Goal: Information Seeking & Learning: Learn about a topic

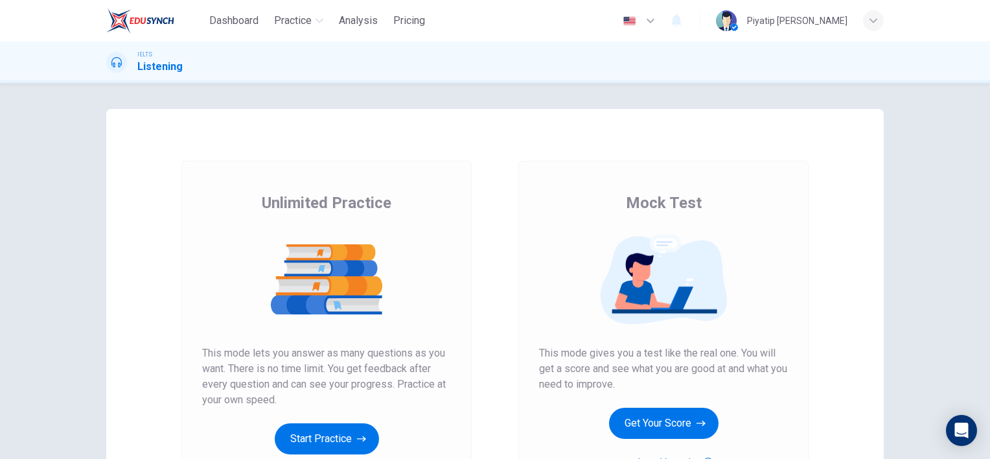
scroll to position [65, 0]
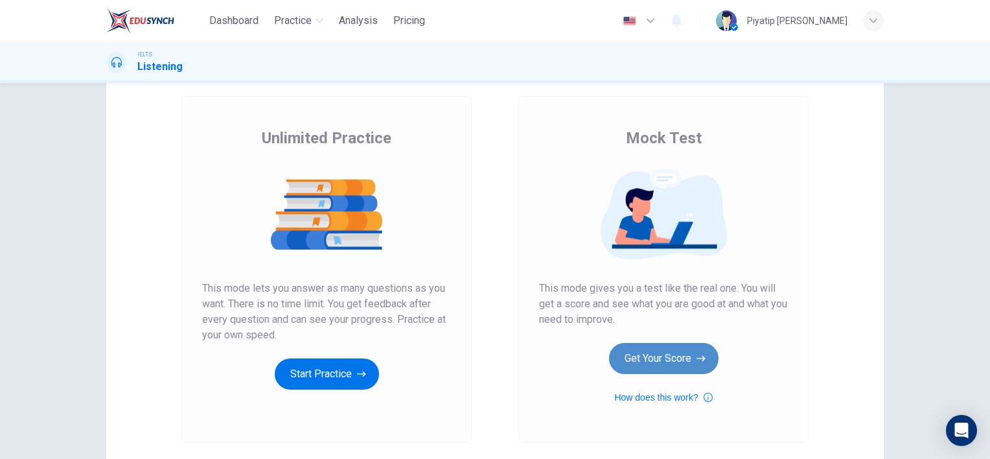
click at [665, 357] on button "Get Your Score" at bounding box center [664, 358] width 110 height 31
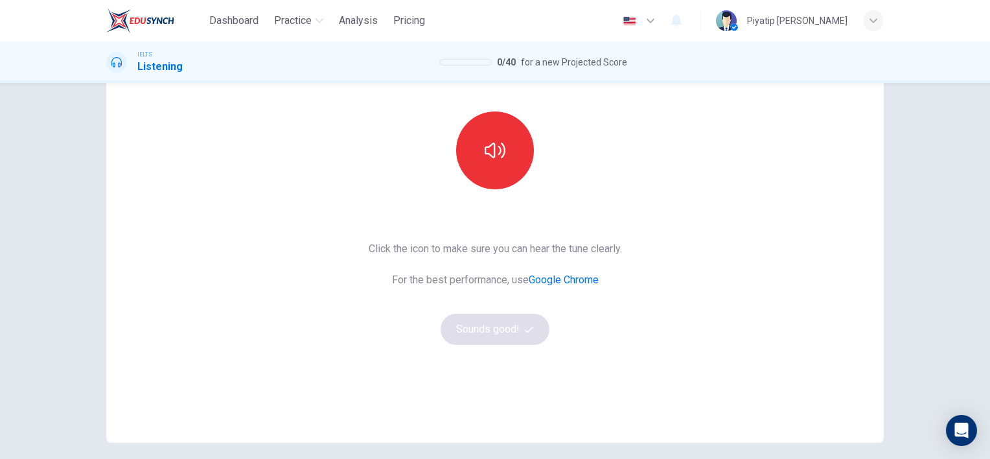
scroll to position [38, 0]
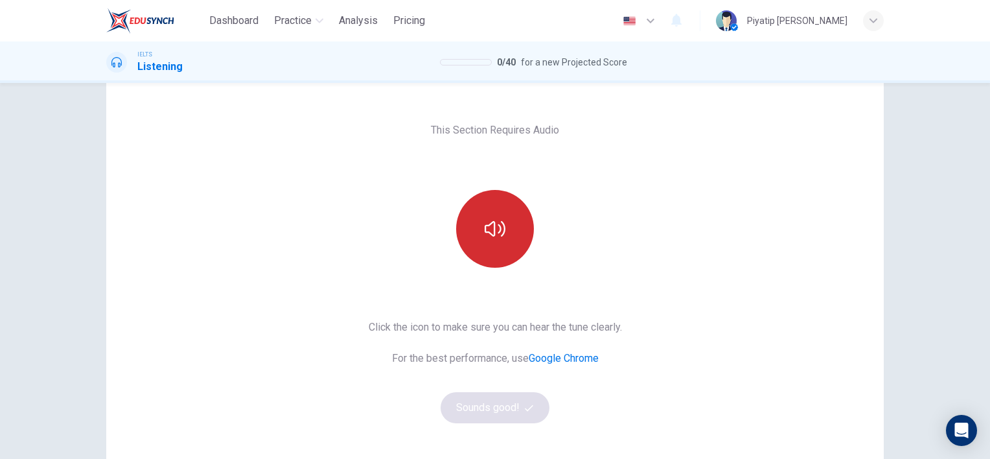
click at [490, 239] on button "button" at bounding box center [495, 229] width 78 height 78
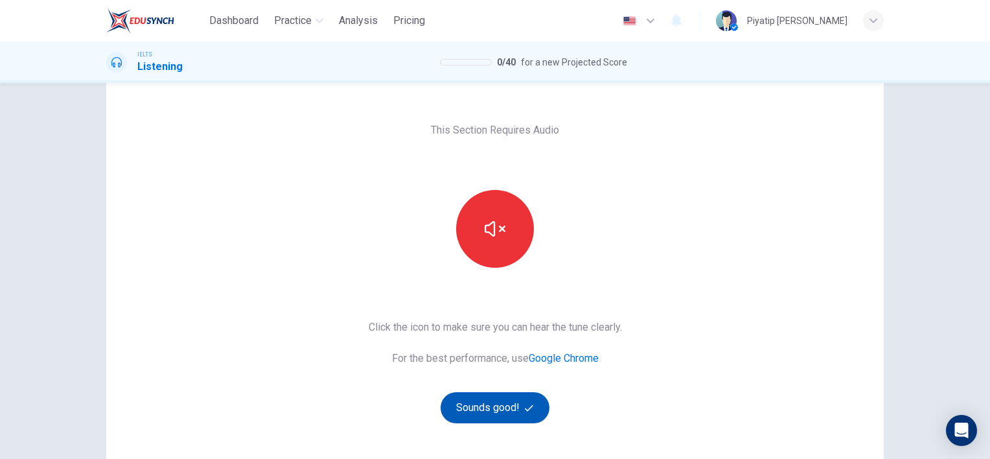
click at [506, 420] on button "Sounds good!" at bounding box center [495, 407] width 109 height 31
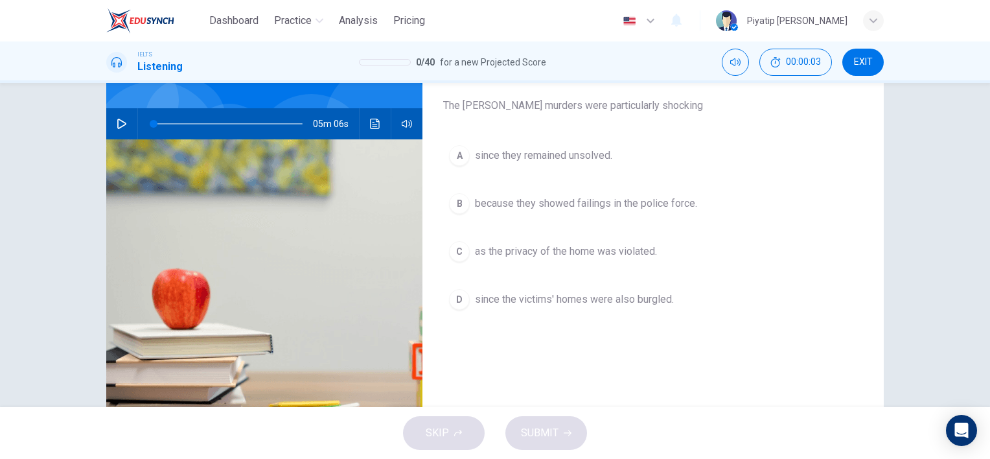
scroll to position [49, 0]
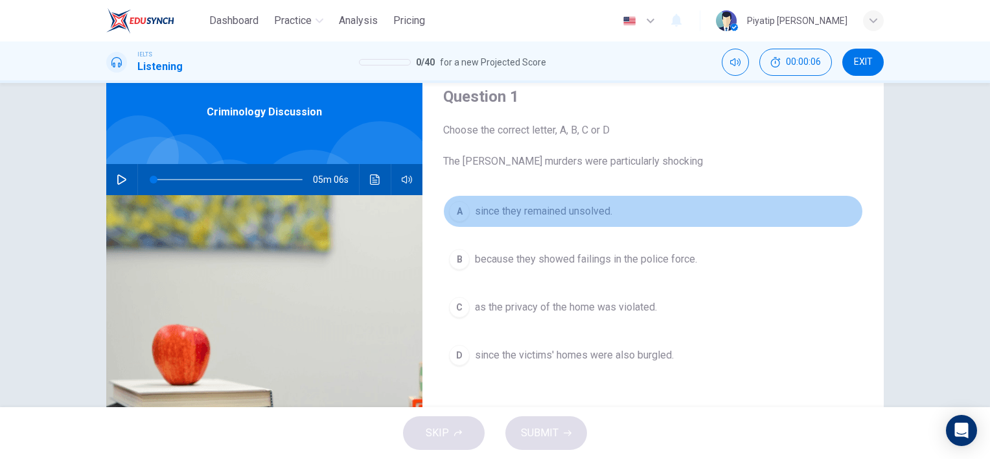
drag, startPoint x: 511, startPoint y: 205, endPoint x: 540, endPoint y: 220, distance: 33.0
click at [516, 207] on span "since they remained unsolved." at bounding box center [543, 211] width 137 height 16
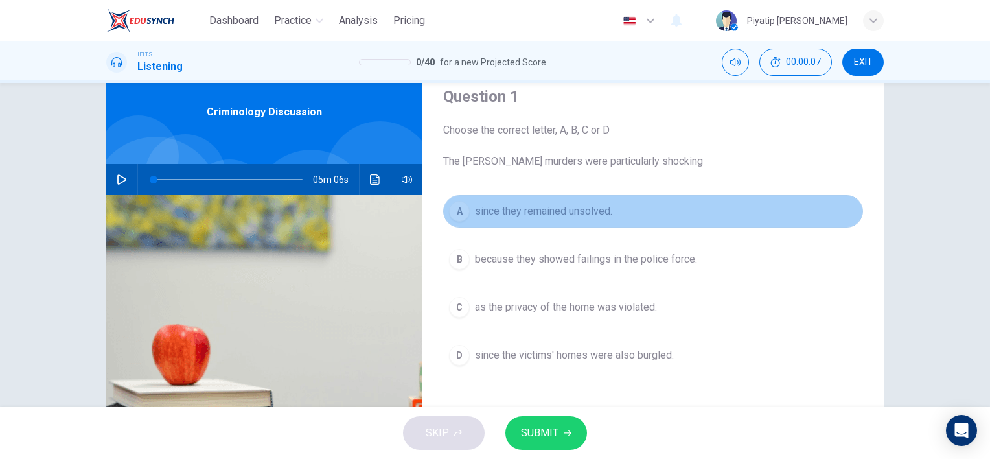
click at [555, 202] on button "A since they remained unsolved." at bounding box center [653, 211] width 420 height 32
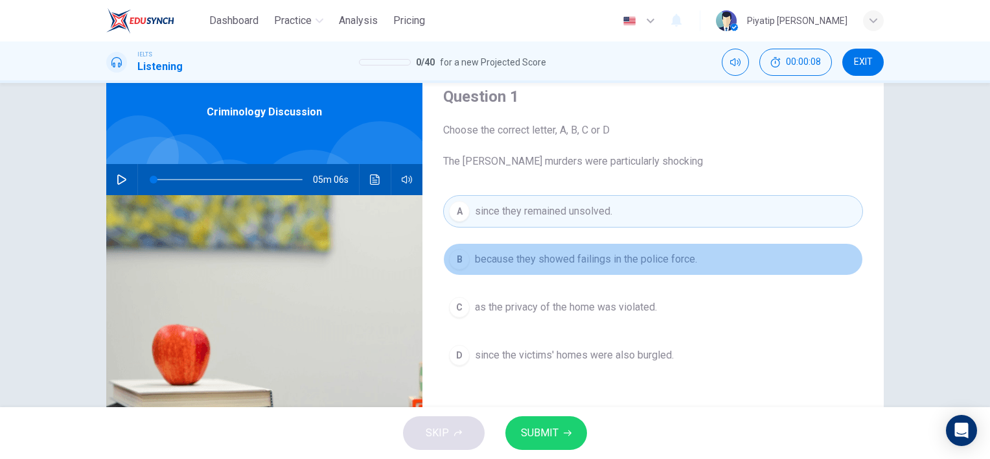
click at [556, 246] on button "B because they showed failings in the police force." at bounding box center [653, 259] width 420 height 32
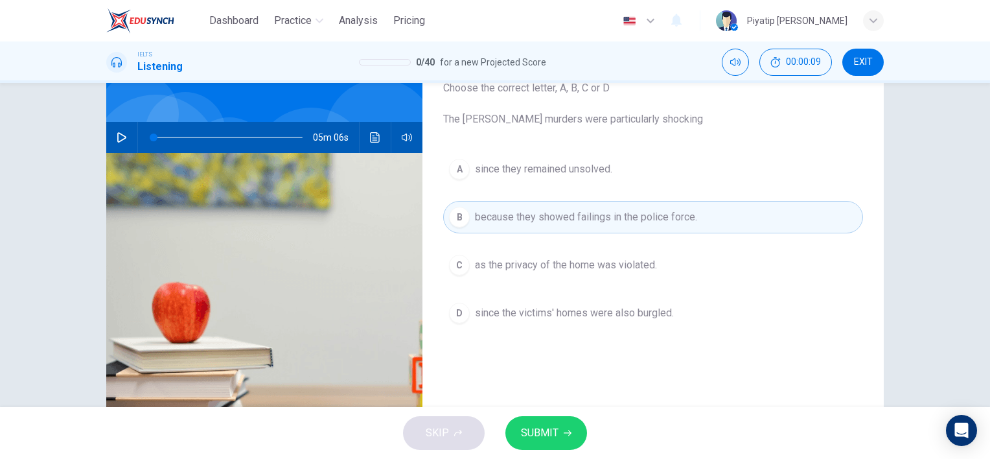
scroll to position [113, 0]
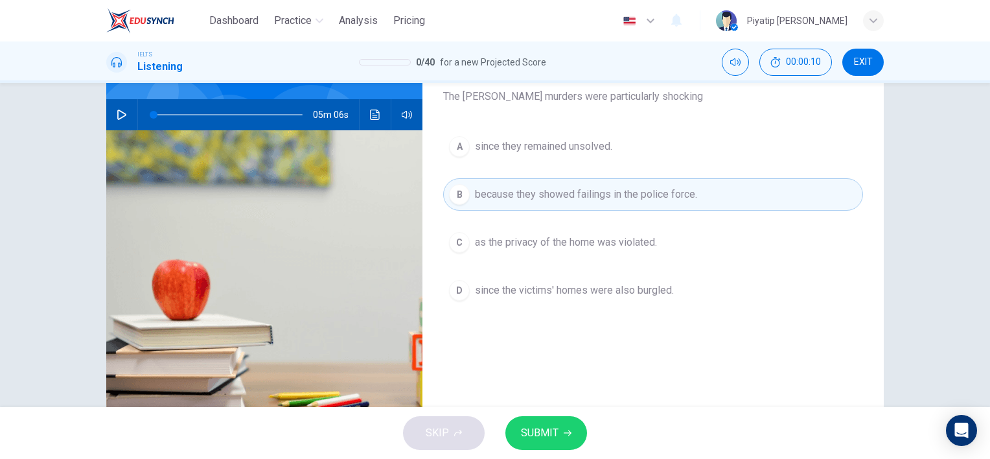
click at [556, 228] on button "C as the privacy of the home was violated." at bounding box center [653, 242] width 420 height 32
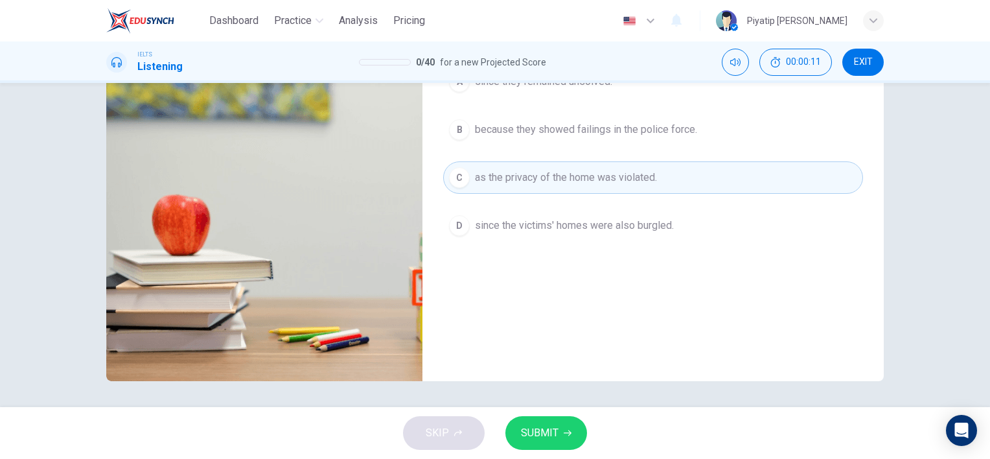
click at [558, 222] on span "since the victims' homes were also burgled." at bounding box center [574, 226] width 199 height 16
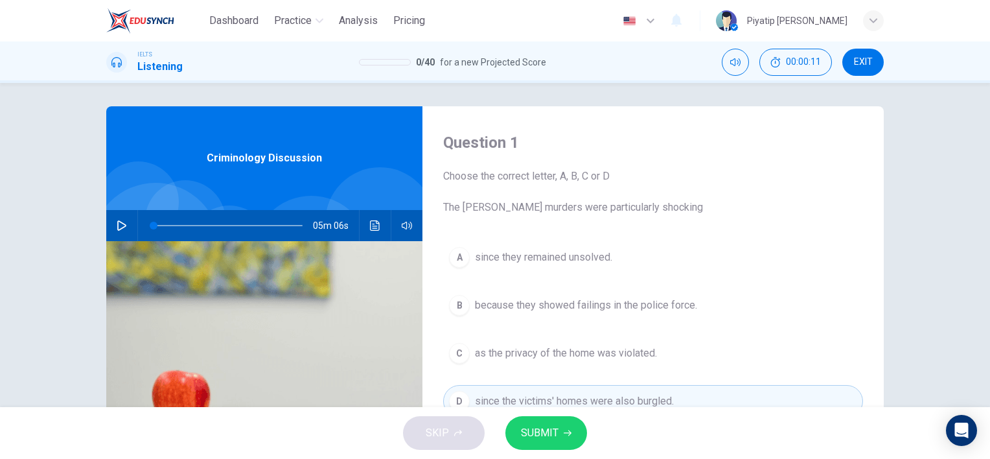
scroll to position [0, 0]
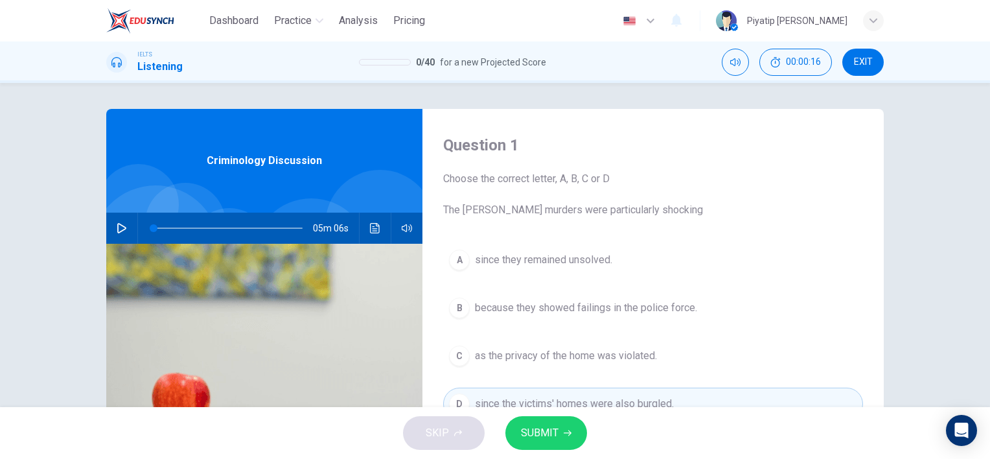
click at [122, 220] on button "button" at bounding box center [121, 228] width 21 height 31
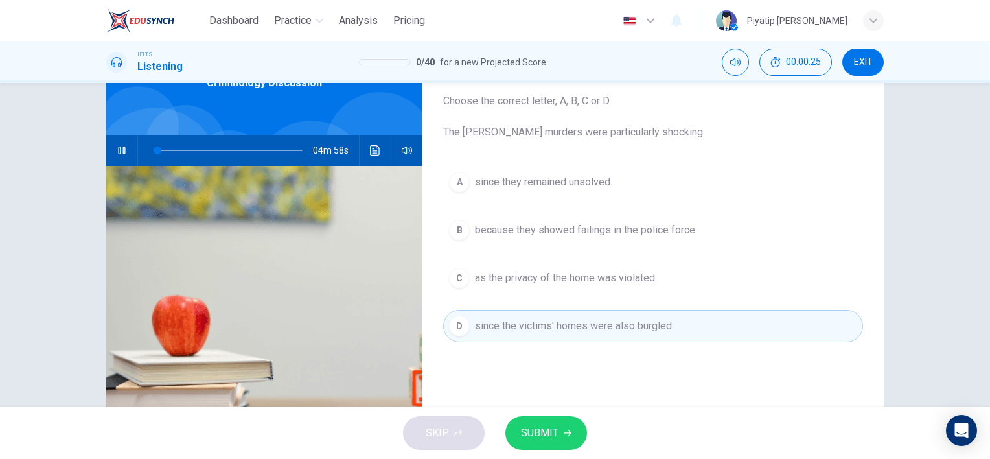
scroll to position [49, 0]
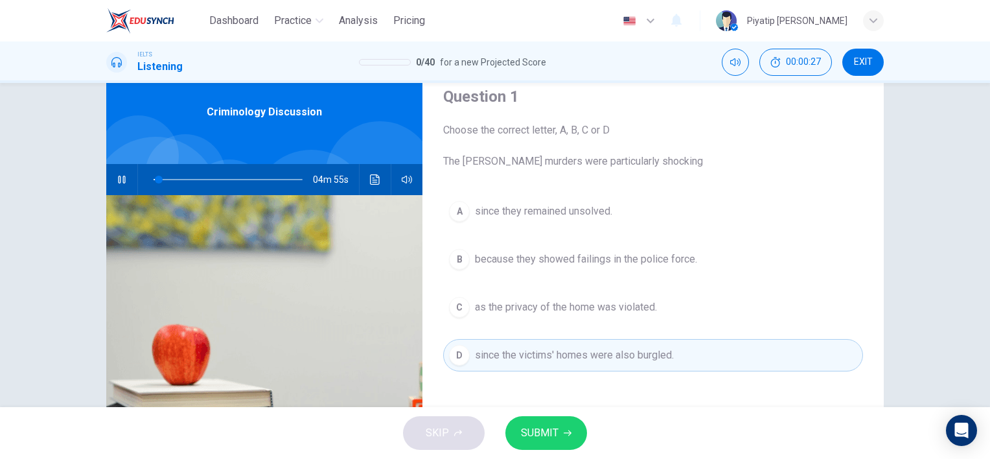
click at [124, 175] on button "button" at bounding box center [121, 179] width 21 height 31
click at [123, 178] on icon "button" at bounding box center [122, 179] width 10 height 10
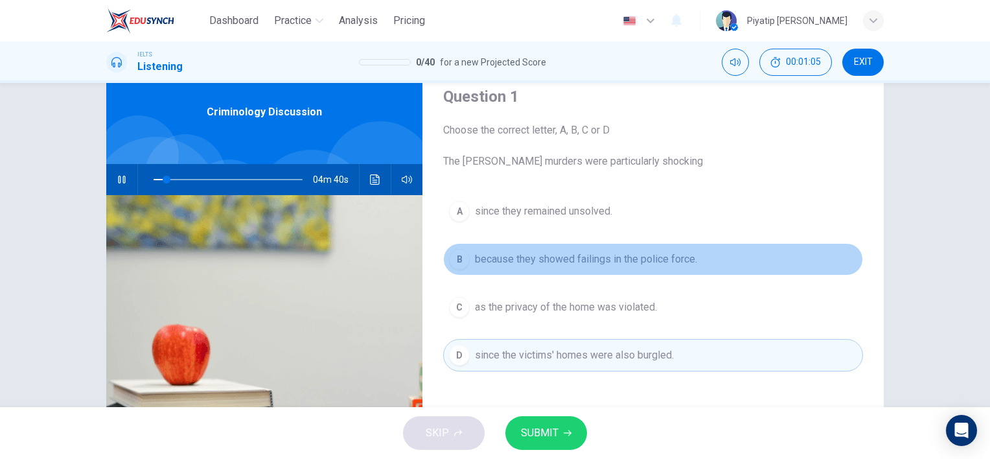
click at [598, 261] on span "because they showed failings in the police force." at bounding box center [586, 259] width 222 height 16
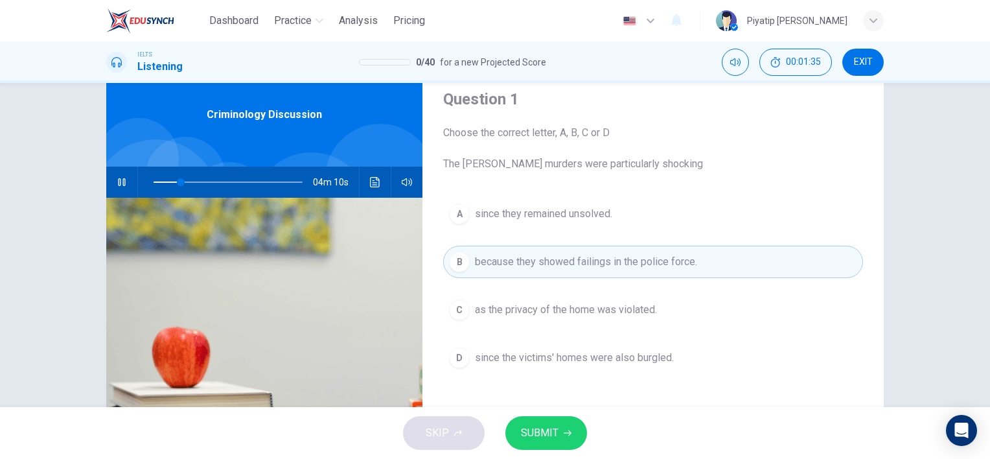
scroll to position [0, 0]
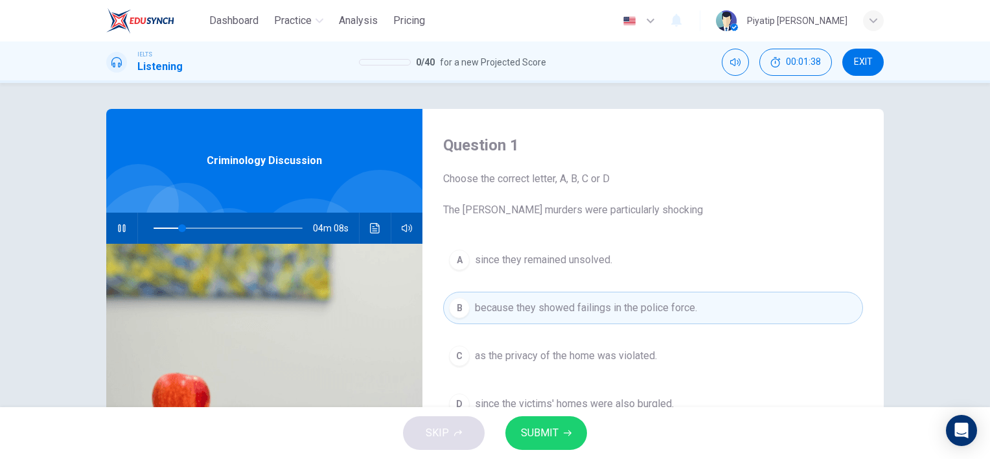
click at [121, 226] on icon "button" at bounding box center [122, 228] width 10 height 10
click at [113, 233] on button "button" at bounding box center [121, 228] width 21 height 31
click at [157, 225] on span at bounding box center [228, 228] width 149 height 18
click at [163, 225] on span at bounding box center [160, 228] width 8 height 8
drag, startPoint x: 161, startPoint y: 226, endPoint x: 150, endPoint y: 228, distance: 11.2
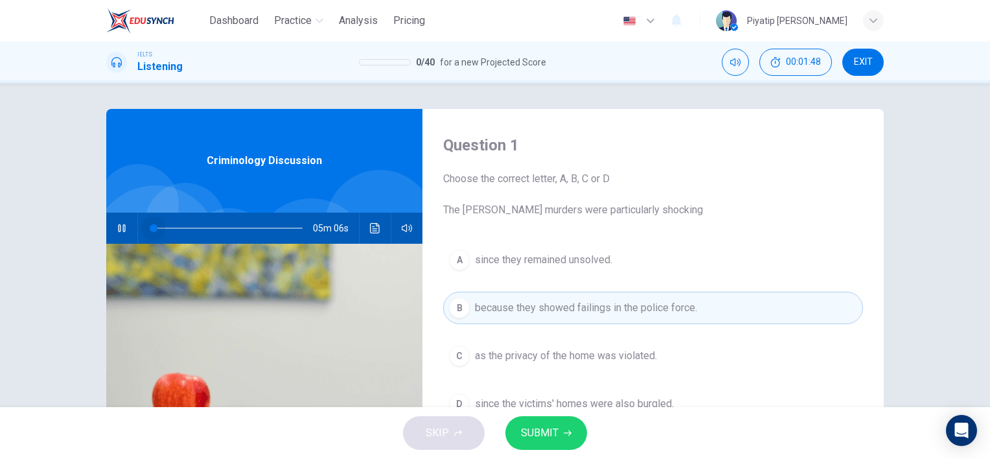
click at [150, 228] on span at bounding box center [154, 228] width 8 height 8
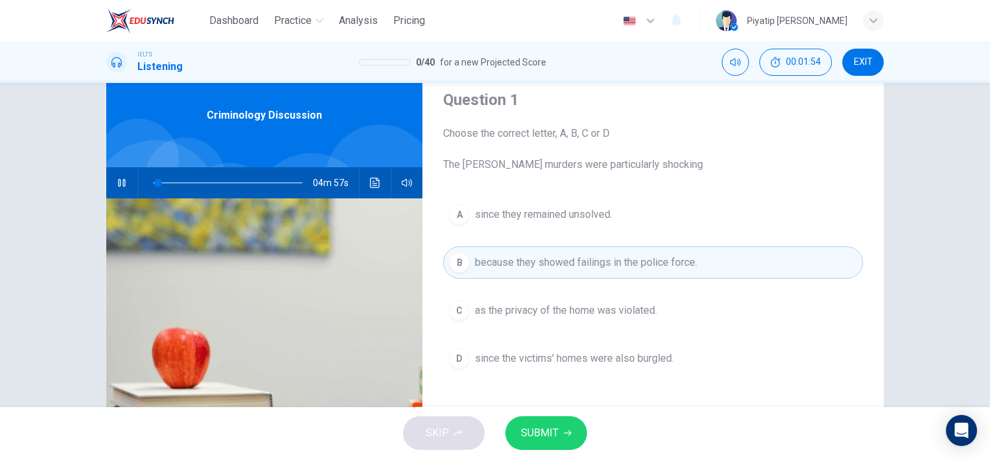
scroll to position [65, 0]
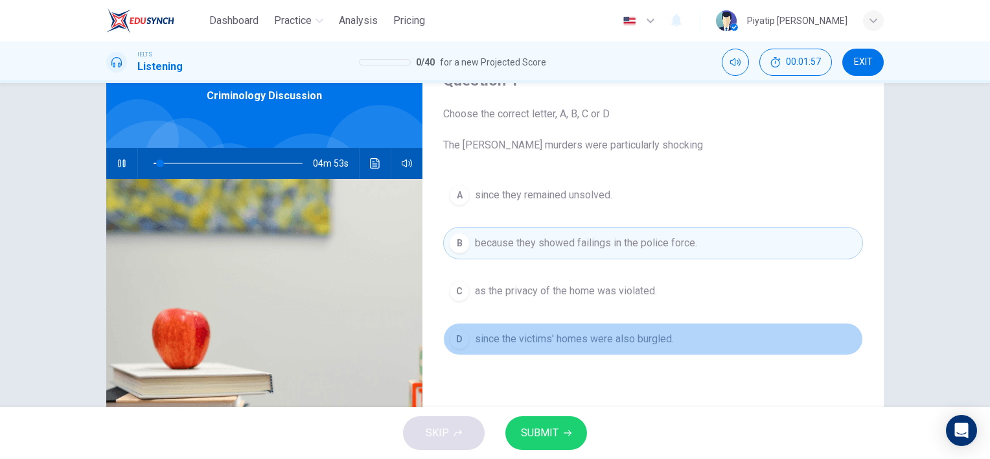
click at [505, 345] on span "since the victims' homes were also burgled." at bounding box center [574, 339] width 199 height 16
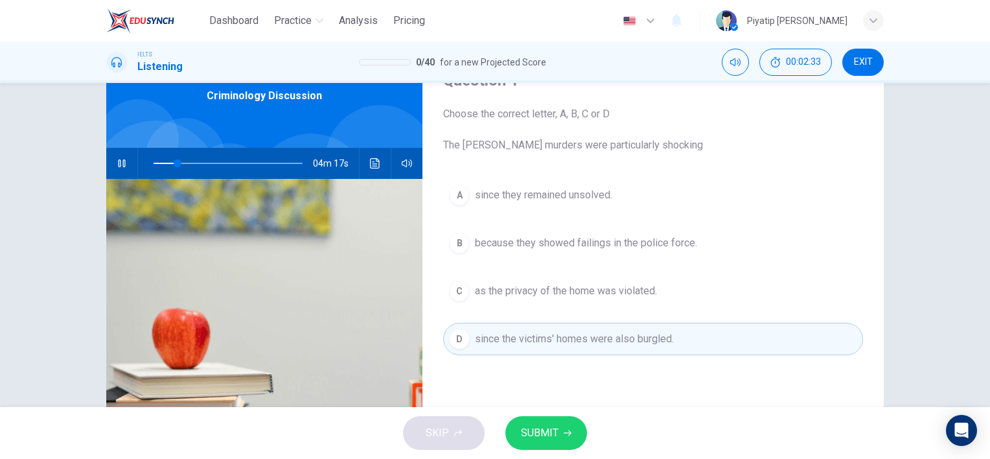
click at [724, 291] on button "C as the privacy of the home was violated." at bounding box center [653, 291] width 420 height 32
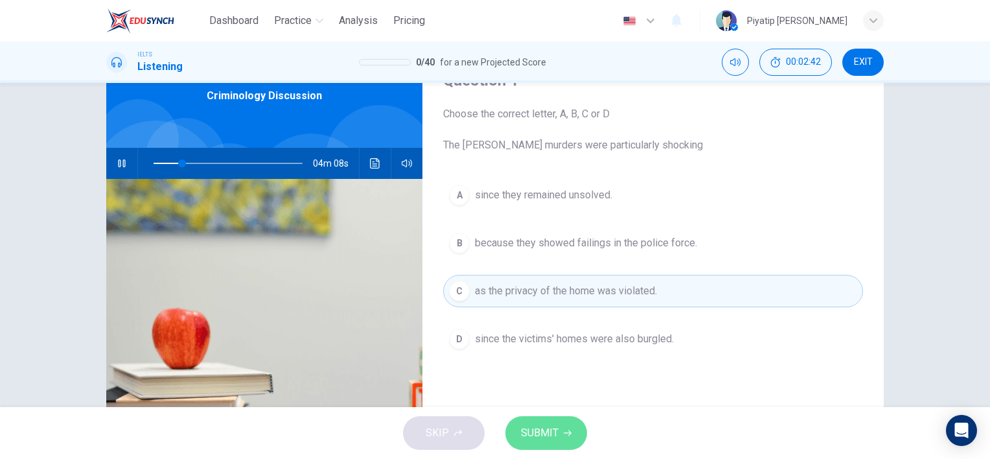
click at [549, 434] on span "SUBMIT" at bounding box center [540, 433] width 38 height 18
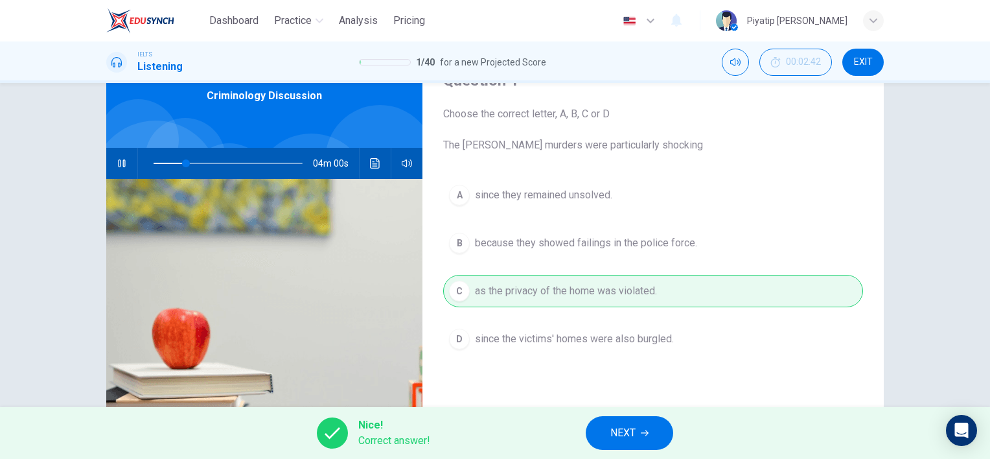
click at [645, 432] on icon "button" at bounding box center [645, 433] width 8 height 8
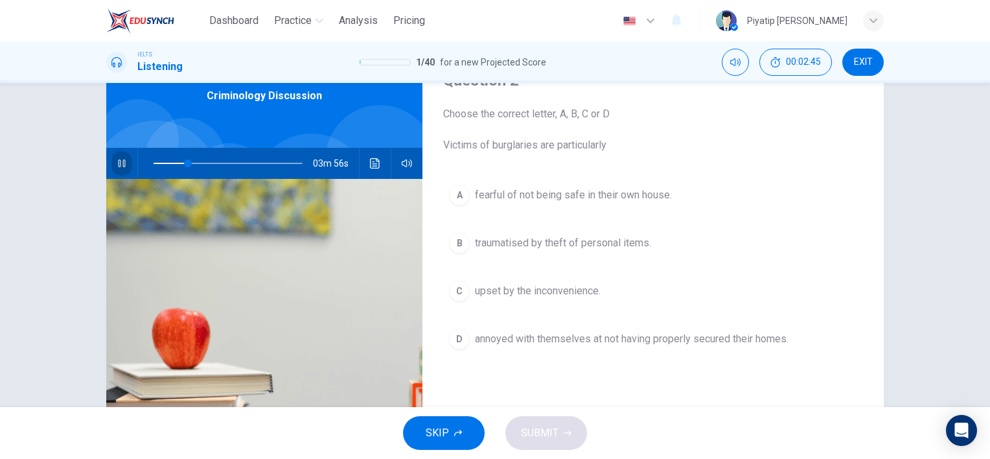
click at [111, 156] on button "button" at bounding box center [121, 163] width 21 height 31
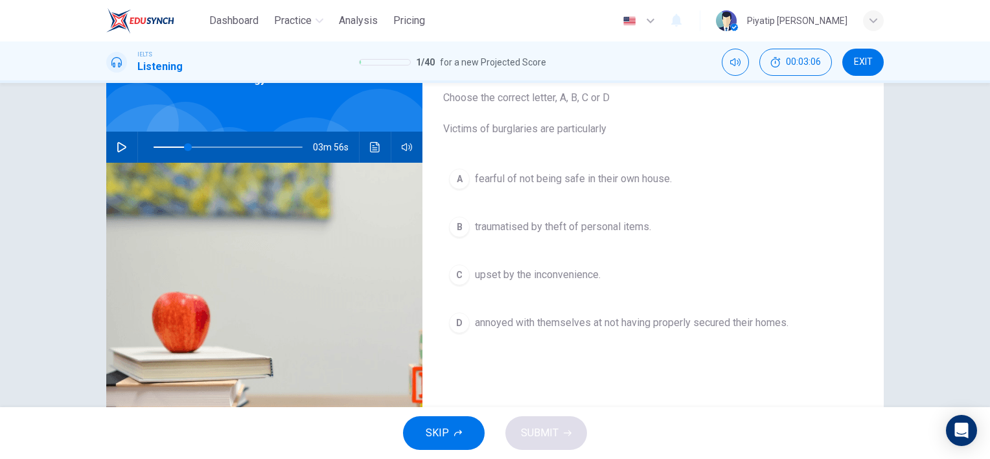
scroll to position [130, 0]
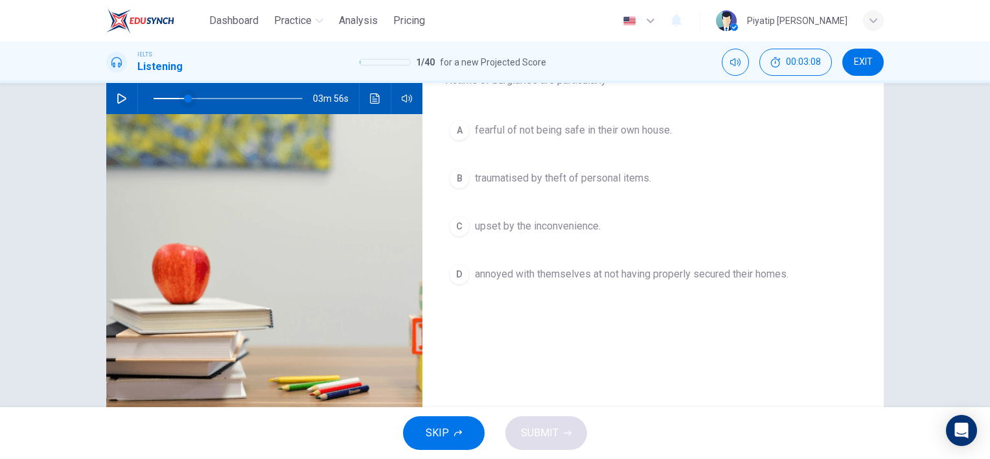
click at [184, 95] on span at bounding box center [188, 99] width 8 height 8
click at [546, 136] on span "fearful of not being safe in their own house." at bounding box center [573, 130] width 197 height 16
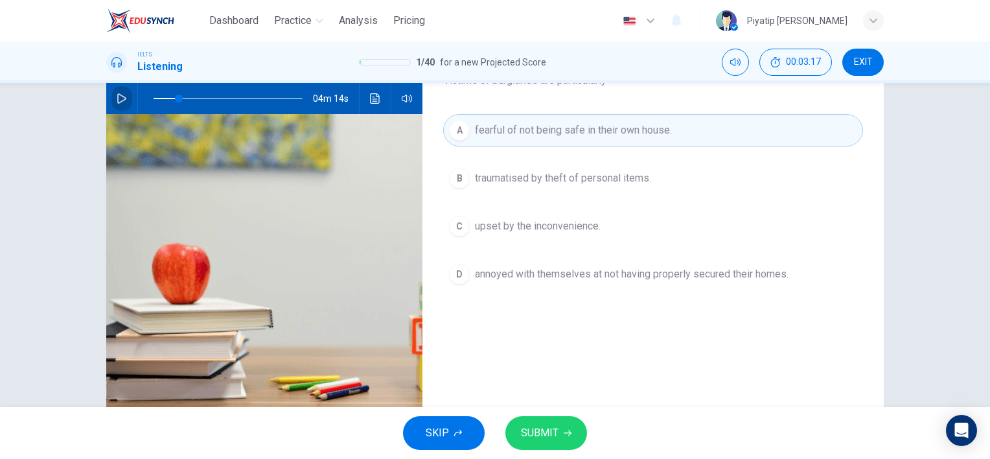
click at [117, 91] on button "button" at bounding box center [121, 98] width 21 height 31
click at [539, 428] on span "SUBMIT" at bounding box center [540, 433] width 38 height 18
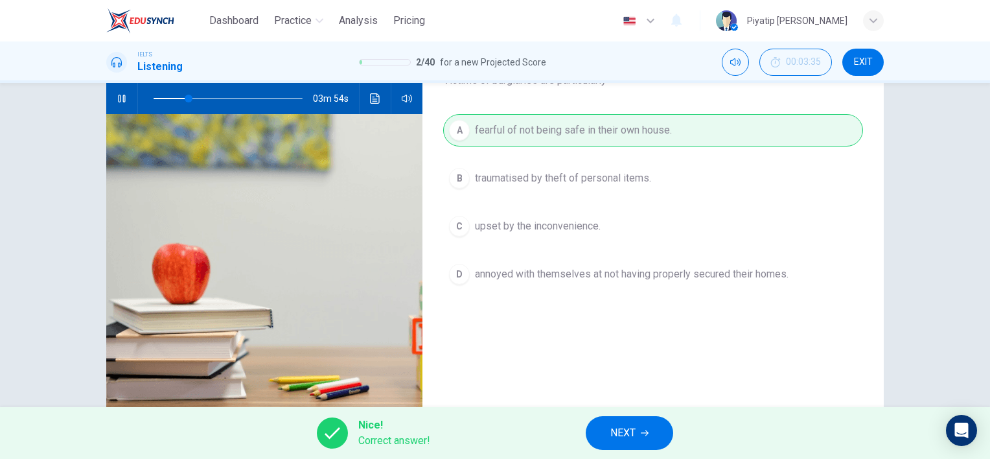
click at [617, 430] on span "NEXT" at bounding box center [622, 433] width 25 height 18
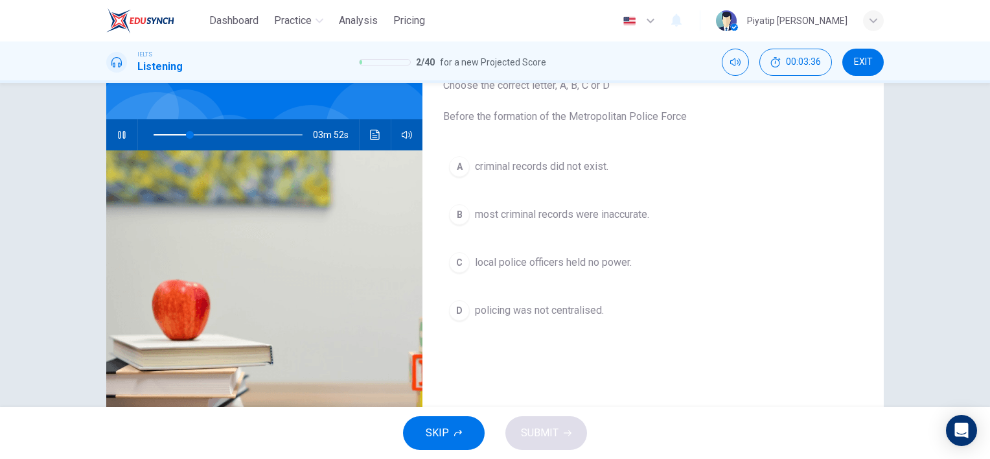
scroll to position [65, 0]
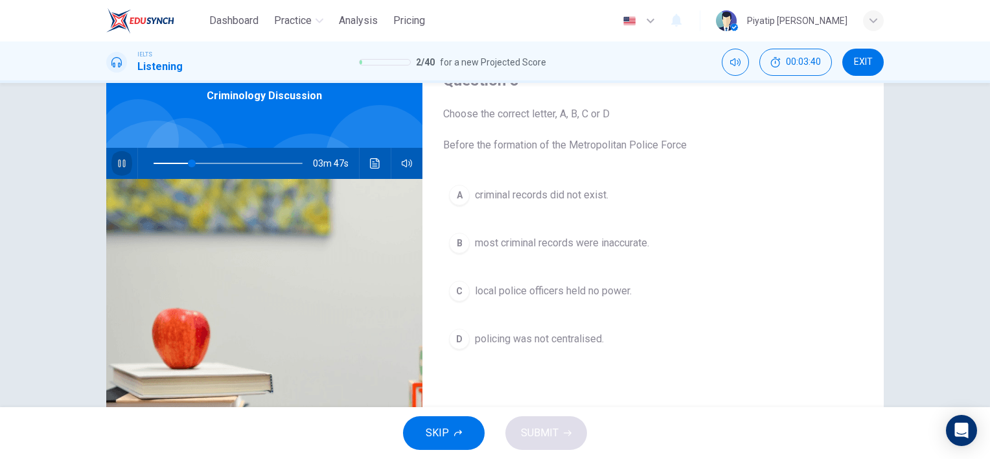
click at [118, 163] on icon "button" at bounding box center [121, 163] width 7 height 8
click at [647, 297] on button "C local police officers held no power." at bounding box center [653, 291] width 420 height 32
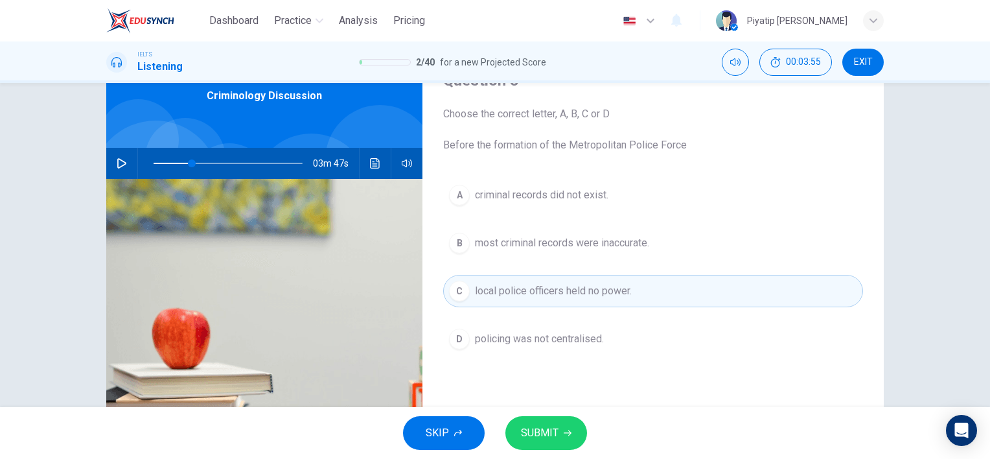
click at [121, 166] on icon "button" at bounding box center [122, 163] width 10 height 10
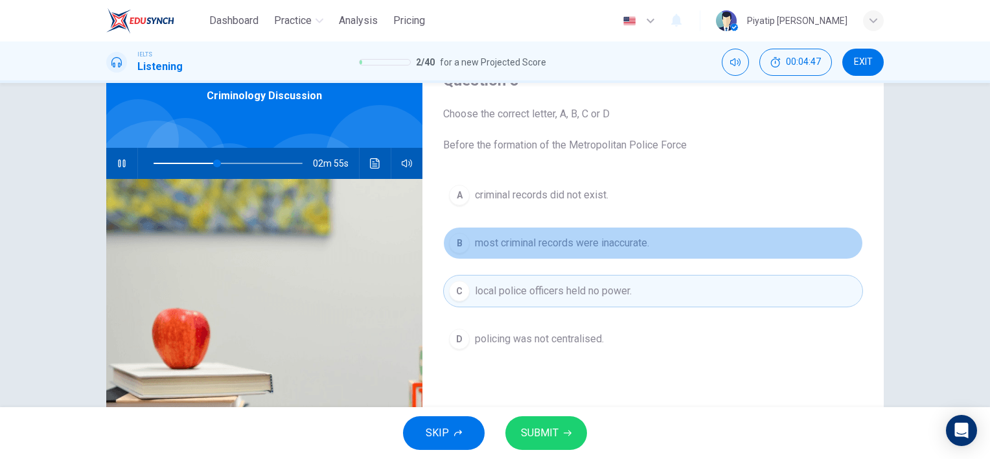
click at [683, 238] on button "B most criminal records were inaccurate." at bounding box center [653, 243] width 420 height 32
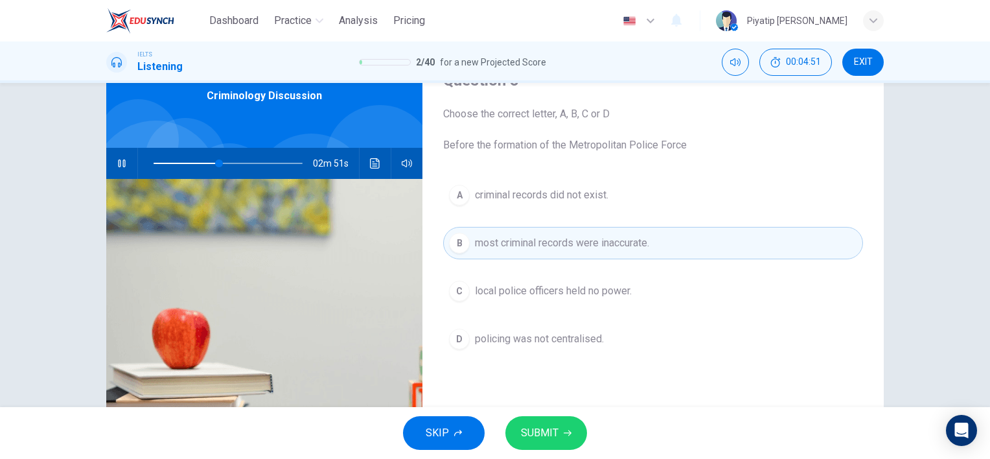
click at [555, 426] on span "SUBMIT" at bounding box center [540, 433] width 38 height 18
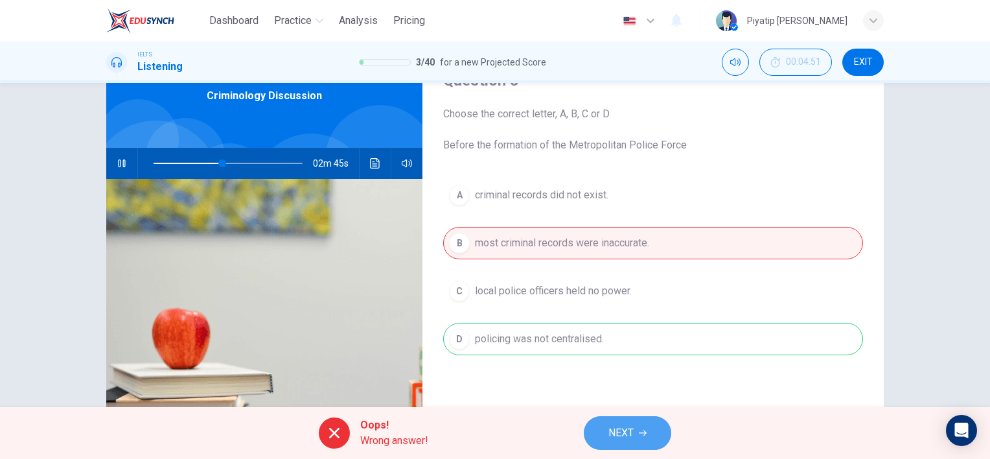
click at [627, 435] on span "NEXT" at bounding box center [621, 433] width 25 height 18
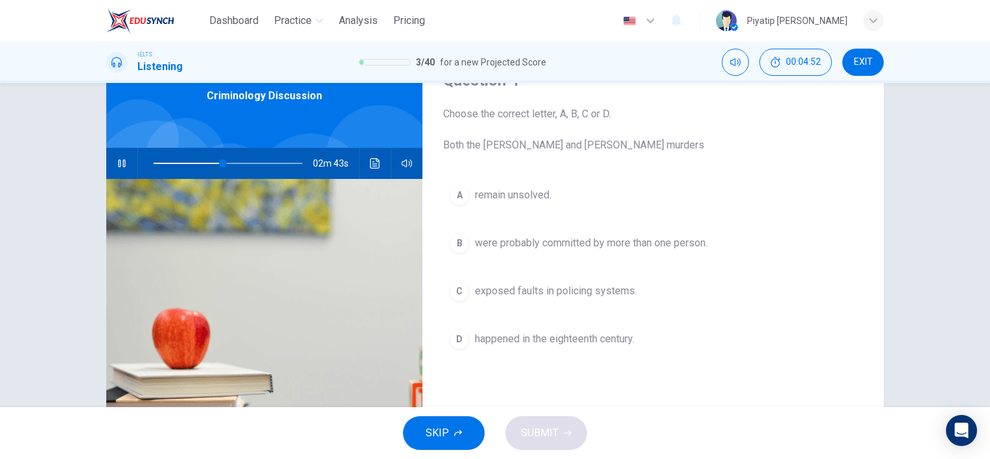
click at [114, 156] on button "button" at bounding box center [121, 163] width 21 height 31
click at [117, 156] on button "button" at bounding box center [121, 163] width 21 height 31
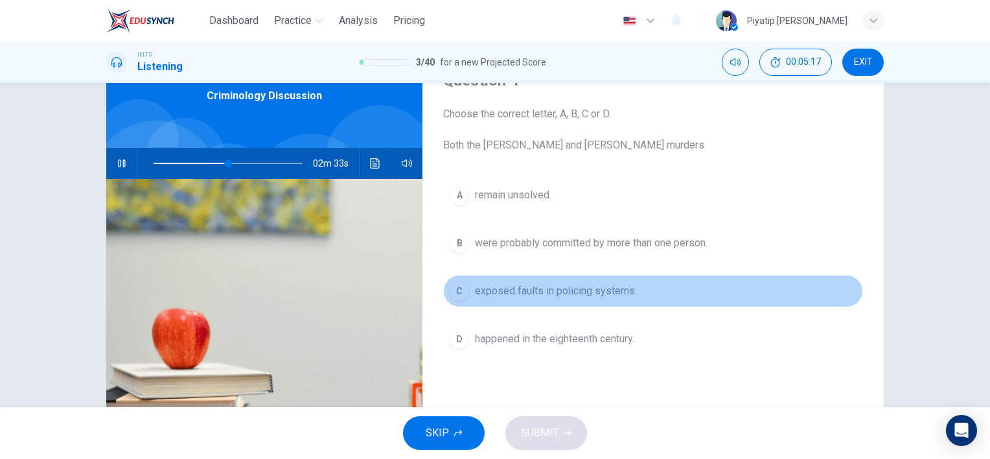
click at [699, 290] on button "C exposed faults in policing systems." at bounding box center [653, 291] width 420 height 32
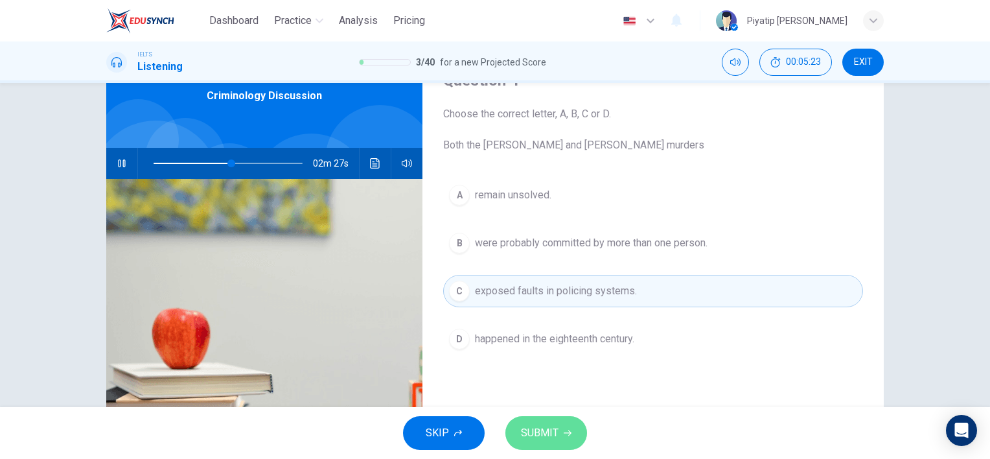
click at [555, 430] on span "SUBMIT" at bounding box center [540, 433] width 38 height 18
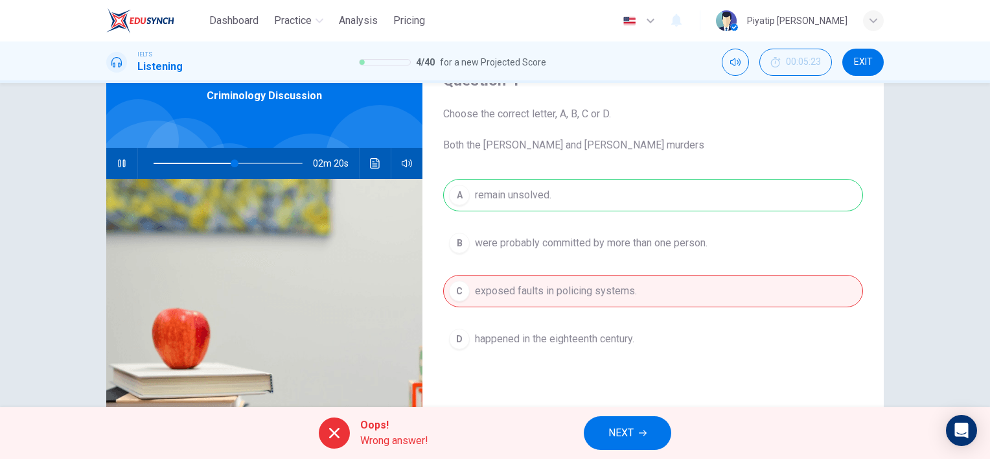
type input "55"
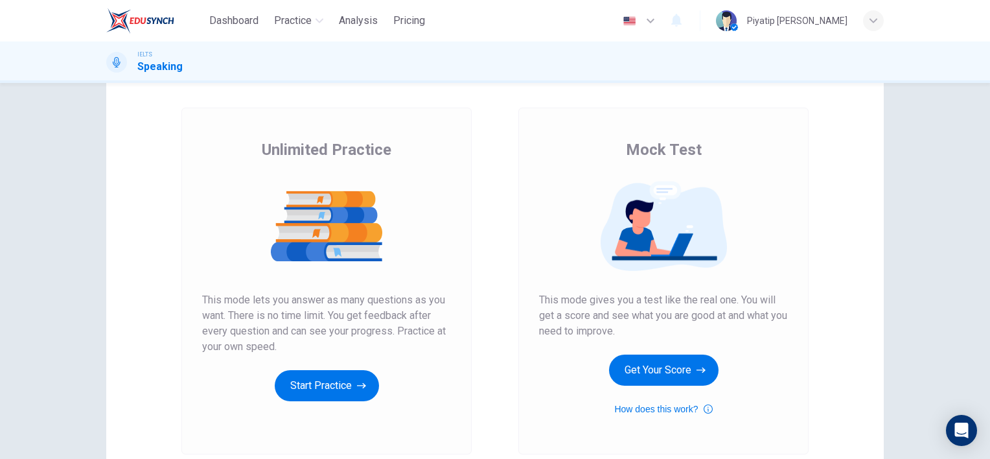
scroll to position [130, 0]
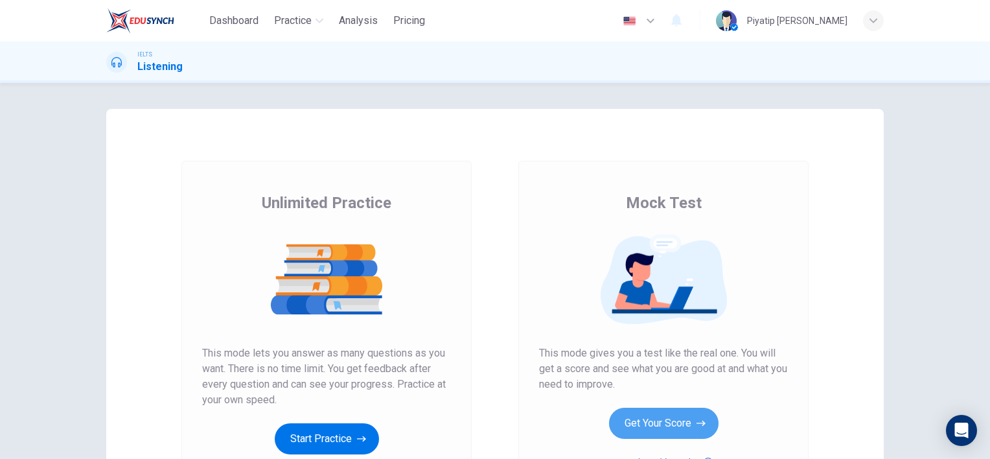
click at [662, 431] on button "Get Your Score" at bounding box center [664, 423] width 110 height 31
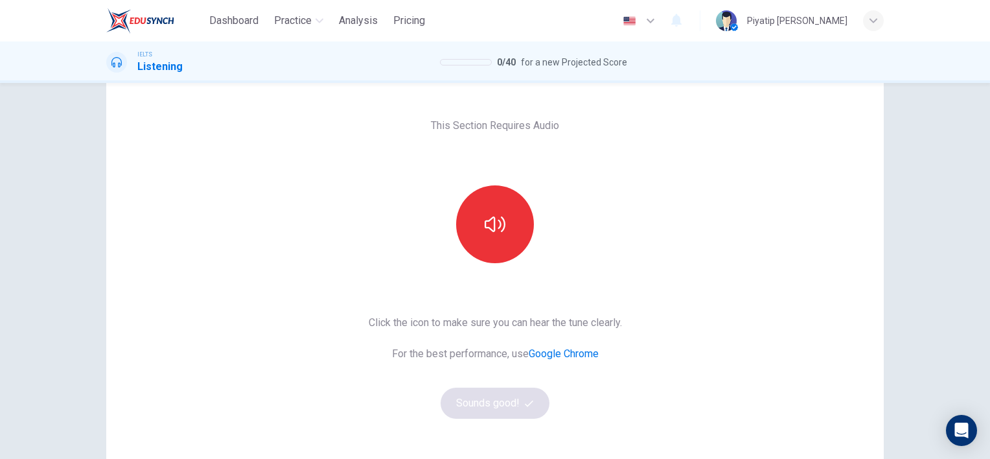
scroll to position [65, 0]
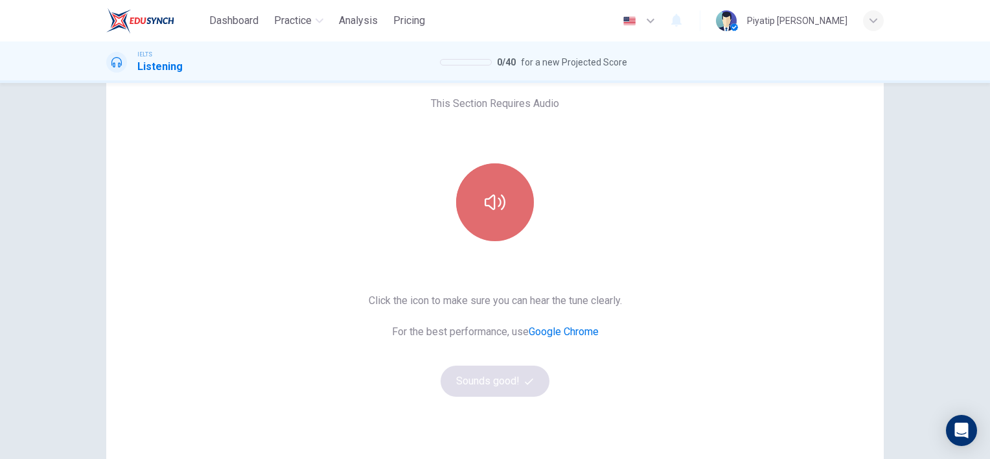
click at [489, 220] on button "button" at bounding box center [495, 202] width 78 height 78
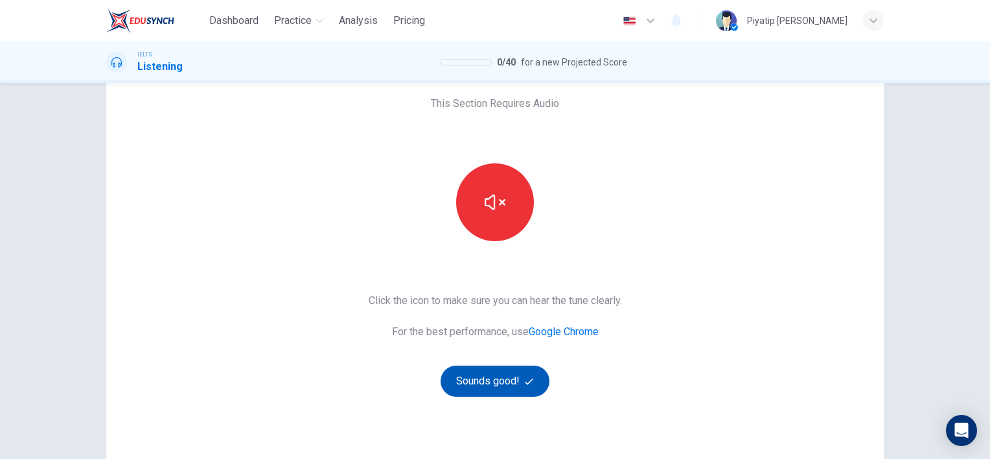
click at [532, 385] on span "button" at bounding box center [531, 381] width 12 height 8
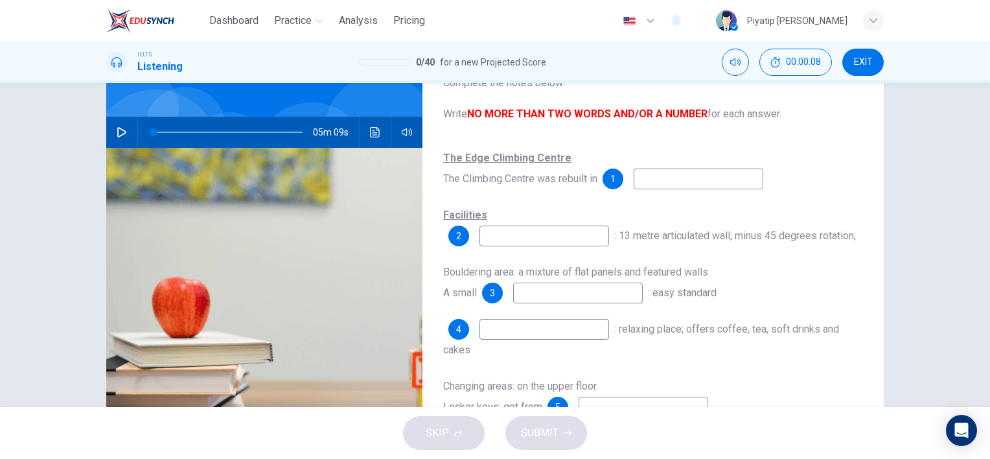
scroll to position [0, 0]
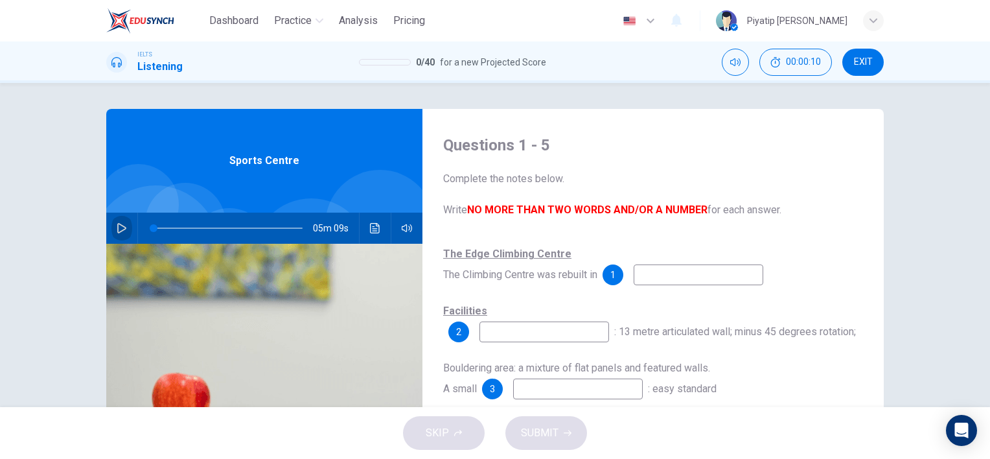
click at [119, 224] on icon "button" at bounding box center [122, 228] width 10 height 10
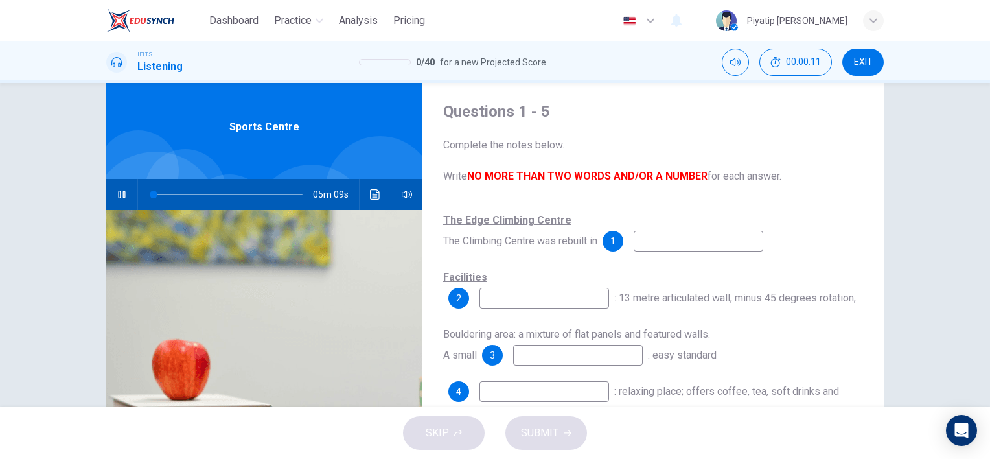
scroll to position [65, 0]
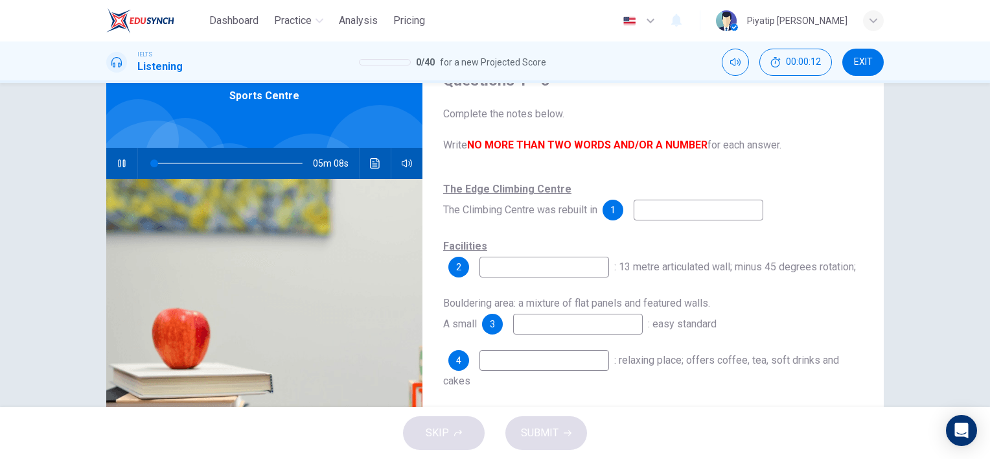
click at [694, 207] on input at bounding box center [699, 210] width 130 height 21
click at [638, 168] on div "Questions 1 - 5 Complete the notes below. Write NO MORE THAN TWO WORDS AND/OR A…" at bounding box center [653, 269] width 461 height 450
click at [671, 211] on input at bounding box center [699, 210] width 130 height 21
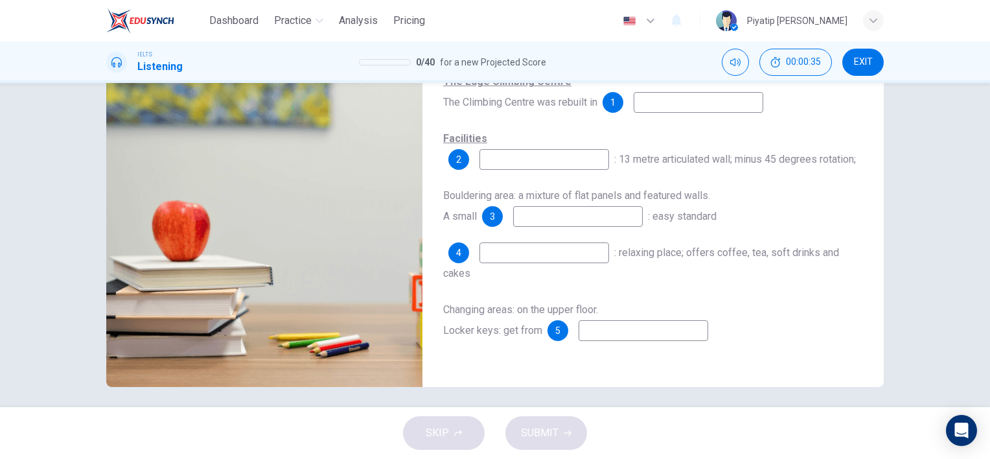
scroll to position [178, 0]
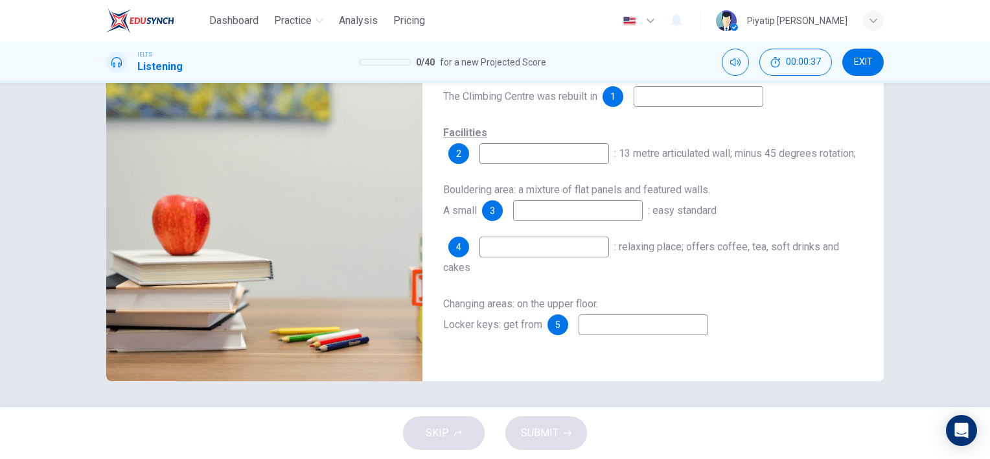
type input "9"
type input "drought"
type input "large seeds"
type input "heavy rain"
type input "plants"
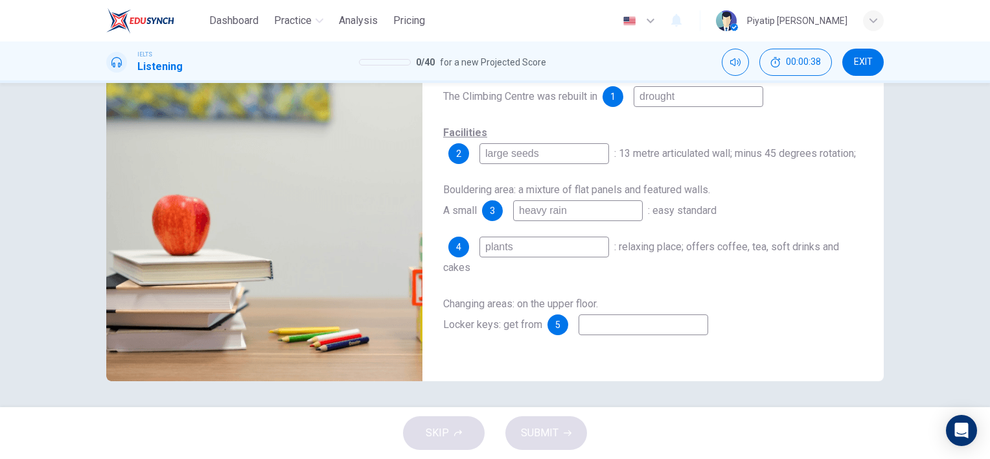
type input "evolution"
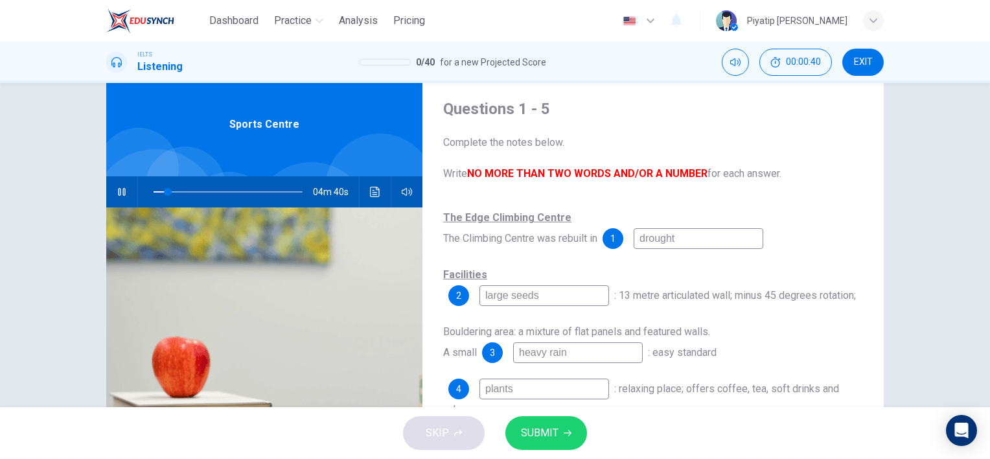
scroll to position [65, 0]
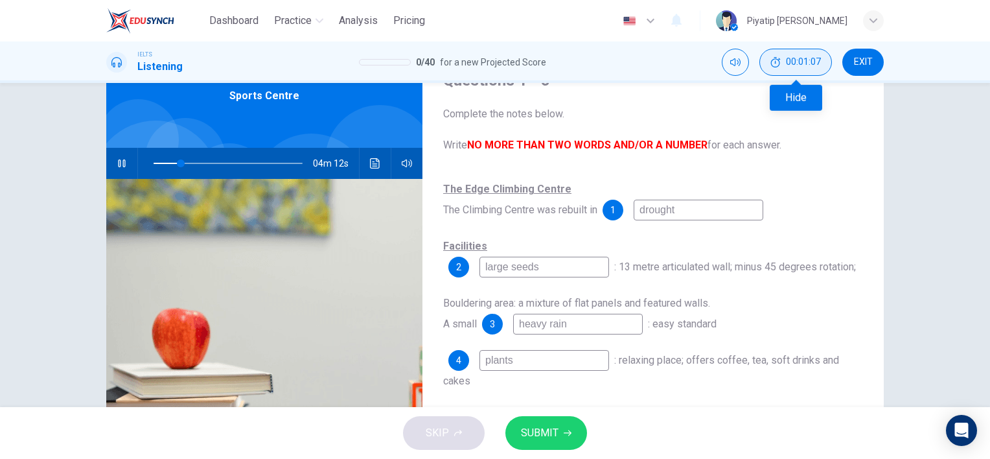
click at [772, 66] on icon "Hide" at bounding box center [776, 62] width 10 height 10
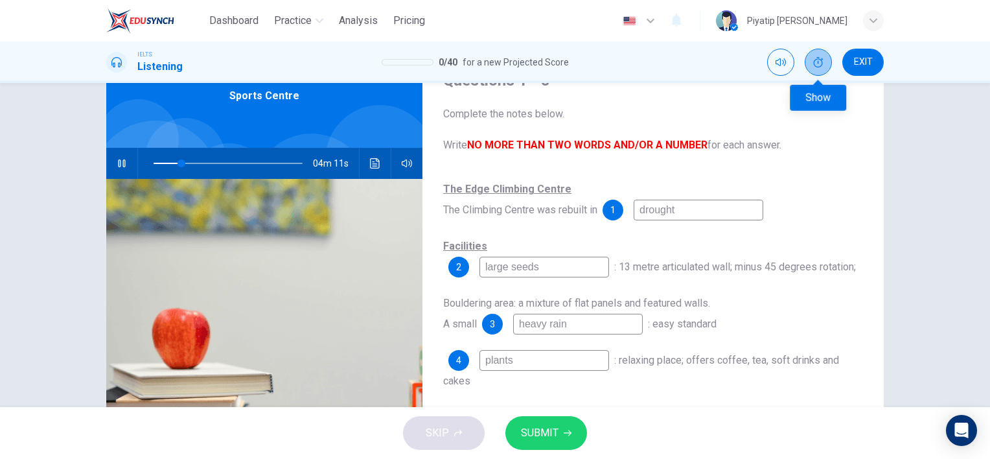
click at [813, 68] on button "Show" at bounding box center [818, 62] width 27 height 27
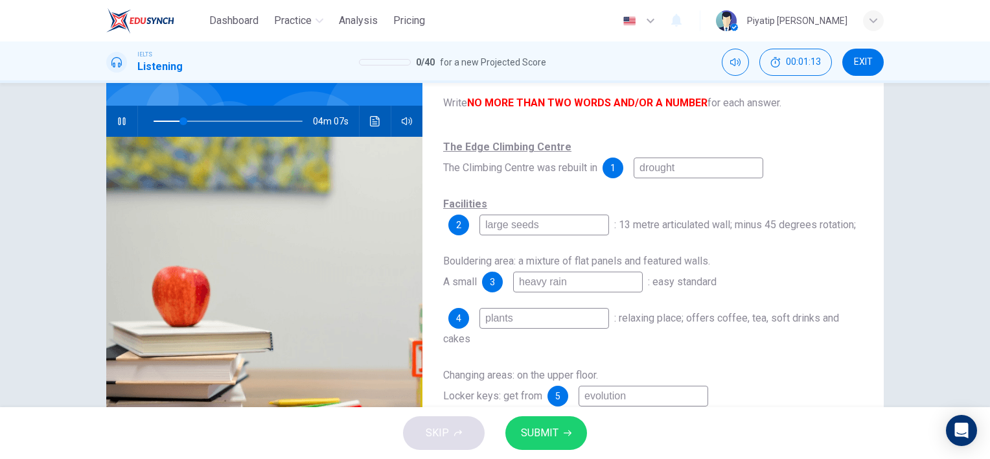
scroll to position [130, 0]
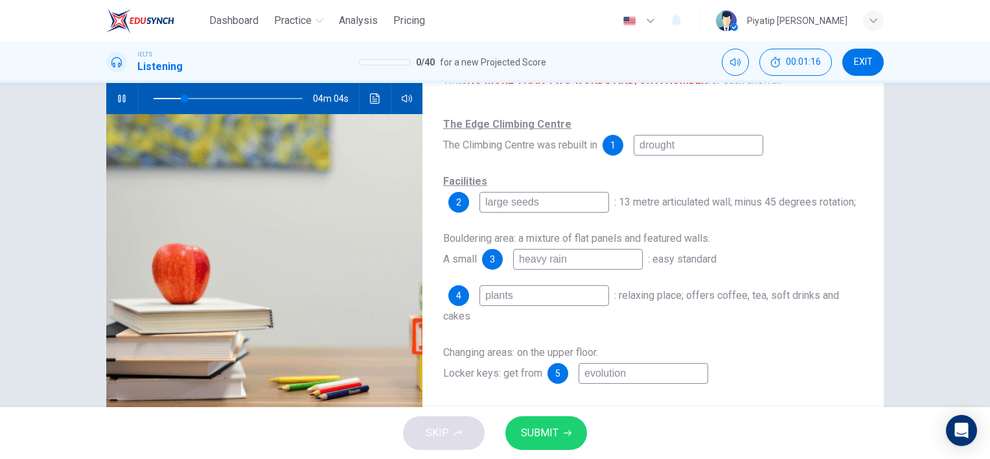
click at [536, 200] on input "large seeds" at bounding box center [545, 202] width 130 height 21
click at [594, 174] on div "Facilities 2 large seeds : 13 metre articulated wall; minus 45 degrees rotation;" at bounding box center [653, 191] width 420 height 41
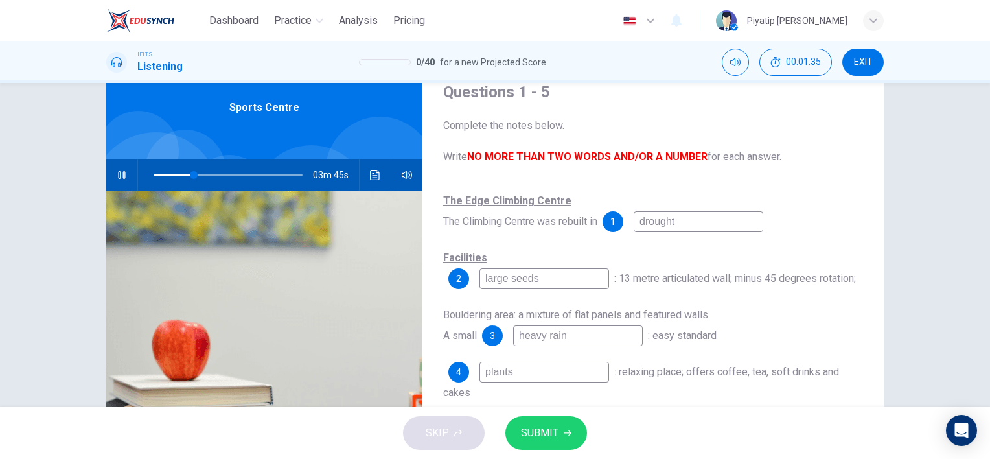
scroll to position [65, 0]
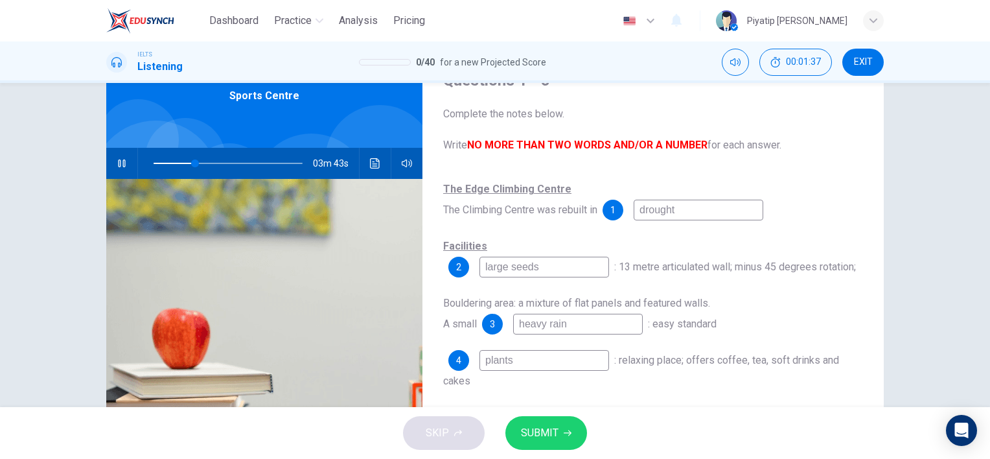
click at [556, 272] on input "large seeds" at bounding box center [545, 267] width 130 height 21
click at [703, 213] on input "drought" at bounding box center [699, 210] width 130 height 21
drag, startPoint x: 183, startPoint y: 158, endPoint x: 133, endPoint y: 161, distance: 50.6
click at [134, 161] on div "05m 00s" at bounding box center [264, 163] width 316 height 31
click at [684, 202] on input "drought" at bounding box center [699, 210] width 130 height 21
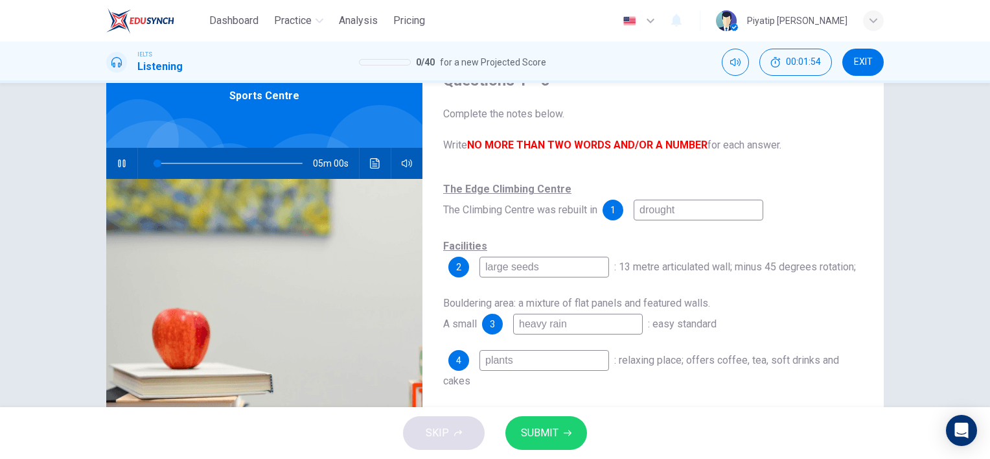
click at [716, 209] on input "drought" at bounding box center [699, 210] width 130 height 21
type input "3"
drag, startPoint x: 716, startPoint y: 209, endPoint x: 634, endPoint y: 211, distance: 82.3
click at [636, 210] on input "drought" at bounding box center [699, 210] width 130 height 21
type input "3"
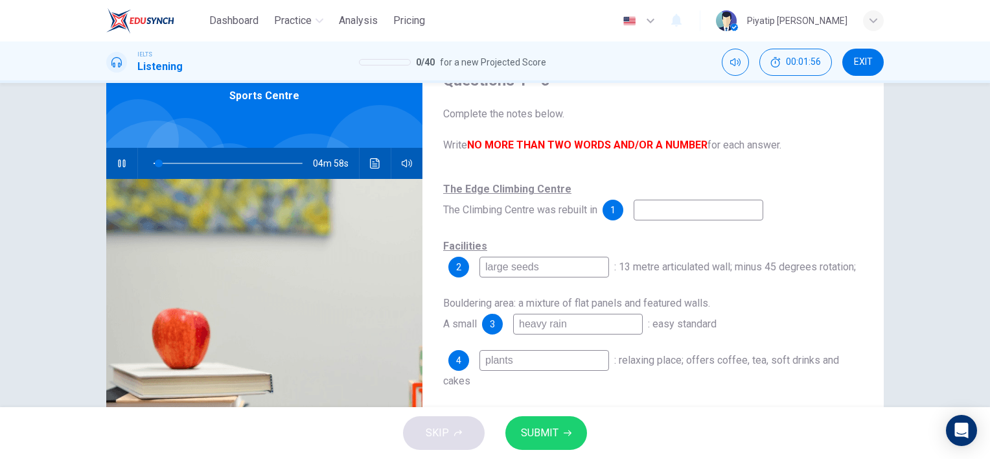
drag, startPoint x: 551, startPoint y: 264, endPoint x: 321, endPoint y: 272, distance: 229.6
click at [321, 272] on div "Questions 1 - 5 Complete the notes below. Write NO MORE THAN TWO WORDS AND/OR A…" at bounding box center [495, 269] width 778 height 450
type input "4"
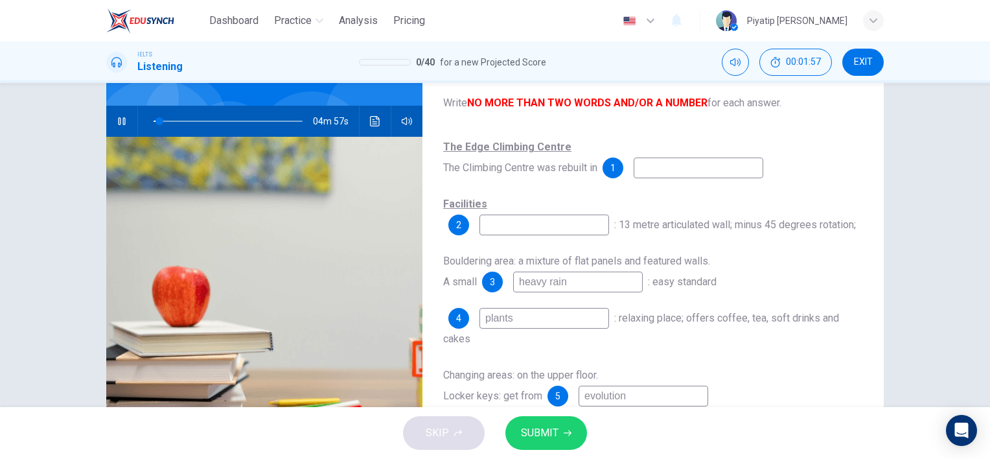
scroll to position [130, 0]
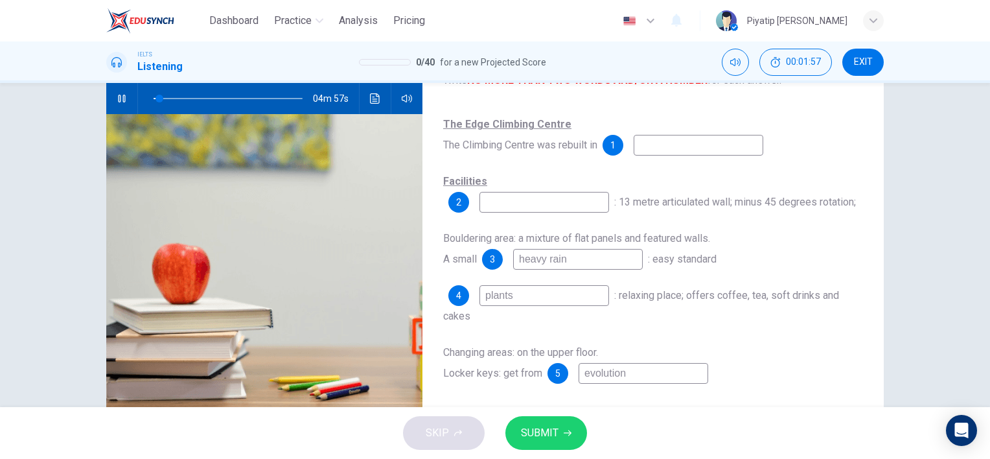
drag, startPoint x: 581, startPoint y: 264, endPoint x: 453, endPoint y: 272, distance: 128.5
click at [454, 272] on div "The Edge Climbing Centre The Climbing Centre was rebuilt in 1 Facilities 2 : 13…" at bounding box center [653, 262] width 420 height 296
type input "4"
drag, startPoint x: 522, startPoint y: 305, endPoint x: 456, endPoint y: 304, distance: 66.1
click at [458, 303] on div "4 plants" at bounding box center [528, 295] width 161 height 21
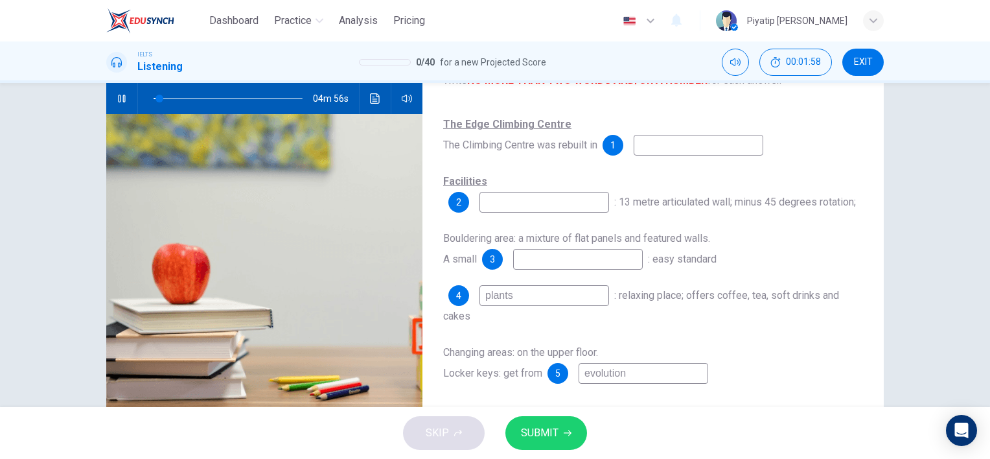
type input "4"
type input "5"
drag, startPoint x: 627, startPoint y: 378, endPoint x: 524, endPoint y: 366, distance: 103.7
click at [524, 366] on div "Changing areas: on the upper floor. Locker keys: get from 5 evolution" at bounding box center [653, 362] width 420 height 41
type input "5"
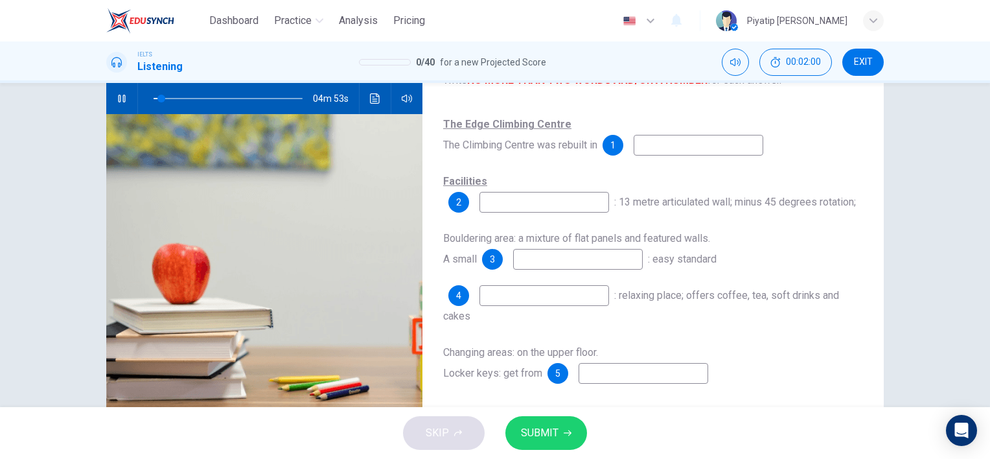
scroll to position [65, 0]
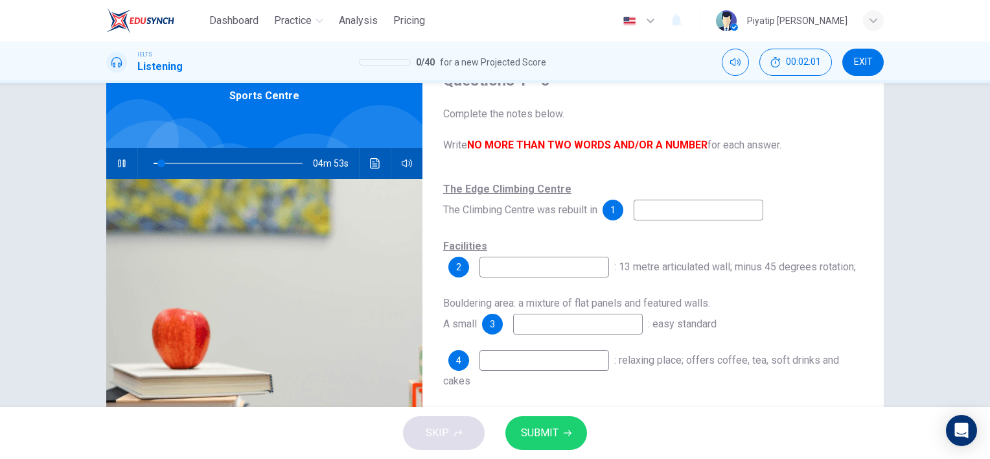
click at [668, 218] on input at bounding box center [699, 210] width 130 height 21
click at [671, 219] on input at bounding box center [699, 210] width 130 height 21
type input "8"
type input "1"
type input "8"
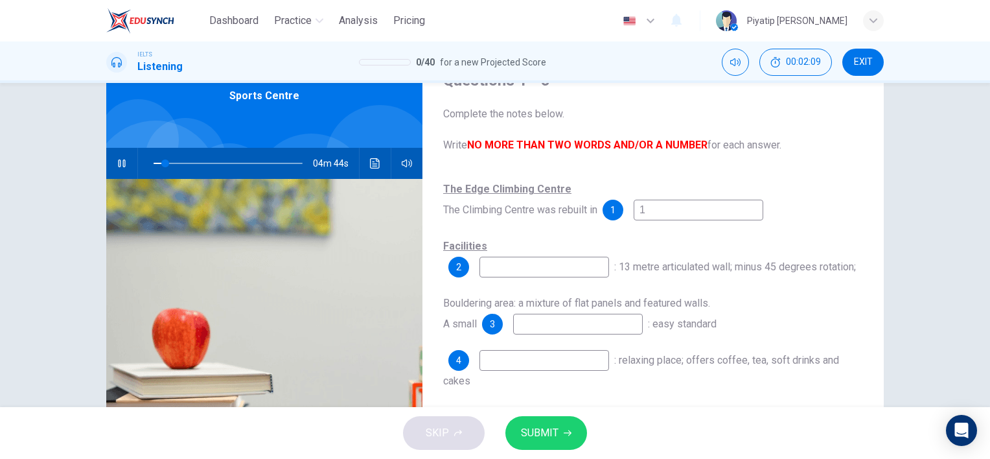
type input "19"
type input "8"
type input "199"
type input "8"
type input "1994"
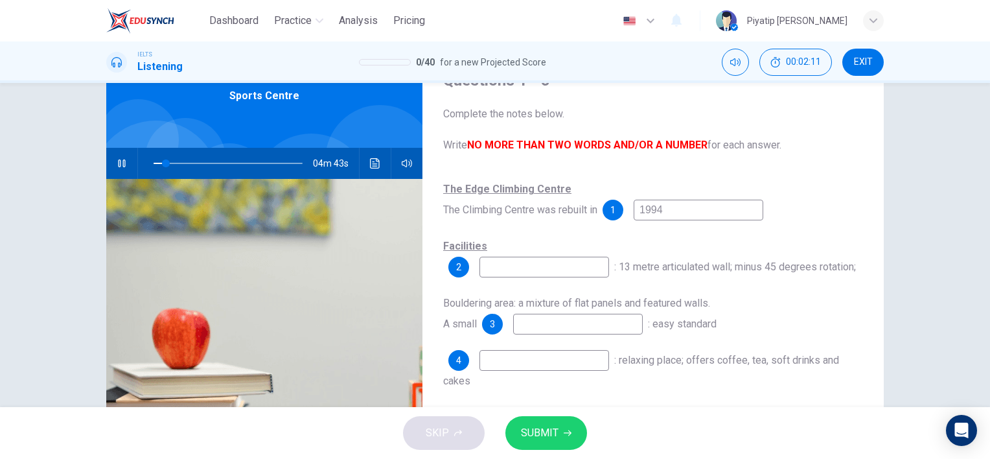
type input "9"
type input "1994"
click at [581, 272] on input at bounding box center [545, 267] width 130 height 21
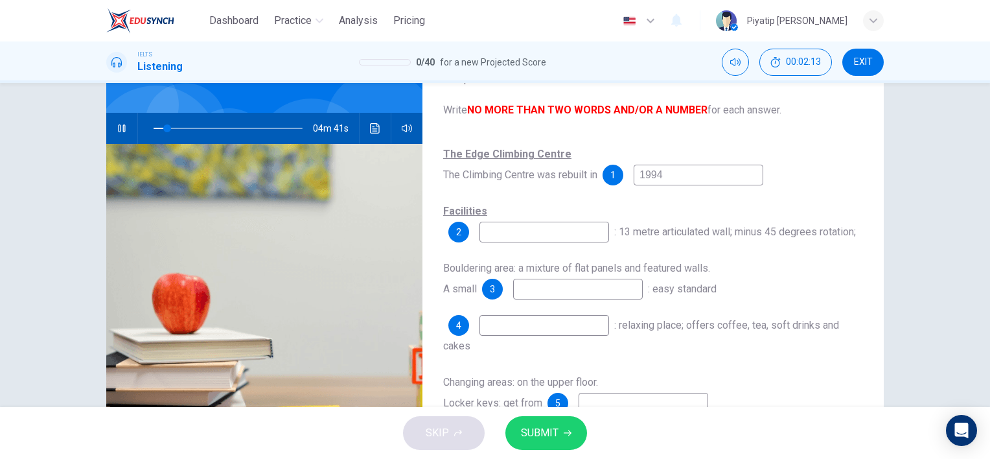
scroll to position [130, 0]
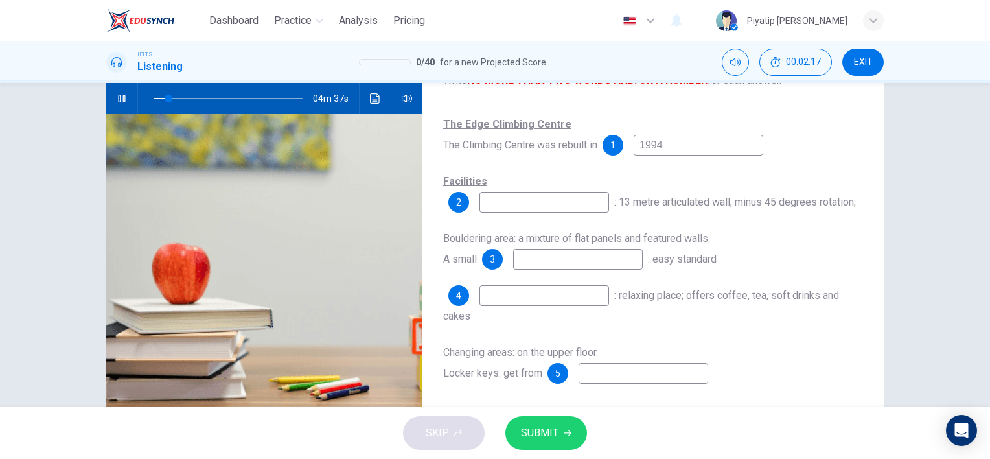
click at [716, 145] on input "1994" at bounding box center [699, 145] width 130 height 21
type input "11"
type input "199"
type input "11"
type input "1998"
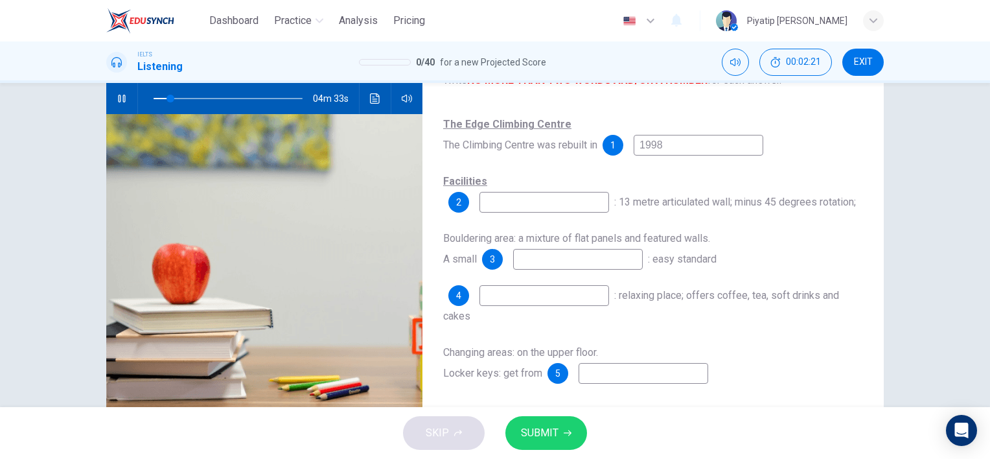
type input "12"
type input "1998"
click at [562, 218] on div "The Edge Climbing Centre The Climbing Centre was rebuilt in 1 1998 Facilities 2…" at bounding box center [653, 262] width 420 height 296
click at [568, 205] on input at bounding box center [545, 202] width 130 height 21
click at [565, 187] on div "Facilities 2 : 13 metre articulated wall; minus 45 degrees rotation;" at bounding box center [653, 191] width 420 height 41
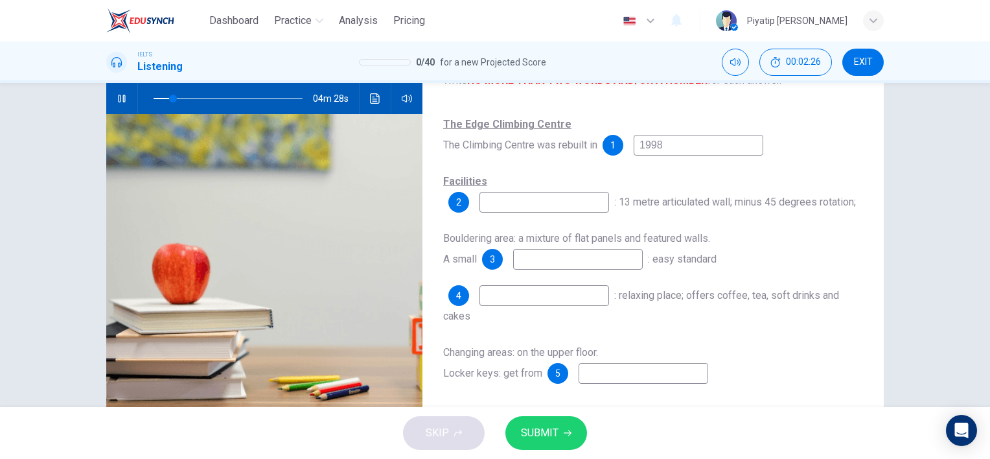
click at [570, 202] on input at bounding box center [545, 202] width 130 height 21
type input "21"
type input "m"
type input "21"
type input "ma"
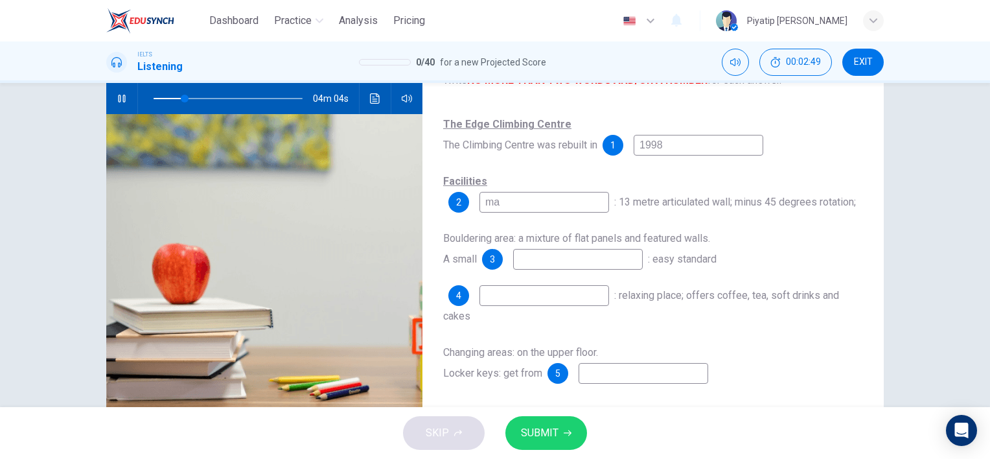
type input "21"
type input "mai"
type input "21"
type input "main"
type input "21"
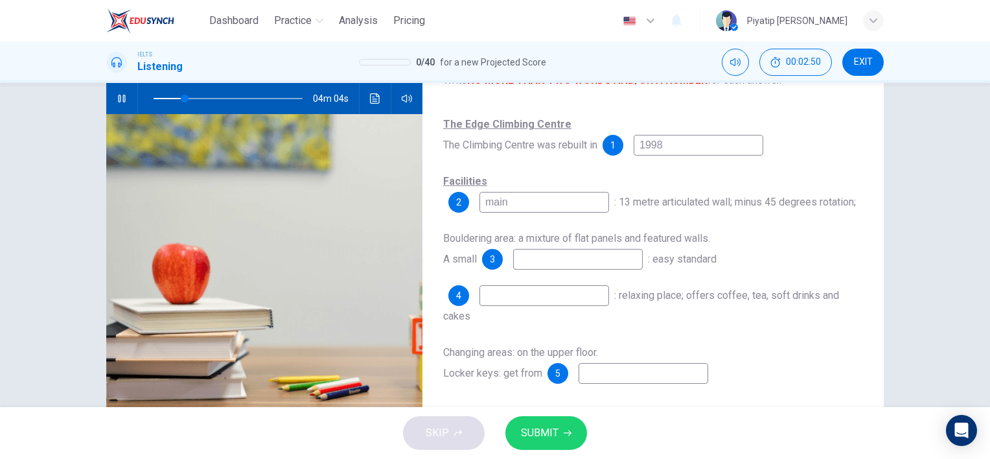
type input "main"
type input "21"
type input "main h"
type input "21"
type input "main ha"
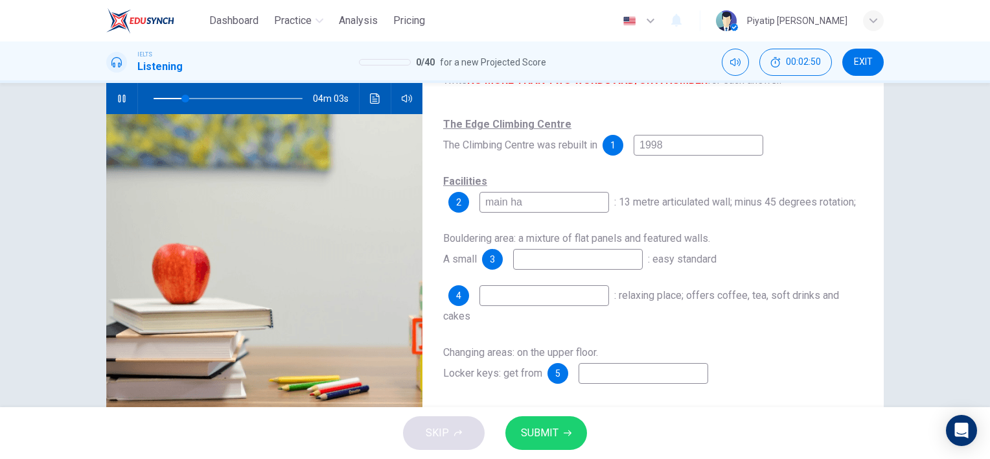
type input "21"
type input "main hal"
type input "21"
type input "main hall"
type input "22"
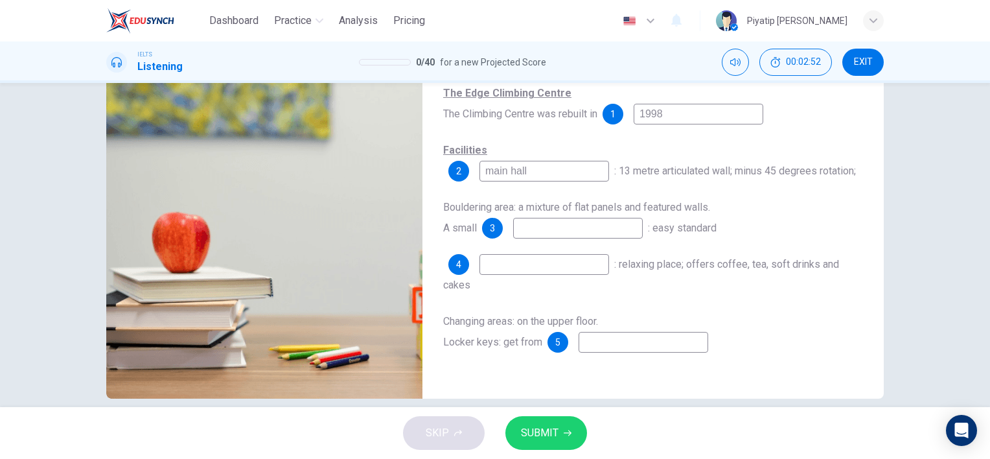
scroll to position [178, 0]
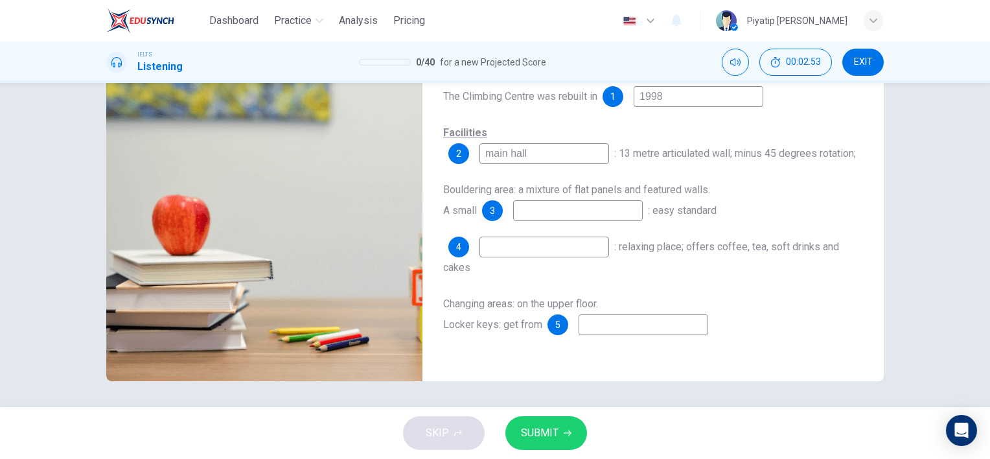
type input "main hall"
click at [579, 218] on input at bounding box center [578, 210] width 130 height 21
click at [534, 157] on input "main hall" at bounding box center [545, 153] width 130 height 21
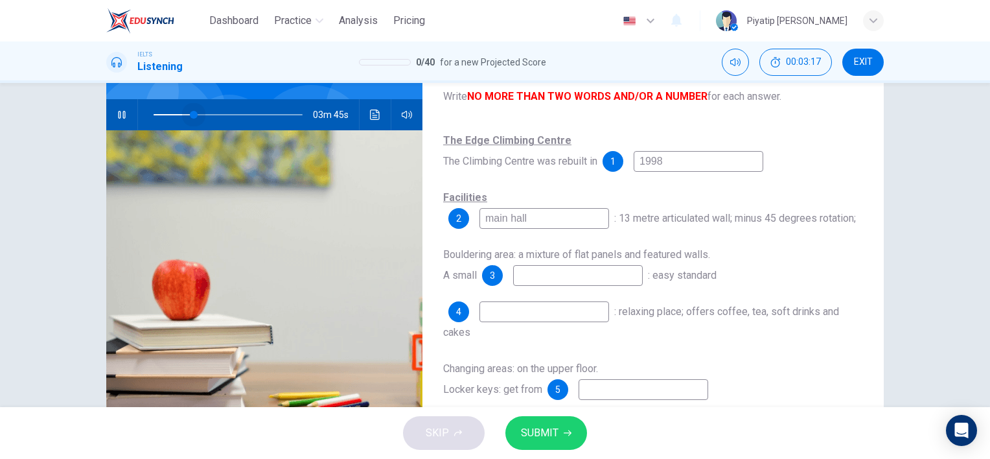
click at [191, 113] on span at bounding box center [194, 115] width 8 height 8
click at [191, 111] on span at bounding box center [195, 115] width 8 height 8
click at [188, 111] on span at bounding box center [192, 115] width 8 height 8
drag, startPoint x: 539, startPoint y: 225, endPoint x: 421, endPoint y: 220, distance: 118.7
click at [423, 220] on div "Questions 1 - 5 Complete the notes below. Write NO MORE THAN TWO WORDS AND/OR A…" at bounding box center [653, 220] width 461 height 450
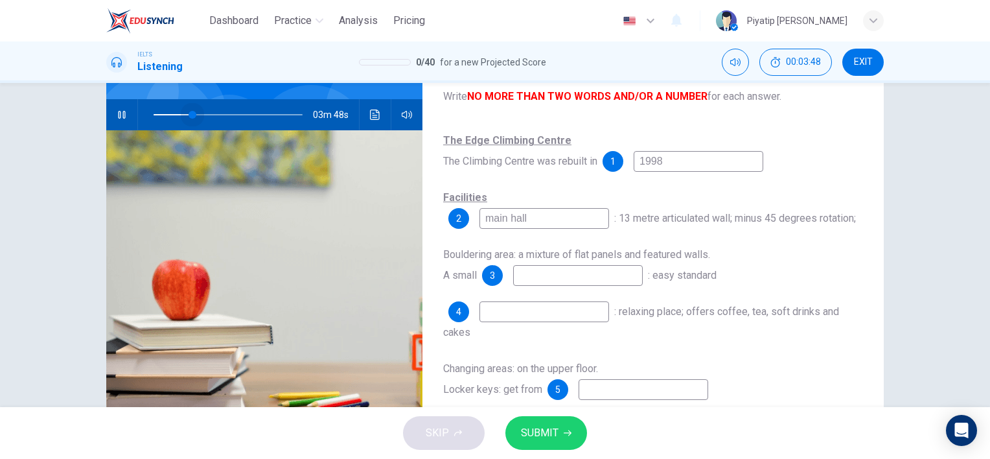
click at [189, 112] on span at bounding box center [193, 115] width 8 height 8
click at [189, 111] on span at bounding box center [193, 115] width 8 height 8
click at [583, 219] on input "main hall" at bounding box center [545, 218] width 130 height 21
drag, startPoint x: 537, startPoint y: 220, endPoint x: 457, endPoint y: 210, distance: 80.9
click at [469, 214] on div "2 main hall" at bounding box center [528, 218] width 161 height 21
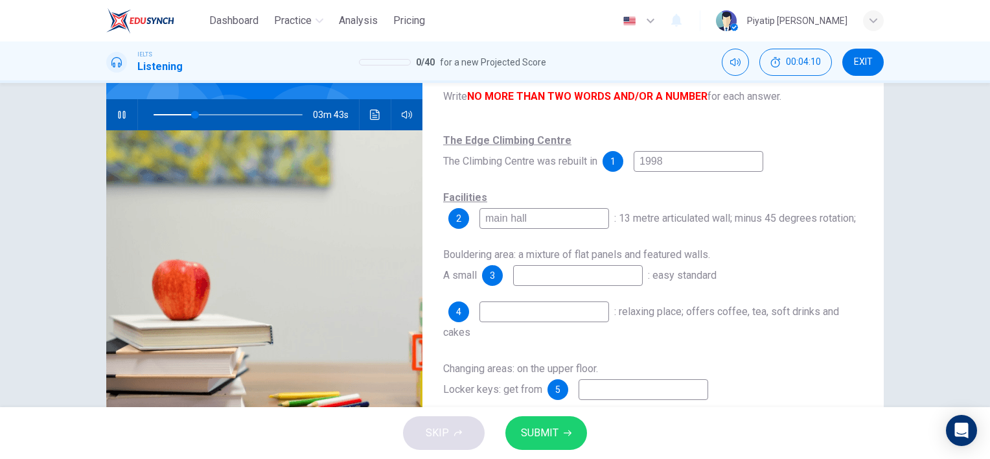
click at [579, 277] on input at bounding box center [578, 275] width 130 height 21
click at [177, 111] on span at bounding box center [228, 115] width 149 height 18
click at [192, 110] on span at bounding box center [228, 115] width 149 height 18
click at [178, 113] on span at bounding box center [228, 115] width 149 height 18
click at [184, 111] on span at bounding box center [181, 115] width 8 height 8
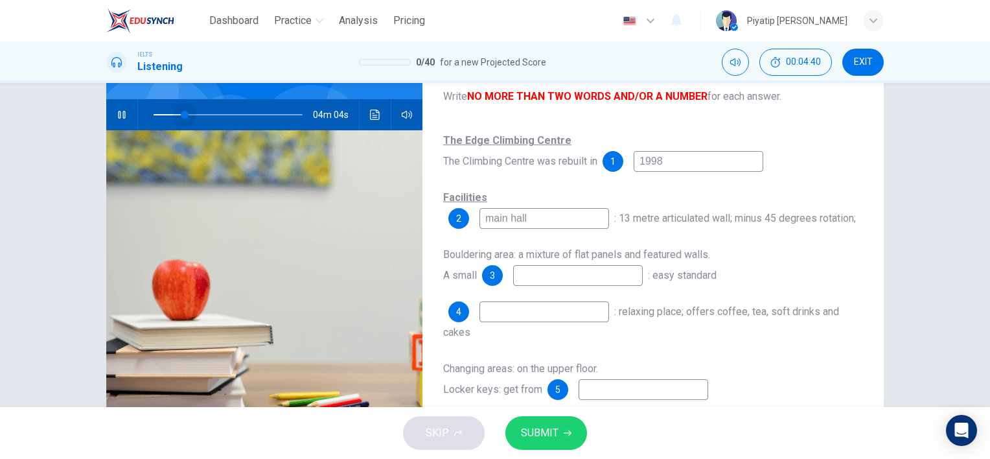
click at [181, 111] on span at bounding box center [185, 115] width 8 height 8
click at [197, 115] on span at bounding box center [200, 115] width 8 height 8
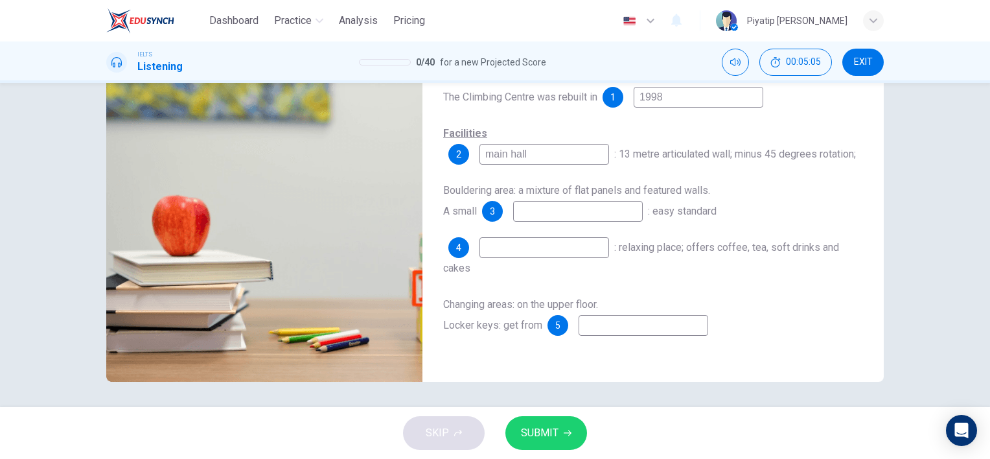
scroll to position [178, 0]
click at [559, 215] on input at bounding box center [578, 210] width 130 height 21
click at [557, 209] on input at bounding box center [578, 210] width 130 height 21
click at [559, 218] on input at bounding box center [578, 210] width 130 height 21
click at [534, 208] on input at bounding box center [578, 210] width 130 height 21
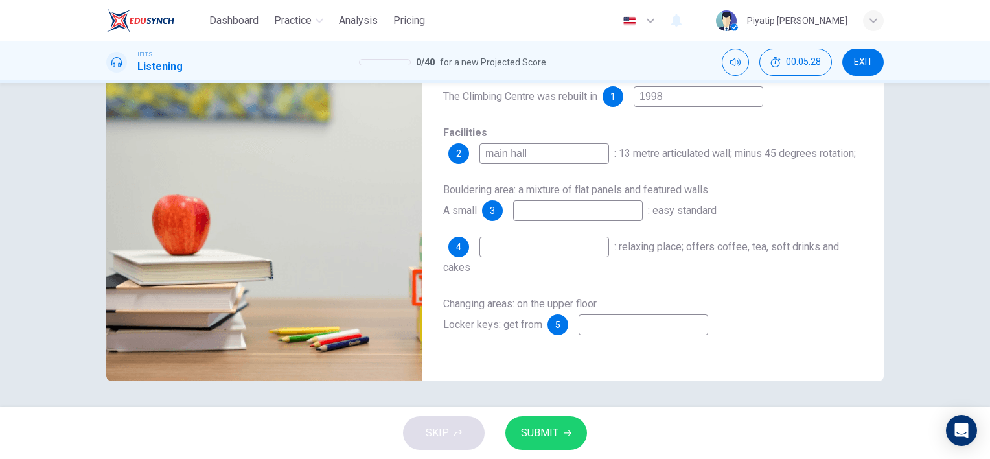
click at [376, 220] on img at bounding box center [264, 223] width 316 height 316
click at [559, 238] on input at bounding box center [545, 247] width 130 height 21
type input "43"
type input "w"
type input "43"
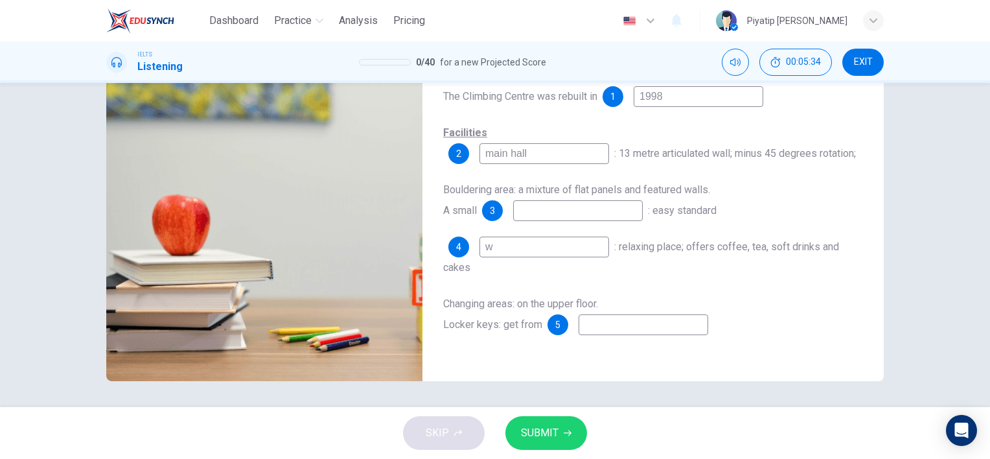
type input "wa"
type input "43"
type input "war"
type input "44"
type input "warm"
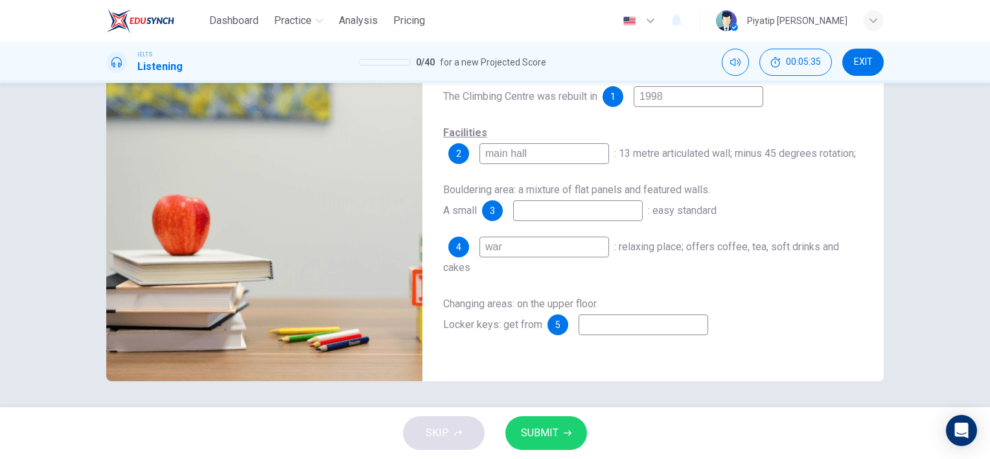
type input "44"
type input "warmu"
type input "44"
type input "warmup"
type input "44"
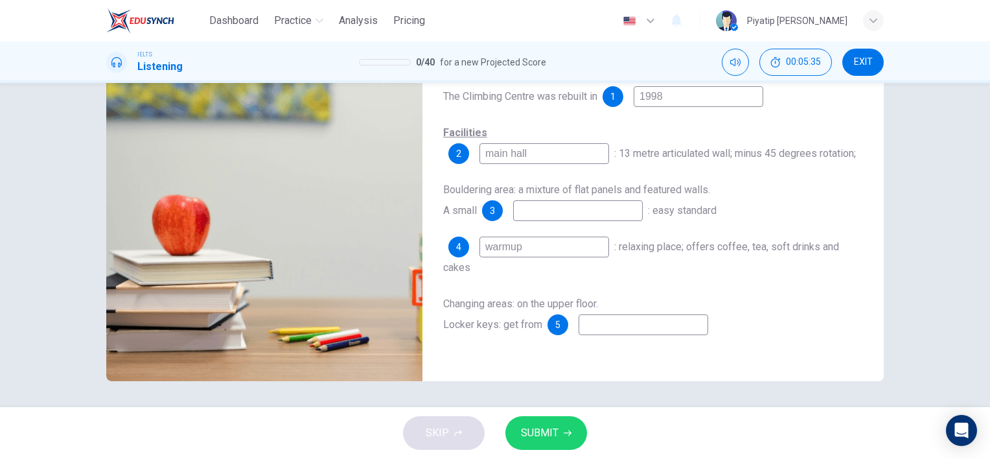
type input "warmup"
type input "44"
type input "warmup w"
type input "44"
type input "warmup wa"
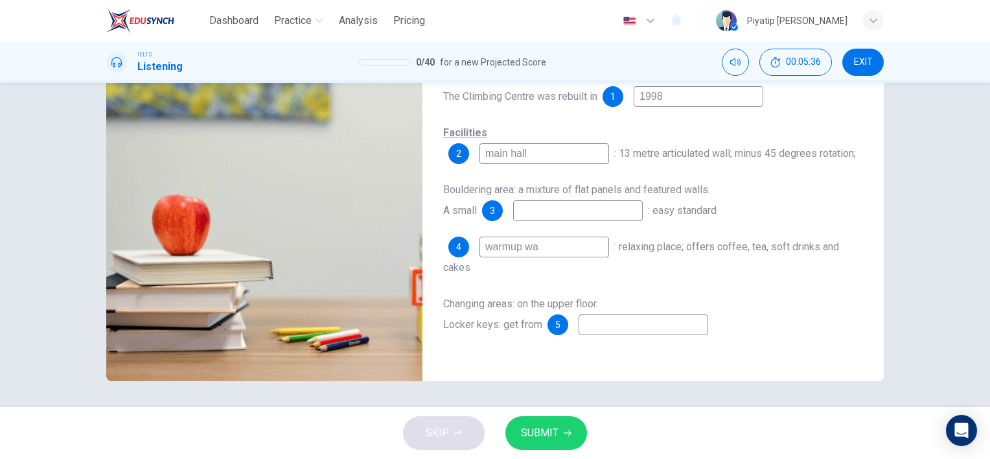
type input "44"
type input "warmup wal"
type input "44"
type input "warmup wall"
type input "44"
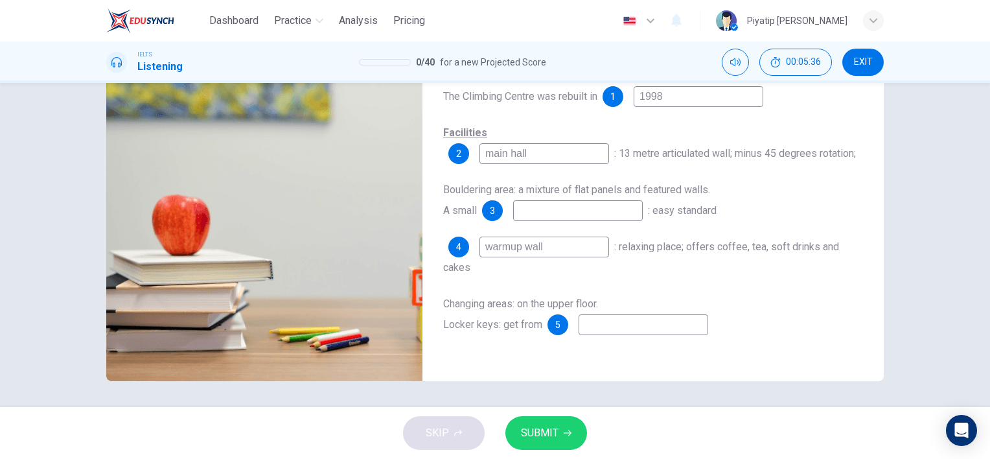
type input "warmup wall"
type input "45"
type input "warmup wall"
click at [597, 260] on div "4 warmup wall : relaxing place; offers coffee, tea, soft drinks and cakes" at bounding box center [653, 257] width 420 height 41
drag, startPoint x: 574, startPoint y: 254, endPoint x: 446, endPoint y: 246, distance: 127.9
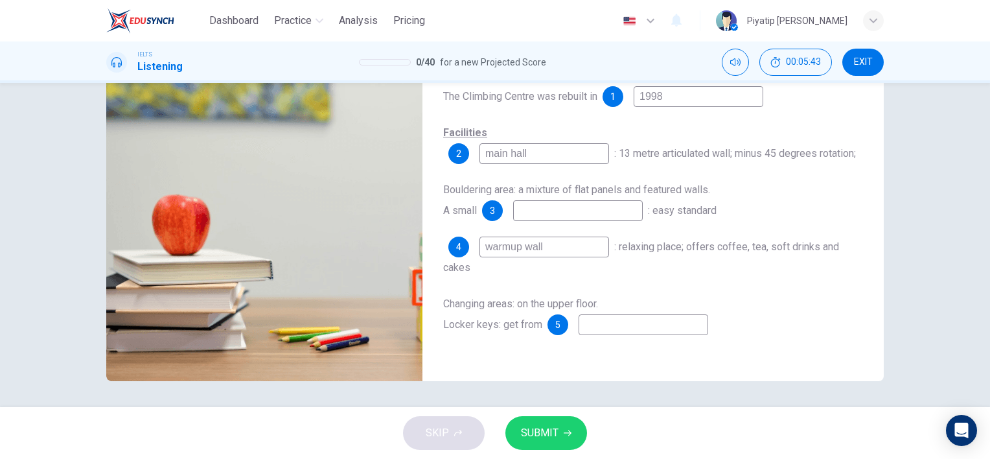
click at [448, 246] on div "4 warmup wall" at bounding box center [528, 247] width 161 height 21
type input "47"
click at [596, 225] on div "The Edge Climbing Centre The Climbing Centre was rebuilt in 1 1998 Facilities 2…" at bounding box center [653, 213] width 420 height 296
click at [596, 216] on input at bounding box center [578, 210] width 130 height 21
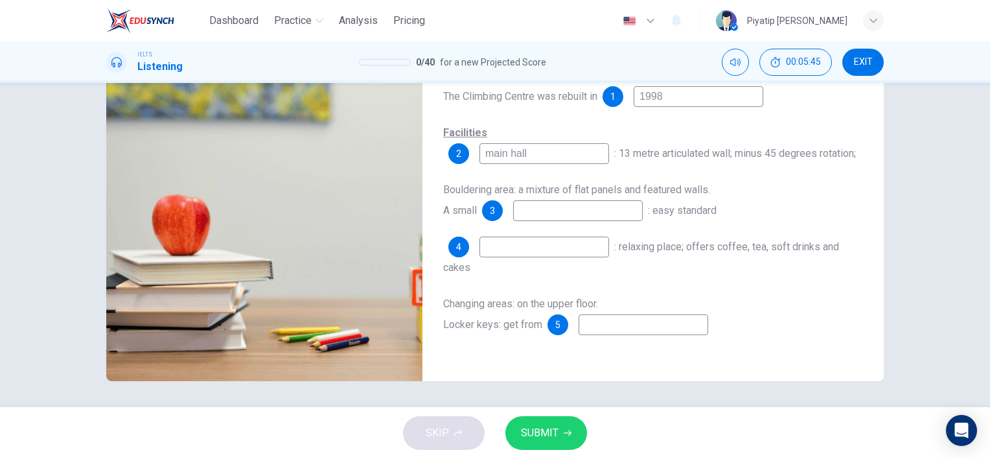
type input "47"
type input "w"
type input "47"
type input "wa"
type input "47"
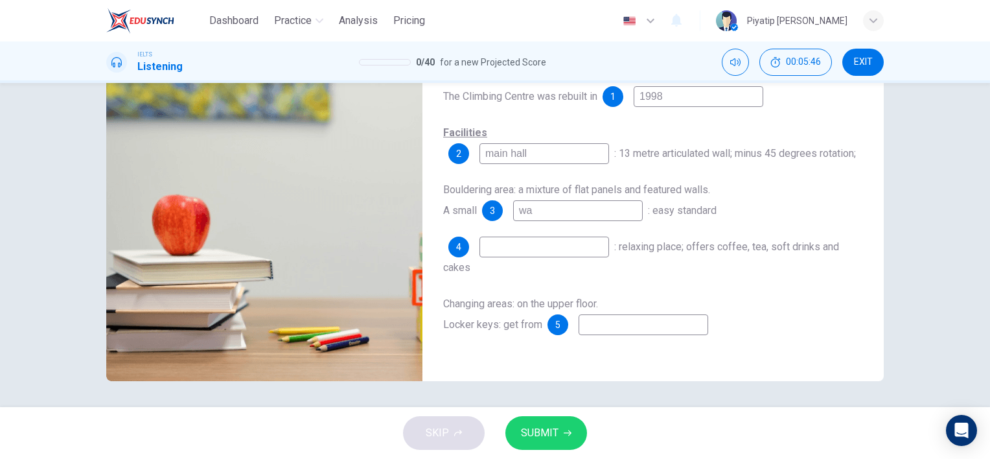
type input "war"
type input "48"
type input "warm"
type input "48"
type input "warm"
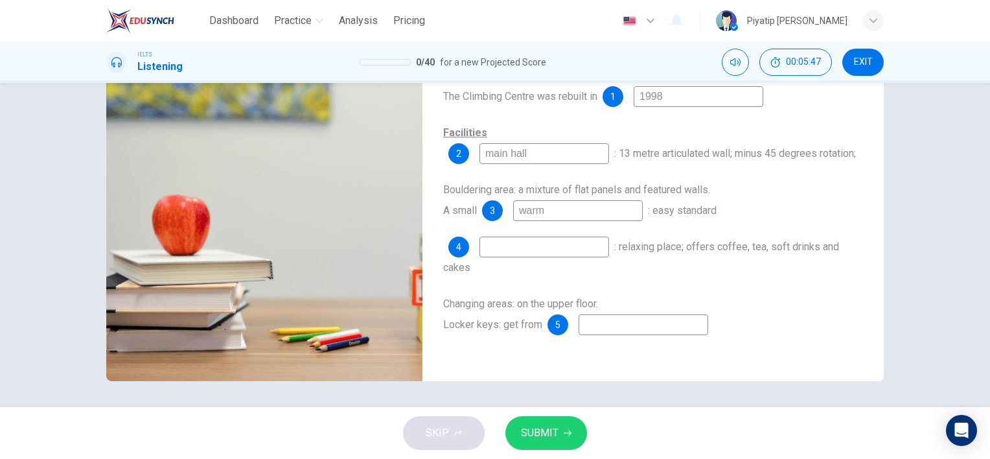
type input "48"
type input "warm u"
type input "48"
type input "warm"
type input "48"
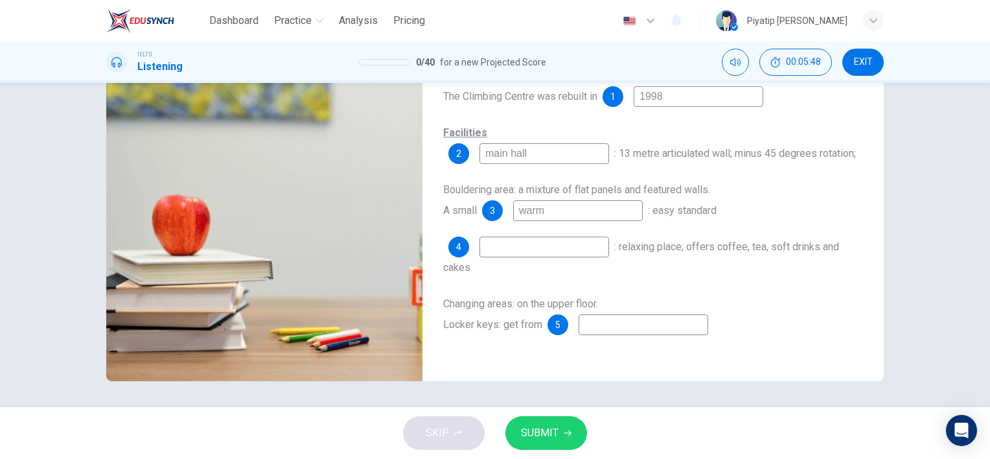
type input "warm"
type input "48"
type input "warmu"
type input "48"
type input "warmup"
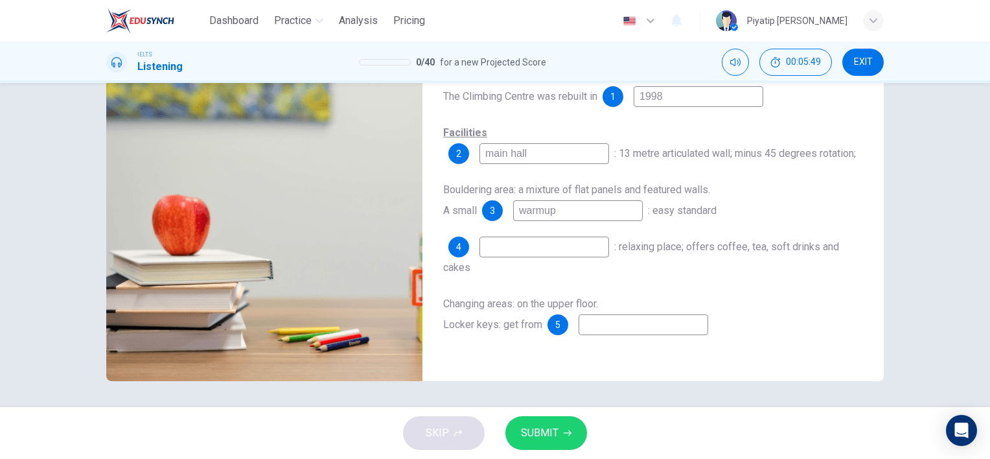
type input "49"
type input "warmup"
type input "49"
type input "warmup w"
type input "49"
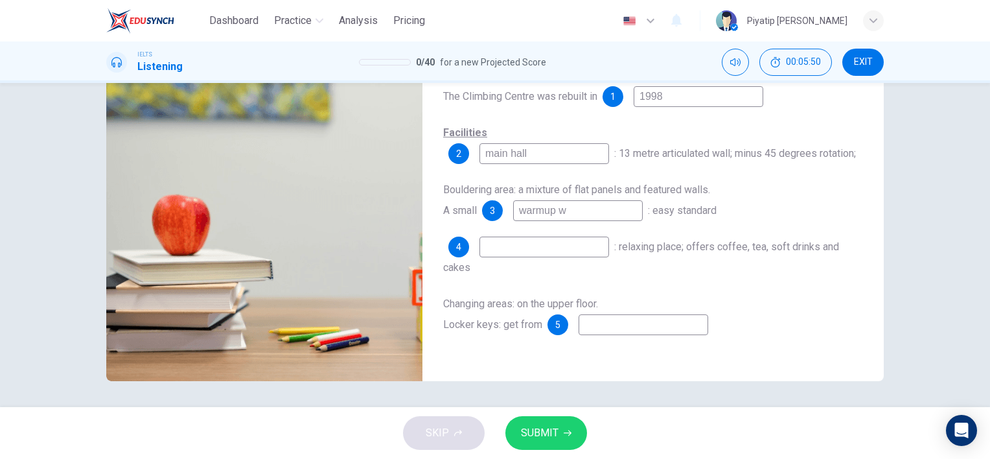
type input "warmup wa"
type input "49"
type input "warmup wal"
type input "49"
type input "warmup wall"
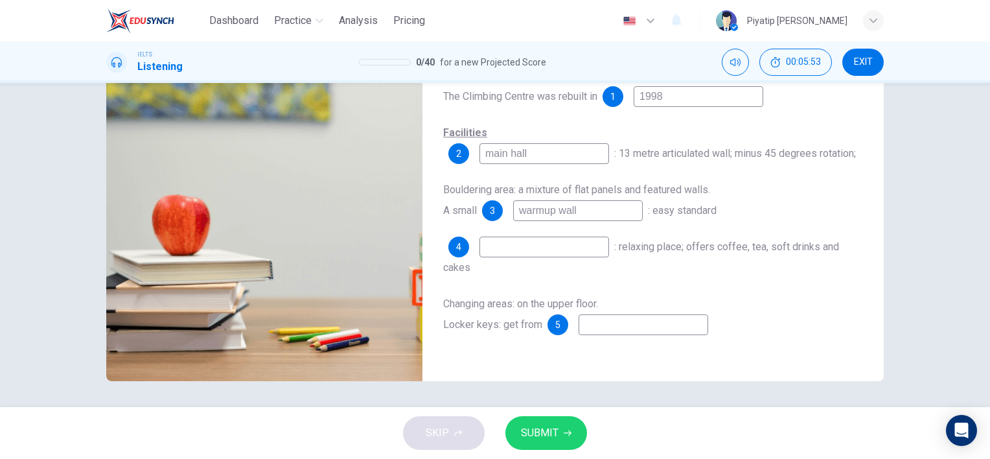
type input "50"
type input "warmup wall"
click at [557, 251] on input at bounding box center [545, 247] width 130 height 21
type input "50"
type input "c"
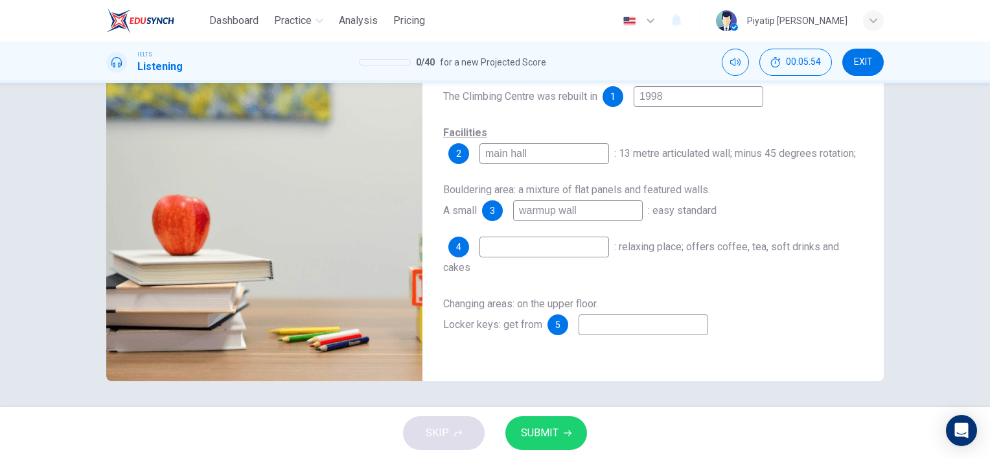
type input "50"
type input "ca"
type input "50"
type input "caf"
type input "50"
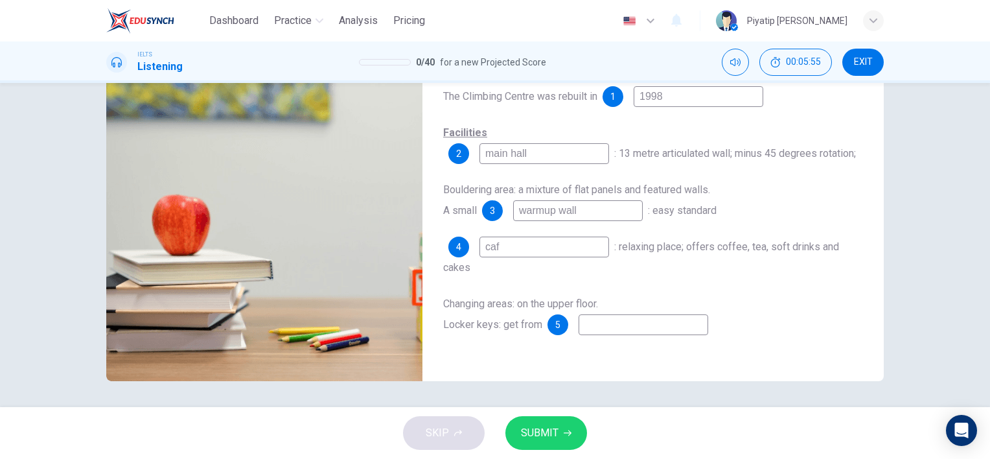
type input "cafe"
type input "59"
type input "cafe"
drag, startPoint x: 646, startPoint y: 331, endPoint x: 608, endPoint y: 324, distance: 38.9
click at [608, 324] on input at bounding box center [644, 324] width 130 height 21
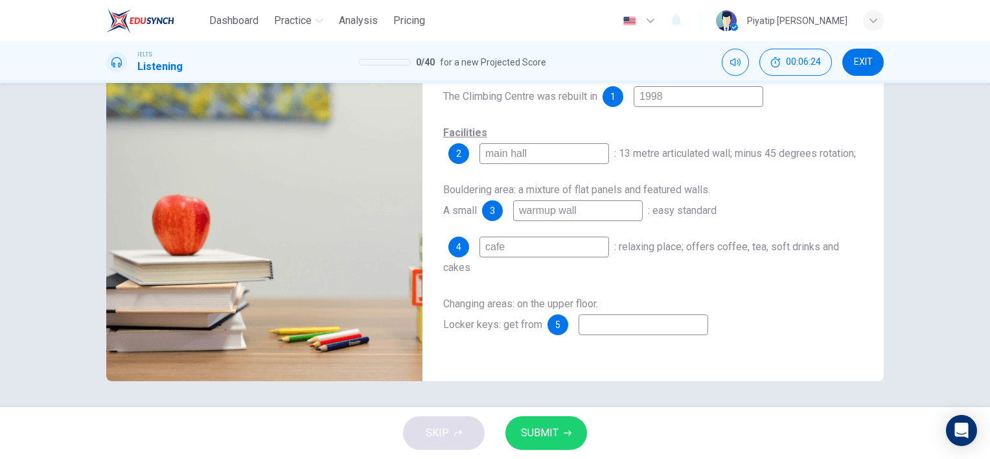
type input "60"
type input "r"
type input "60"
type input "re"
type input "60"
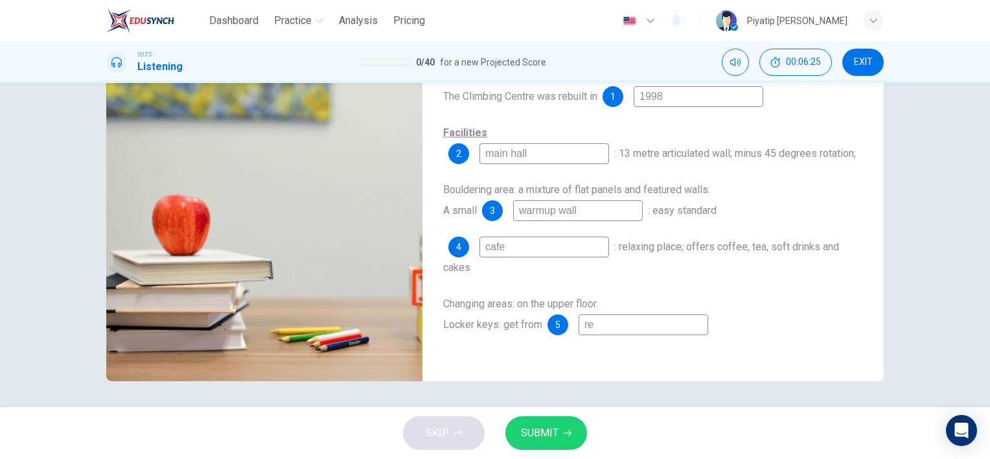
type input "rec"
type input "60"
type input "rece"
type input "60"
type input "recep"
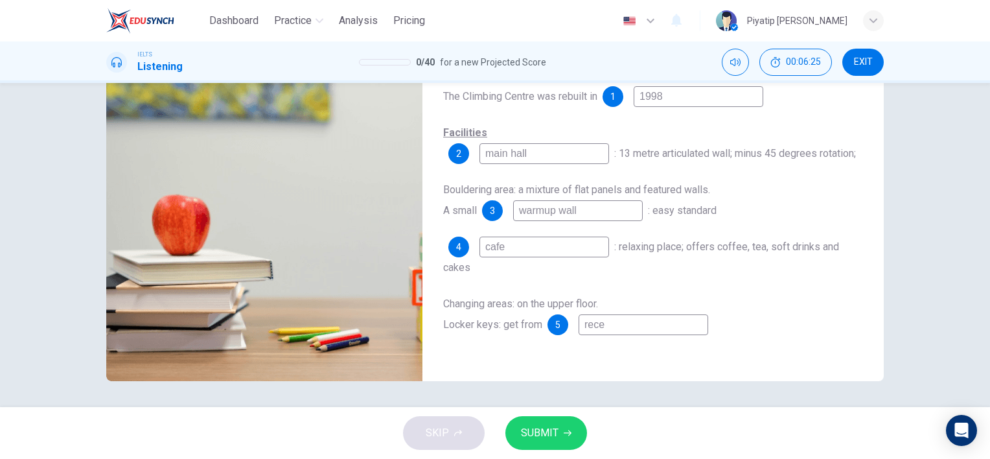
type input "60"
type input "recept"
type input "60"
type input "recepti"
type input "60"
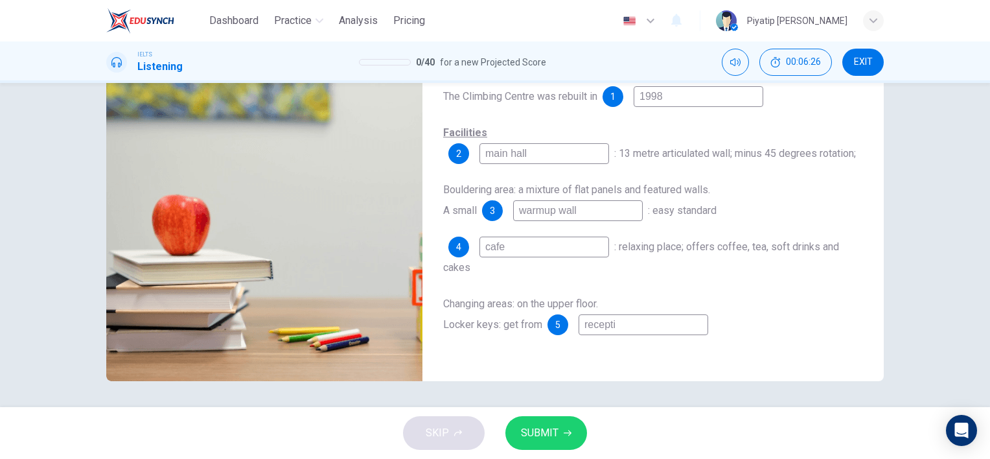
type input "receptio"
type input "60"
type input "reception"
type input "61"
type input "reception"
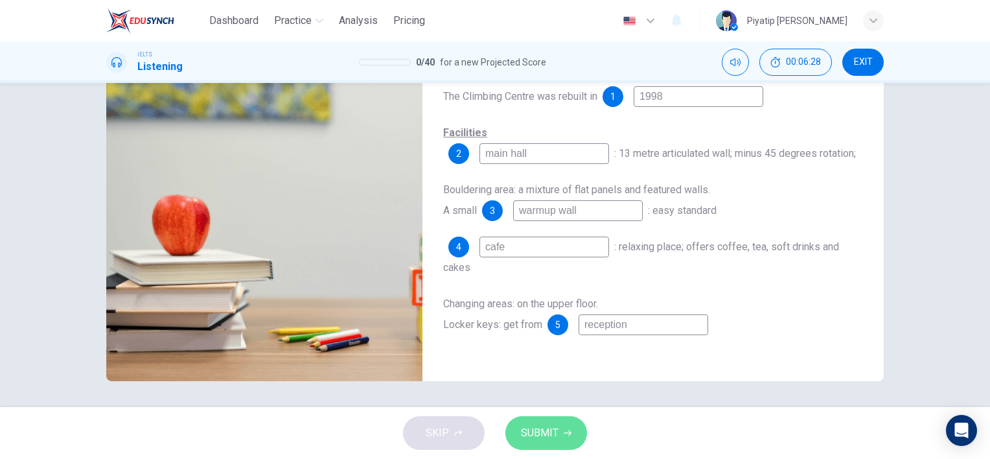
click at [564, 435] on icon "button" at bounding box center [568, 433] width 8 height 8
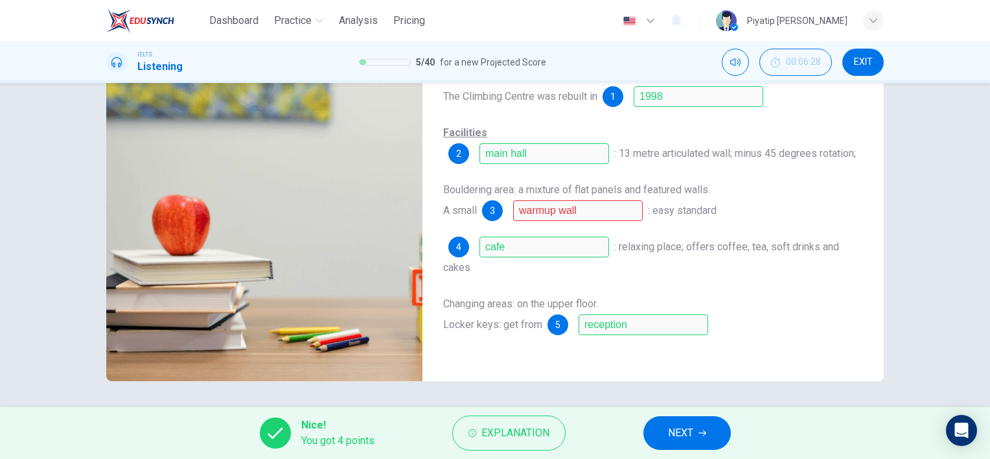
click at [758, 434] on div "Nice! You got 4 points Explanation NEXT" at bounding box center [495, 433] width 990 height 52
click at [692, 433] on span "NEXT" at bounding box center [680, 433] width 25 height 18
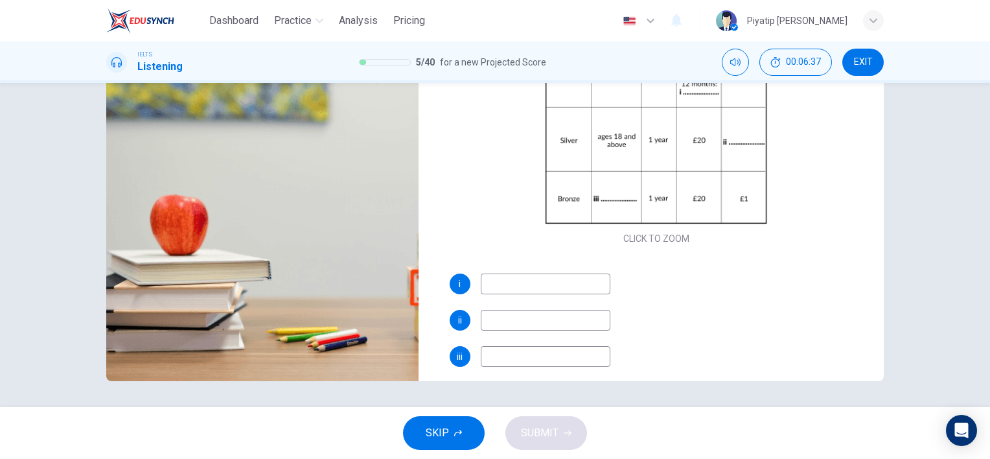
drag, startPoint x: 526, startPoint y: 283, endPoint x: 561, endPoint y: 285, distance: 35.7
click at [526, 284] on input at bounding box center [546, 283] width 130 height 21
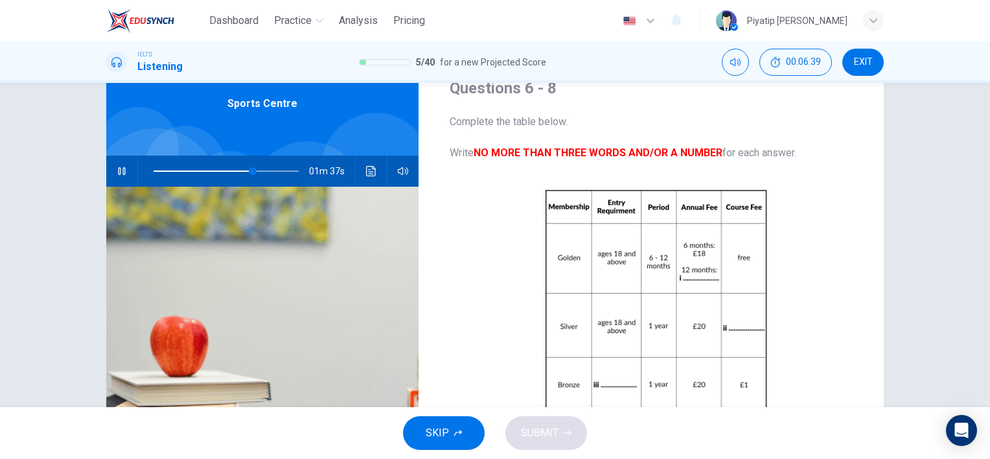
scroll to position [49, 0]
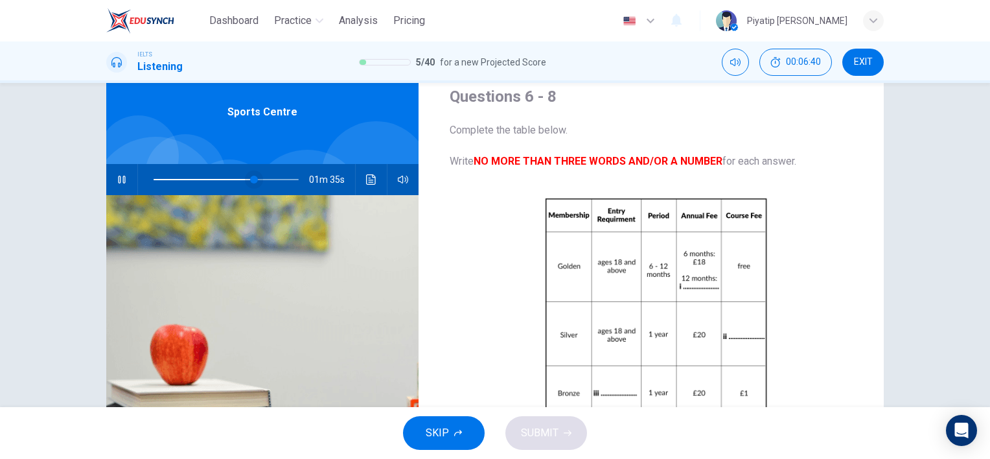
click at [250, 181] on span at bounding box center [254, 180] width 8 height 8
click at [242, 179] on span at bounding box center [246, 180] width 8 height 8
click at [233, 178] on span at bounding box center [233, 180] width 8 height 8
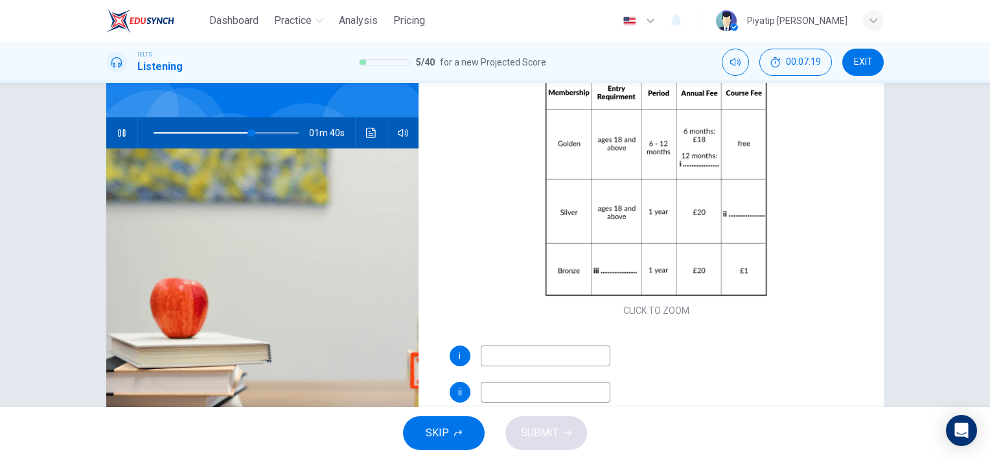
scroll to position [65, 0]
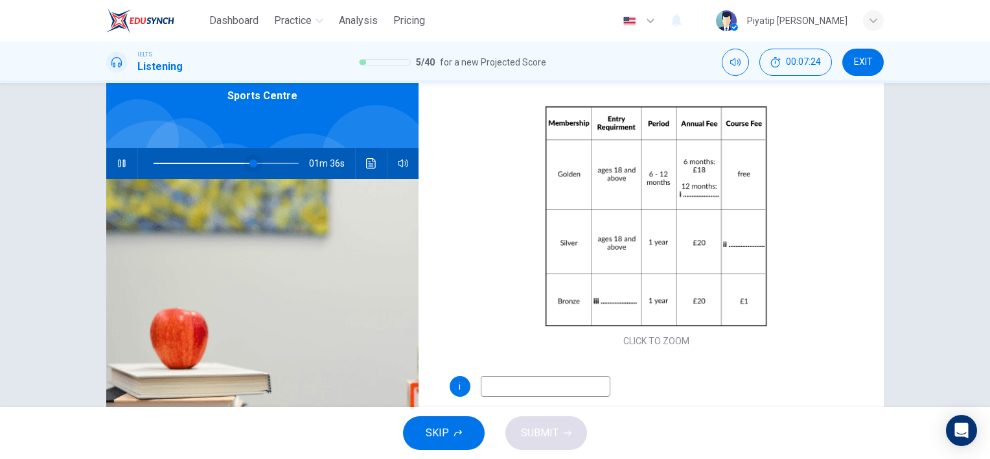
click at [249, 163] on span at bounding box center [253, 163] width 8 height 8
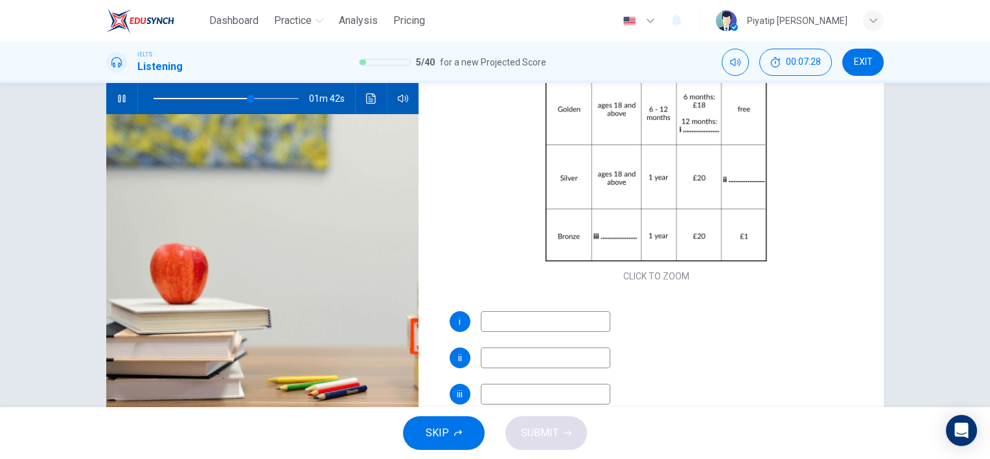
click at [509, 316] on input at bounding box center [546, 321] width 130 height 21
type input "68"
type input "3"
type input "68"
type input "30"
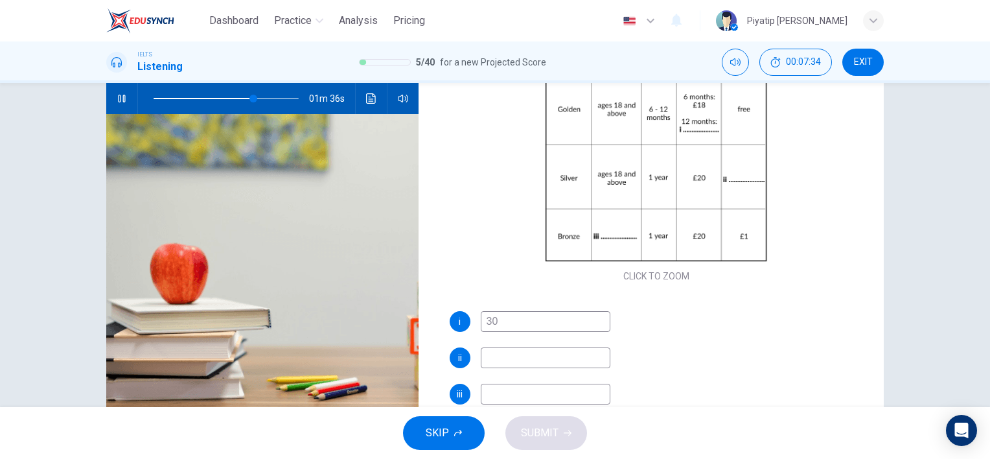
click at [481, 323] on input "30" at bounding box center [546, 321] width 130 height 21
type input "70"
type input "$30"
type input "70"
type input "30"
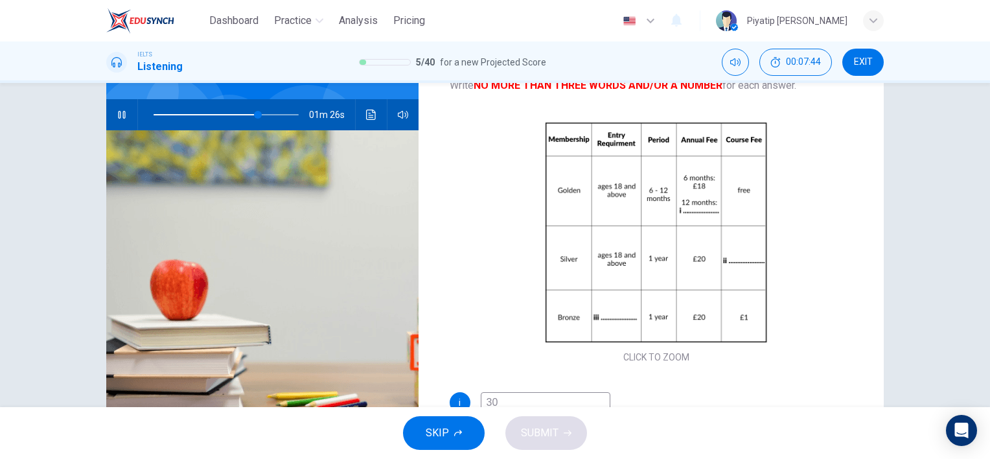
scroll to position [178, 0]
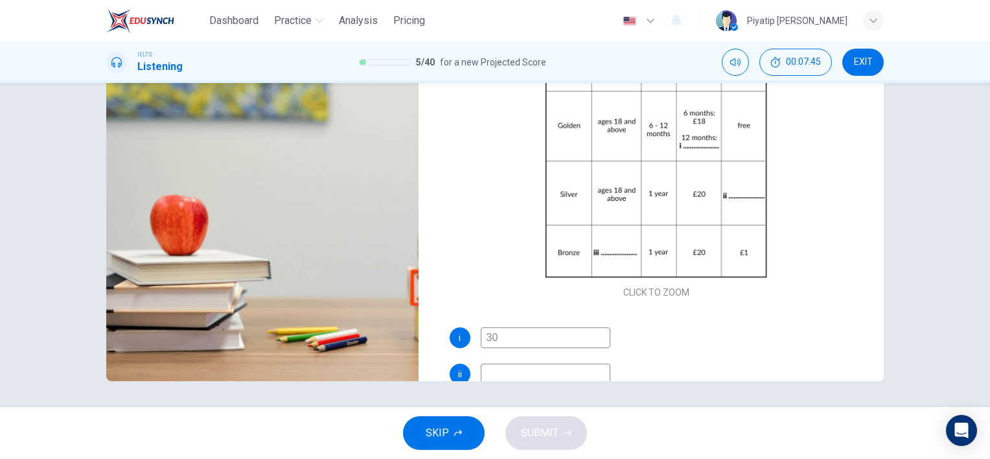
type input "73"
type input "30"
click at [511, 395] on div "Questions 6 - 8 Complete the table below. Write NO MORE THAN THREE WORDS AND/OR…" at bounding box center [495, 245] width 990 height 324
type input "73"
click at [500, 373] on input at bounding box center [546, 374] width 130 height 21
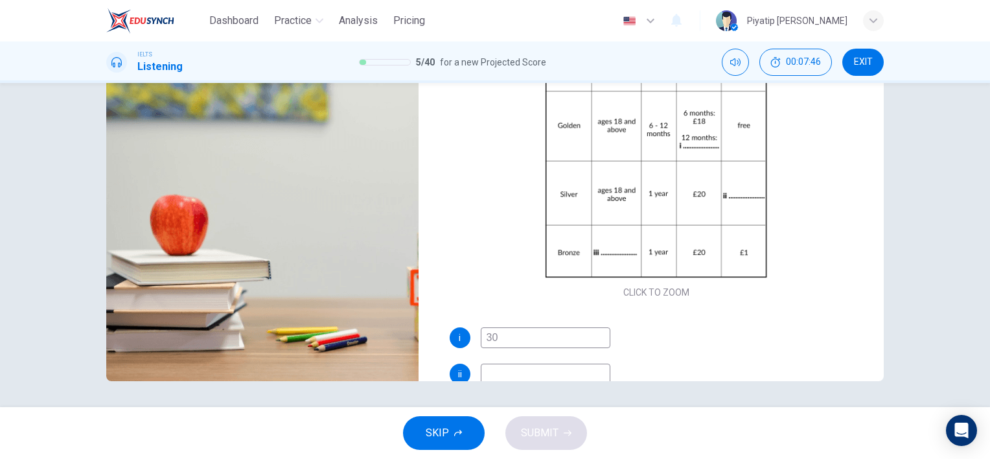
type input "1"
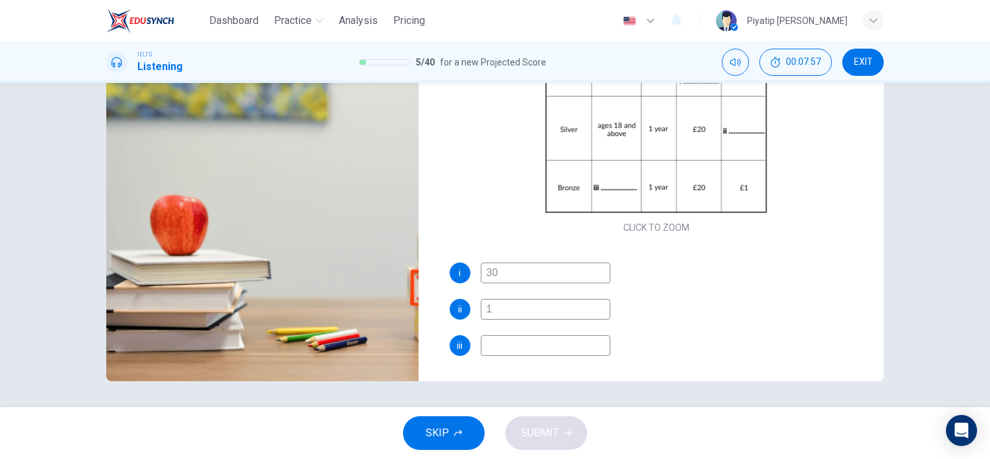
type input "77"
type input "1"
click at [557, 340] on input at bounding box center [546, 345] width 130 height 21
type input "77"
type input "14"
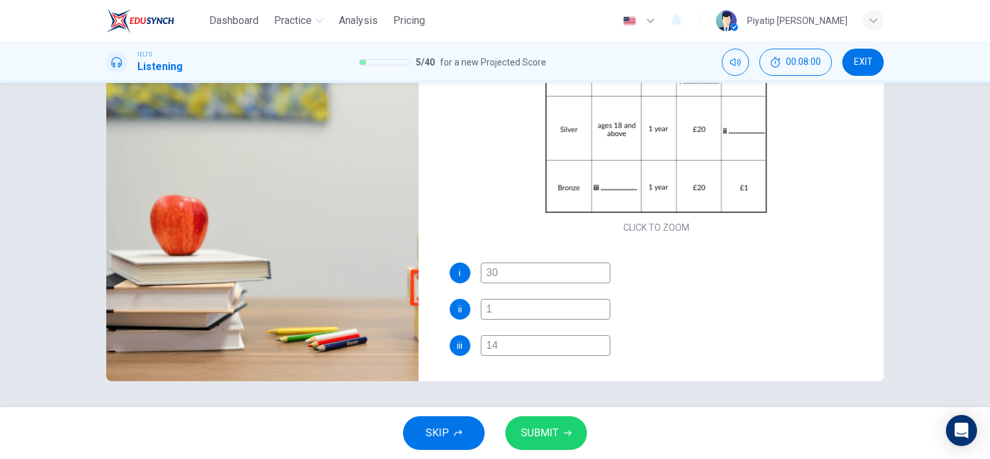
type input "78"
type input "14"
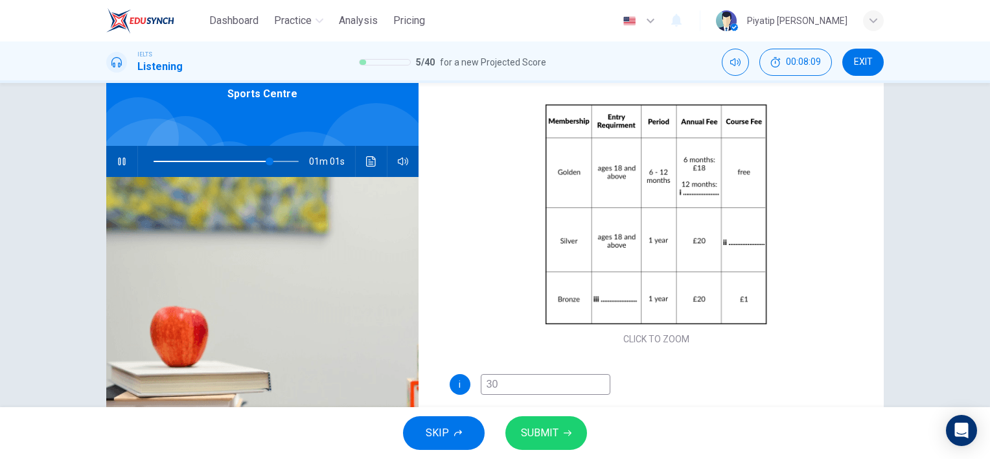
scroll to position [49, 0]
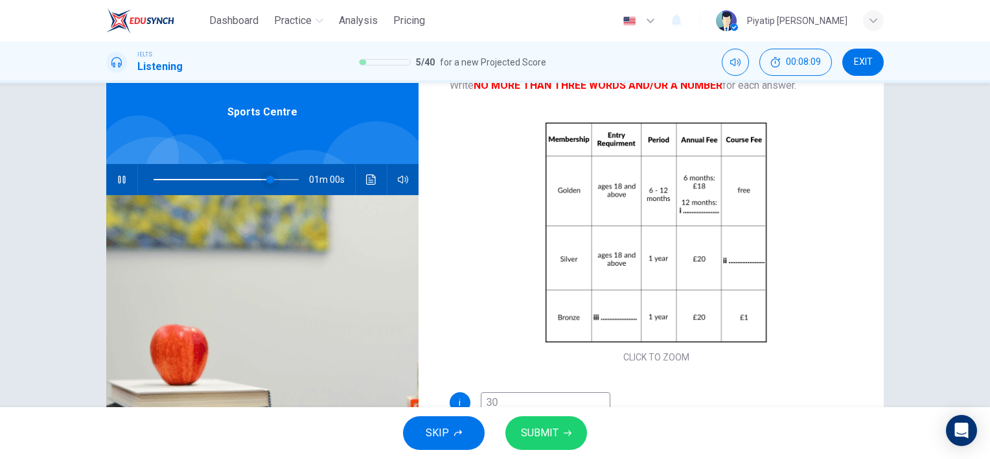
type input "81"
type input "14"
click at [266, 178] on span at bounding box center [270, 180] width 8 height 8
click at [262, 176] on span at bounding box center [265, 180] width 8 height 8
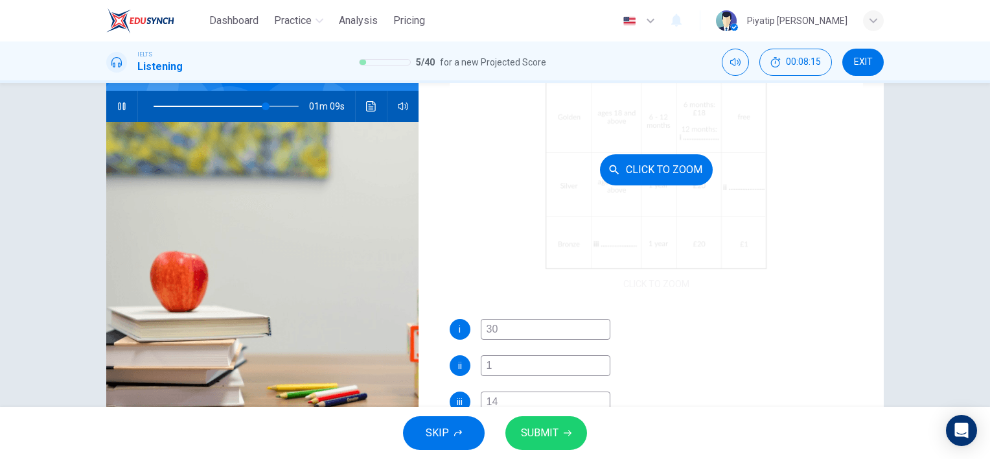
scroll to position [178, 0]
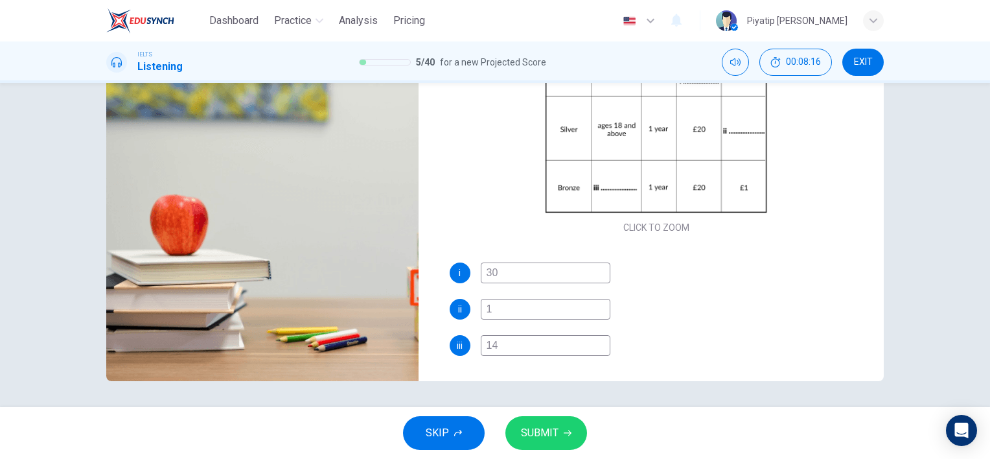
click at [526, 353] on input "14" at bounding box center [546, 345] width 130 height 21
type input "78"
type input "14-"
type input "79"
type input "14-17"
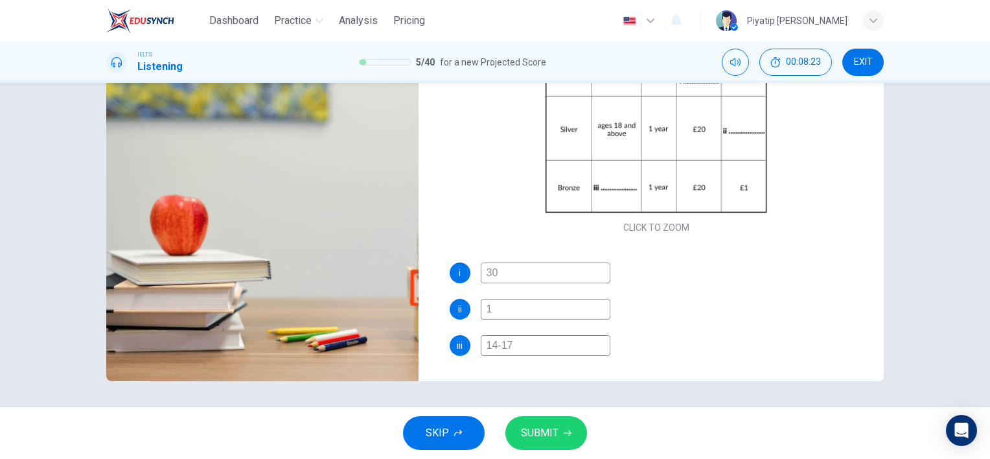
scroll to position [49, 0]
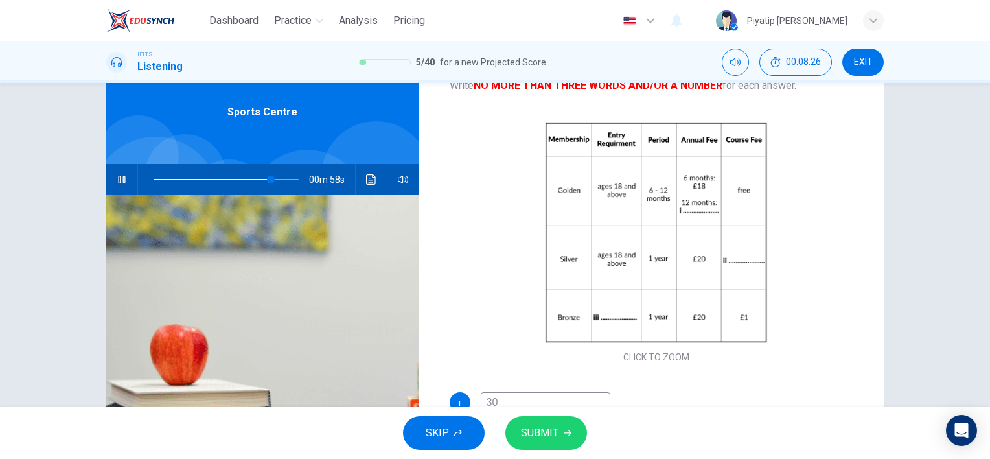
type input "81"
type input "14-17"
click at [544, 439] on span "SUBMIT" at bounding box center [540, 433] width 38 height 18
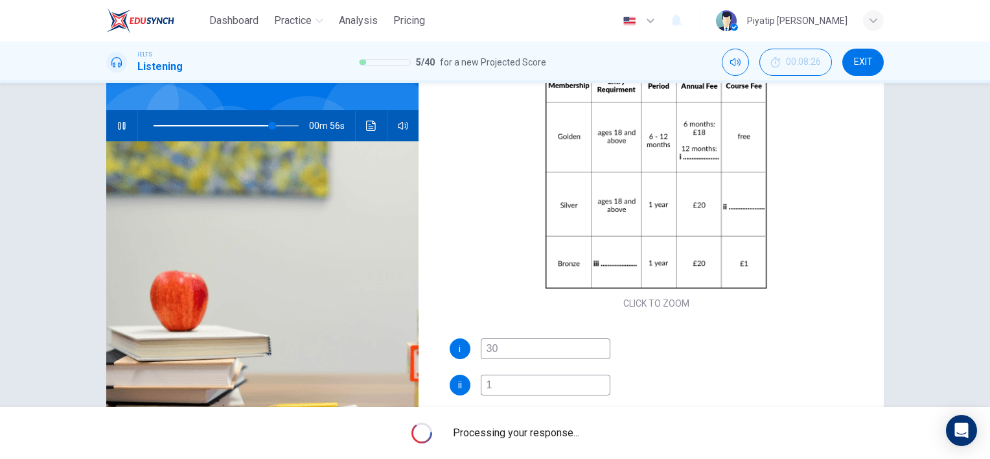
scroll to position [178, 0]
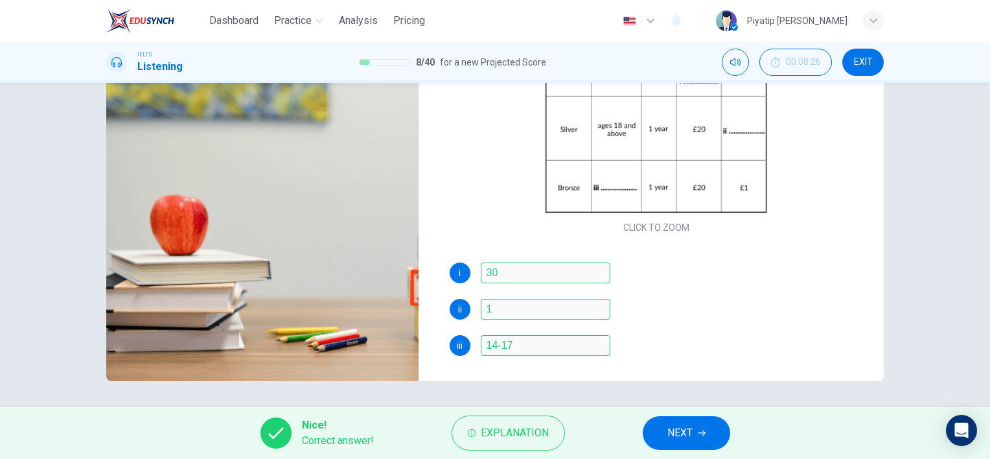
click at [669, 438] on span "NEXT" at bounding box center [679, 433] width 25 height 18
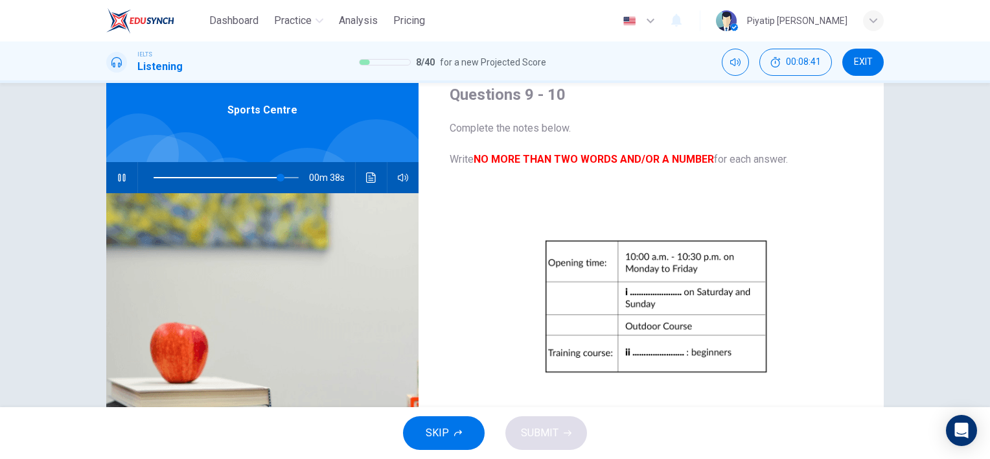
scroll to position [49, 0]
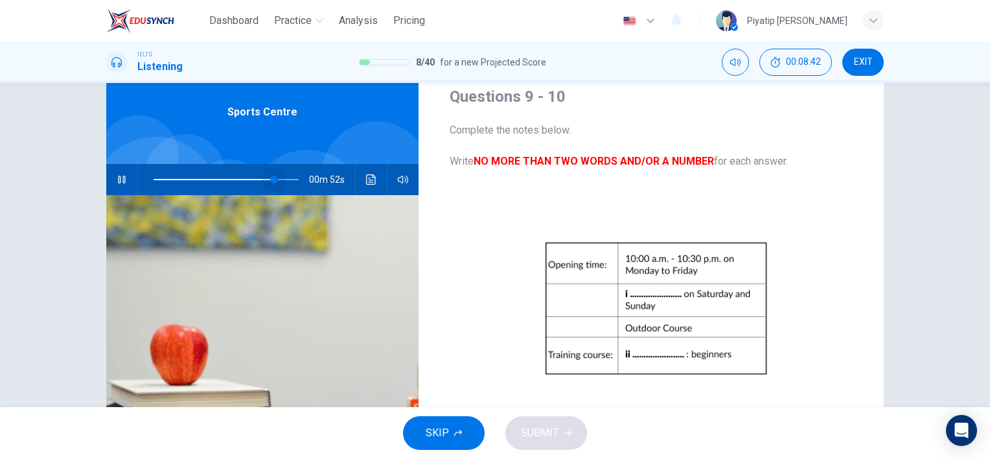
click at [272, 176] on span at bounding box center [274, 180] width 8 height 8
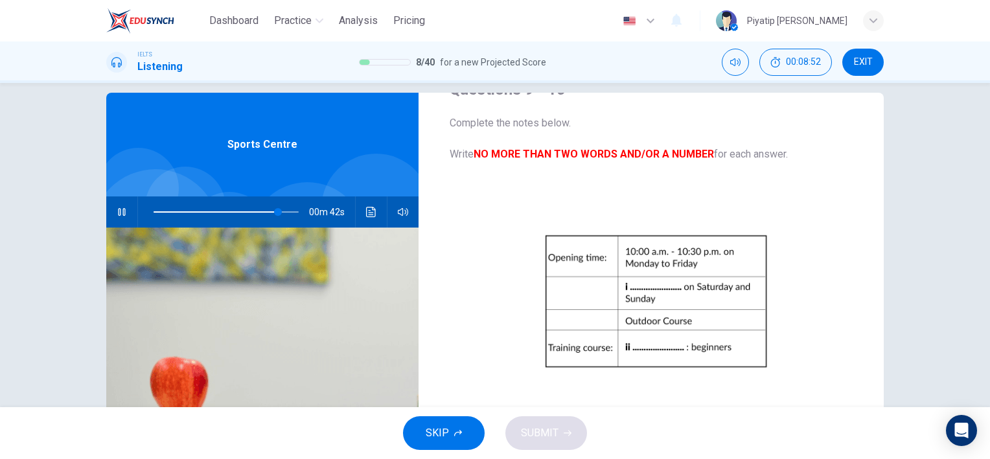
scroll to position [0, 0]
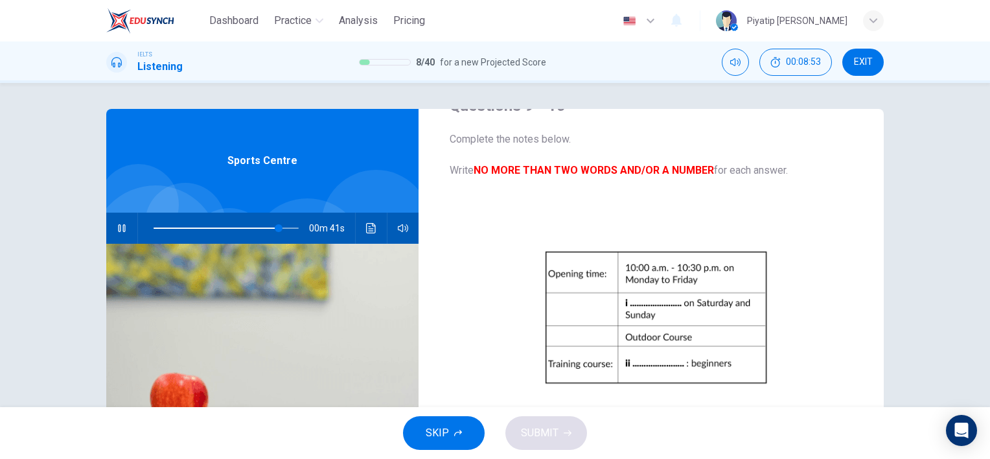
click at [117, 227] on icon "button" at bounding box center [122, 228] width 10 height 10
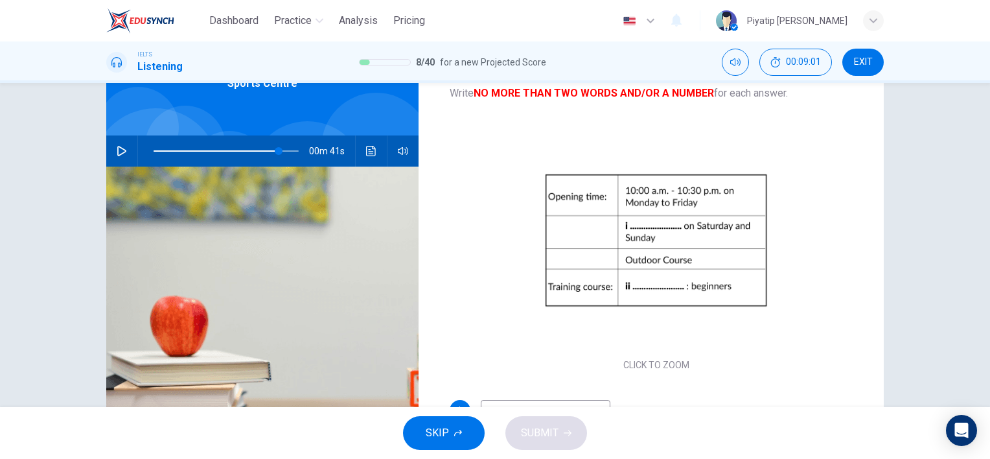
scroll to position [49, 0]
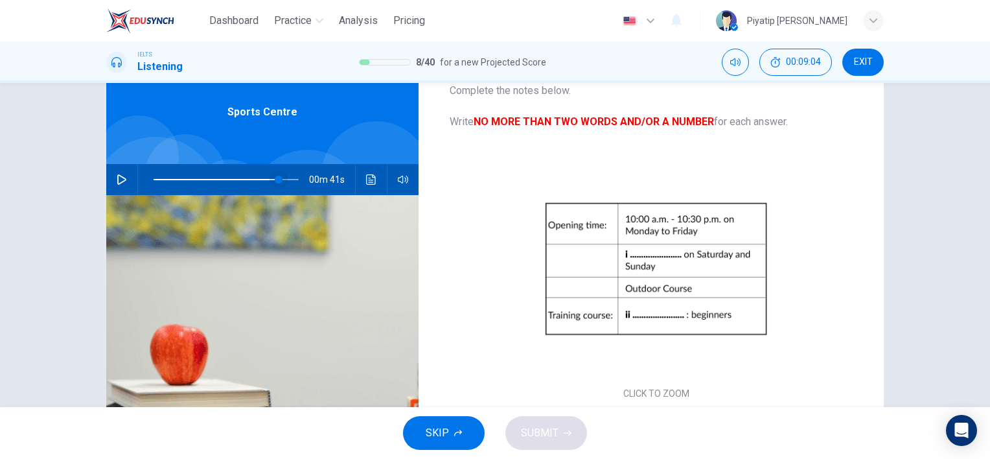
click at [275, 179] on span at bounding box center [279, 180] width 8 height 8
click at [119, 177] on icon "button" at bounding box center [121, 179] width 9 height 10
click at [124, 172] on button "button" at bounding box center [121, 179] width 21 height 31
click at [124, 178] on button "button" at bounding box center [121, 179] width 21 height 31
click at [272, 178] on span at bounding box center [276, 180] width 8 height 8
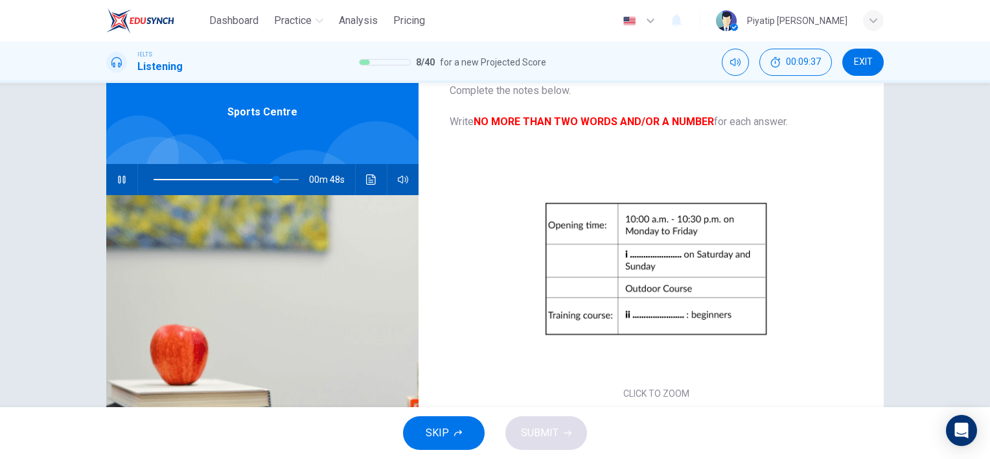
click at [106, 176] on div "00m 48s" at bounding box center [262, 179] width 312 height 31
click at [117, 181] on icon "button" at bounding box center [122, 179] width 10 height 10
click at [267, 176] on span at bounding box center [270, 180] width 8 height 8
click at [126, 176] on button "button" at bounding box center [121, 179] width 21 height 31
type input "81"
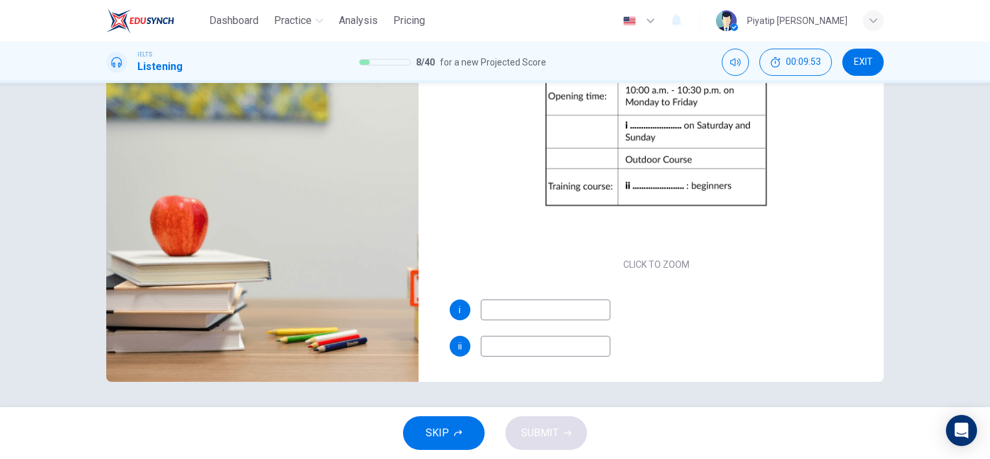
scroll to position [178, 0]
click at [524, 311] on input at bounding box center [546, 309] width 130 height 21
type input "85"
type input "8"
type input "87"
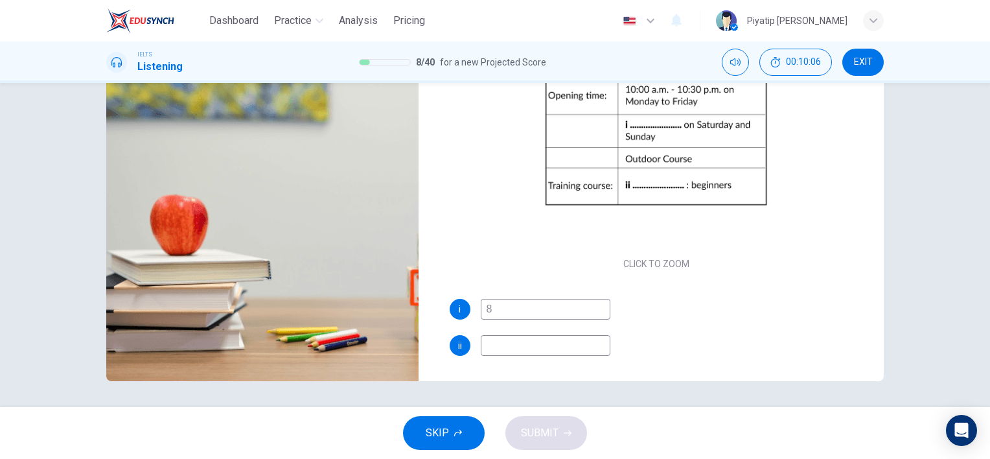
type input "8 p"
type input "88"
type input "8 p.p"
type input "88"
type input "8 p.p"
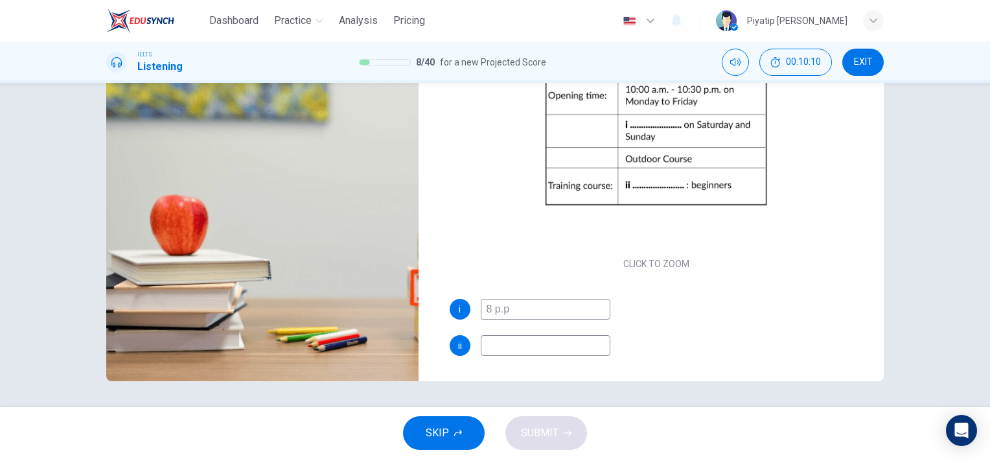
type input "88"
type input "8 p."
type input "89"
type input "8 p.m"
type input "91"
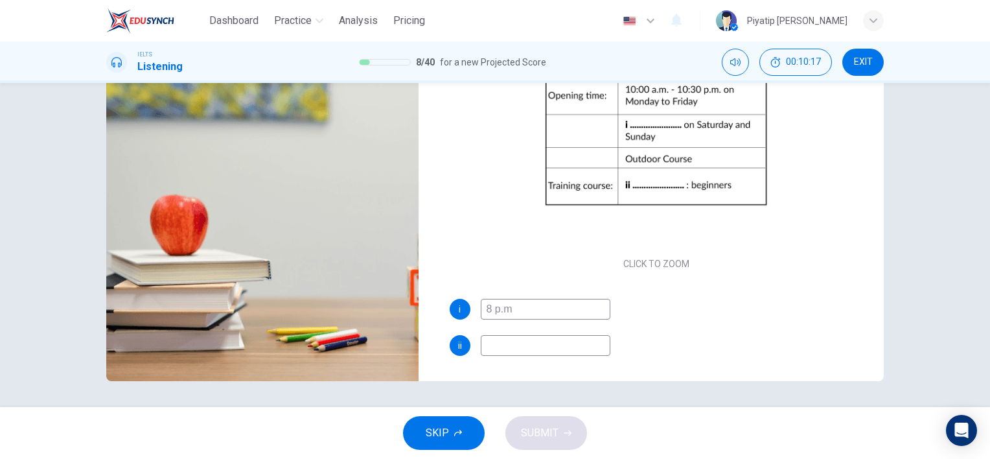
type input "8 p.m."
type input "93"
type input "8 p.m."
click at [519, 345] on input at bounding box center [546, 345] width 130 height 21
type input "93"
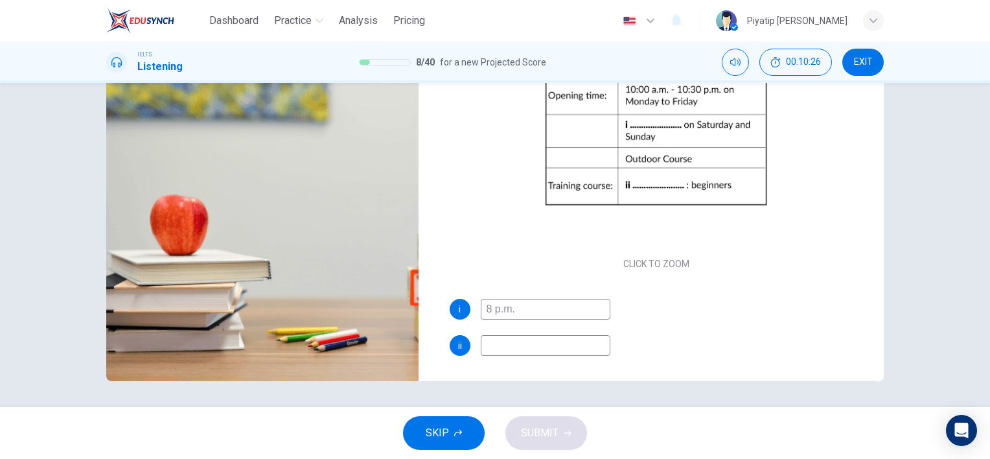
type input "i"
type input "94"
type input "in"
type input "94"
type input "ind"
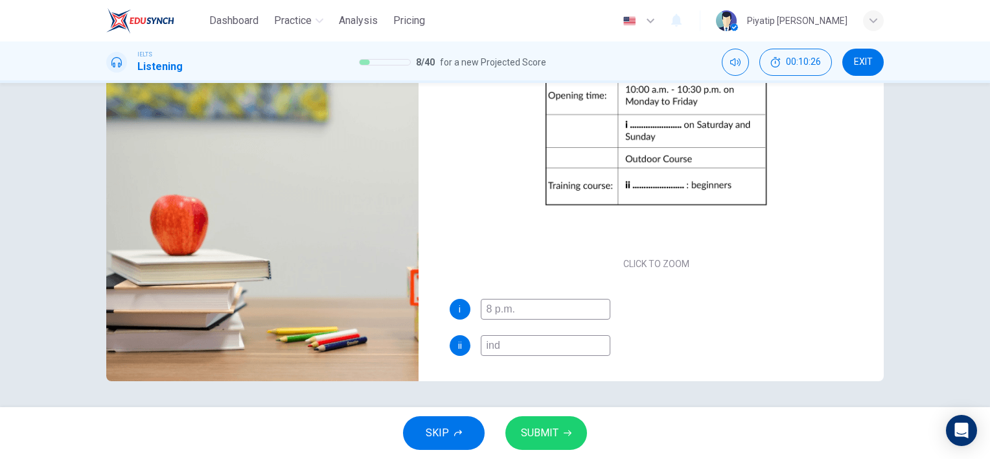
type input "94"
click at [540, 440] on span "SUBMIT" at bounding box center [540, 433] width 38 height 18
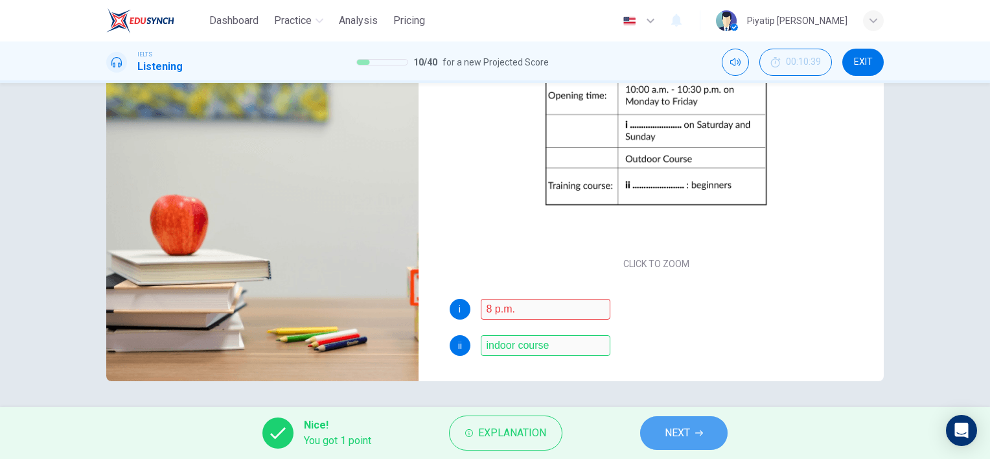
click at [706, 434] on button "NEXT" at bounding box center [683, 433] width 87 height 34
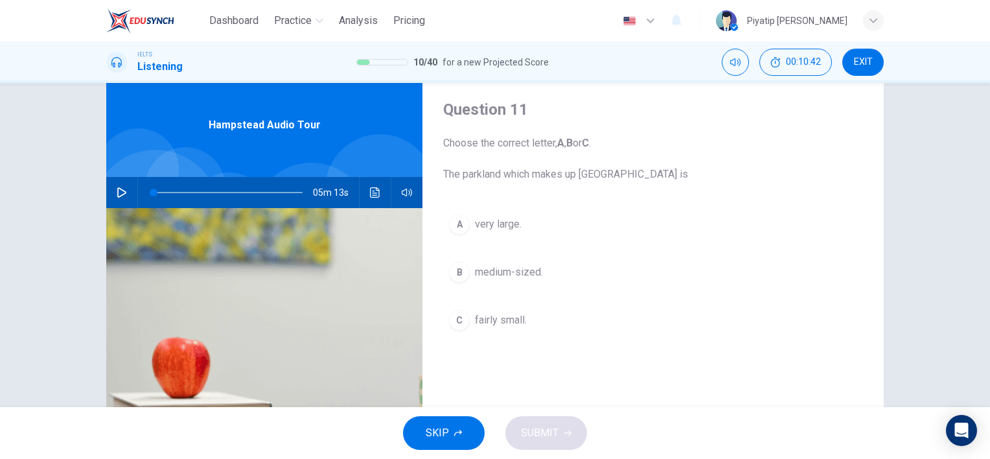
scroll to position [65, 0]
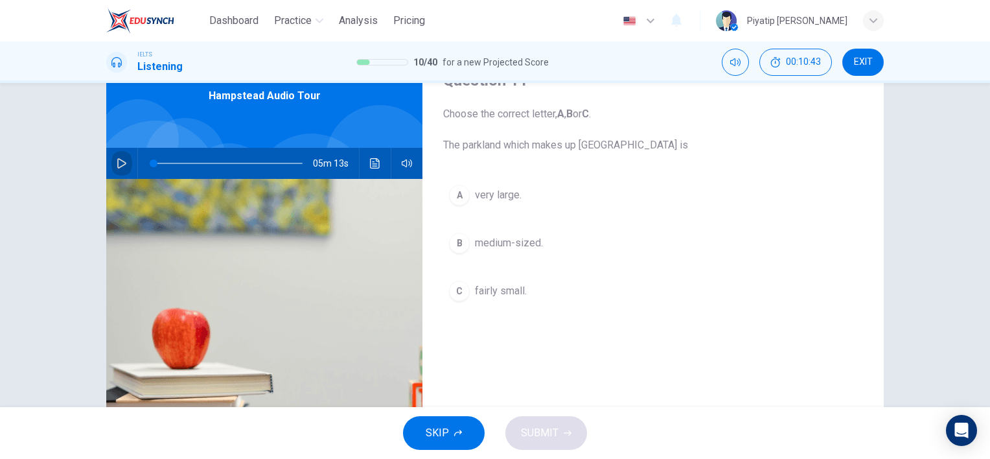
click at [122, 167] on icon "button" at bounding box center [122, 163] width 10 height 10
click at [596, 200] on button "A very large." at bounding box center [653, 195] width 420 height 32
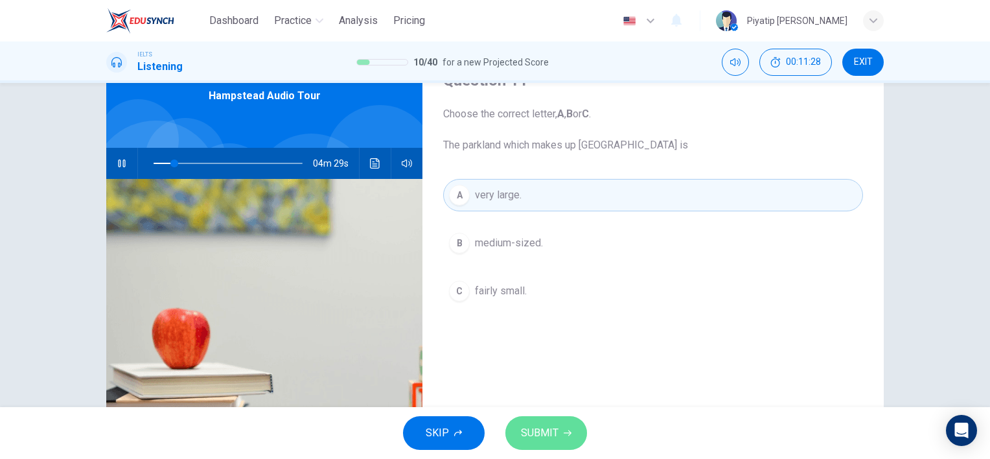
click at [575, 429] on button "SUBMIT" at bounding box center [546, 433] width 82 height 34
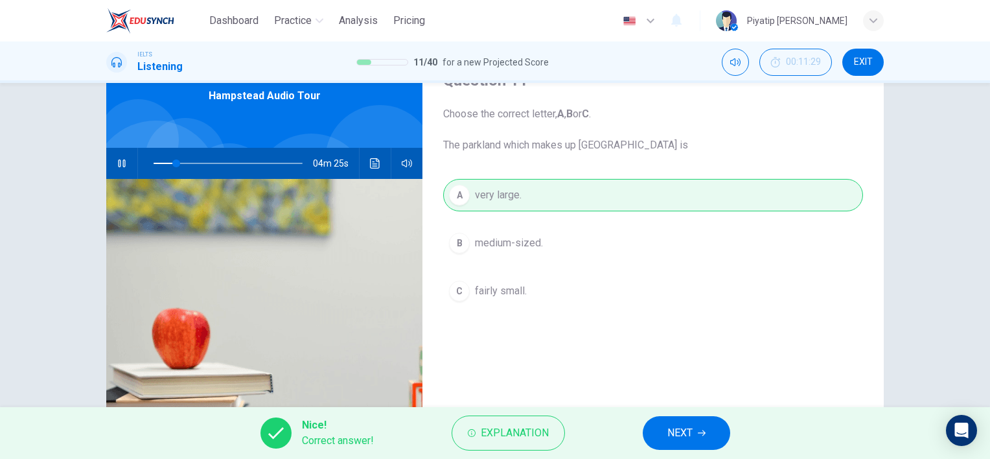
click at [681, 445] on button "NEXT" at bounding box center [686, 433] width 87 height 34
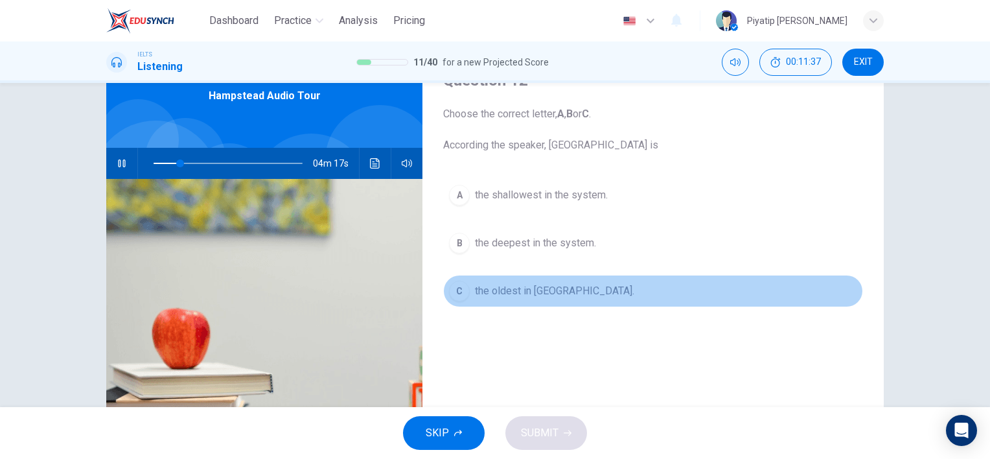
click at [661, 303] on button "C the oldest in London." at bounding box center [653, 291] width 420 height 32
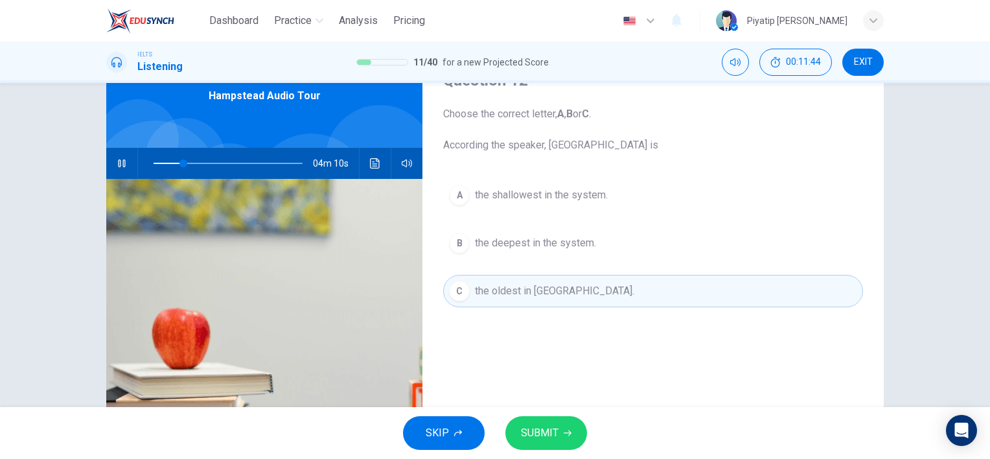
click at [723, 184] on button "A the shallowest in the system." at bounding box center [653, 195] width 420 height 32
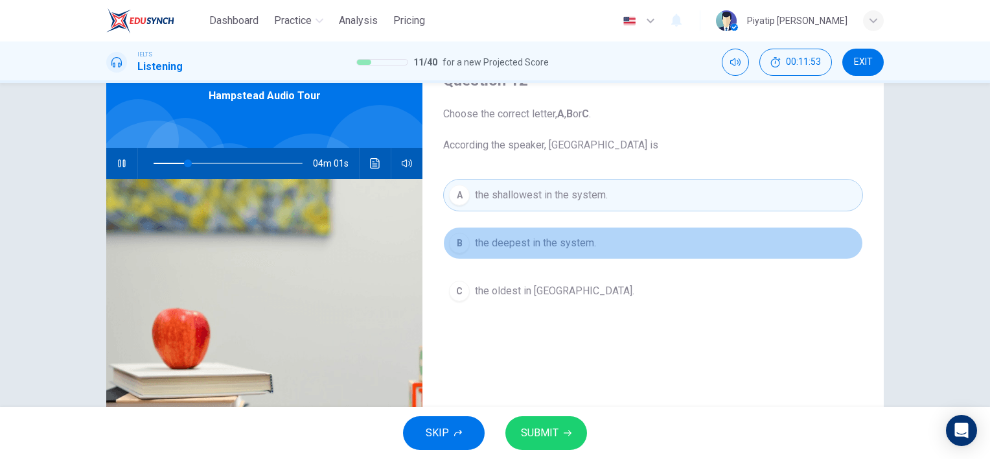
click at [690, 236] on button "B the deepest in the system." at bounding box center [653, 243] width 420 height 32
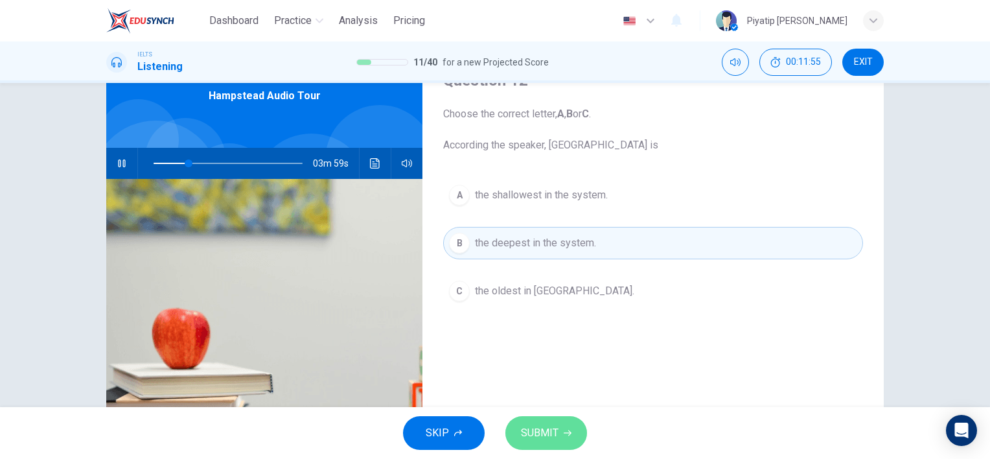
click at [540, 440] on span "SUBMIT" at bounding box center [540, 433] width 38 height 18
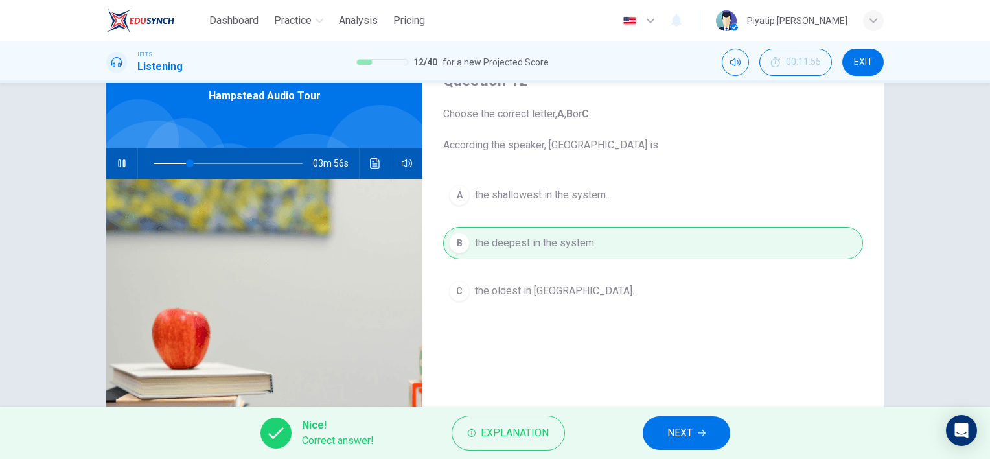
click at [675, 430] on span "NEXT" at bounding box center [679, 433] width 25 height 18
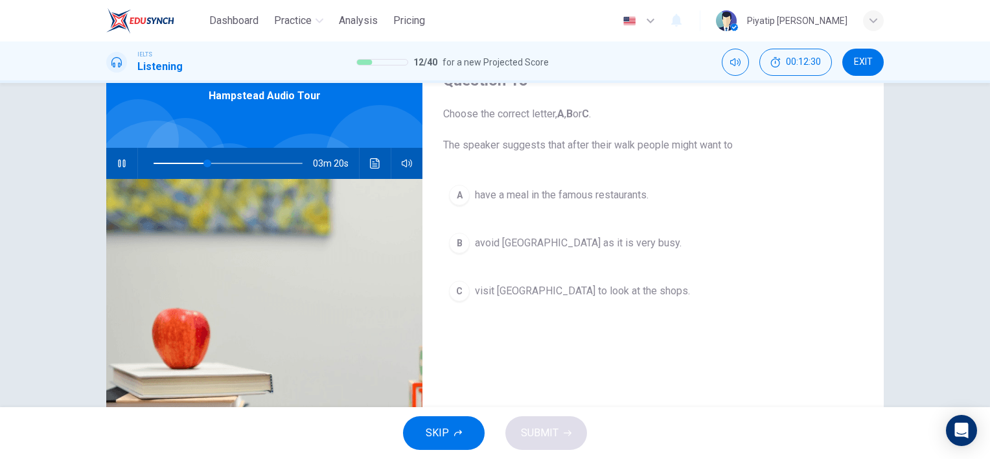
click at [736, 287] on button "C visit Hampstead village to look at the shops." at bounding box center [653, 291] width 420 height 32
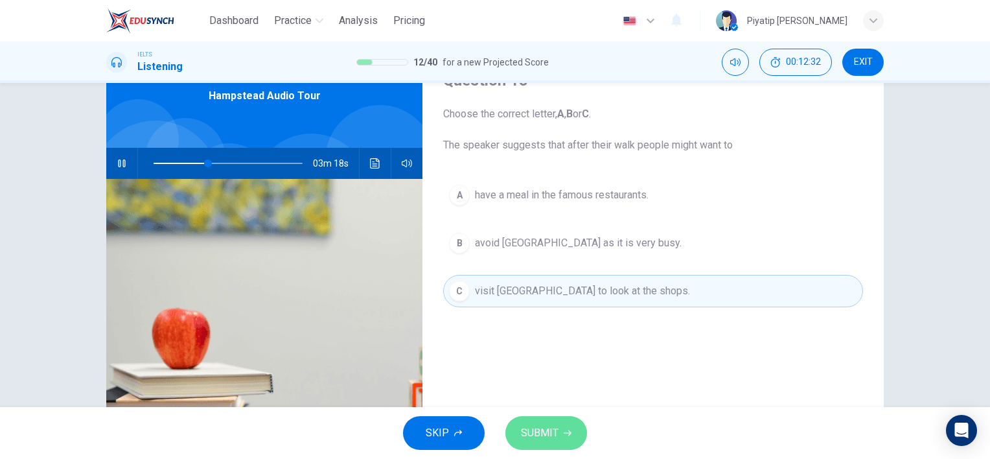
click at [555, 432] on span "SUBMIT" at bounding box center [540, 433] width 38 height 18
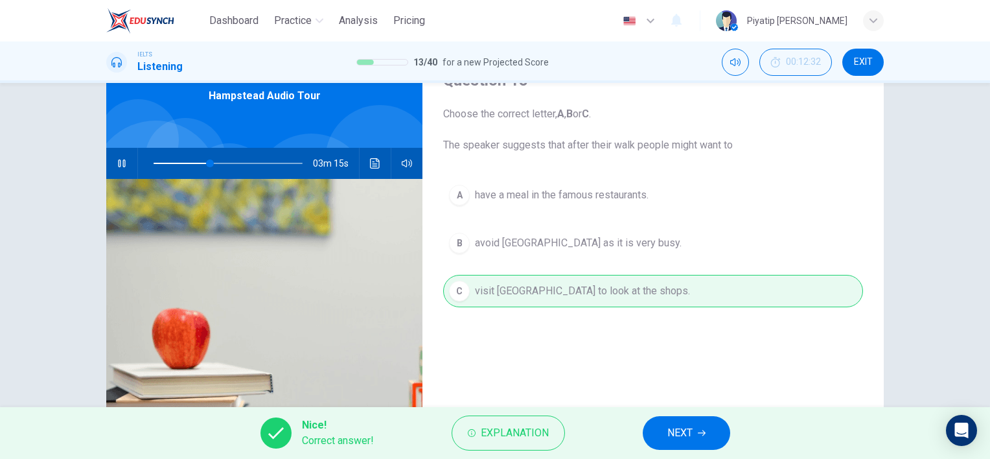
click at [689, 438] on span "NEXT" at bounding box center [679, 433] width 25 height 18
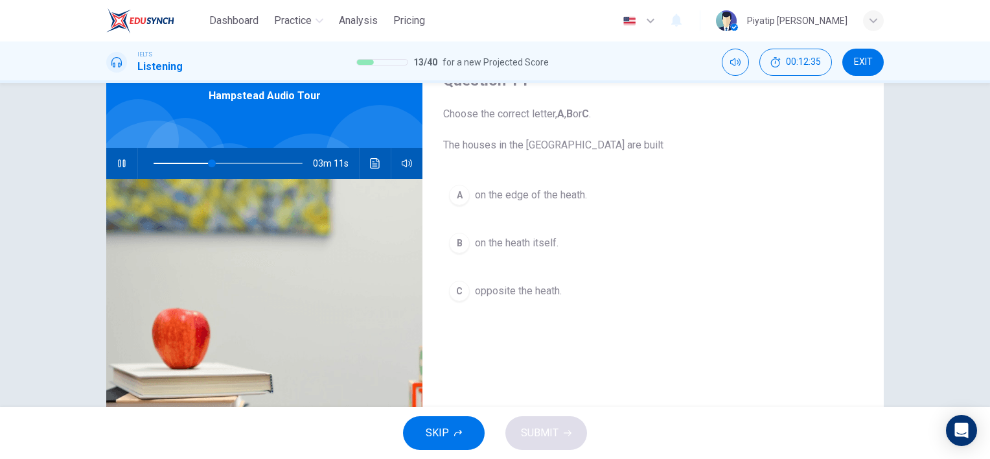
click at [117, 159] on icon "button" at bounding box center [122, 163] width 10 height 10
click at [117, 163] on icon "button" at bounding box center [122, 163] width 10 height 10
click at [585, 242] on button "B on the heath itself." at bounding box center [653, 243] width 420 height 32
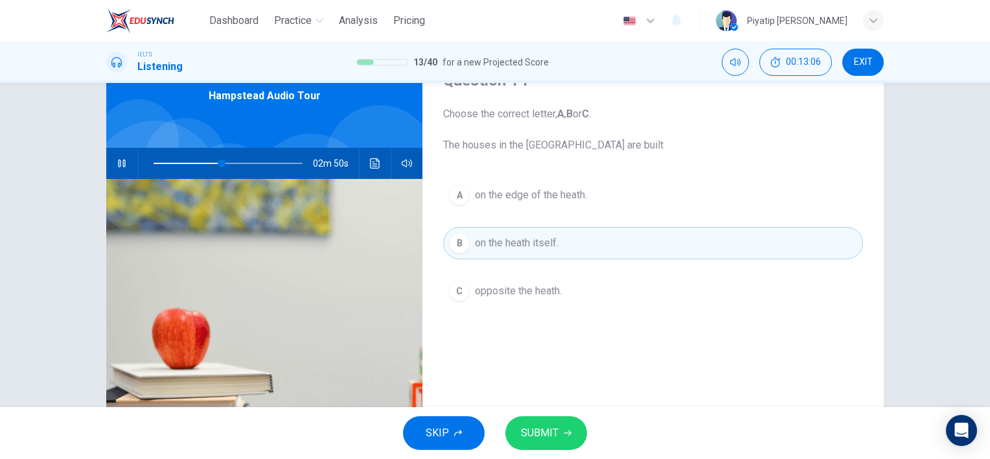
click at [564, 445] on button "SUBMIT" at bounding box center [546, 433] width 82 height 34
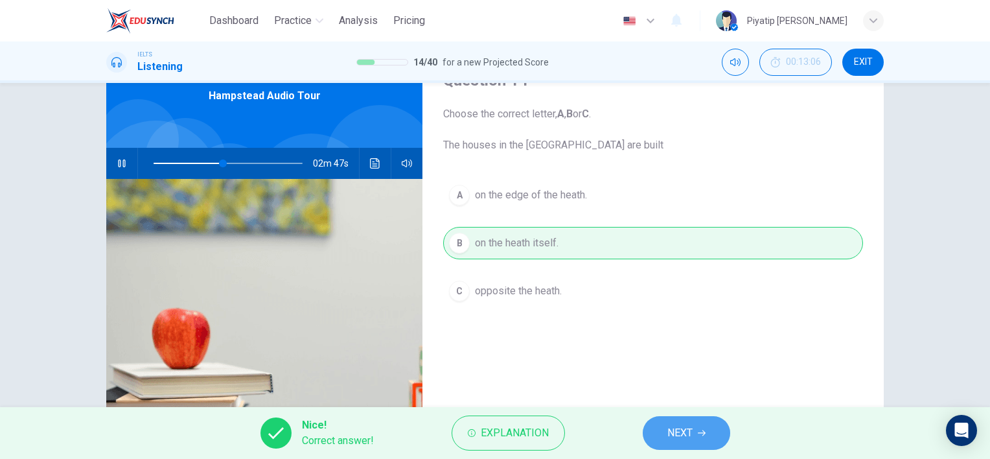
click at [713, 434] on button "NEXT" at bounding box center [686, 433] width 87 height 34
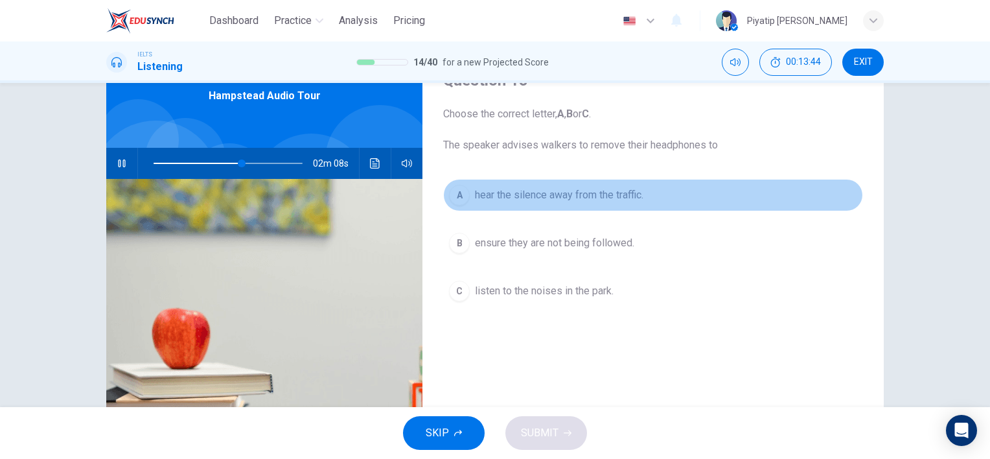
click at [587, 202] on span "hear the silence away from the traffic." at bounding box center [559, 195] width 168 height 16
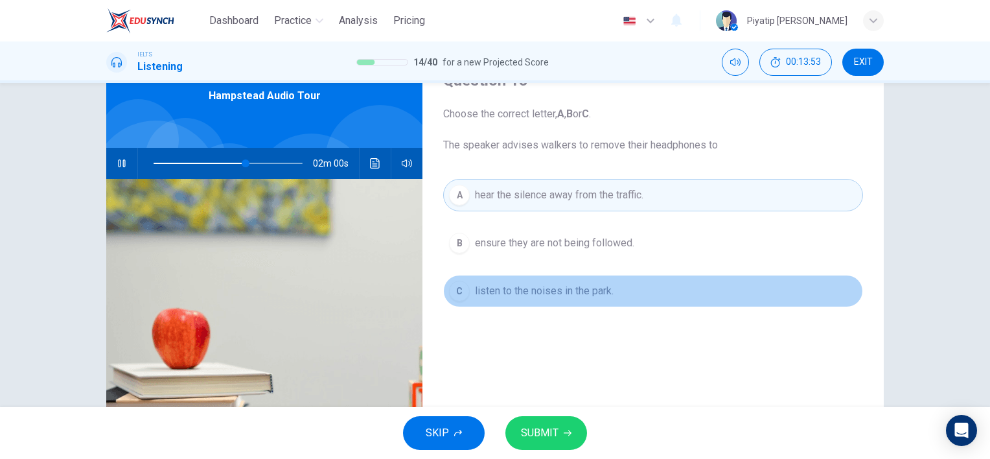
click at [600, 288] on span "listen to the noises in the park." at bounding box center [544, 291] width 139 height 16
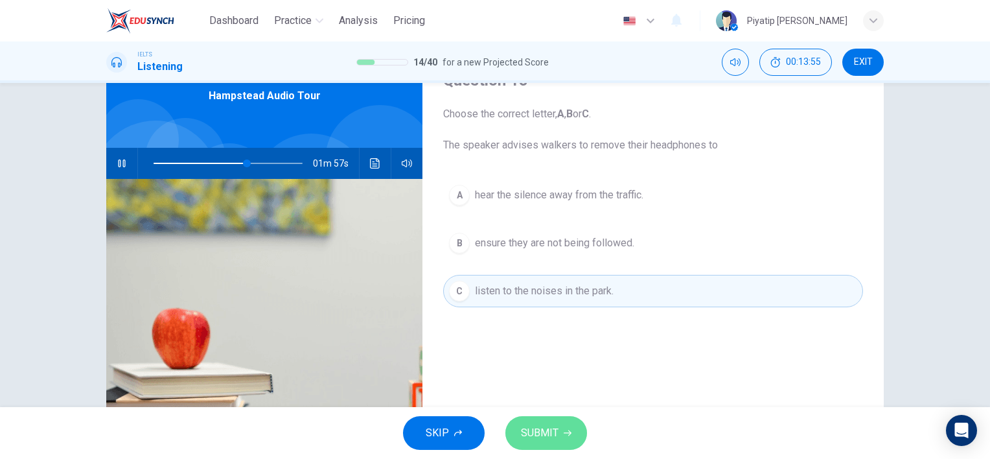
click at [559, 435] on button "SUBMIT" at bounding box center [546, 433] width 82 height 34
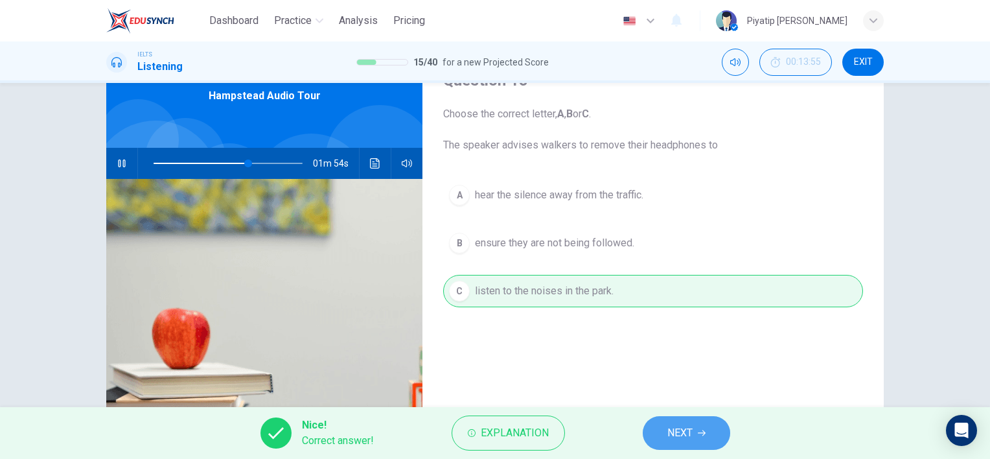
click at [693, 438] on button "NEXT" at bounding box center [686, 433] width 87 height 34
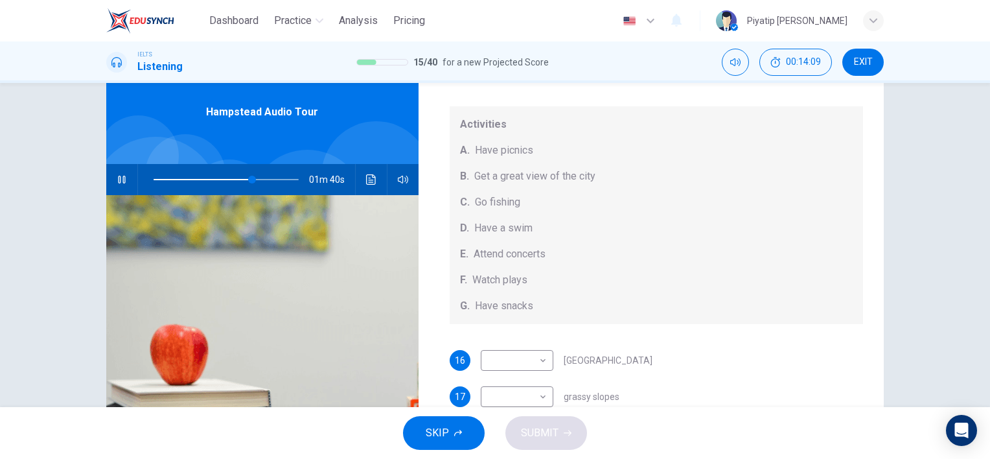
scroll to position [119, 0]
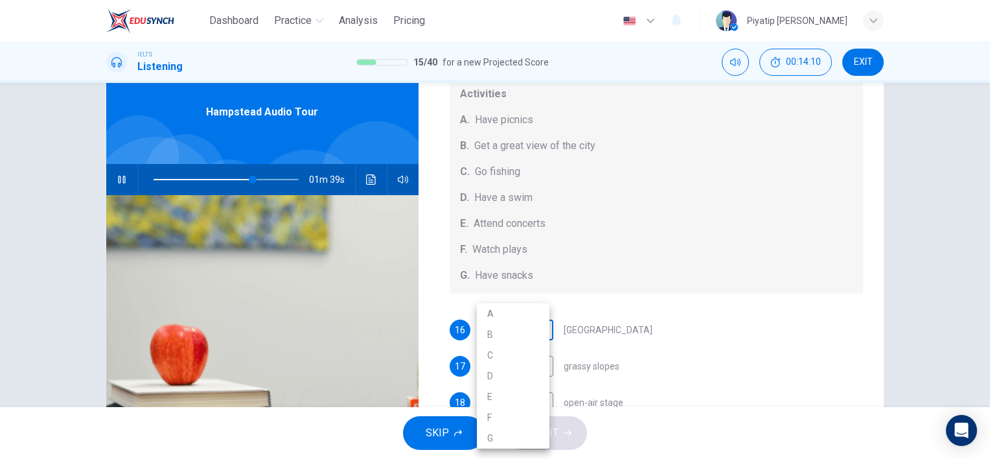
click at [526, 327] on body "Dashboard Practice Analysis Pricing English en ​ Piyatip Overturf IELTS Listeni…" at bounding box center [495, 229] width 990 height 459
click at [682, 350] on div at bounding box center [495, 229] width 990 height 459
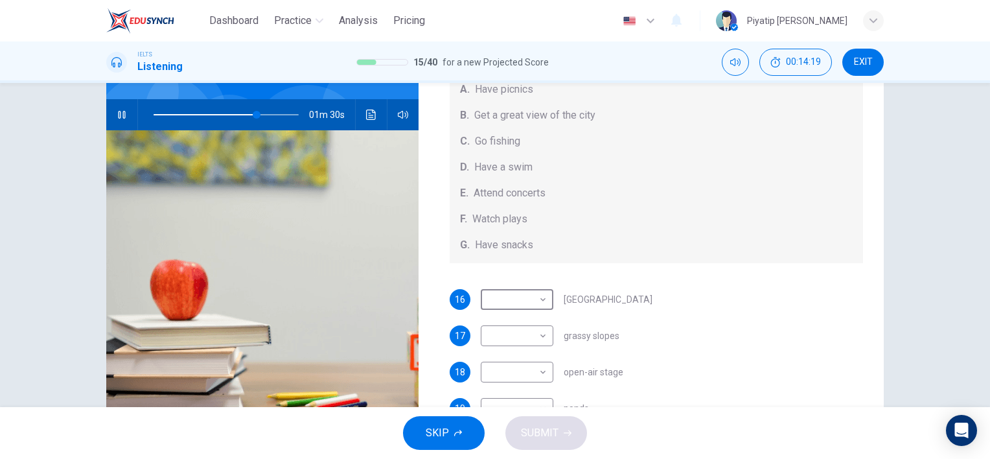
scroll to position [54, 0]
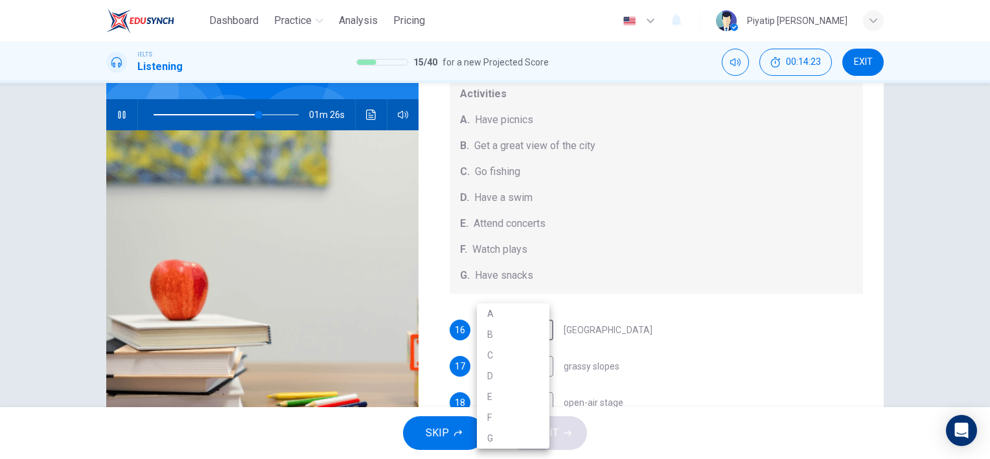
click at [542, 321] on body "Dashboard Practice Analysis Pricing English en ​ Piyatip Overturf IELTS Listeni…" at bounding box center [495, 229] width 990 height 459
click at [524, 387] on li "E" at bounding box center [513, 396] width 73 height 21
click at [522, 368] on body "Dashboard Practice Analysis Pricing English en ​ Piyatip Overturf IELTS Listeni…" at bounding box center [495, 229] width 990 height 459
click at [529, 306] on li "A" at bounding box center [513, 313] width 73 height 21
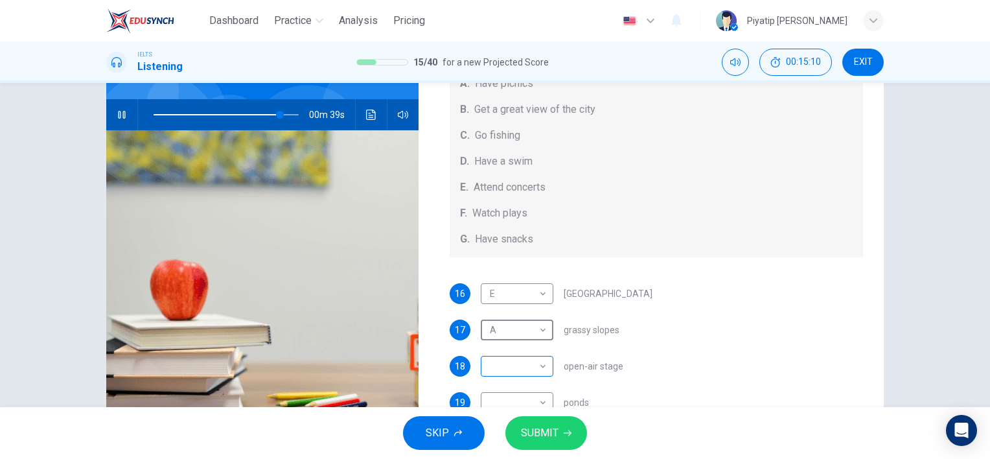
scroll to position [119, 0]
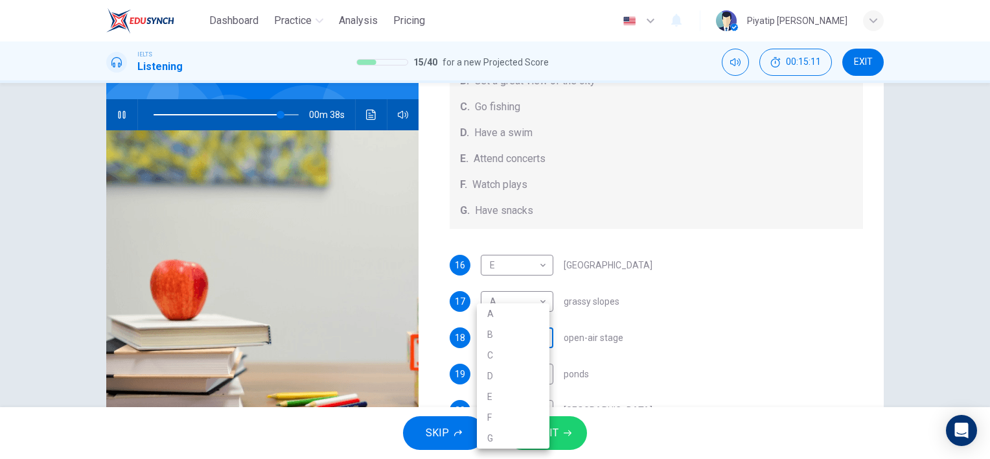
click at [530, 340] on body "Dashboard Practice Analysis Pricing English en ​ Piyatip Overturf IELTS Listeni…" at bounding box center [495, 229] width 990 height 459
click at [510, 391] on li "E" at bounding box center [513, 396] width 73 height 21
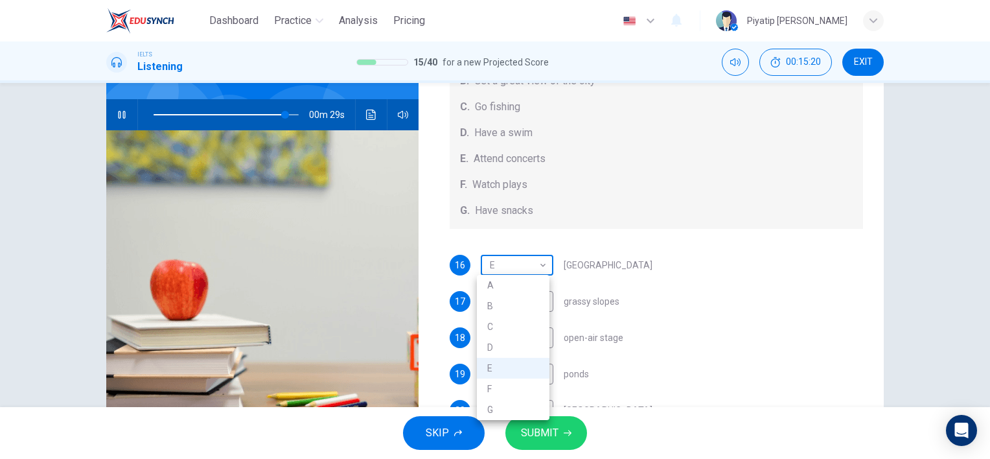
click at [521, 257] on body "Dashboard Practice Analysis Pricing English en ​ Piyatip Overturf IELTS Listeni…" at bounding box center [495, 229] width 990 height 459
click at [512, 401] on li "G" at bounding box center [513, 409] width 73 height 21
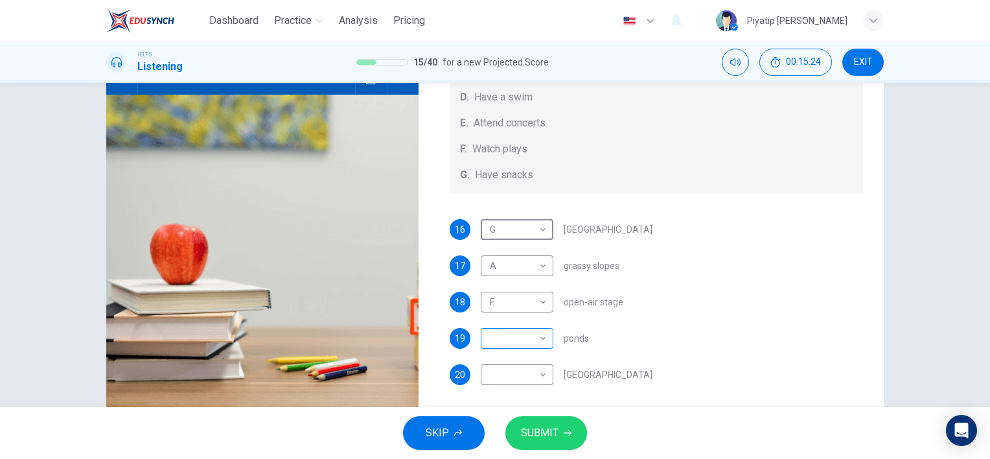
scroll to position [178, 0]
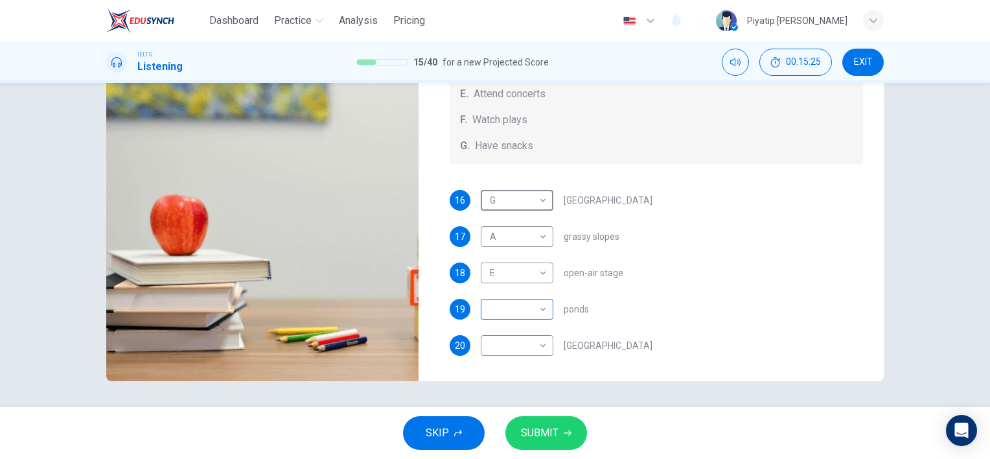
click at [508, 310] on body "Dashboard Practice Analysis Pricing English en ​ Piyatip Overturf IELTS Listeni…" at bounding box center [495, 229] width 990 height 459
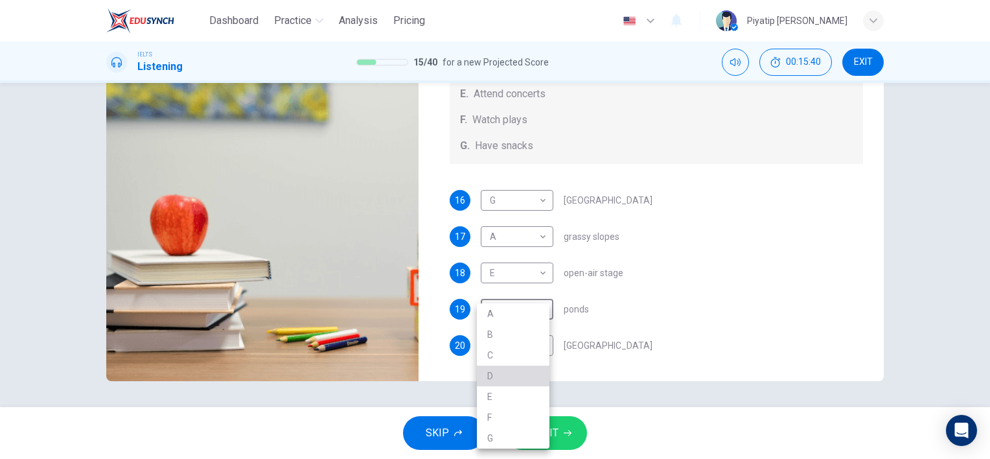
drag, startPoint x: 504, startPoint y: 382, endPoint x: 521, endPoint y: 366, distance: 23.8
click at [505, 385] on li "D" at bounding box center [513, 375] width 73 height 21
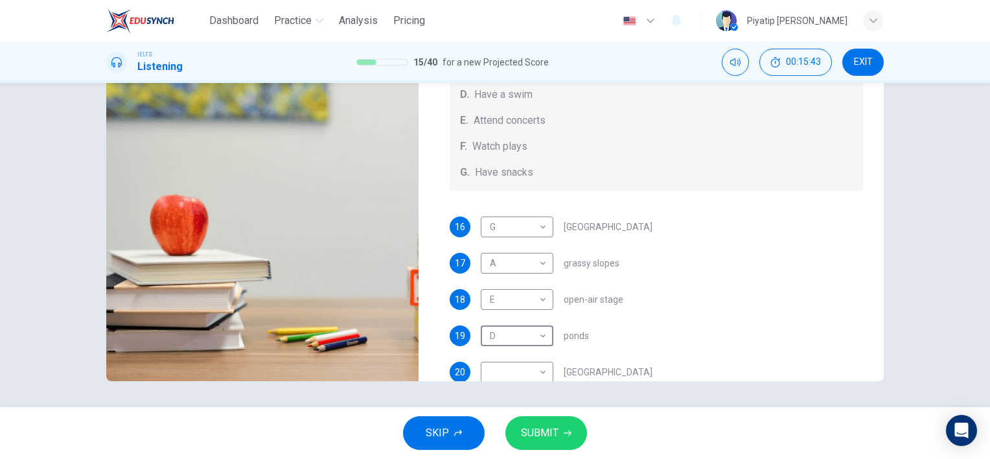
scroll to position [119, 0]
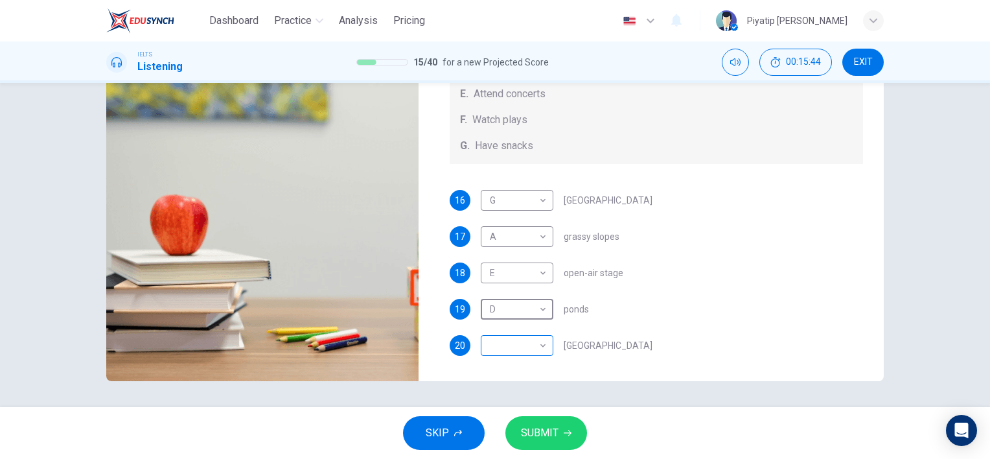
click at [525, 343] on body "Dashboard Practice Analysis Pricing English en ​ Piyatip Overturf IELTS Listeni…" at bounding box center [495, 229] width 990 height 459
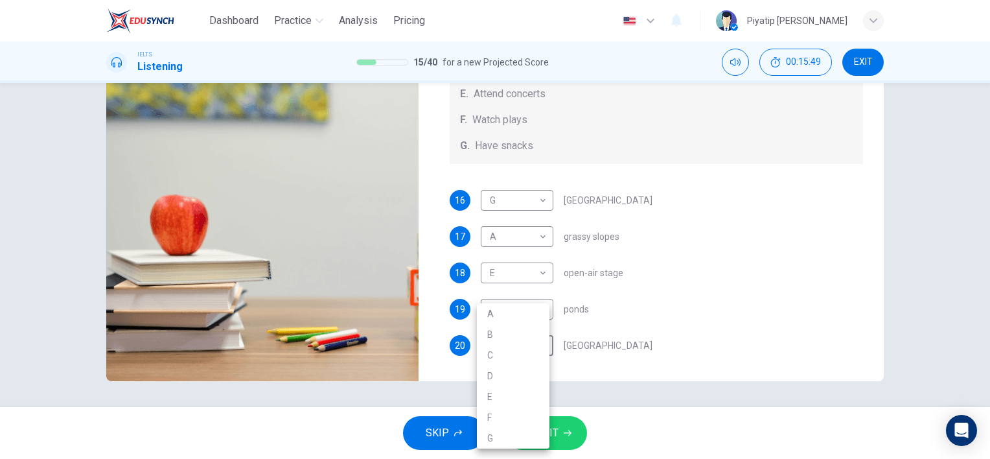
click at [677, 264] on div at bounding box center [495, 229] width 990 height 459
click at [530, 345] on body "Dashboard Practice Analysis Pricing English en ​ Piyatip Overturf IELTS Listeni…" at bounding box center [495, 229] width 990 height 459
click at [539, 332] on li "B" at bounding box center [513, 334] width 73 height 21
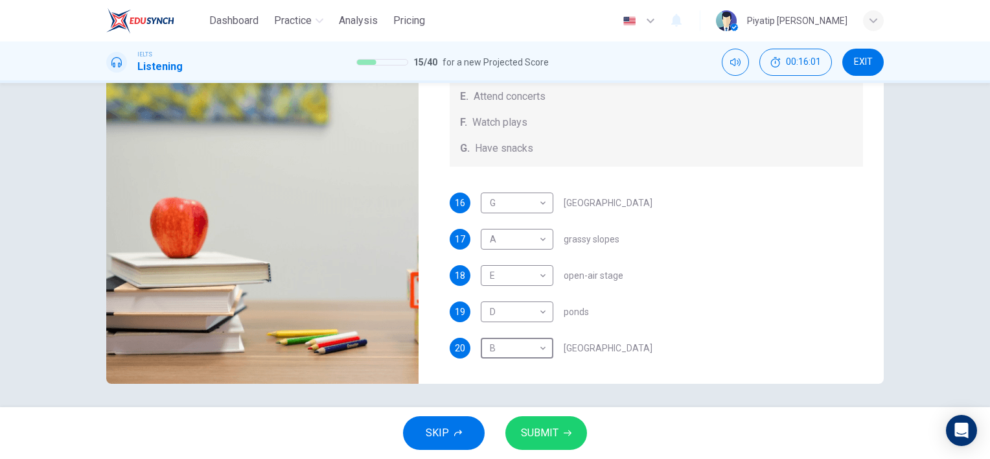
scroll to position [178, 0]
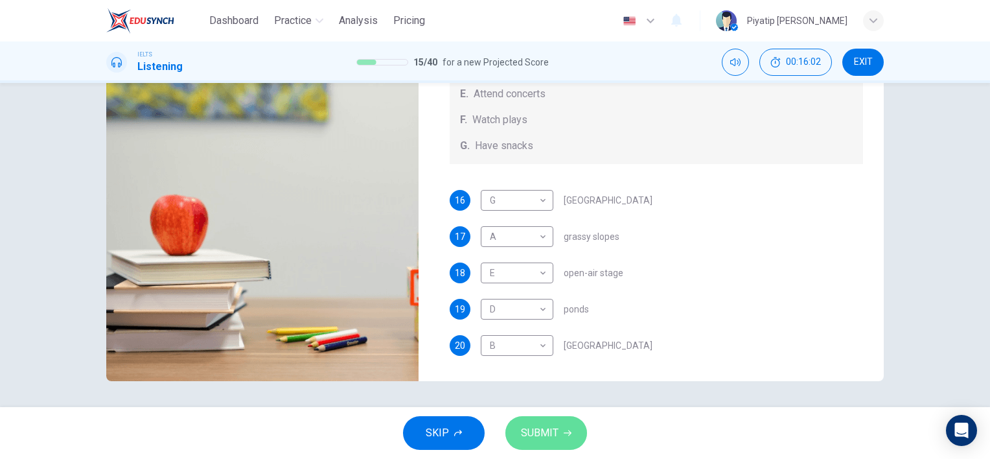
click at [557, 437] on button "SUBMIT" at bounding box center [546, 433] width 82 height 34
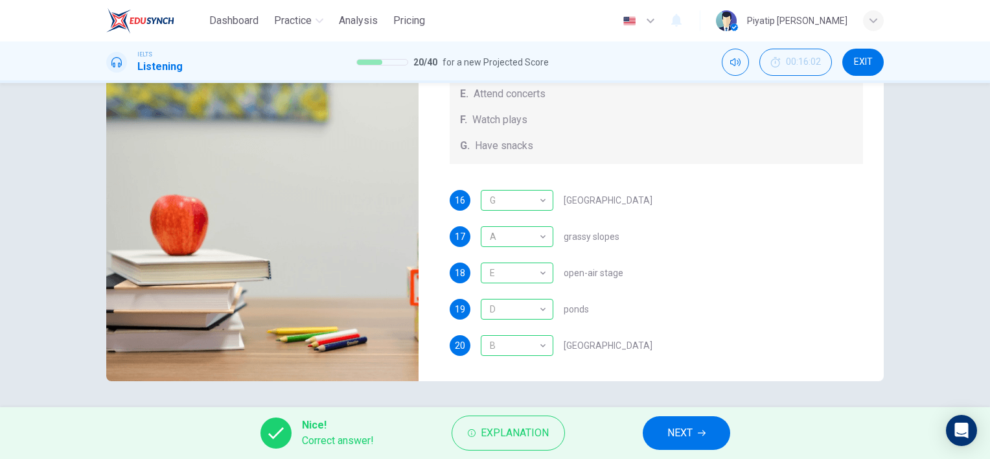
click at [699, 438] on button "NEXT" at bounding box center [686, 433] width 87 height 34
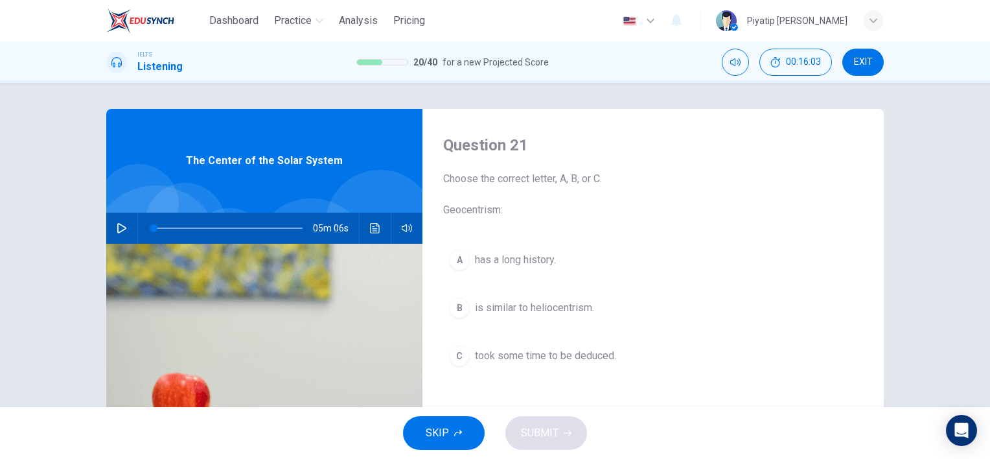
scroll to position [65, 0]
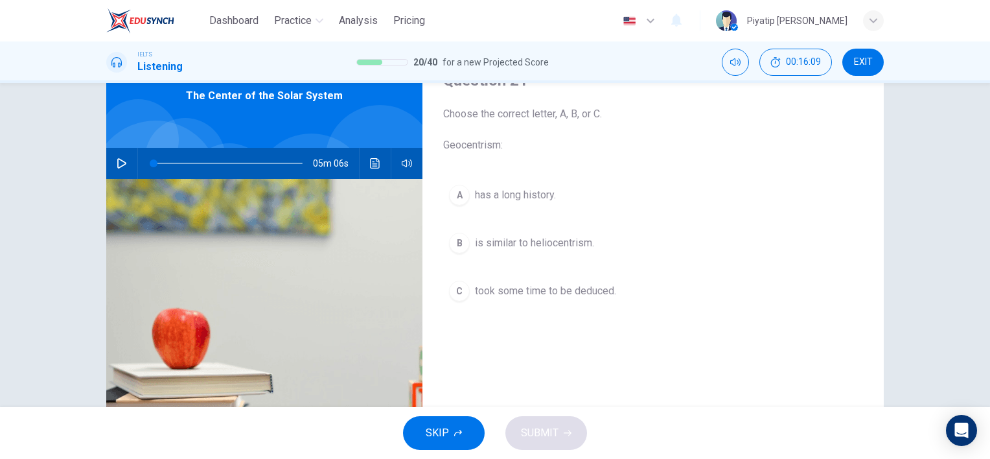
click at [117, 161] on icon "button" at bounding box center [122, 163] width 10 height 10
click at [656, 305] on button "C took some time to be deduced." at bounding box center [653, 291] width 420 height 32
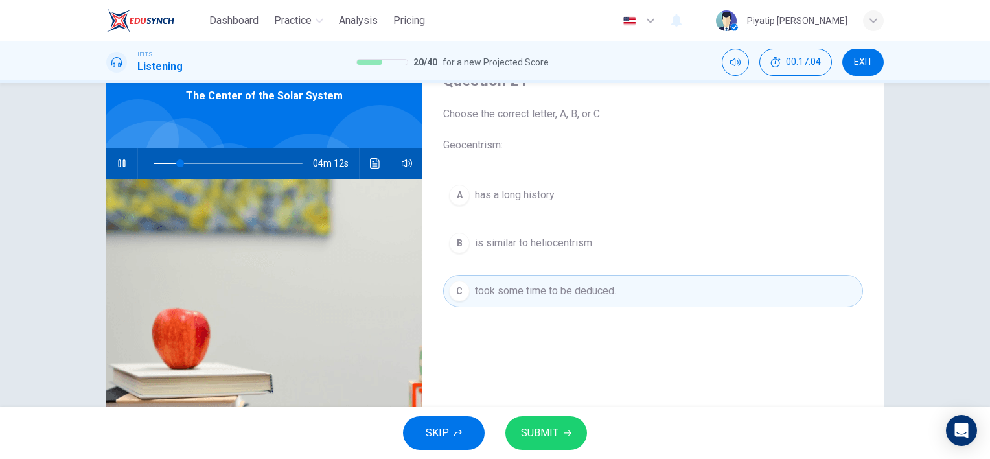
click at [547, 439] on span "SUBMIT" at bounding box center [540, 433] width 38 height 18
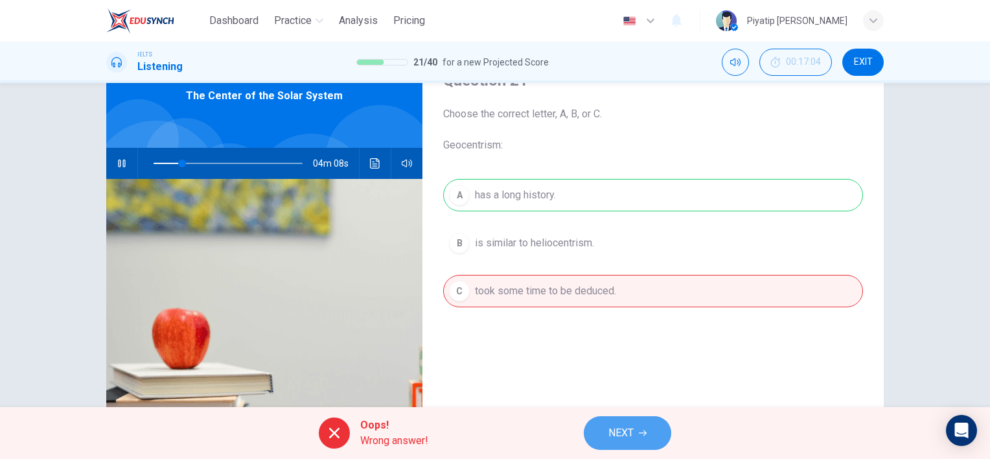
click at [637, 423] on button "NEXT" at bounding box center [627, 433] width 87 height 34
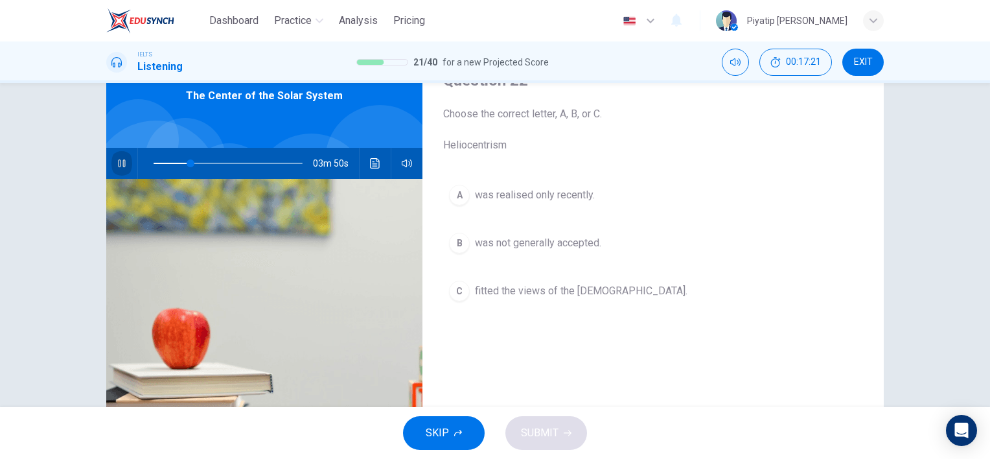
click at [106, 157] on div "03m 50s" at bounding box center [264, 163] width 316 height 31
click at [121, 163] on icon "button" at bounding box center [121, 163] width 7 height 8
click at [106, 153] on div "03m 48s" at bounding box center [264, 163] width 316 height 31
click at [118, 170] on button "button" at bounding box center [121, 163] width 21 height 31
click at [180, 161] on span at bounding box center [184, 163] width 8 height 8
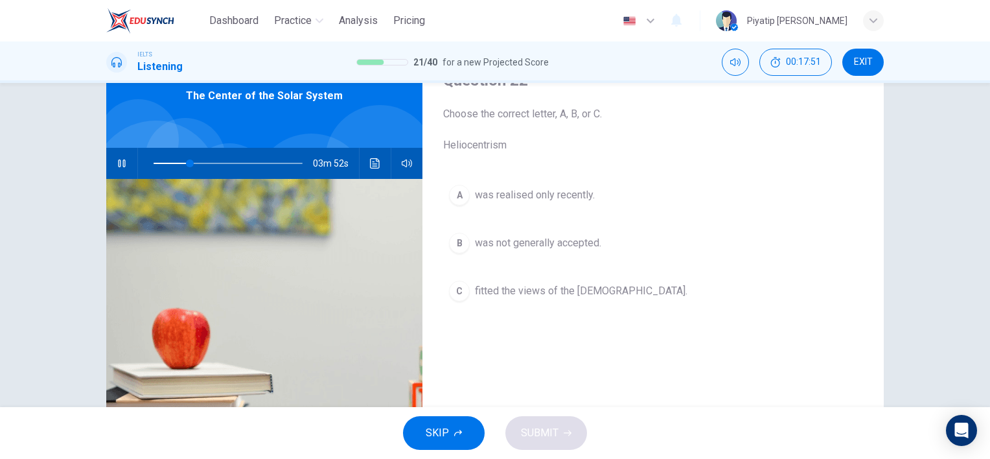
click at [612, 242] on button "B was not generally accepted." at bounding box center [653, 243] width 420 height 32
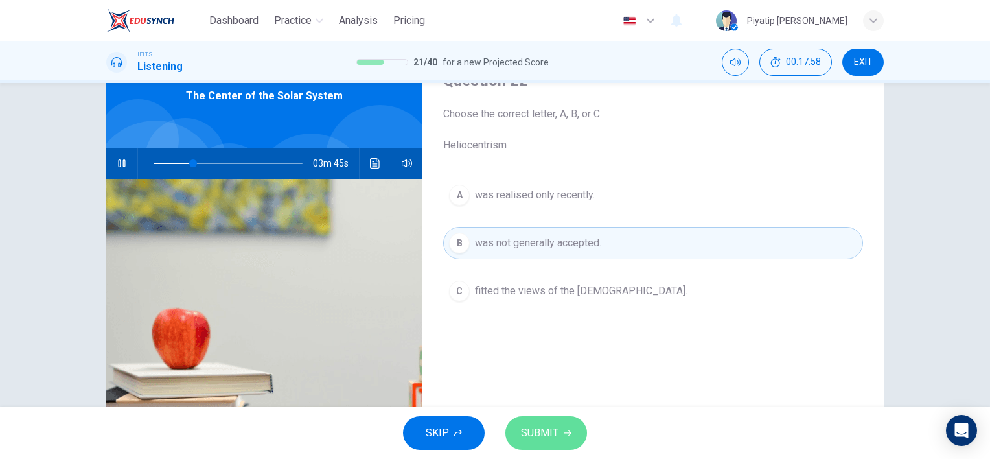
click at [561, 437] on button "SUBMIT" at bounding box center [546, 433] width 82 height 34
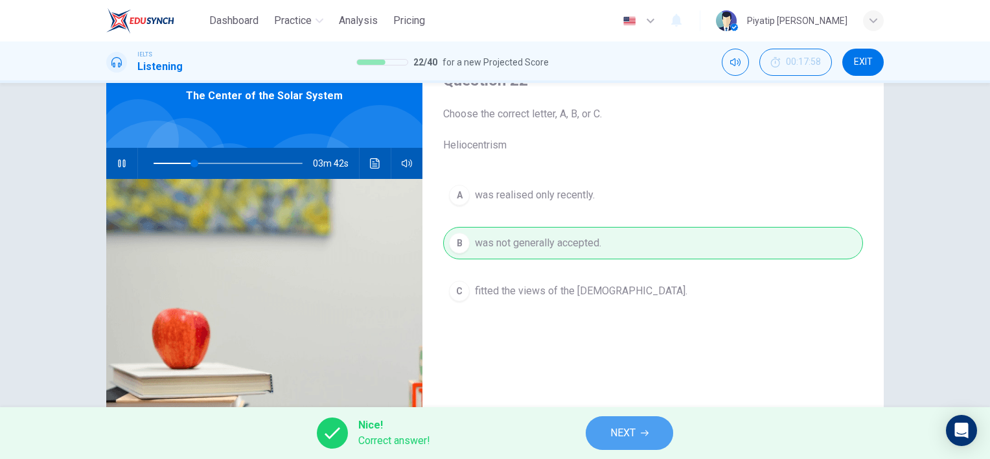
click at [649, 430] on icon "button" at bounding box center [645, 433] width 8 height 8
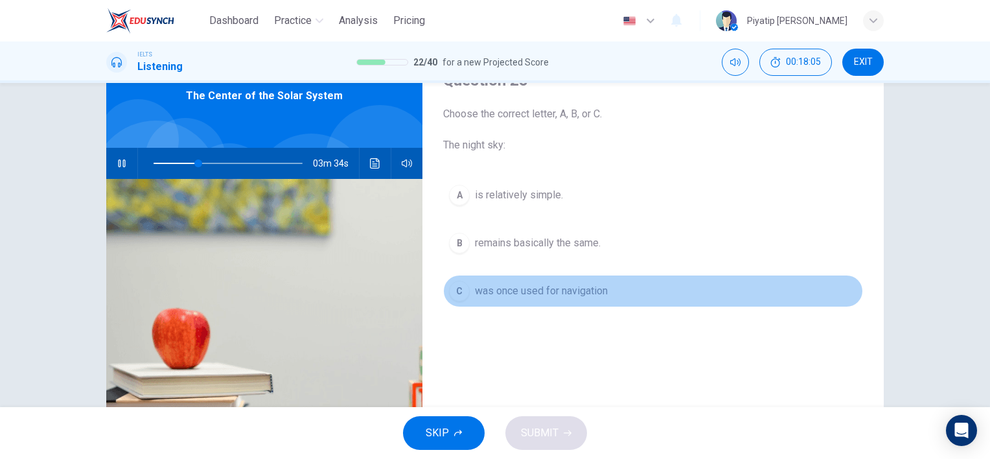
click at [640, 294] on button "C was once used for navigation" at bounding box center [653, 291] width 420 height 32
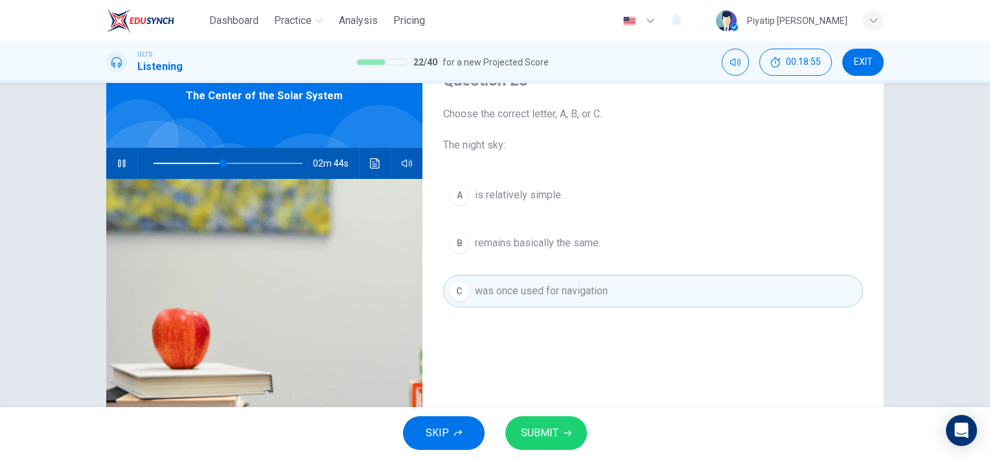
click at [564, 427] on button "SUBMIT" at bounding box center [546, 433] width 82 height 34
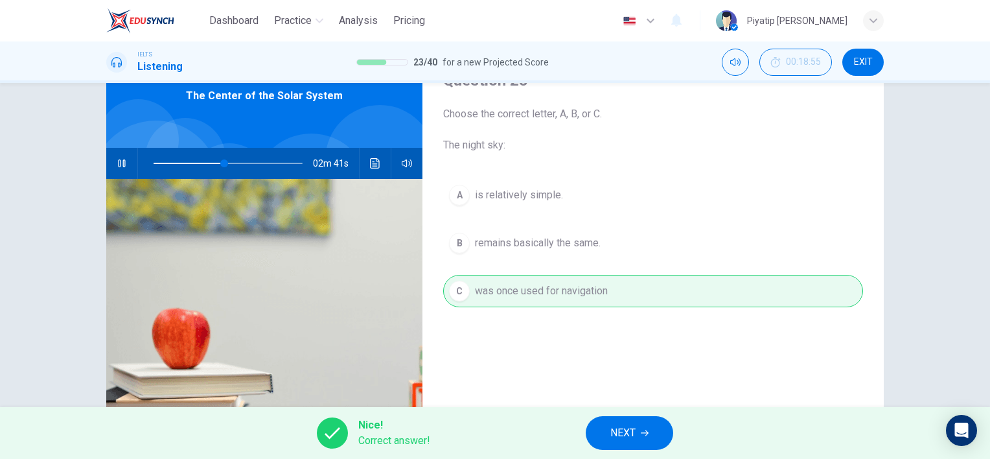
click at [635, 448] on button "NEXT" at bounding box center [629, 433] width 87 height 34
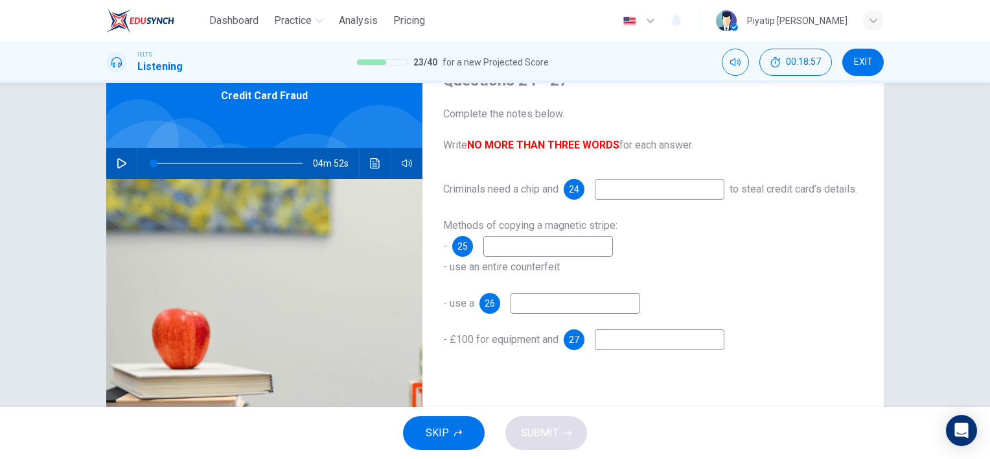
click at [635, 198] on input at bounding box center [660, 189] width 130 height 21
click at [706, 173] on div "Questions 24 - 27 Complete the notes below. Write NO MORE THAN THREE WORDS for …" at bounding box center [653, 269] width 461 height 450
click at [690, 187] on input at bounding box center [660, 189] width 130 height 21
click at [690, 188] on input at bounding box center [660, 189] width 130 height 21
click at [612, 200] on div "Criminals need a chip and 24 to steal credit card’s details." at bounding box center [653, 189] width 420 height 21
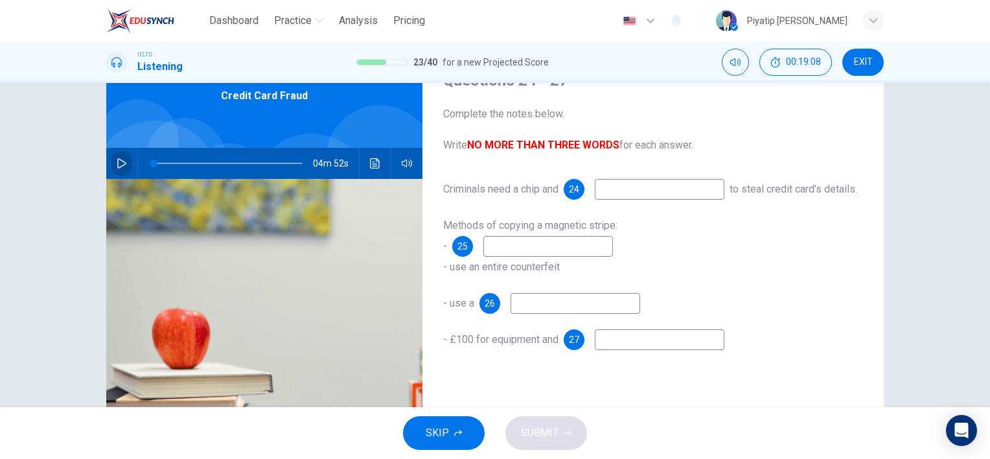
click at [126, 159] on button "button" at bounding box center [121, 163] width 21 height 31
click at [675, 192] on input at bounding box center [660, 189] width 130 height 21
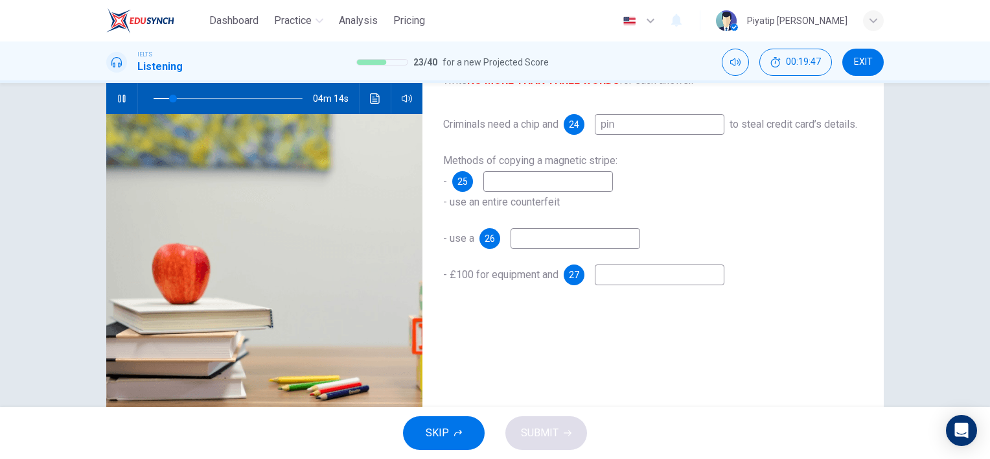
click at [604, 192] on input at bounding box center [548, 181] width 130 height 21
click at [575, 249] on input at bounding box center [576, 238] width 130 height 21
click at [646, 285] on input at bounding box center [660, 274] width 130 height 21
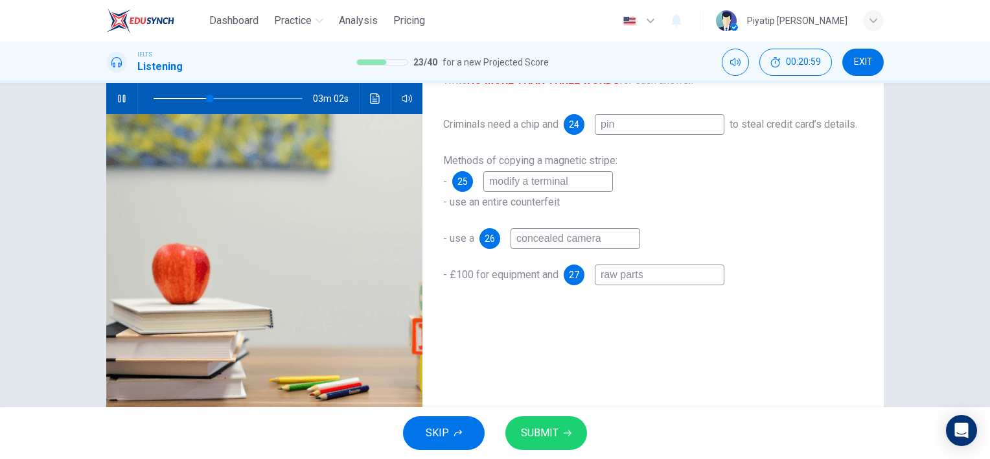
click at [561, 451] on div "SKIP SUBMIT" at bounding box center [495, 433] width 990 height 52
click at [548, 428] on span "SUBMIT" at bounding box center [540, 433] width 38 height 18
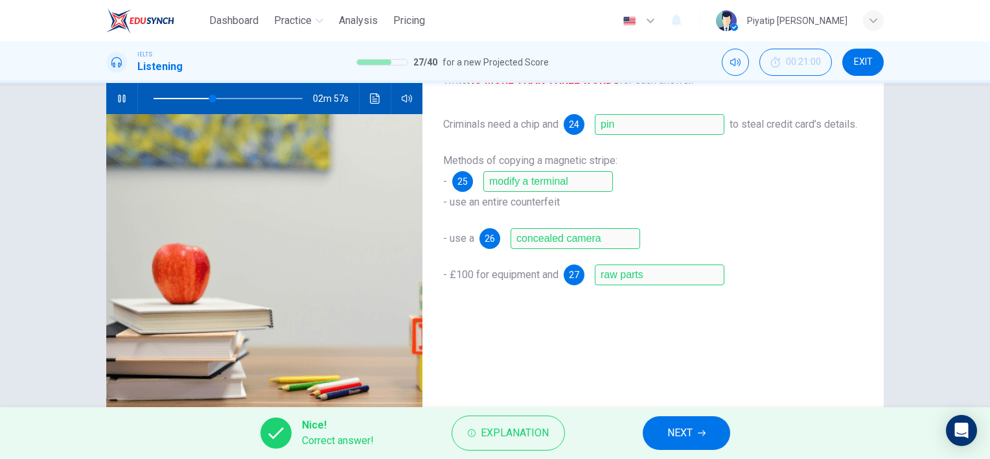
click at [694, 430] on button "NEXT" at bounding box center [686, 433] width 87 height 34
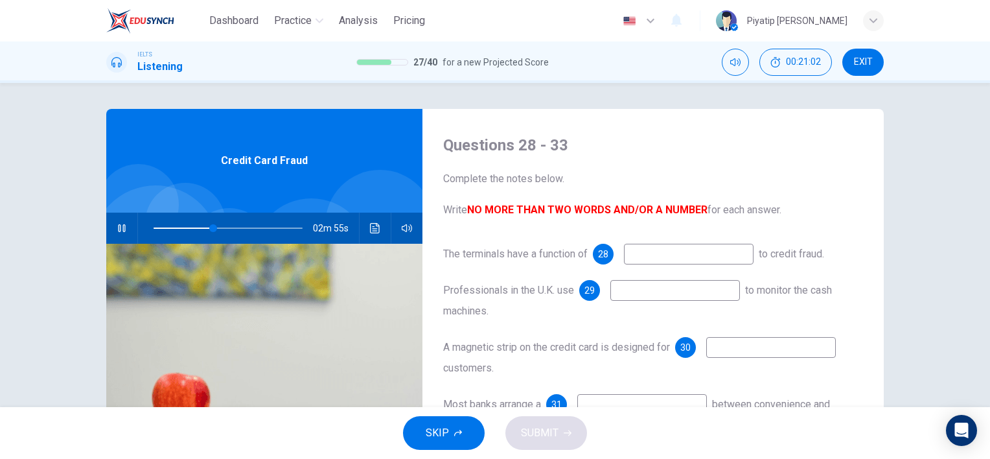
scroll to position [65, 0]
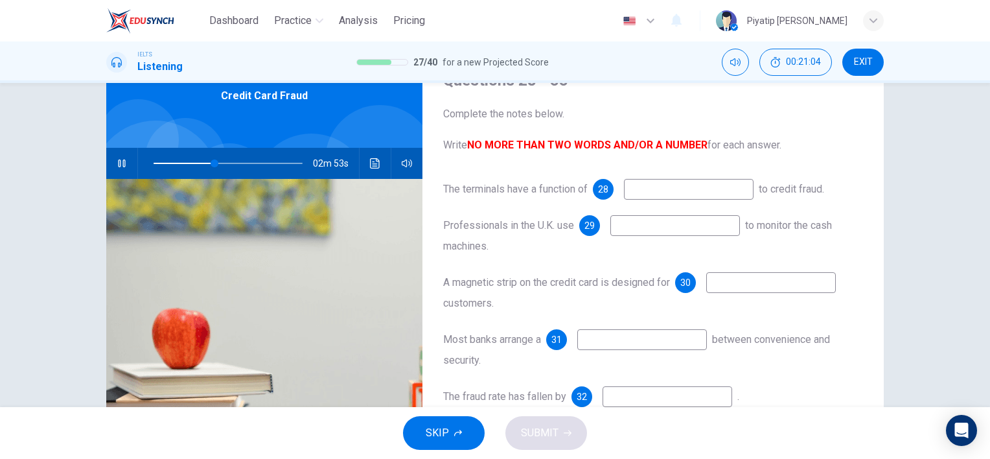
click at [695, 192] on input at bounding box center [689, 189] width 130 height 21
click at [224, 159] on span at bounding box center [228, 163] width 8 height 8
click at [221, 163] on span at bounding box center [225, 163] width 8 height 8
click at [211, 161] on span at bounding box center [213, 163] width 8 height 8
click at [675, 197] on input at bounding box center [689, 189] width 130 height 21
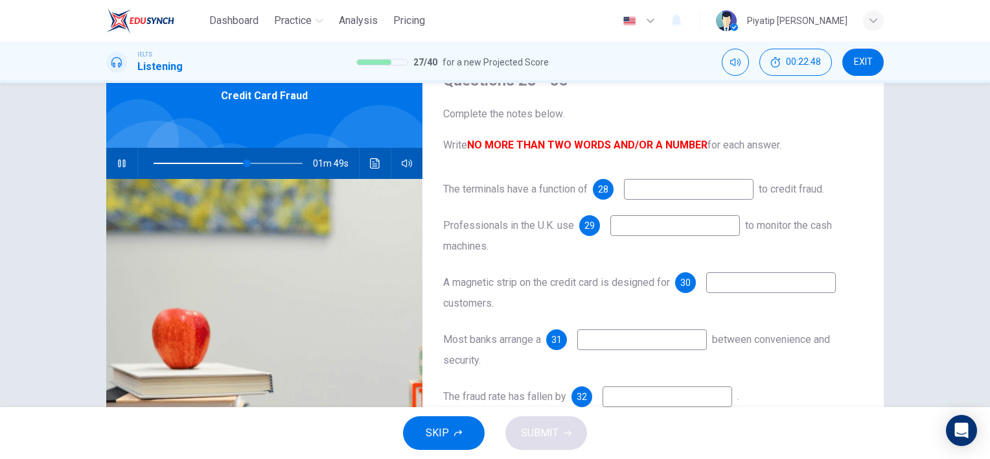
click at [651, 227] on input at bounding box center [675, 225] width 130 height 21
click at [656, 194] on input at bounding box center [689, 189] width 130 height 21
click at [749, 280] on input at bounding box center [771, 282] width 130 height 21
click at [643, 220] on input at bounding box center [675, 225] width 130 height 21
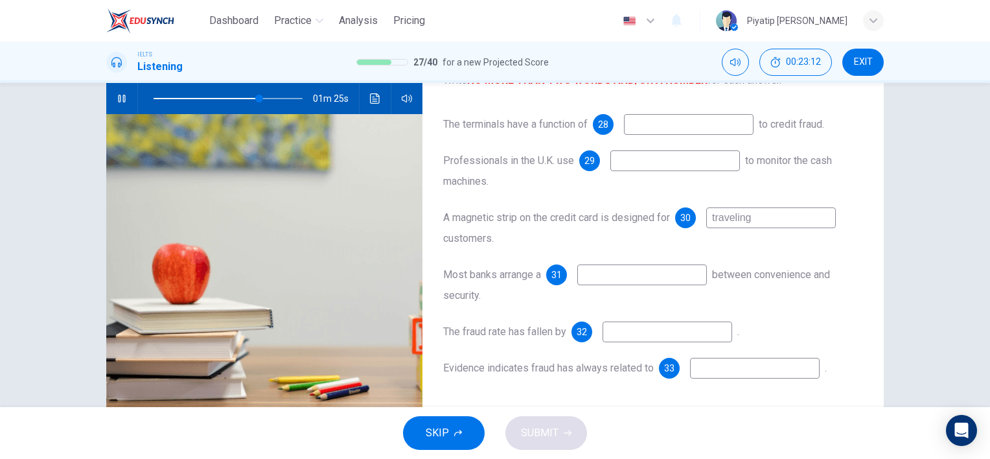
click at [636, 279] on input at bounding box center [642, 274] width 130 height 21
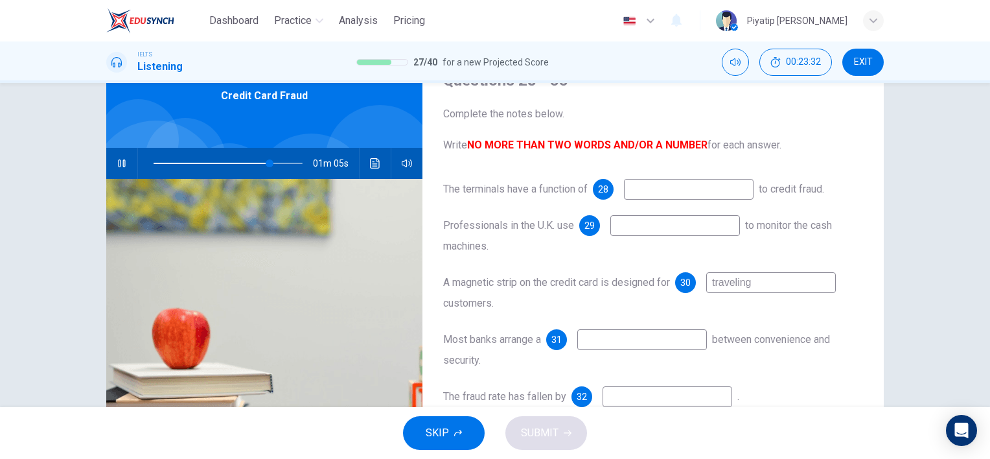
click at [696, 183] on input at bounding box center [689, 189] width 130 height 21
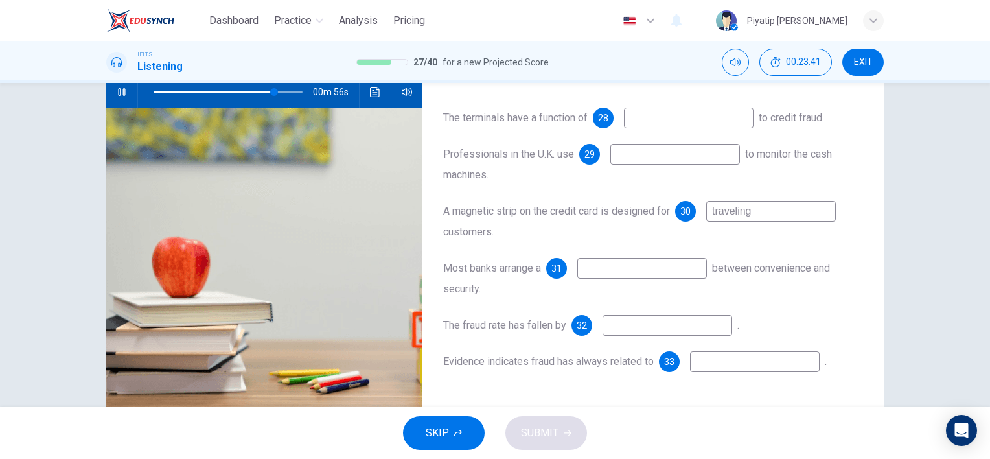
scroll to position [49, 0]
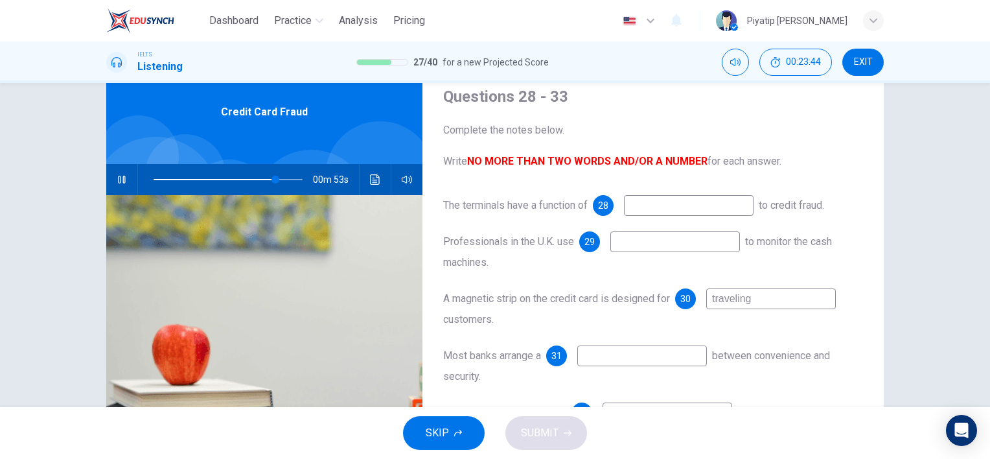
click at [686, 211] on input at bounding box center [689, 205] width 130 height 21
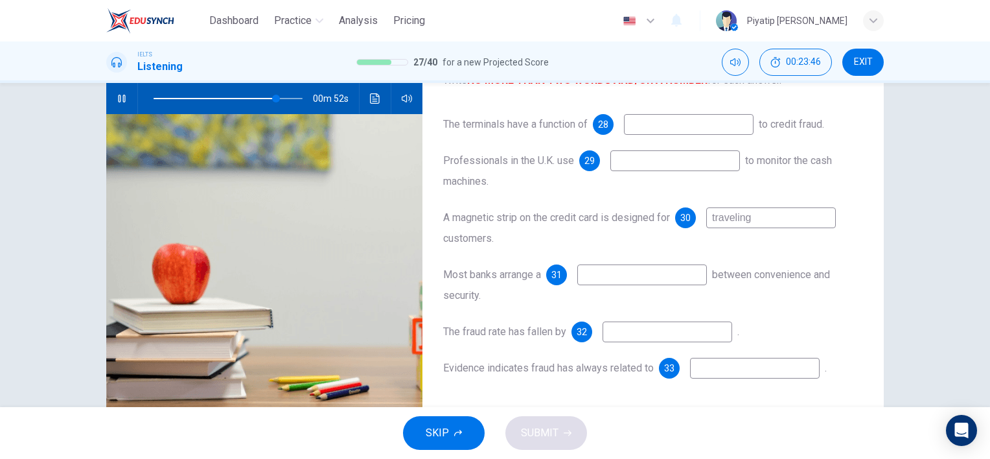
scroll to position [178, 0]
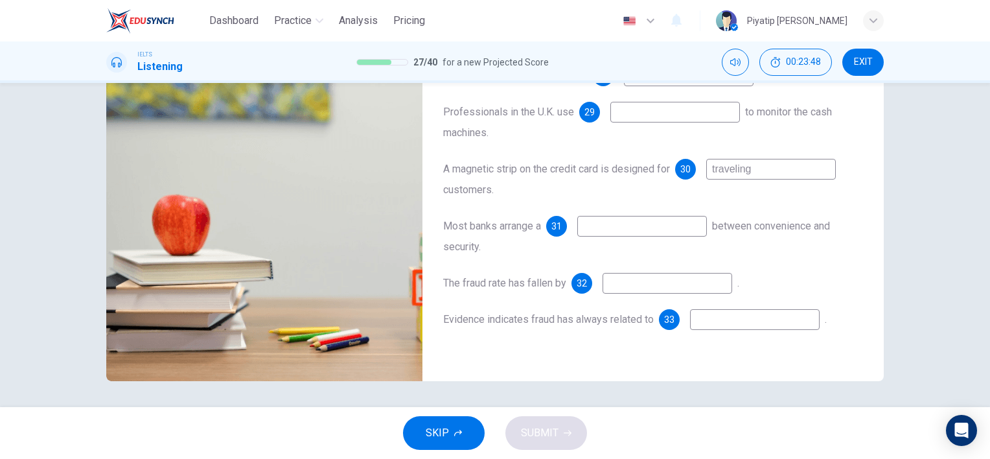
click at [673, 285] on input at bounding box center [668, 283] width 130 height 21
click at [646, 227] on input at bounding box center [642, 226] width 130 height 21
click at [750, 321] on input at bounding box center [755, 319] width 130 height 21
click at [734, 322] on input "old technolgy" at bounding box center [755, 319] width 130 height 21
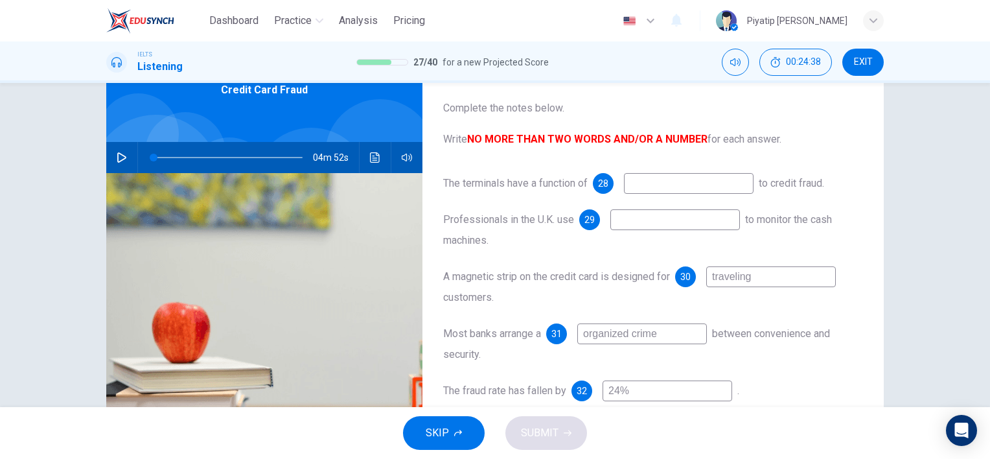
scroll to position [49, 0]
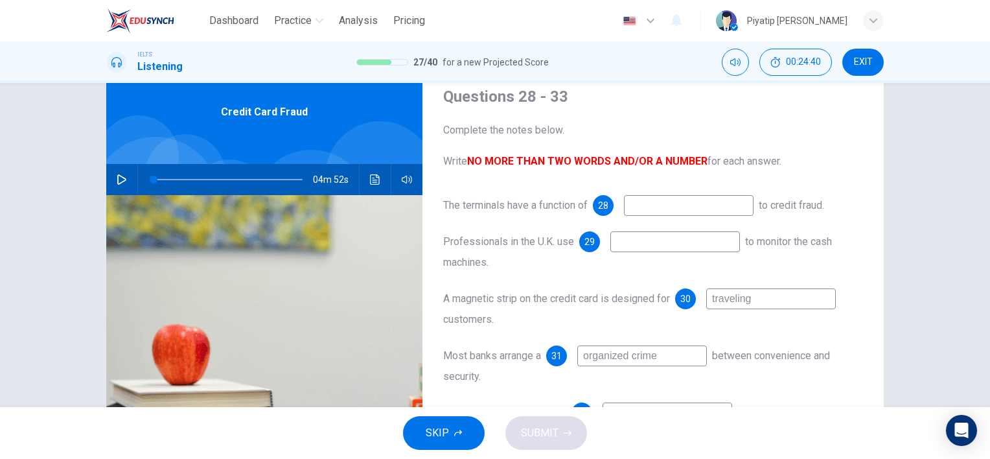
click at [726, 294] on input "traveling" at bounding box center [771, 298] width 130 height 21
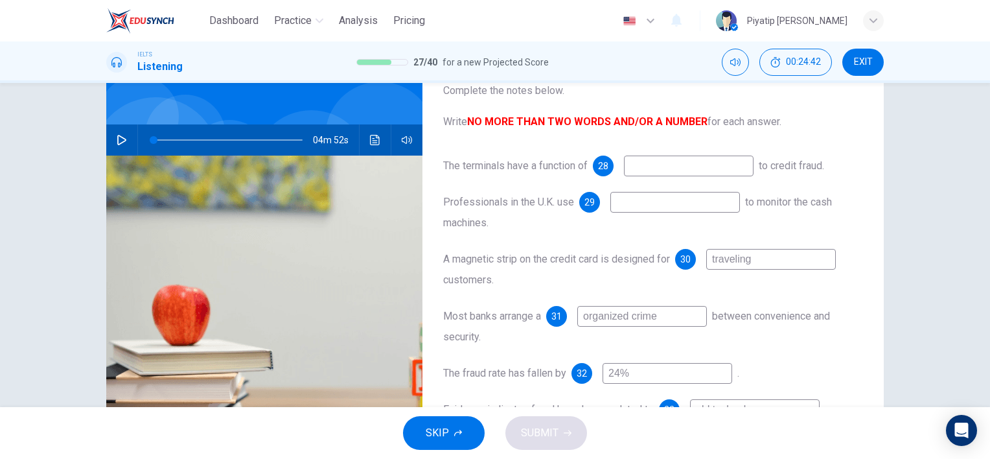
scroll to position [0, 0]
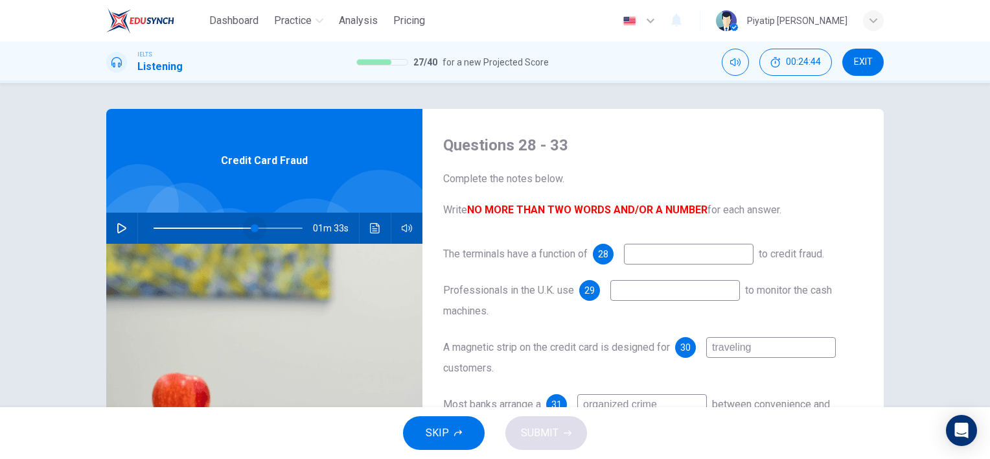
drag, startPoint x: 172, startPoint y: 227, endPoint x: 251, endPoint y: 223, distance: 79.2
click at [251, 223] on span at bounding box center [228, 228] width 149 height 18
click at [111, 227] on button "button" at bounding box center [121, 228] width 21 height 31
click at [255, 226] on span at bounding box center [259, 228] width 8 height 8
click at [247, 227] on span at bounding box center [251, 228] width 8 height 8
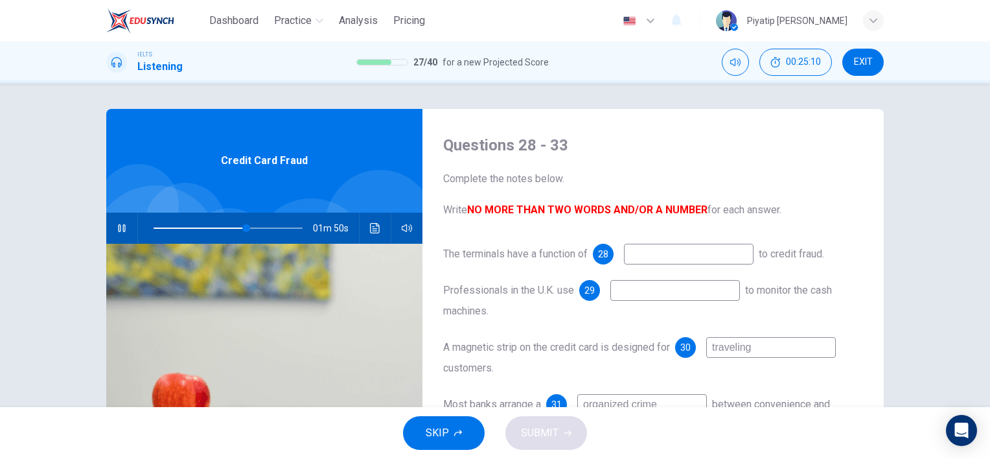
click at [705, 296] on input at bounding box center [675, 290] width 130 height 21
click at [222, 227] on span at bounding box center [228, 228] width 149 height 18
click at [224, 228] on span at bounding box center [228, 228] width 8 height 8
click at [662, 290] on input "m" at bounding box center [675, 290] width 130 height 21
click at [205, 227] on span at bounding box center [228, 228] width 149 height 18
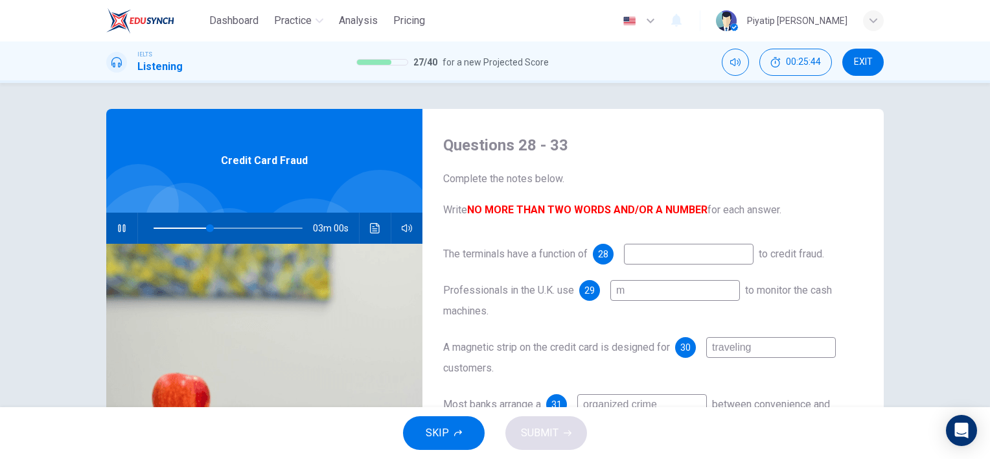
click at [645, 257] on input at bounding box center [689, 254] width 130 height 21
click at [654, 293] on input "m" at bounding box center [675, 290] width 130 height 21
click at [236, 226] on span at bounding box center [240, 228] width 8 height 8
click at [216, 224] on span at bounding box center [219, 228] width 8 height 8
click at [226, 228] on span at bounding box center [224, 228] width 8 height 8
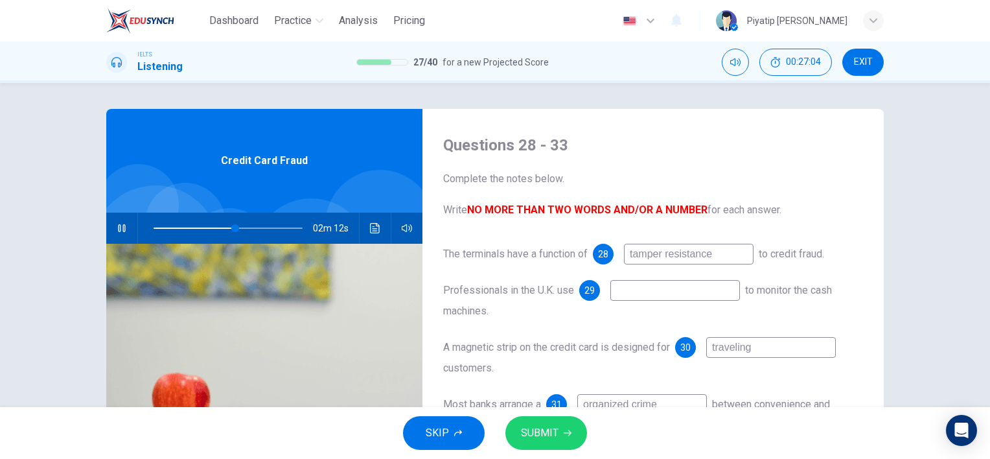
click at [645, 296] on input at bounding box center [675, 290] width 130 height 21
click at [566, 443] on button "SUBMIT" at bounding box center [546, 433] width 82 height 34
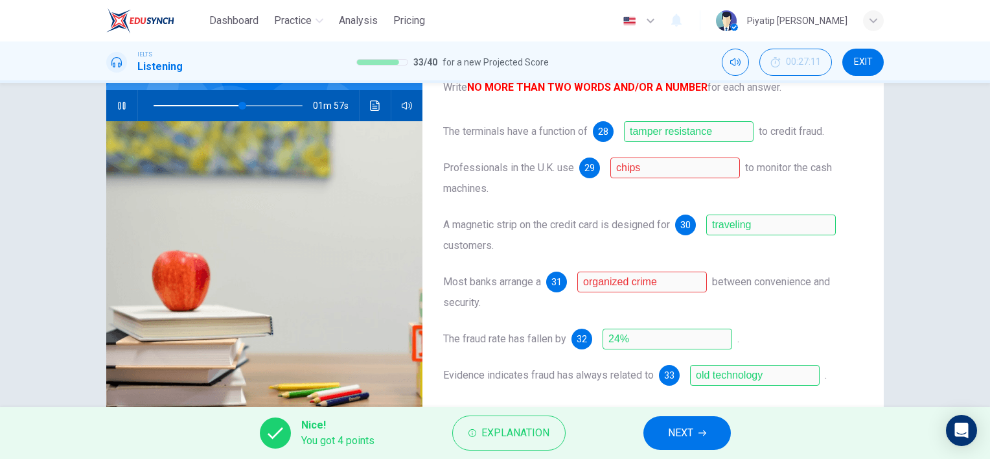
scroll to position [178, 0]
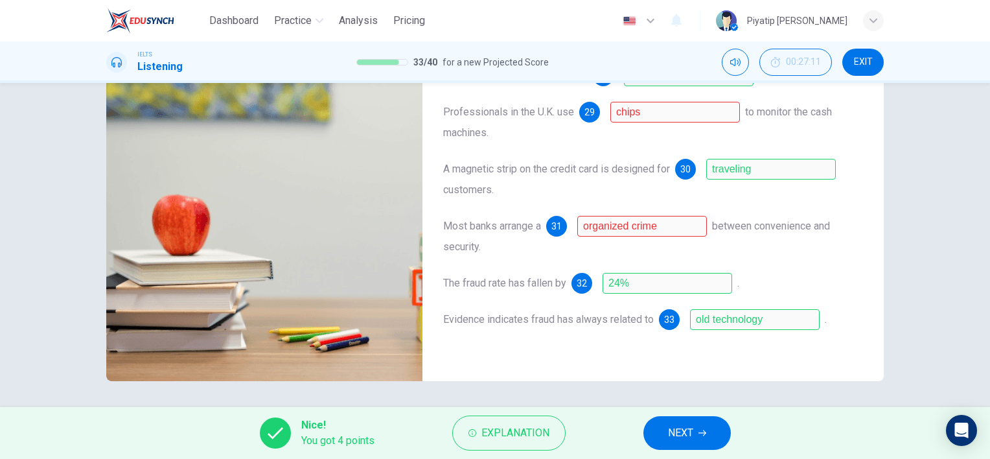
click at [706, 430] on icon "button" at bounding box center [703, 433] width 8 height 8
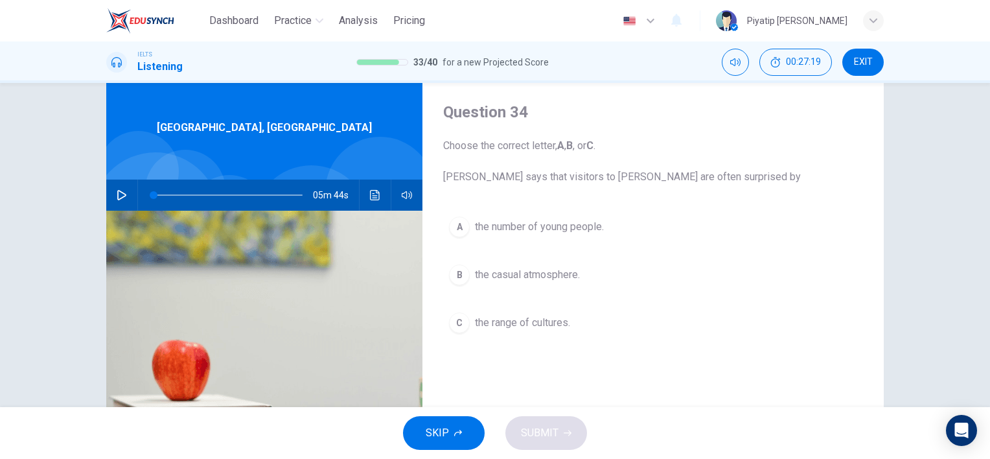
scroll to position [65, 0]
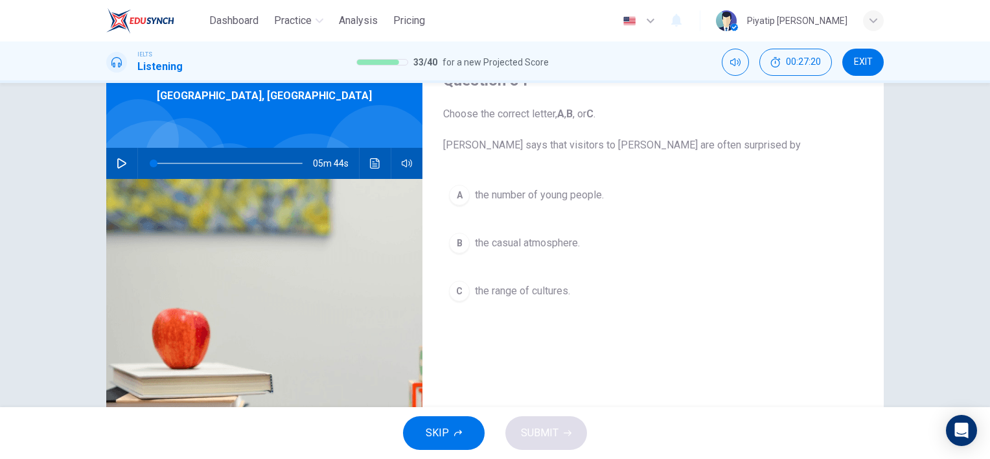
click at [671, 235] on button "B the casual atmosphere." at bounding box center [653, 243] width 420 height 32
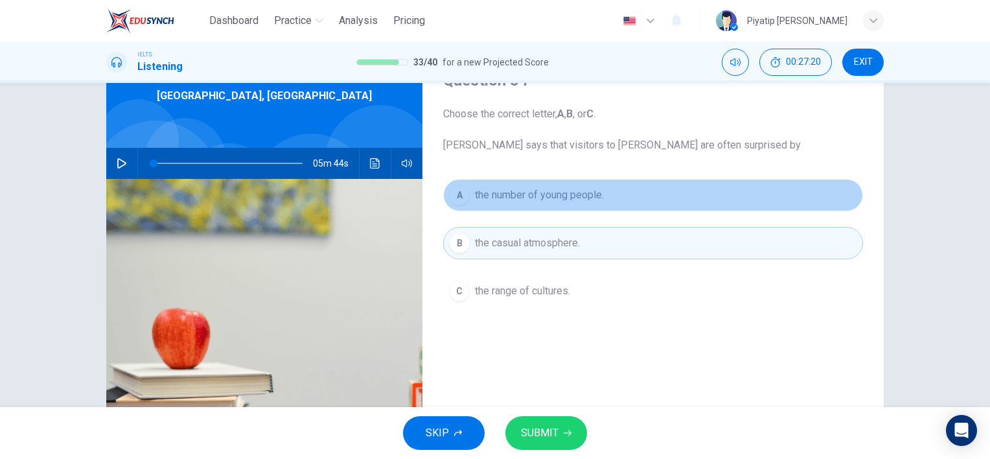
click at [588, 187] on span "the number of young people." at bounding box center [539, 195] width 129 height 16
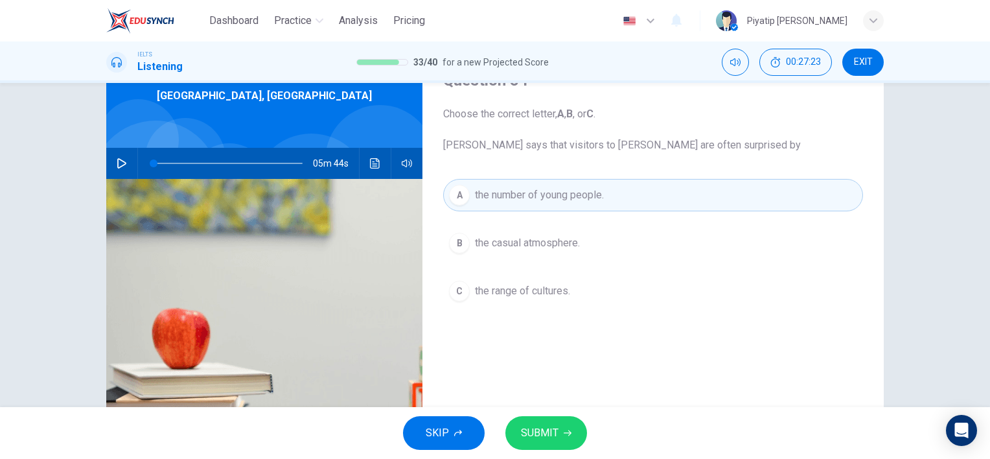
scroll to position [0, 0]
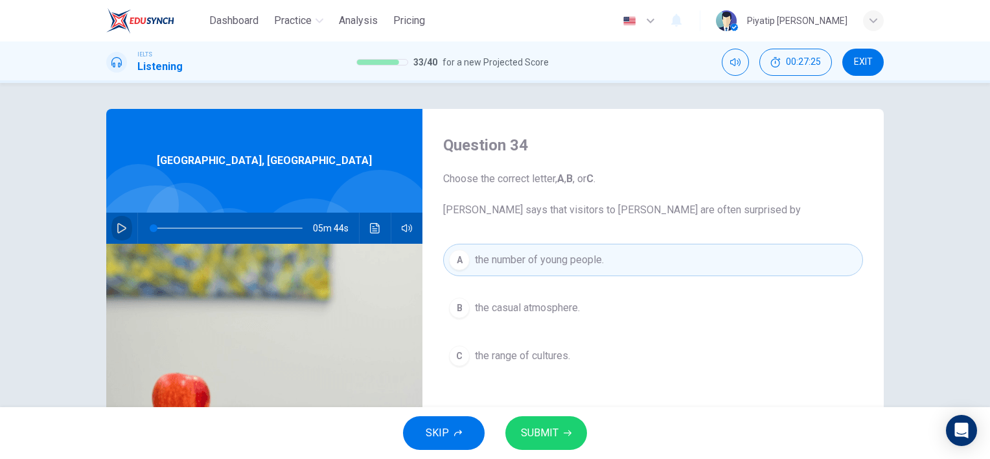
click at [112, 224] on button "button" at bounding box center [121, 228] width 21 height 31
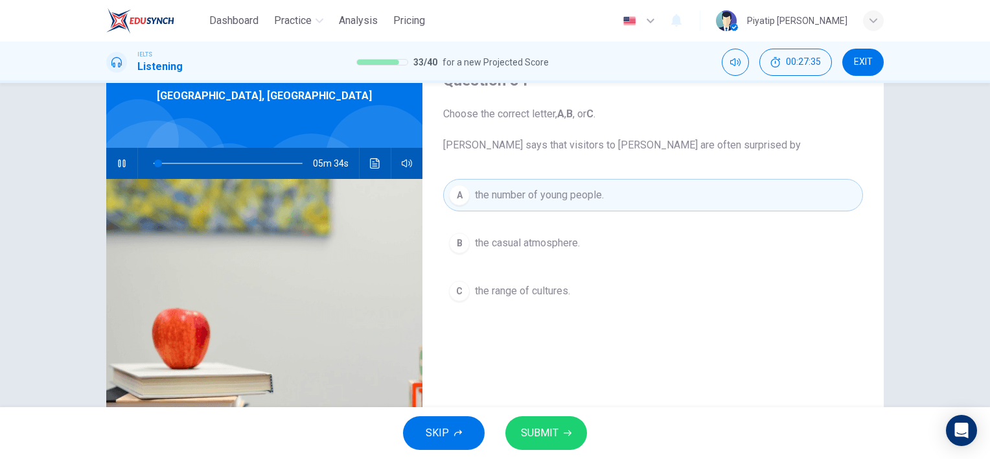
click at [635, 303] on button "C the range of cultures." at bounding box center [653, 291] width 420 height 32
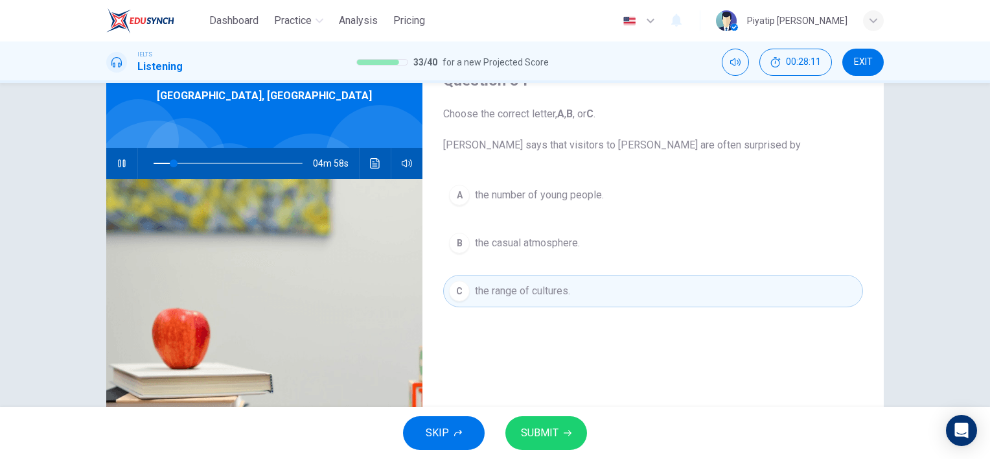
click at [617, 196] on button "A the number of young people." at bounding box center [653, 195] width 420 height 32
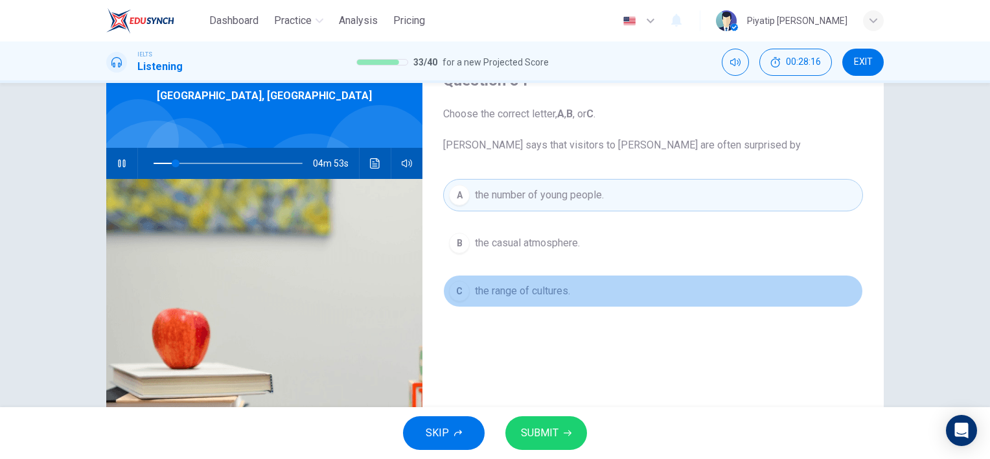
click at [629, 298] on button "C the range of cultures." at bounding box center [653, 291] width 420 height 32
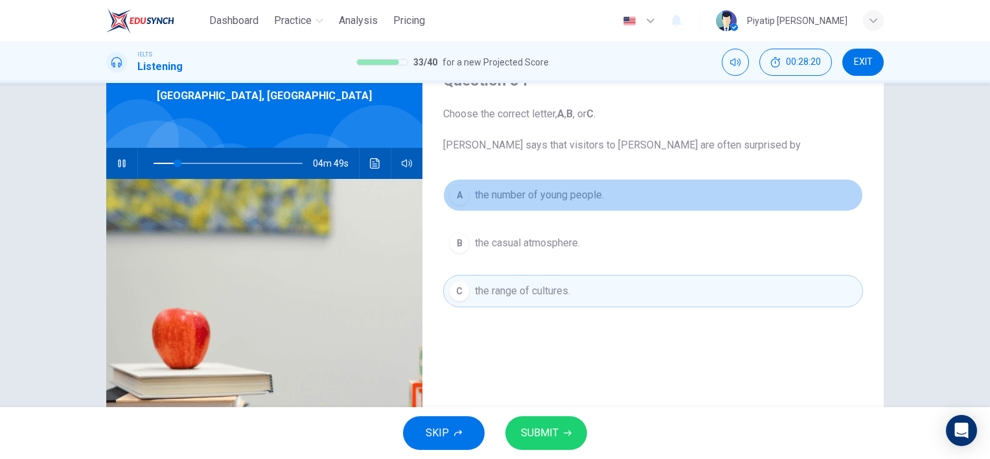
click at [647, 200] on button "A the number of young people." at bounding box center [653, 195] width 420 height 32
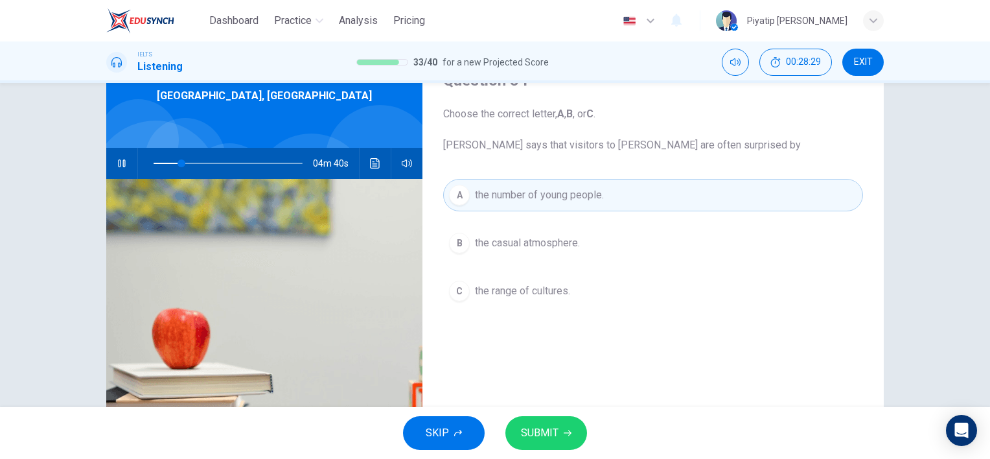
click at [645, 234] on button "B the casual atmosphere." at bounding box center [653, 243] width 420 height 32
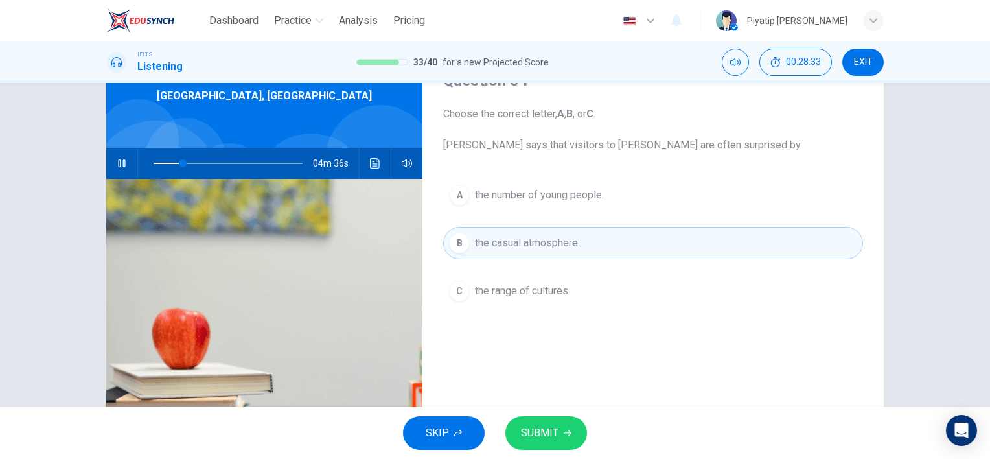
click at [667, 192] on button "A the number of young people." at bounding box center [653, 195] width 420 height 32
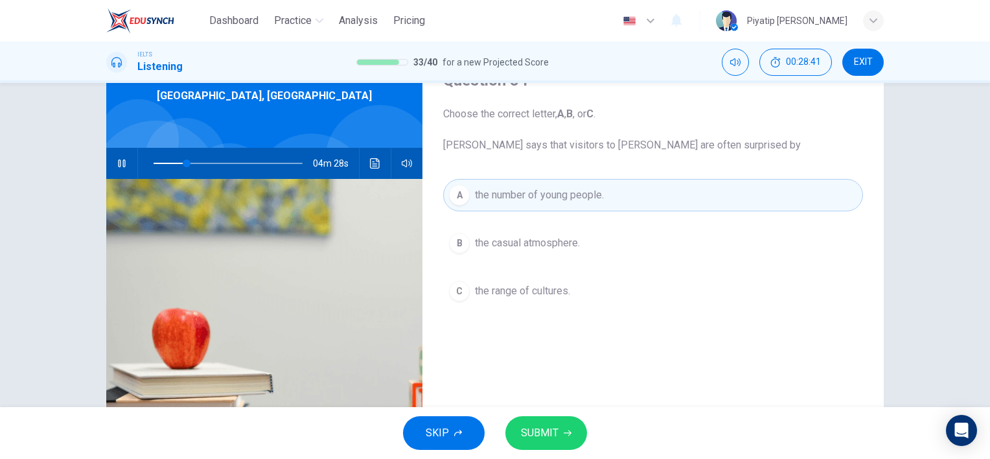
click at [555, 435] on span "SUBMIT" at bounding box center [540, 433] width 38 height 18
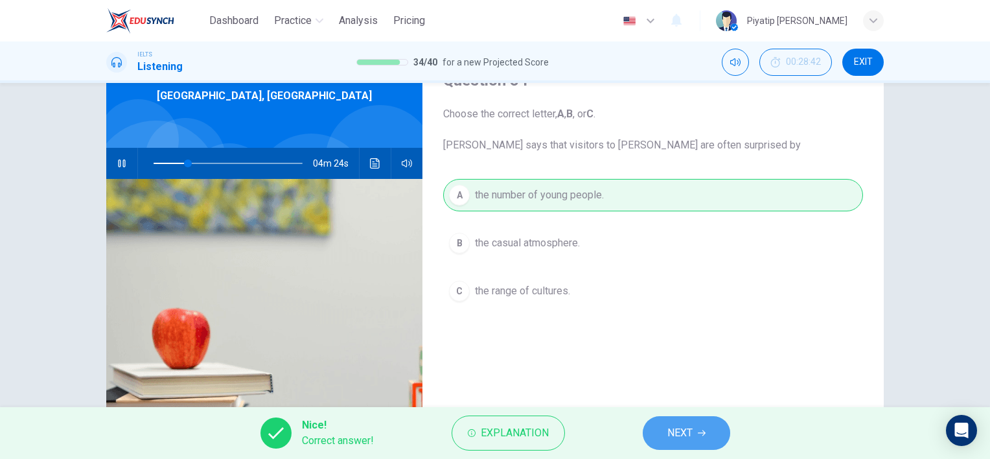
click at [680, 423] on button "NEXT" at bounding box center [686, 433] width 87 height 34
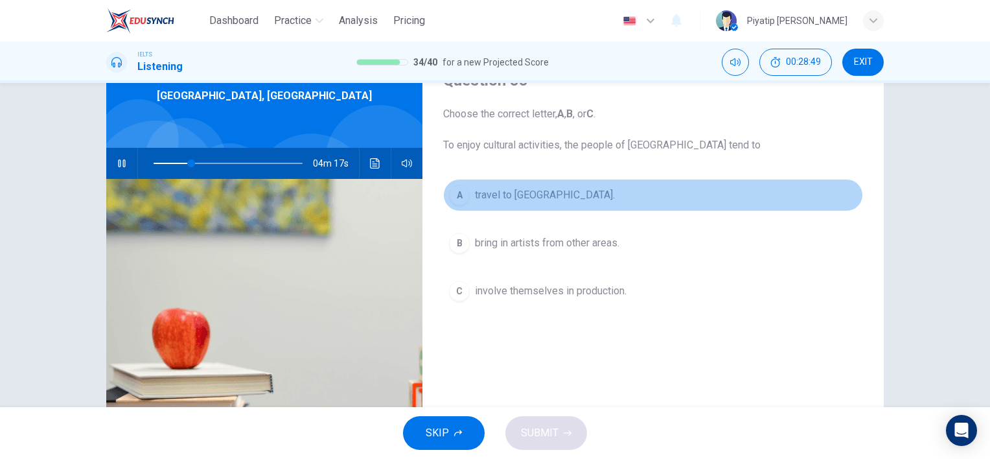
click at [651, 202] on button "A travel to southern Australia." at bounding box center [653, 195] width 420 height 32
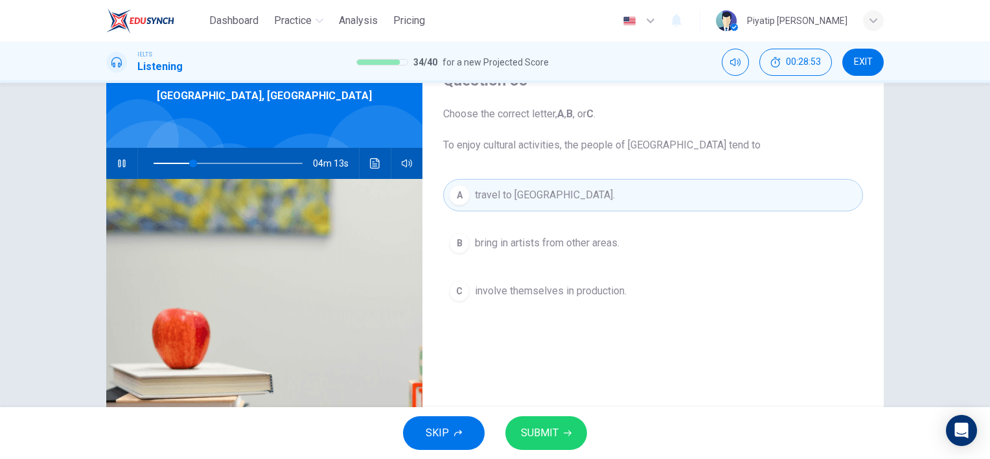
click at [705, 244] on button "B bring in artists from other areas." at bounding box center [653, 243] width 420 height 32
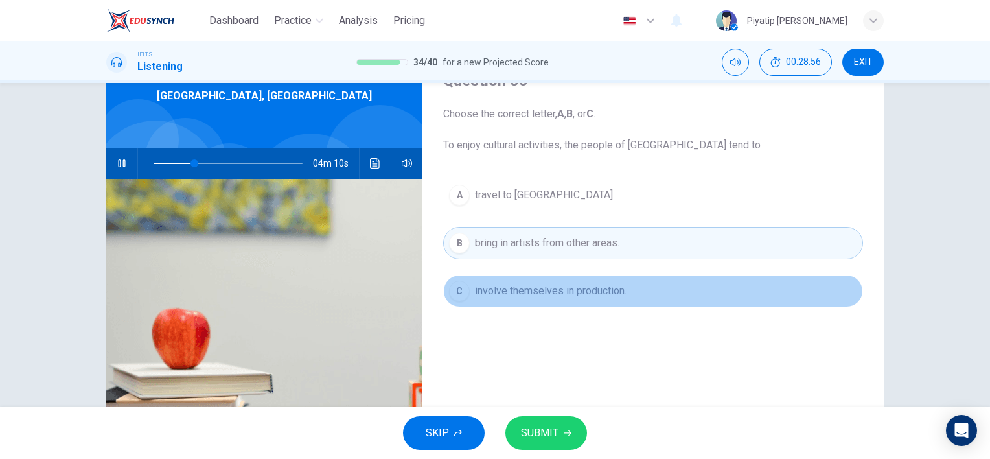
click at [692, 298] on button "C involve themselves in production." at bounding box center [653, 291] width 420 height 32
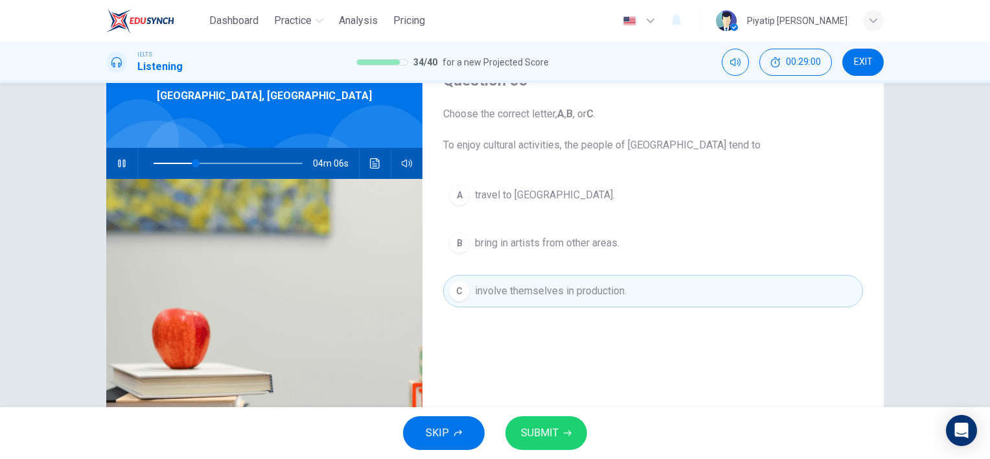
click at [728, 235] on button "B bring in artists from other areas." at bounding box center [653, 243] width 420 height 32
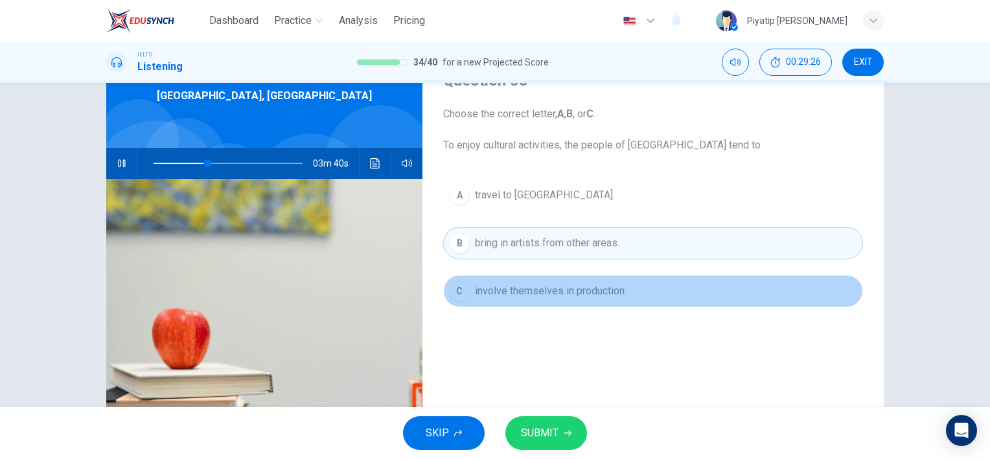
click at [656, 293] on button "C involve themselves in production." at bounding box center [653, 291] width 420 height 32
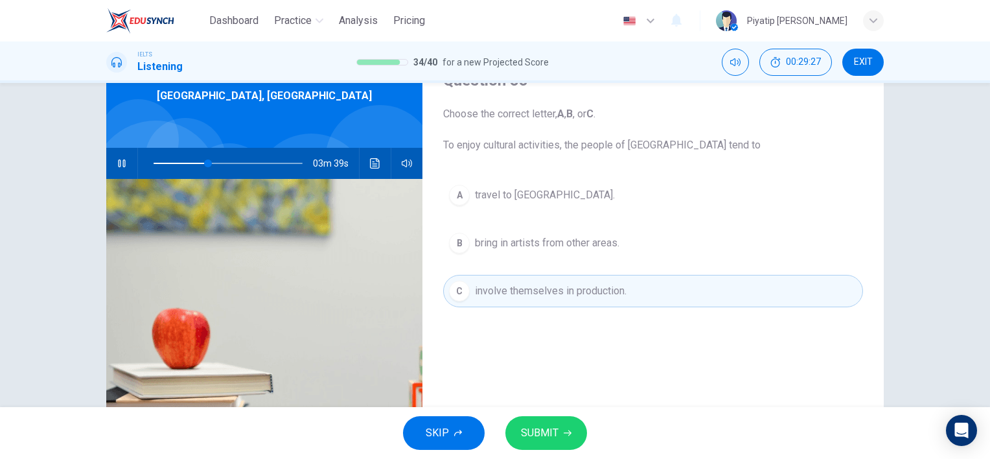
click at [547, 428] on span "SUBMIT" at bounding box center [540, 433] width 38 height 18
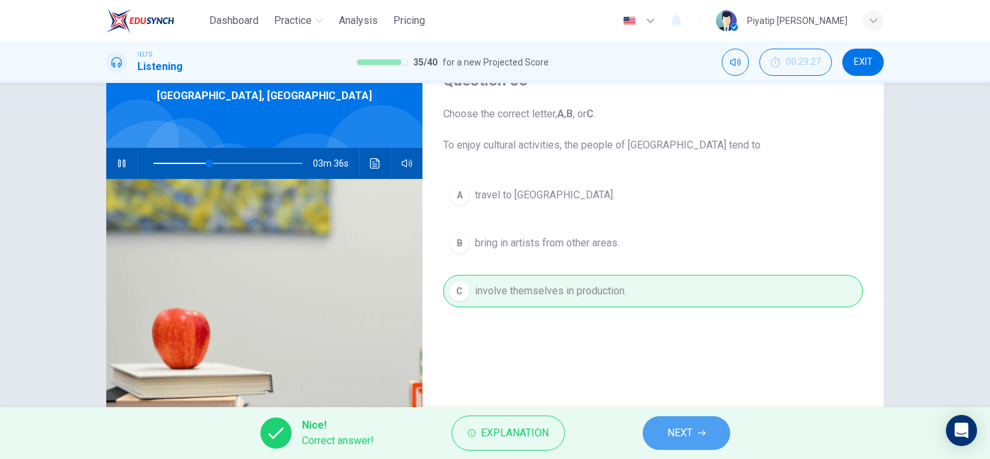
click at [676, 441] on span "NEXT" at bounding box center [679, 433] width 25 height 18
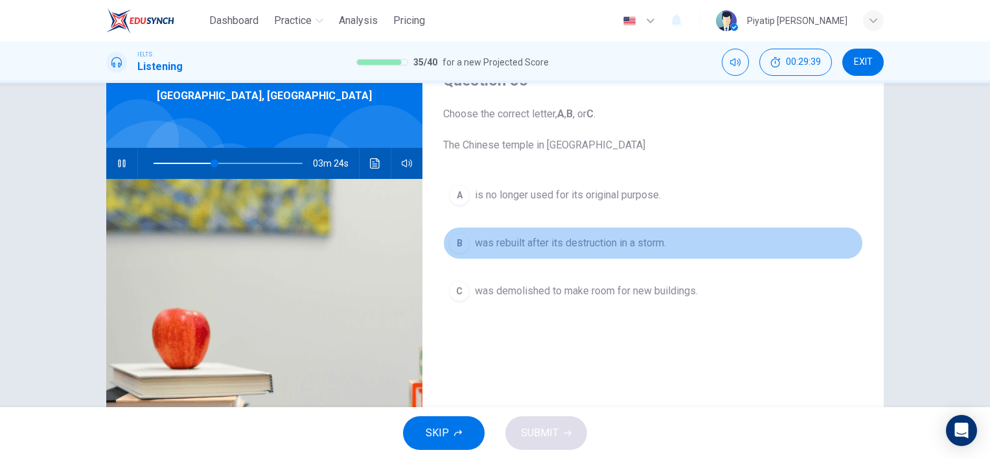
click at [705, 232] on button "B was rebuilt after its destruction in a storm." at bounding box center [653, 243] width 420 height 32
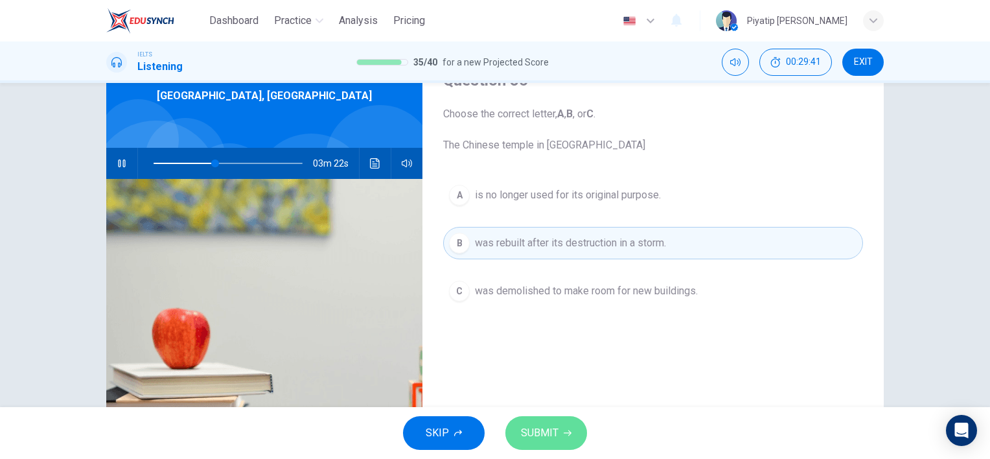
click at [570, 441] on button "SUBMIT" at bounding box center [546, 433] width 82 height 34
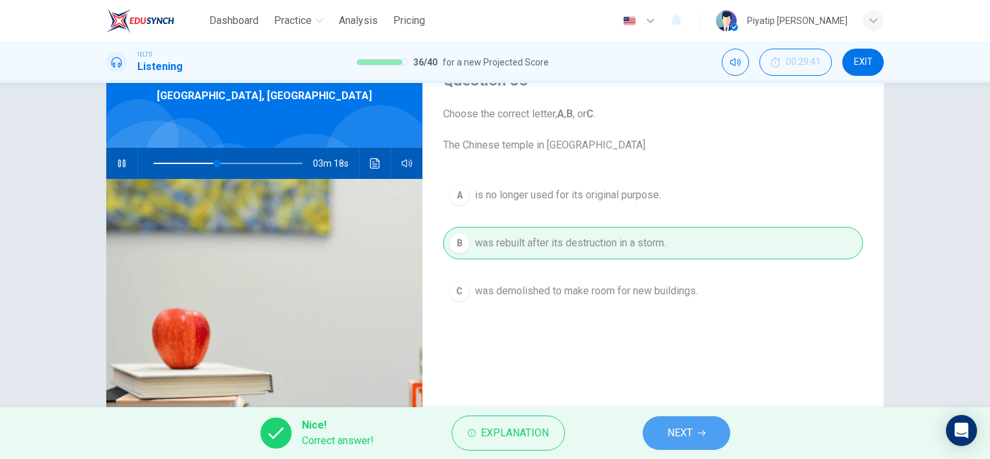
click at [699, 435] on icon "button" at bounding box center [702, 433] width 8 height 8
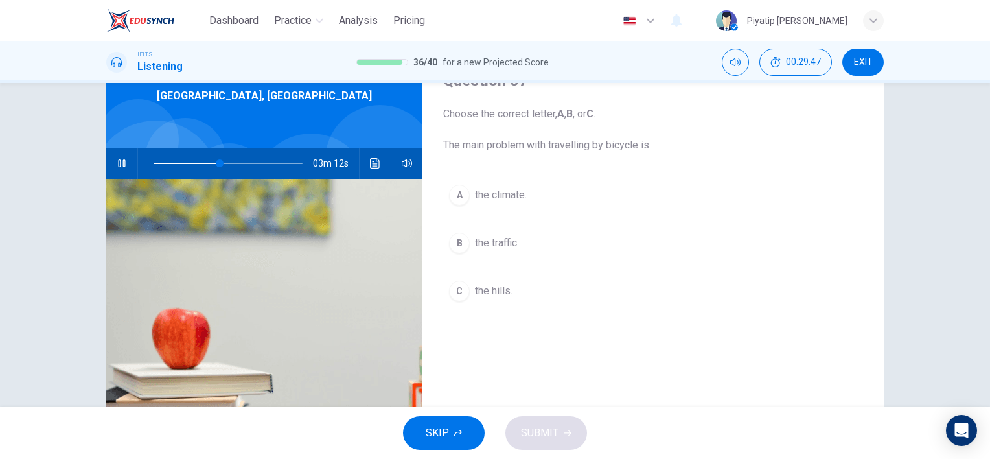
click at [665, 189] on button "A the climate." at bounding box center [653, 195] width 420 height 32
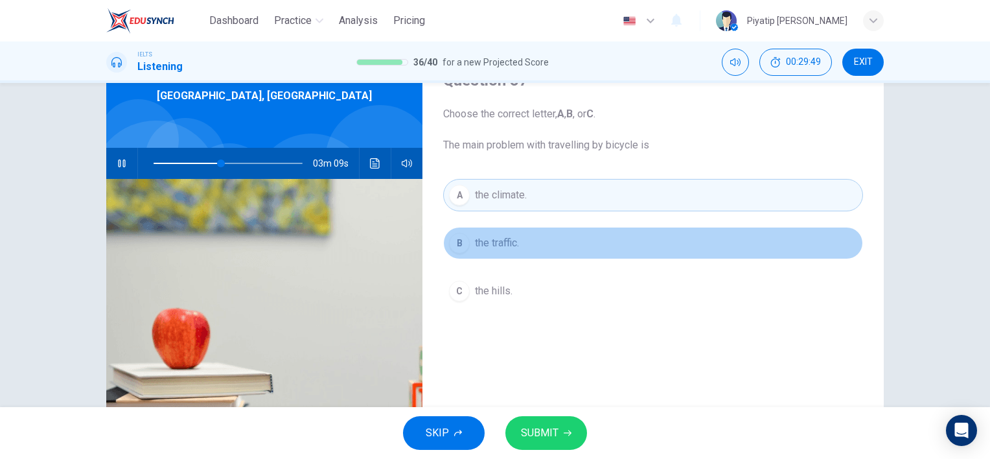
click at [660, 232] on button "B the traffic." at bounding box center [653, 243] width 420 height 32
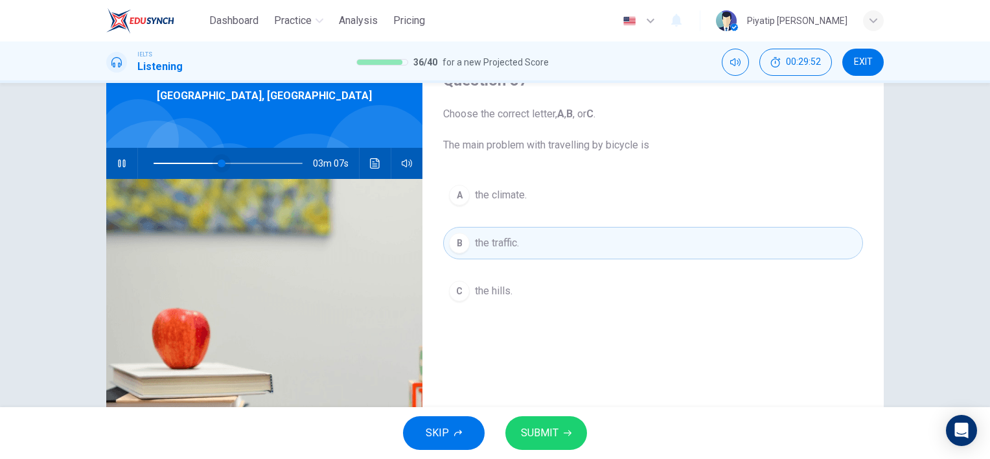
click at [220, 164] on span at bounding box center [222, 163] width 8 height 8
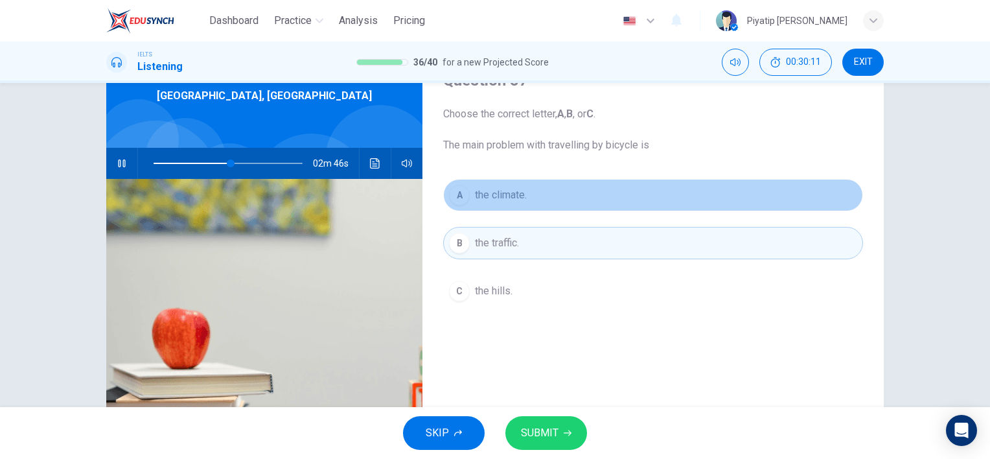
click at [577, 202] on button "A the climate." at bounding box center [653, 195] width 420 height 32
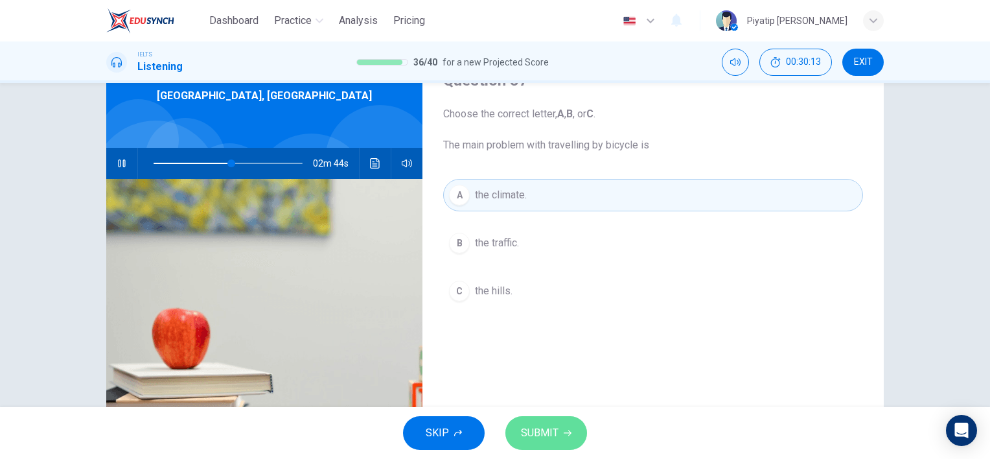
click at [573, 430] on button "SUBMIT" at bounding box center [546, 433] width 82 height 34
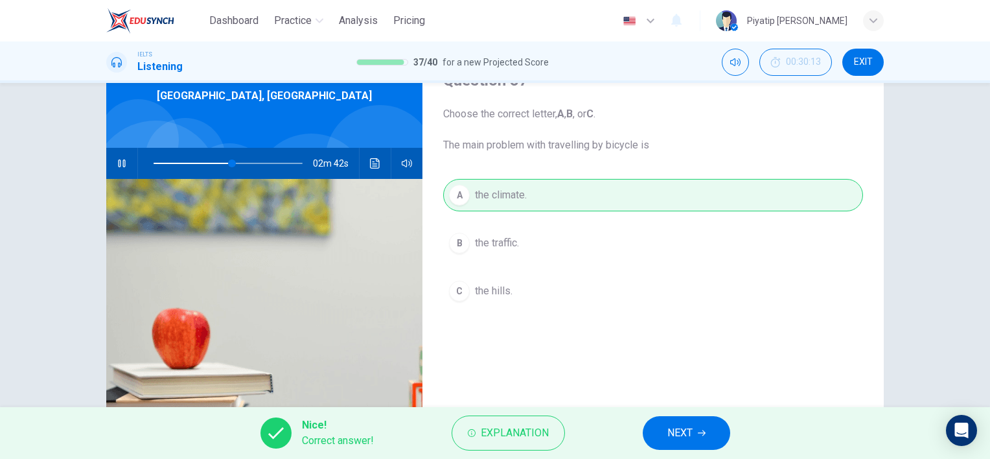
click at [671, 432] on span "NEXT" at bounding box center [679, 433] width 25 height 18
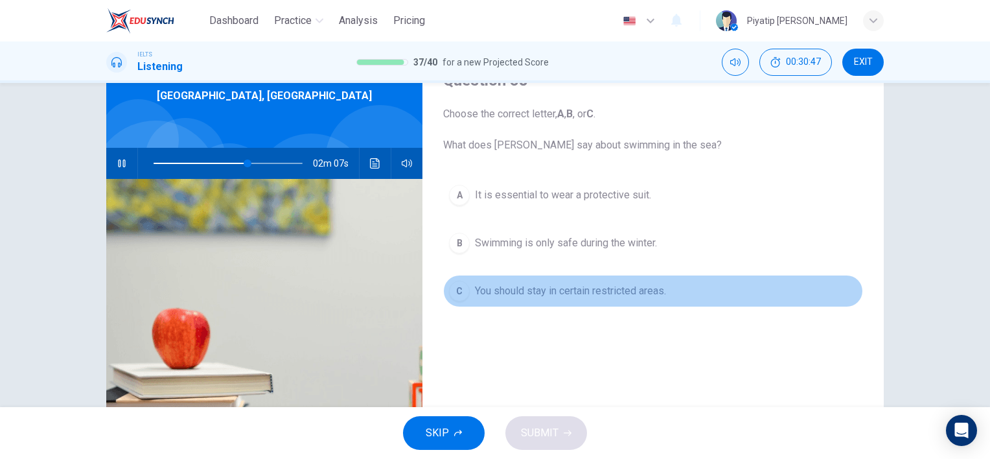
click at [684, 287] on button "C You should stay in certain restricted areas." at bounding box center [653, 291] width 420 height 32
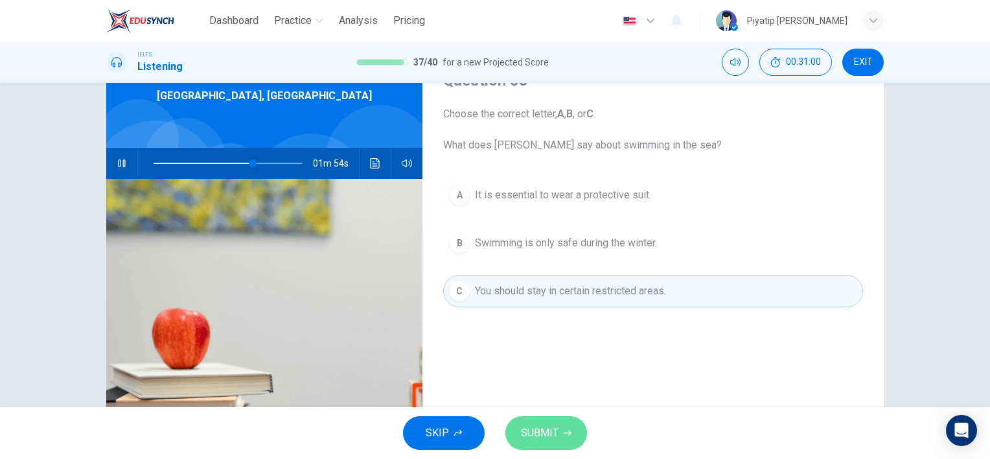
click at [555, 435] on span "SUBMIT" at bounding box center [540, 433] width 38 height 18
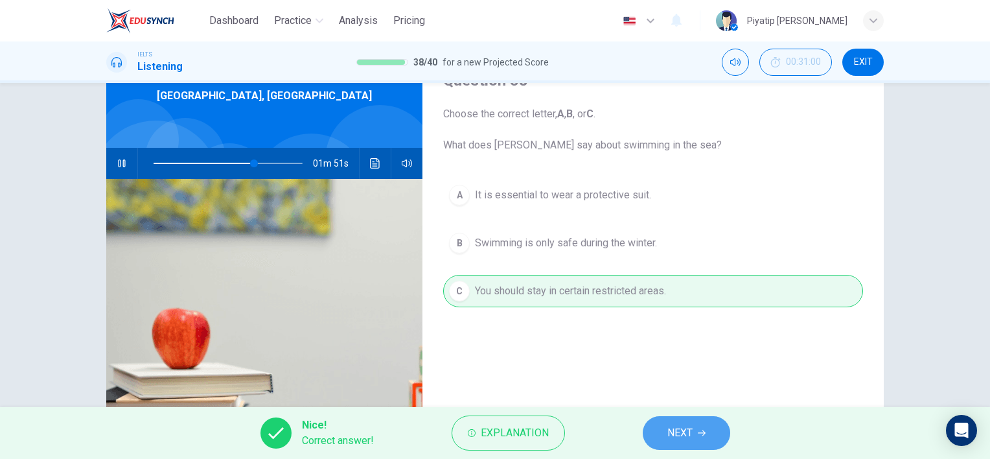
drag, startPoint x: 682, startPoint y: 419, endPoint x: 695, endPoint y: 425, distance: 13.9
click at [682, 419] on button "NEXT" at bounding box center [686, 433] width 87 height 34
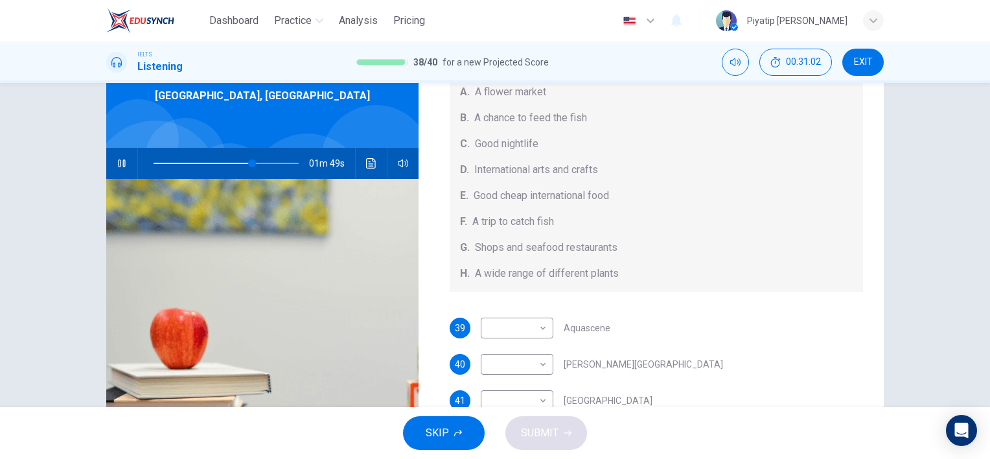
scroll to position [145, 0]
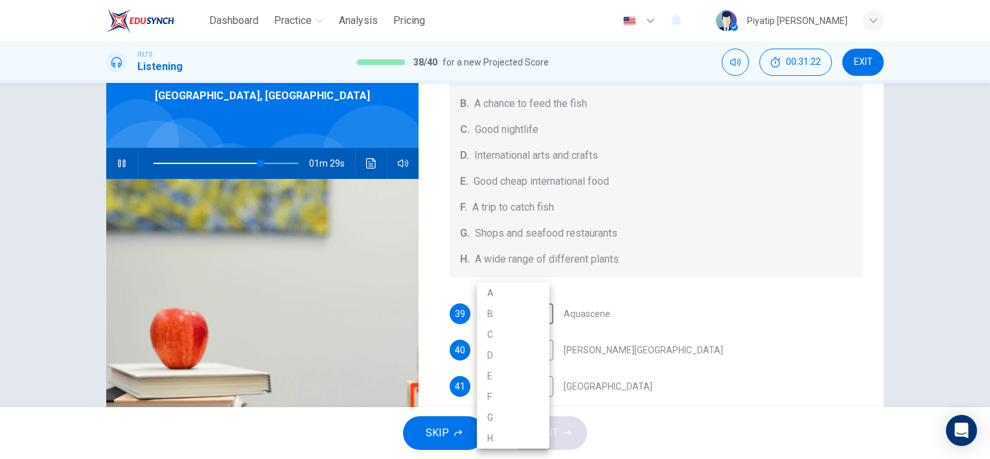
click at [540, 315] on body "Dashboard Practice Analysis Pricing English en ​ Piyatip Overturf IELTS Listeni…" at bounding box center [495, 229] width 990 height 459
click at [529, 318] on li "B" at bounding box center [513, 313] width 73 height 21
click at [529, 348] on body "Dashboard Practice Analysis Pricing English en ​ Piyatip Overturf IELTS Listeni…" at bounding box center [495, 229] width 990 height 459
click at [679, 321] on div at bounding box center [495, 229] width 990 height 459
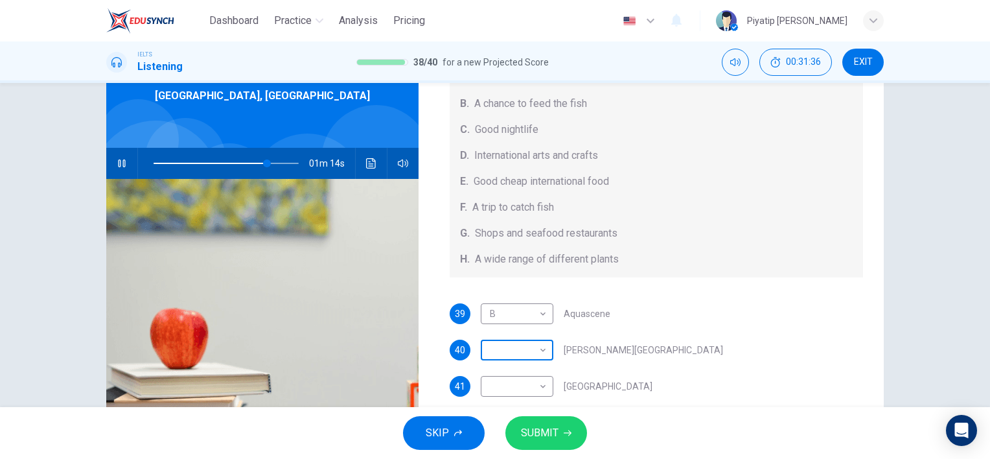
click at [537, 345] on body "Dashboard Practice Analysis Pricing English en ​ Piyatip Overturf IELTS Listeni…" at bounding box center [495, 229] width 990 height 459
click at [798, 349] on div at bounding box center [495, 229] width 990 height 459
click at [511, 352] on body "Dashboard Practice Analysis Pricing English en ​ Piyatip Overturf IELTS Listeni…" at bounding box center [495, 229] width 990 height 459
click at [518, 382] on li "E" at bounding box center [513, 375] width 73 height 21
click at [669, 363] on div "39 B B ​ Aquascene 40 E E ​ Smith Street Mall 41 ​ ​ Cullen Bay Marina 42 ​ ​ F…" at bounding box center [657, 399] width 414 height 192
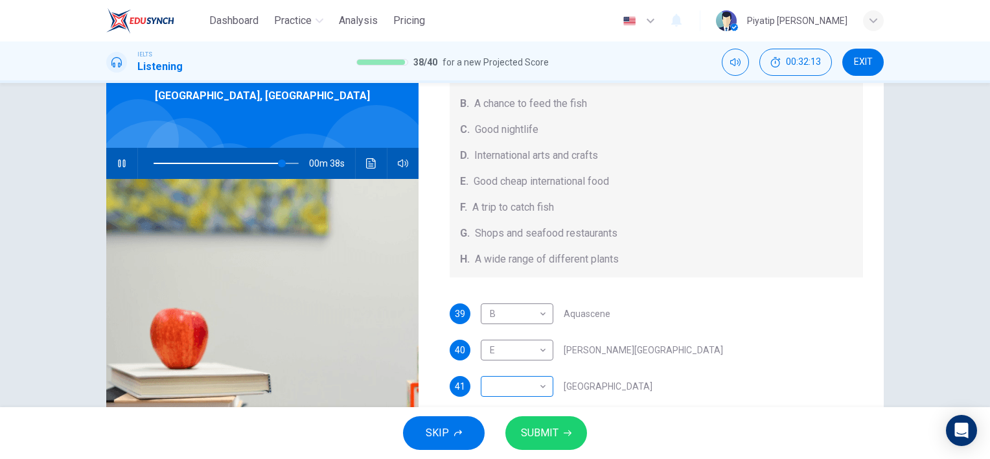
click at [522, 377] on body "Dashboard Practice Analysis Pricing English en ​ Piyatip Overturf IELTS Listeni…" at bounding box center [495, 229] width 990 height 459
click at [696, 337] on div at bounding box center [495, 229] width 990 height 459
click at [526, 377] on body "Dashboard Practice Analysis Pricing English en ​ Piyatip Overturf IELTS Listeni…" at bounding box center [495, 229] width 990 height 459
click at [508, 415] on li "G" at bounding box center [513, 417] width 73 height 21
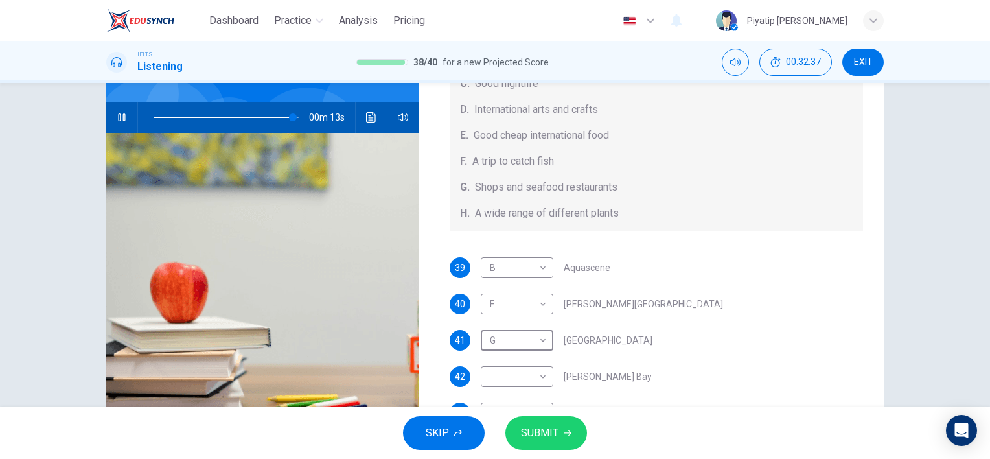
scroll to position [178, 0]
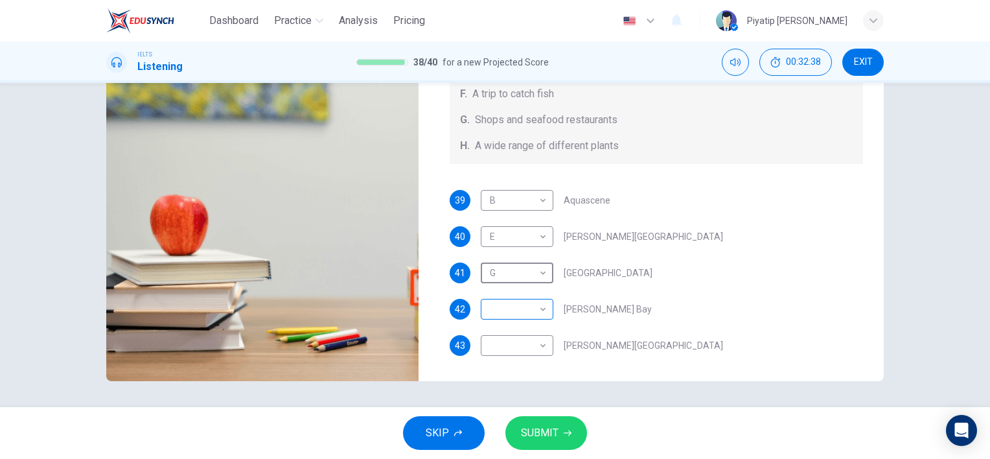
click at [530, 309] on body "Dashboard Practice Analysis Pricing English en ​ Piyatip Overturf IELTS Listeni…" at bounding box center [495, 229] width 990 height 459
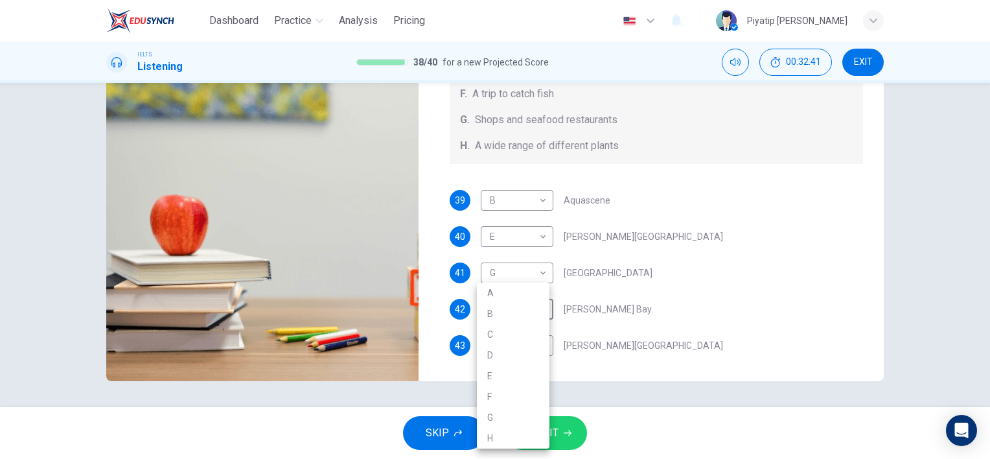
click at [713, 255] on div at bounding box center [495, 229] width 990 height 459
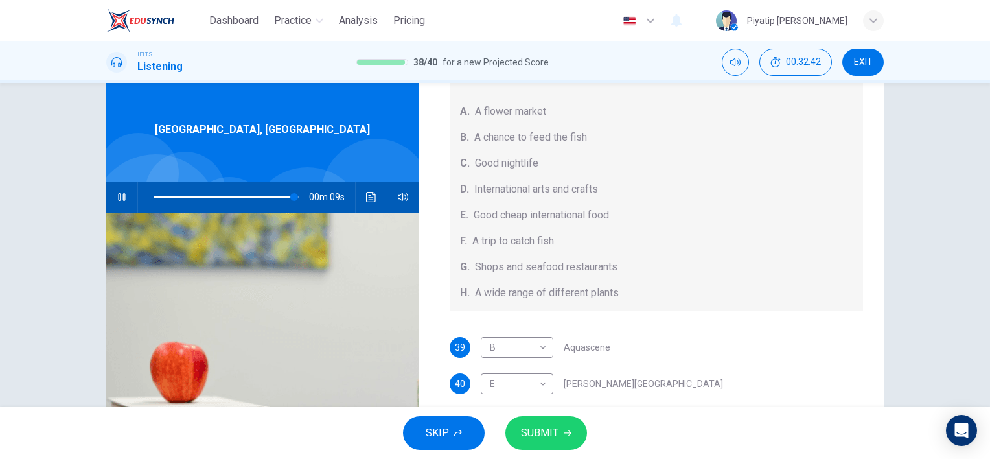
scroll to position [0, 0]
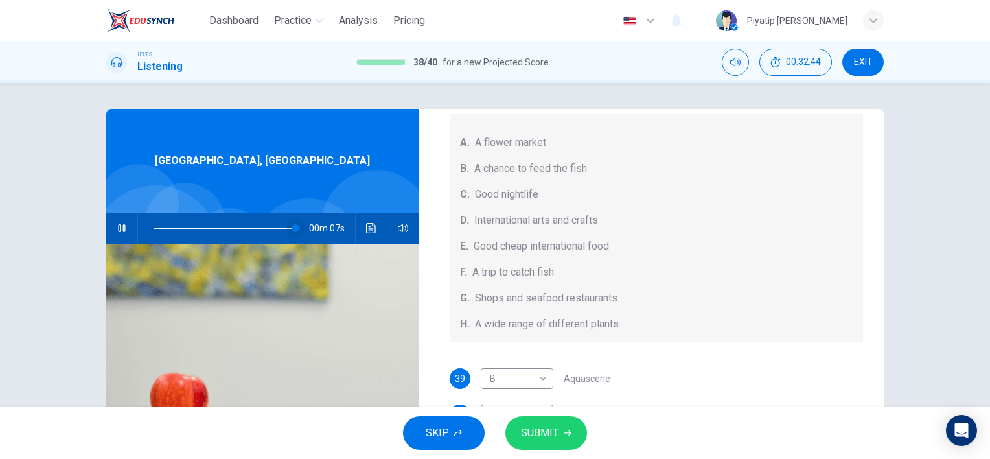
click at [293, 227] on span at bounding box center [296, 228] width 8 height 8
click at [288, 229] on span at bounding box center [291, 228] width 8 height 8
click at [284, 227] on span at bounding box center [287, 228] width 8 height 8
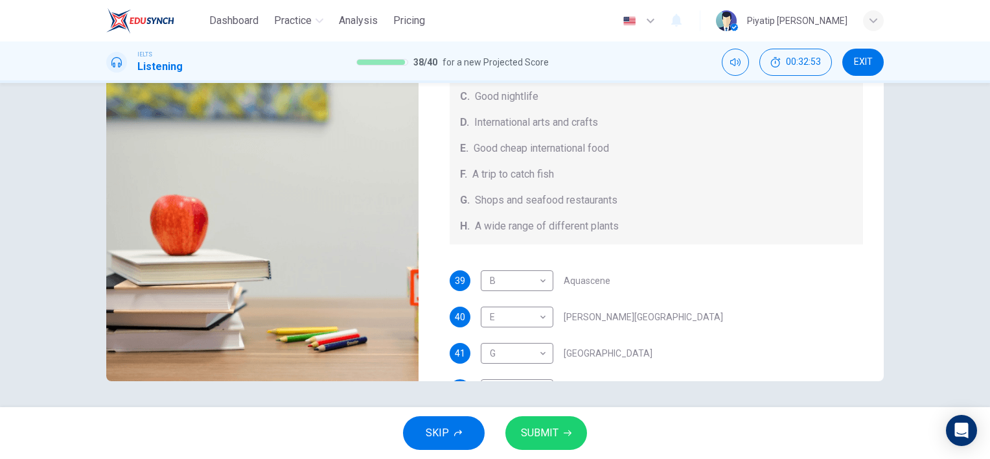
scroll to position [130, 0]
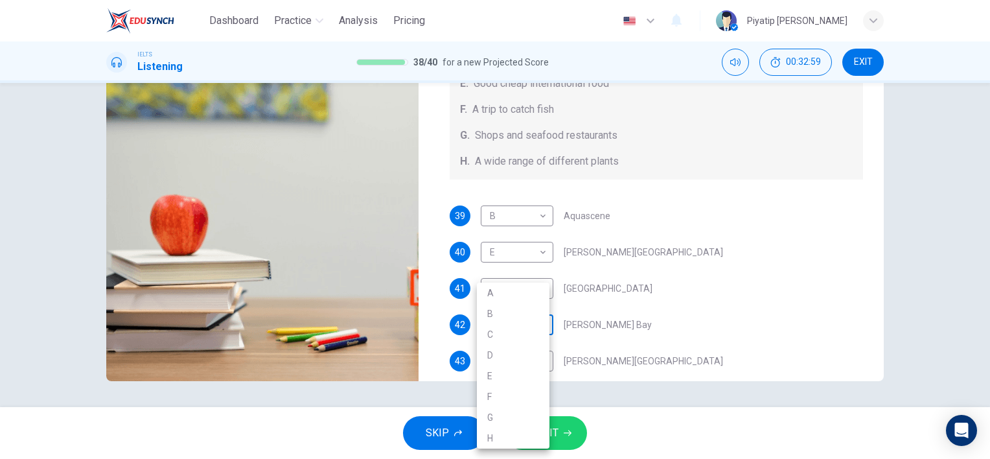
click at [512, 317] on body "Dashboard Practice Analysis Pricing English en ​ Piyatip Overturf IELTS Listeni…" at bounding box center [495, 229] width 990 height 459
click at [640, 290] on div at bounding box center [495, 229] width 990 height 459
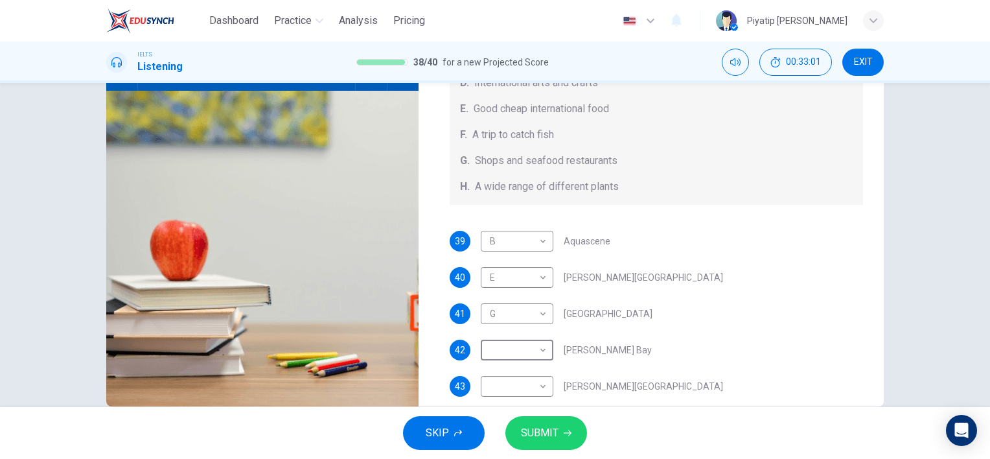
scroll to position [113, 0]
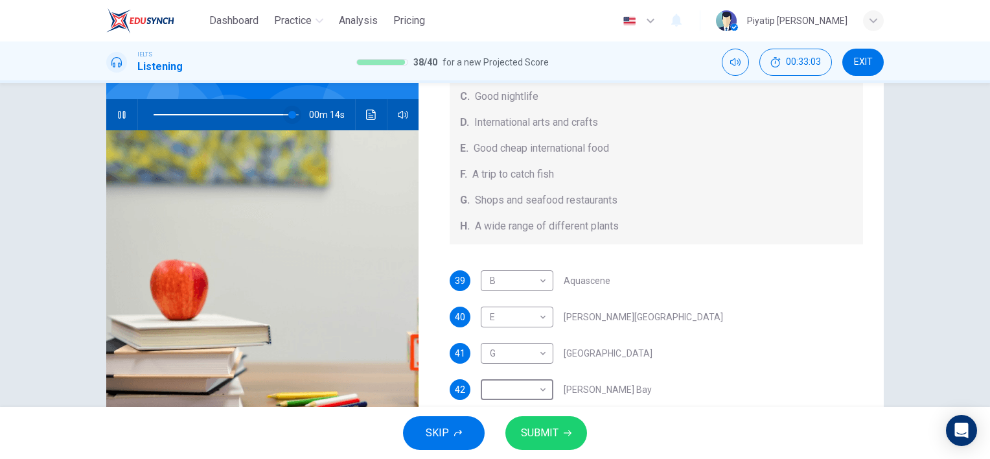
click at [288, 112] on span at bounding box center [292, 115] width 8 height 8
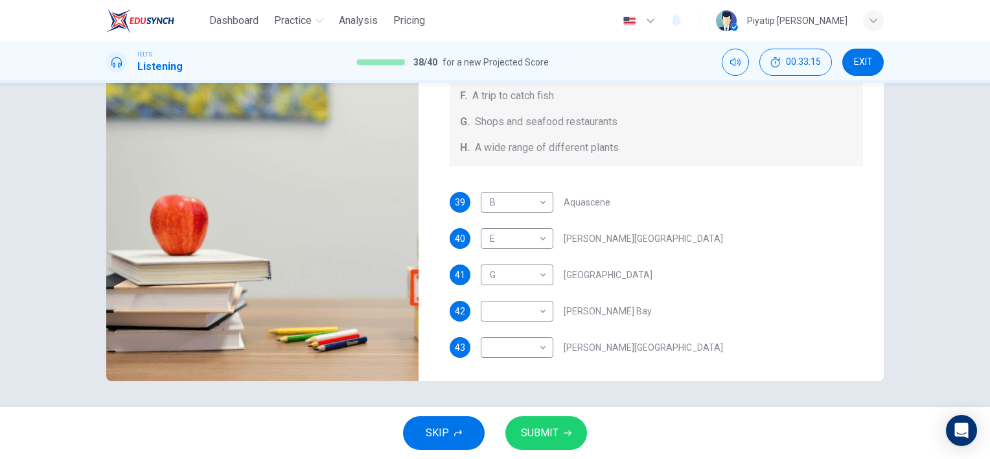
scroll to position [145, 0]
click at [528, 297] on body "Dashboard Practice Analysis Pricing English en ​ Piyatip Overturf IELTS Listeni…" at bounding box center [495, 229] width 990 height 459
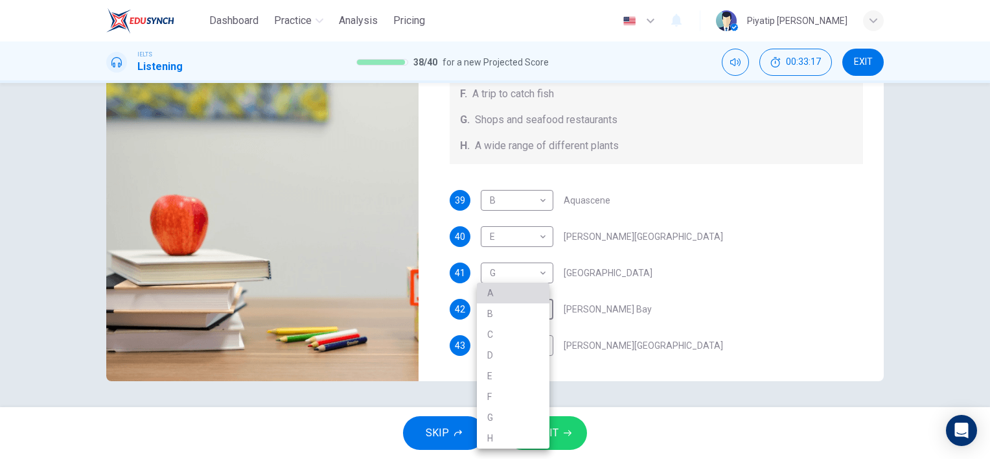
click at [535, 298] on li "A" at bounding box center [513, 293] width 73 height 21
click at [514, 307] on body "Dashboard Practice Analysis Pricing English en ​ Piyatip Overturf IELTS Listeni…" at bounding box center [495, 229] width 990 height 459
click at [523, 437] on li "H" at bounding box center [513, 438] width 73 height 21
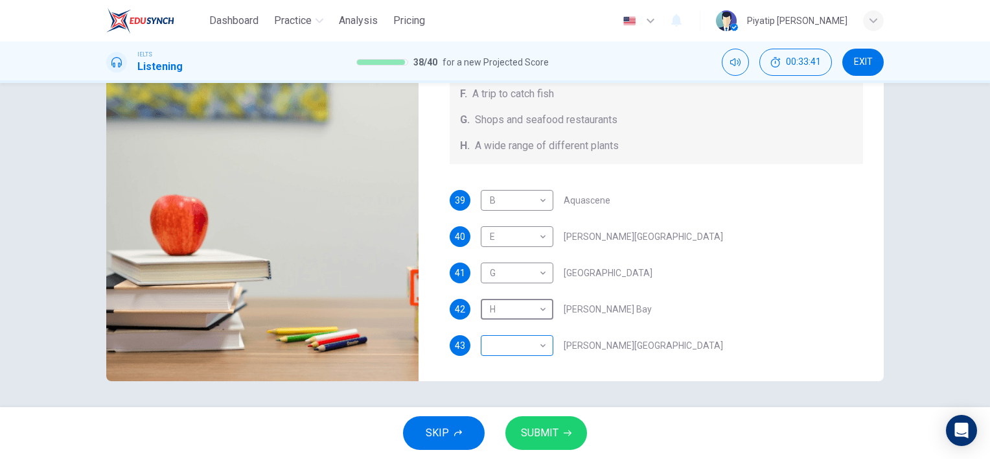
click at [529, 352] on body "Dashboard Practice Analysis Pricing English en ​ Piyatip Overturf IELTS Listeni…" at bounding box center [495, 229] width 990 height 459
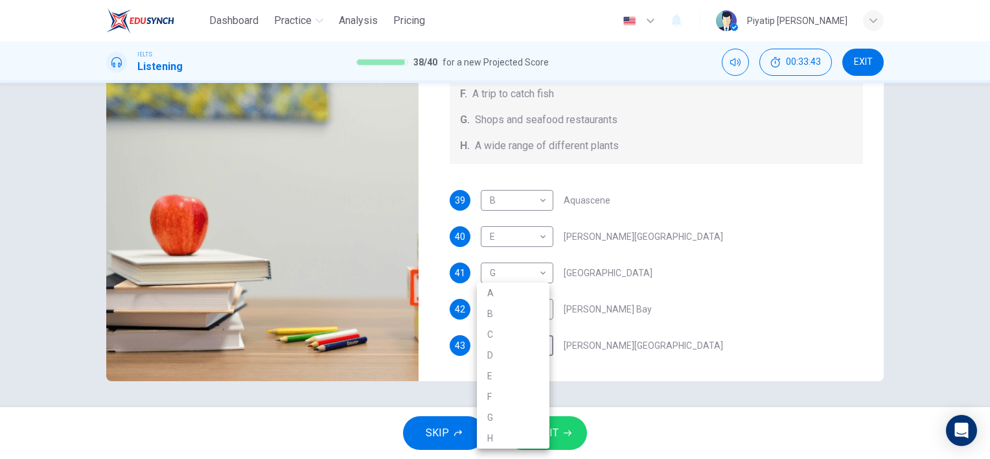
click at [524, 339] on li "C" at bounding box center [513, 334] width 73 height 21
click at [568, 441] on button "SUBMIT" at bounding box center [546, 433] width 82 height 34
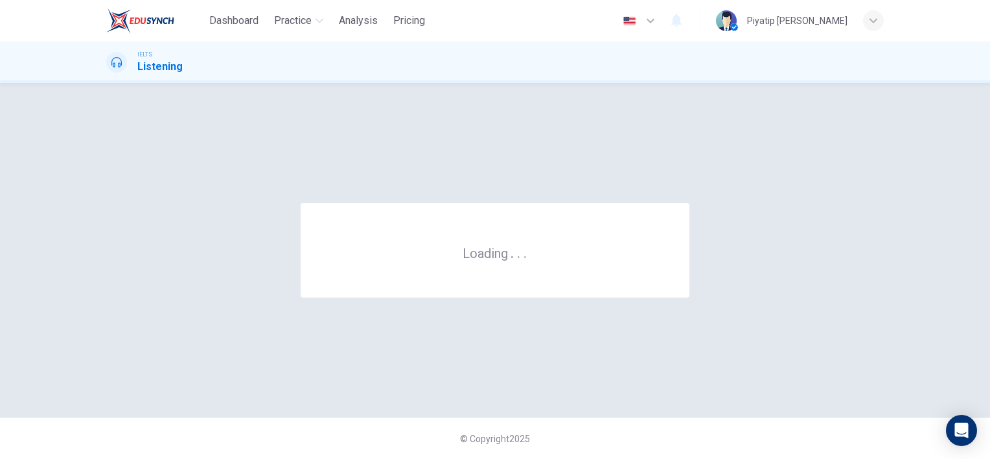
scroll to position [0, 0]
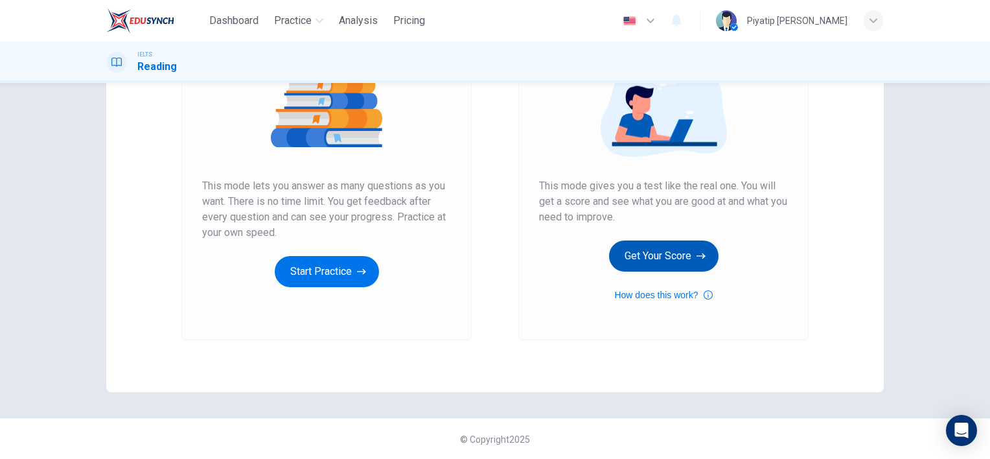
scroll to position [168, 0]
click at [668, 261] on button "Get Your Score" at bounding box center [664, 255] width 110 height 31
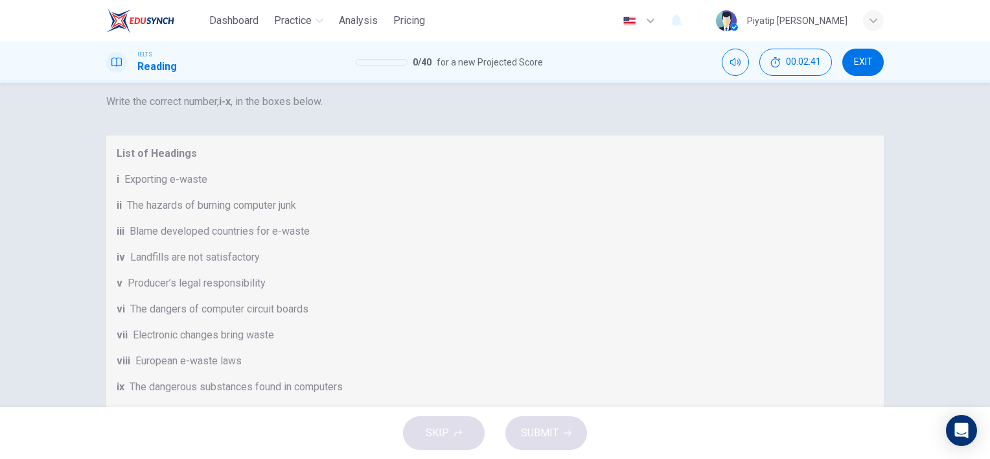
scroll to position [194, 0]
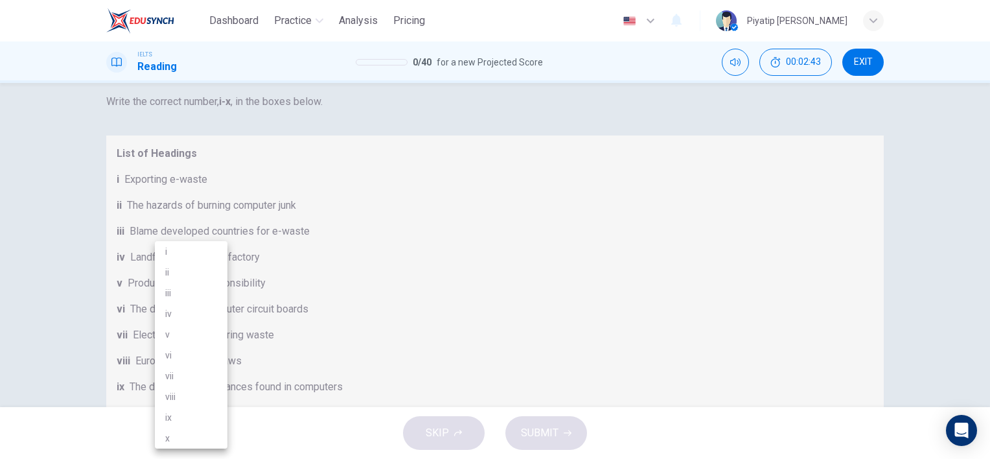
click at [197, 316] on body "Dashboard Practice Analysis Pricing English en ​ Piyatip Overturf IELTS Reading…" at bounding box center [495, 229] width 990 height 459
click at [205, 374] on li "vii" at bounding box center [191, 375] width 73 height 21
type input "vii"
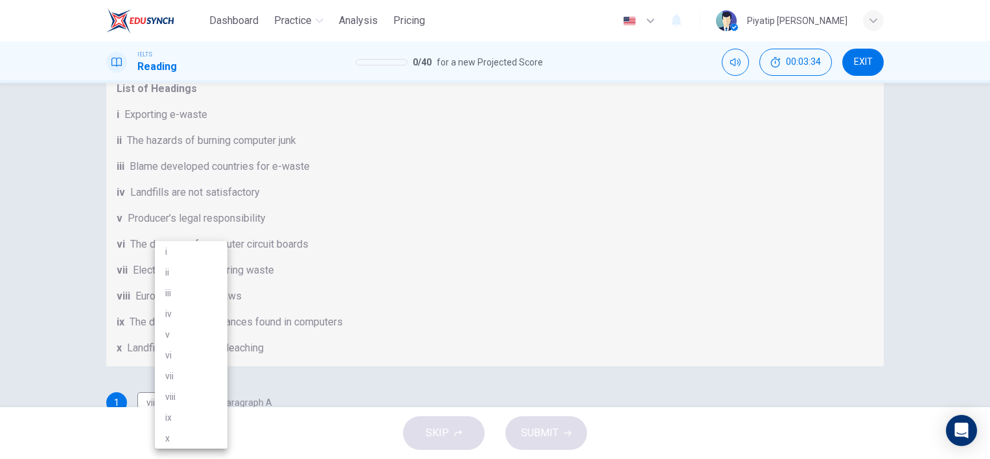
click at [195, 281] on body "Dashboard Practice Analysis Pricing English en ​ Piyatip Overturf IELTS Reading…" at bounding box center [495, 229] width 990 height 459
click at [192, 345] on li "vi" at bounding box center [191, 355] width 73 height 21
type input "vi"
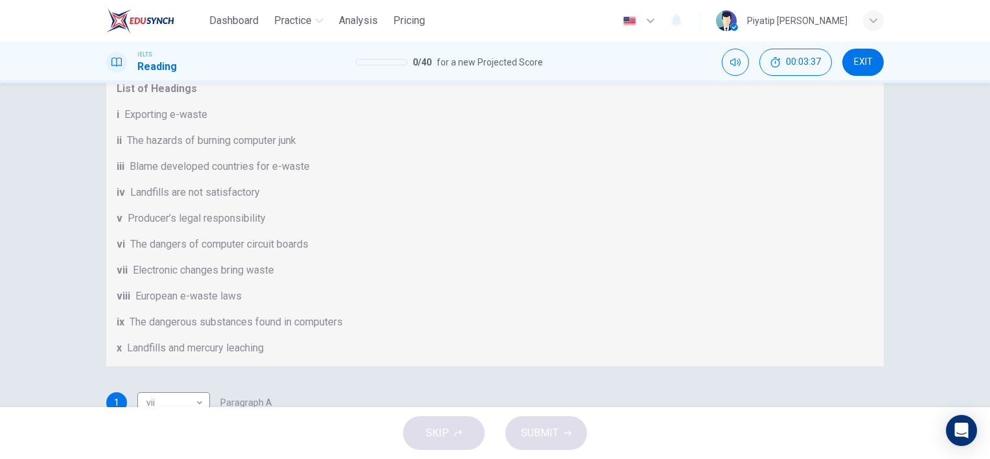
scroll to position [259, 0]
click at [221, 258] on body "Dashboard Practice Analysis Pricing English en ​ Piyatip Overturf IELTS Reading…" at bounding box center [495, 229] width 990 height 459
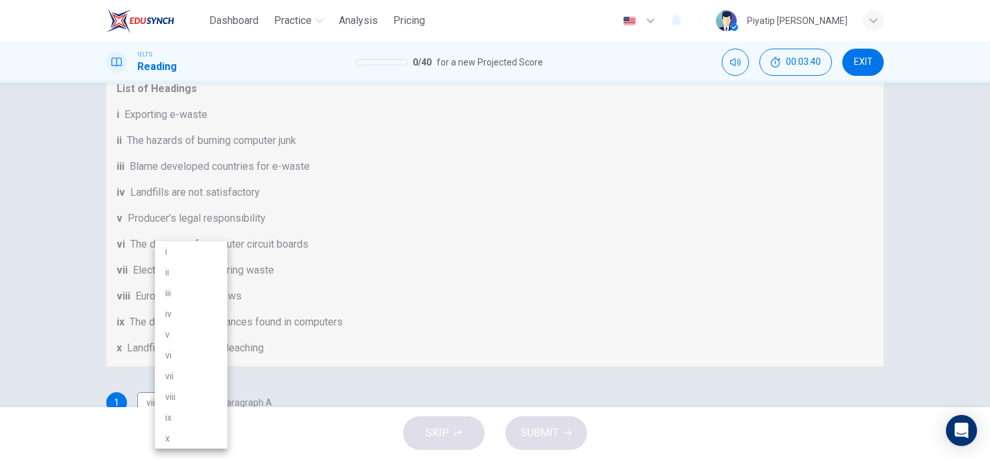
click at [426, 209] on div at bounding box center [495, 229] width 990 height 459
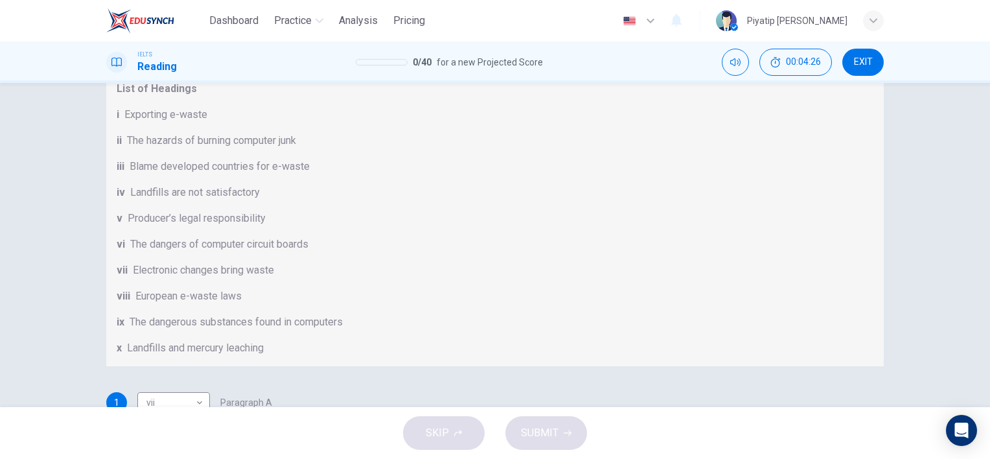
scroll to position [194, 0]
click at [205, 321] on body "Dashboard Practice Analysis Pricing English en ​ Piyatip Overturf IELTS Reading…" at bounding box center [495, 229] width 990 height 459
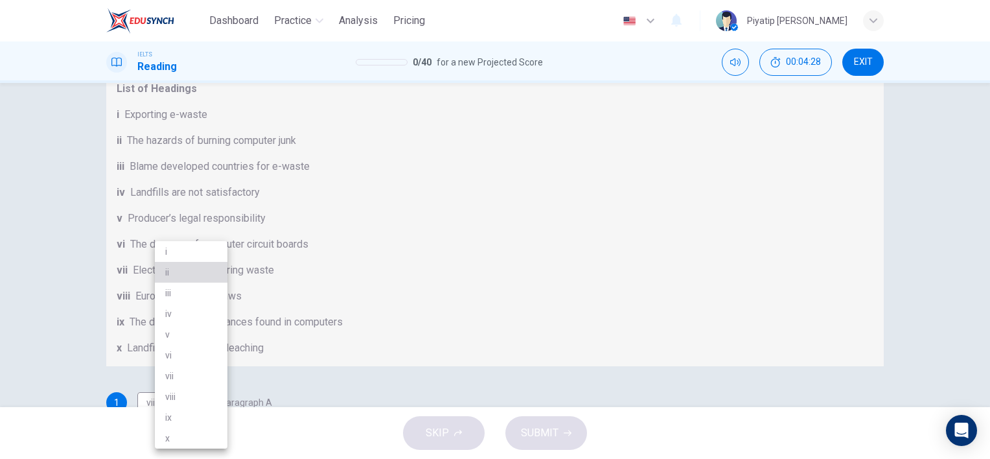
click at [214, 267] on li "ii" at bounding box center [191, 272] width 73 height 21
type input "ii"
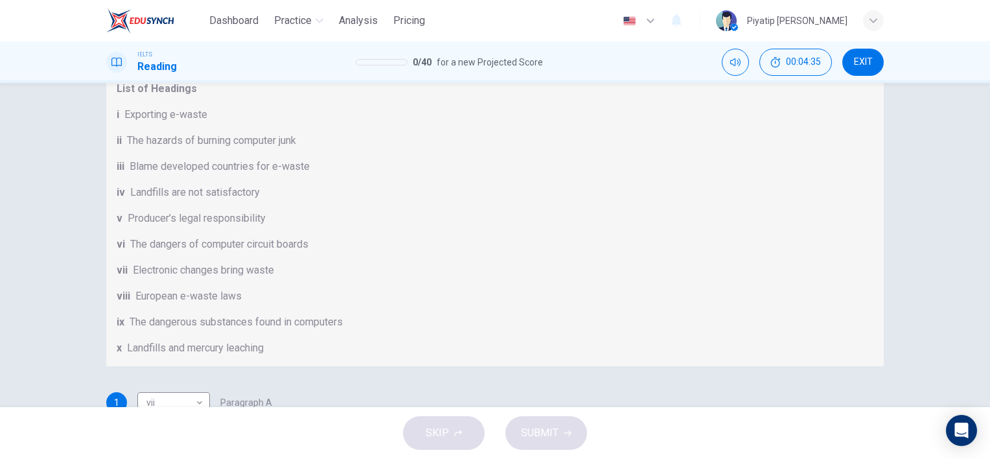
scroll to position [648, 0]
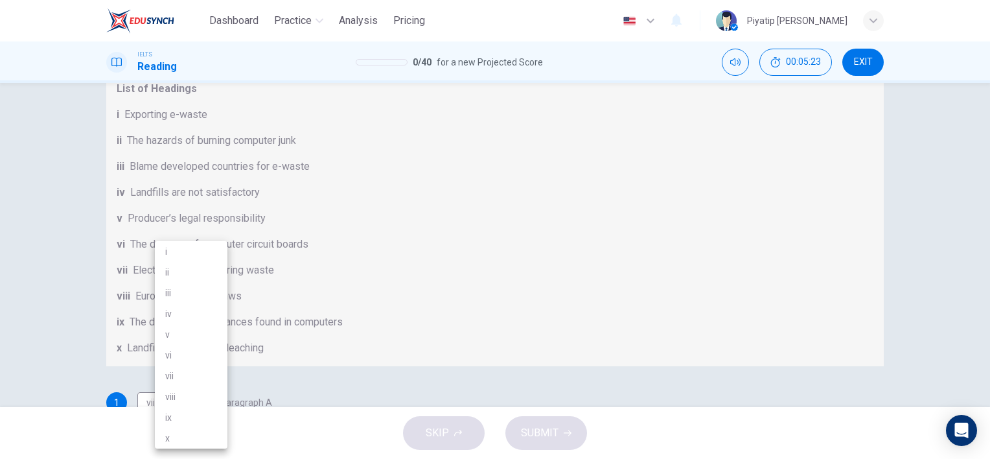
click at [220, 241] on body "Dashboard Practice Analysis Pricing English en ​ Piyatip Overturf IELTS Reading…" at bounding box center [495, 229] width 990 height 459
click at [415, 164] on div at bounding box center [495, 229] width 990 height 459
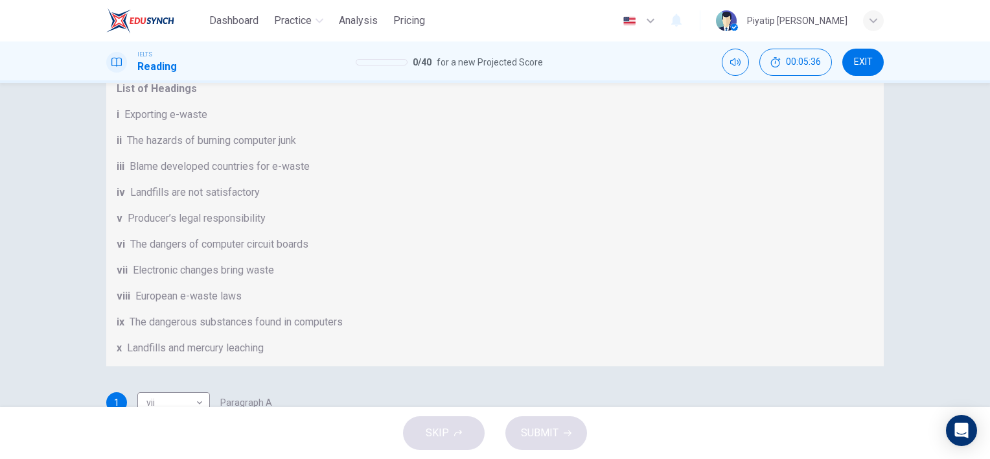
scroll to position [259, 0]
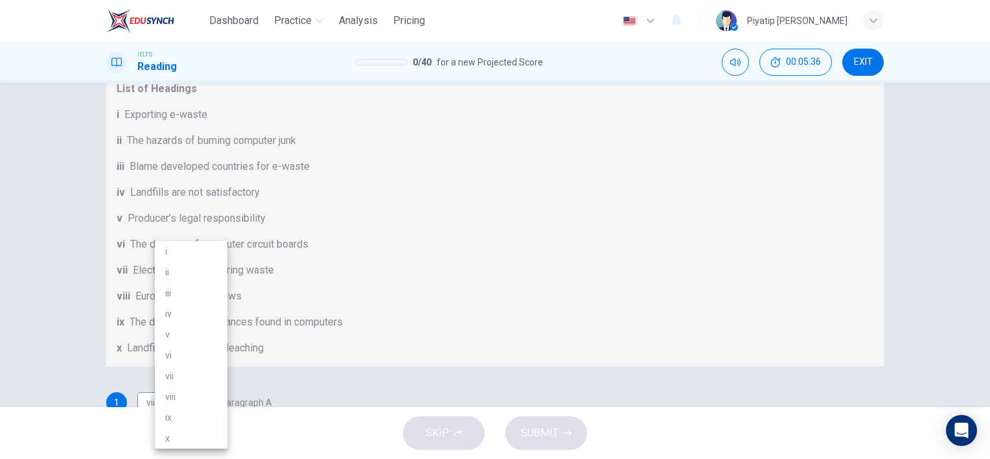
click at [216, 292] on body "Dashboard Practice Analysis Pricing English en ​ Piyatip Overturf IELTS Reading…" at bounding box center [495, 229] width 990 height 459
click at [200, 435] on li "x" at bounding box center [191, 438] width 73 height 21
type input "x"
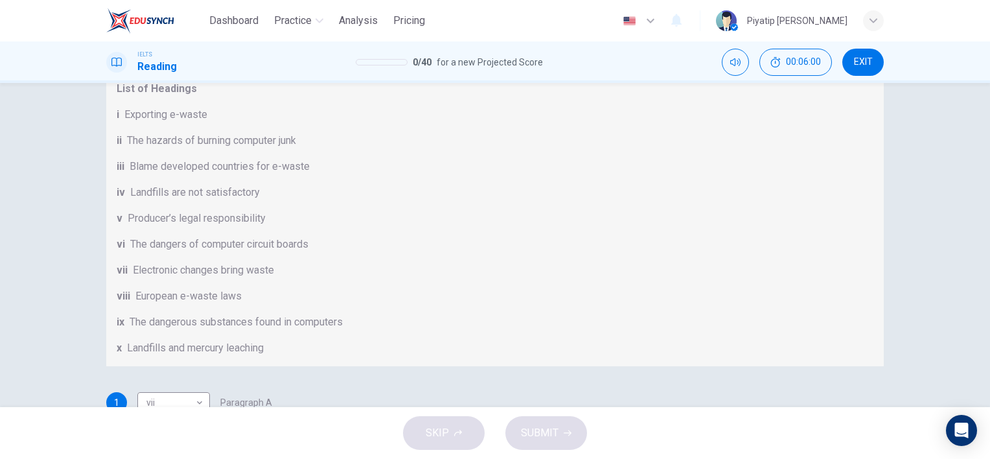
scroll to position [316, 0]
click at [220, 262] on body "Dashboard Practice Analysis Pricing English en ​ Piyatip Overturf IELTS Reading…" at bounding box center [495, 229] width 990 height 459
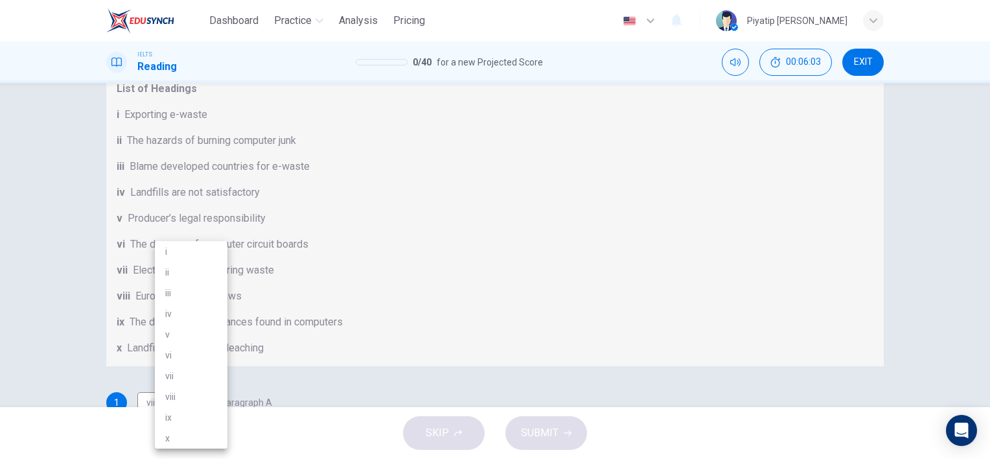
click at [209, 257] on li "i" at bounding box center [191, 251] width 73 height 21
type input "i"
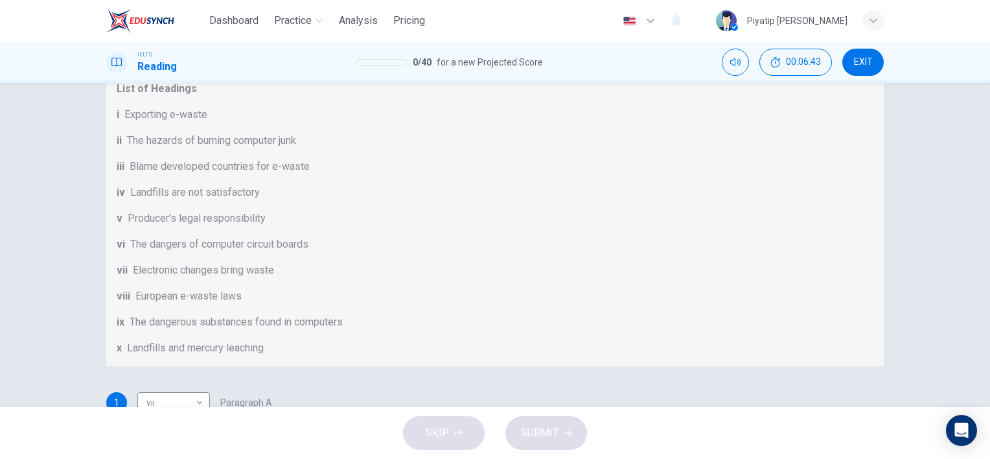
click at [197, 307] on body "Dashboard Practice Analysis Pricing English en ​ Piyatip Overturf IELTS Reading…" at bounding box center [495, 229] width 990 height 459
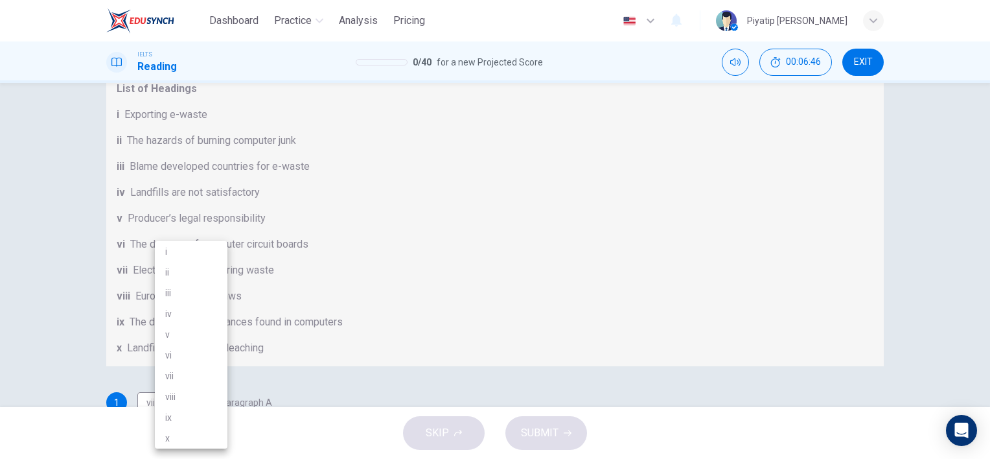
click at [203, 399] on li "viii" at bounding box center [191, 396] width 73 height 21
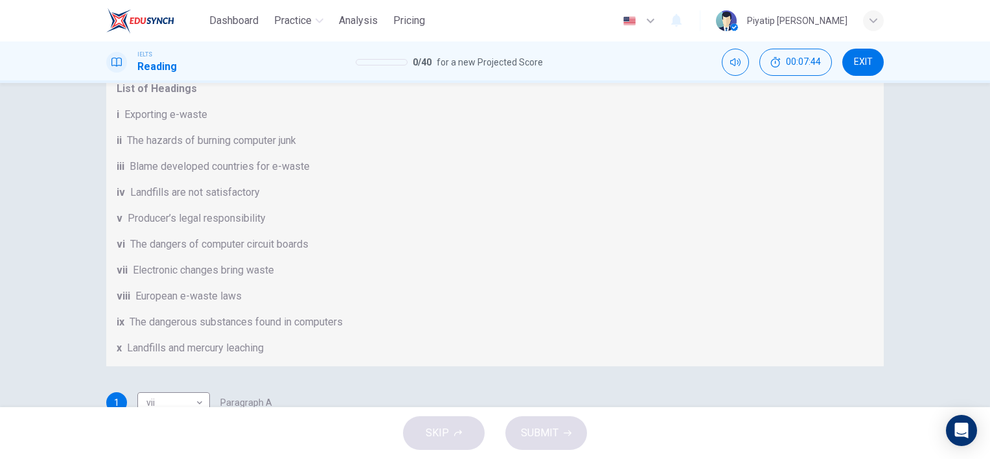
click at [196, 325] on body "Dashboard Practice Analysis Pricing English en ​ Piyatip Overturf IELTS Reading…" at bounding box center [495, 229] width 990 height 459
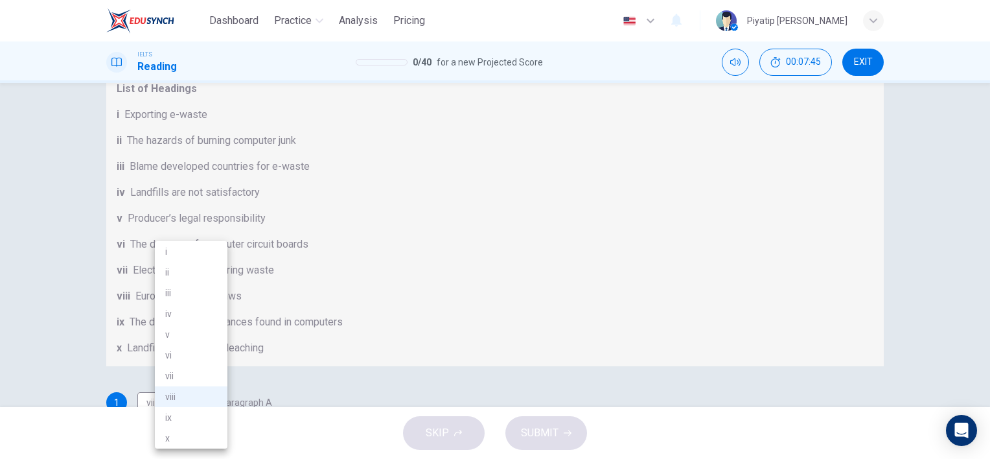
click at [213, 338] on li "v" at bounding box center [191, 334] width 73 height 21
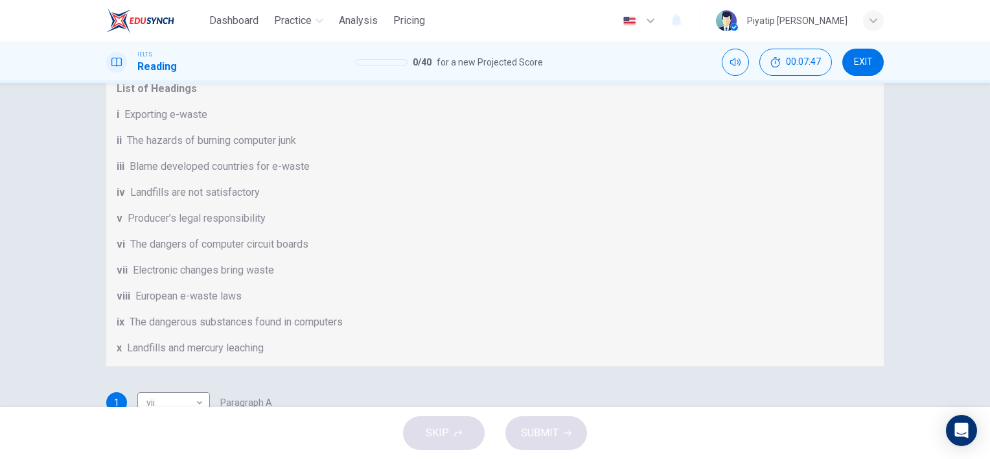
click at [203, 314] on body "Dashboard Practice Analysis Pricing English en ​ Piyatip Overturf IELTS Reading…" at bounding box center [495, 229] width 990 height 459
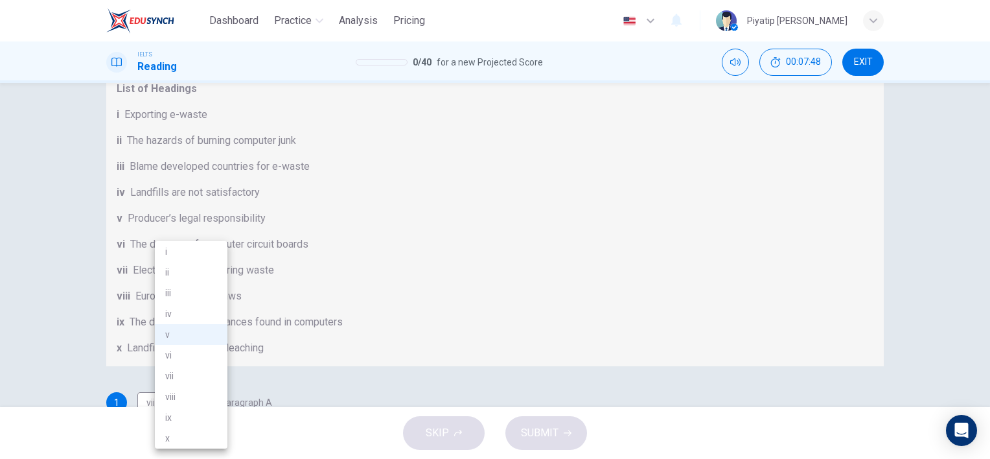
click at [339, 267] on div at bounding box center [495, 229] width 990 height 459
click at [187, 314] on body "Dashboard Practice Analysis Pricing English en ​ Piyatip Overturf IELTS Reading…" at bounding box center [495, 229] width 990 height 459
click at [187, 393] on li "viii" at bounding box center [191, 396] width 73 height 21
type input "viii"
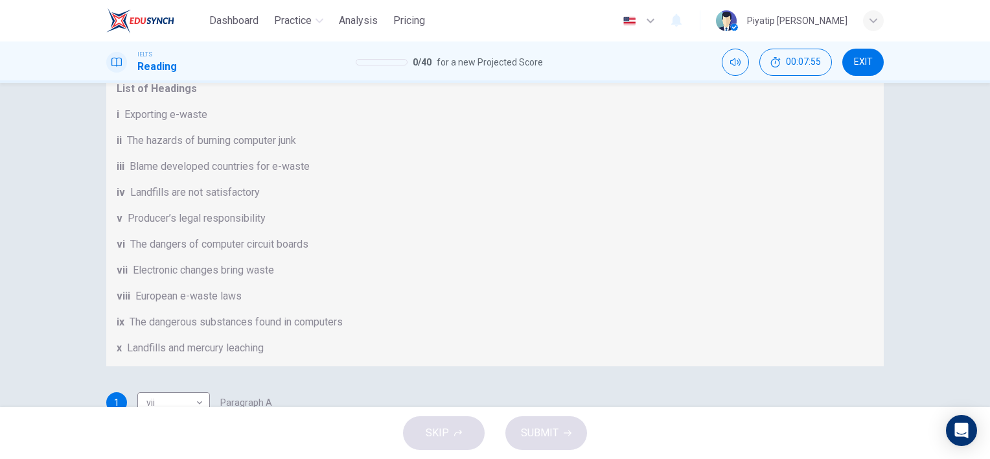
click at [187, 340] on body "Dashboard Practice Analysis Pricing English en ​ Piyatip Overturf IELTS Reading…" at bounding box center [495, 229] width 990 height 459
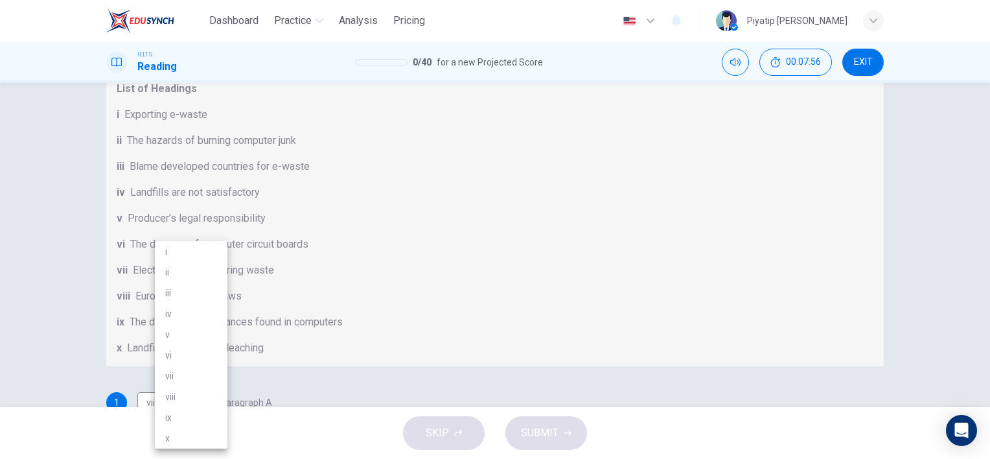
click at [200, 330] on li "v" at bounding box center [191, 334] width 73 height 21
type input "v"
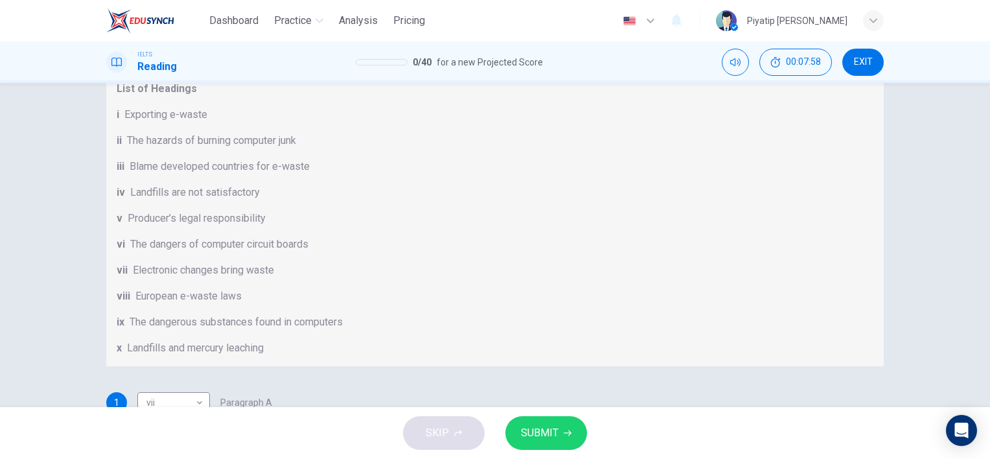
click at [535, 429] on span "SUBMIT" at bounding box center [540, 433] width 38 height 18
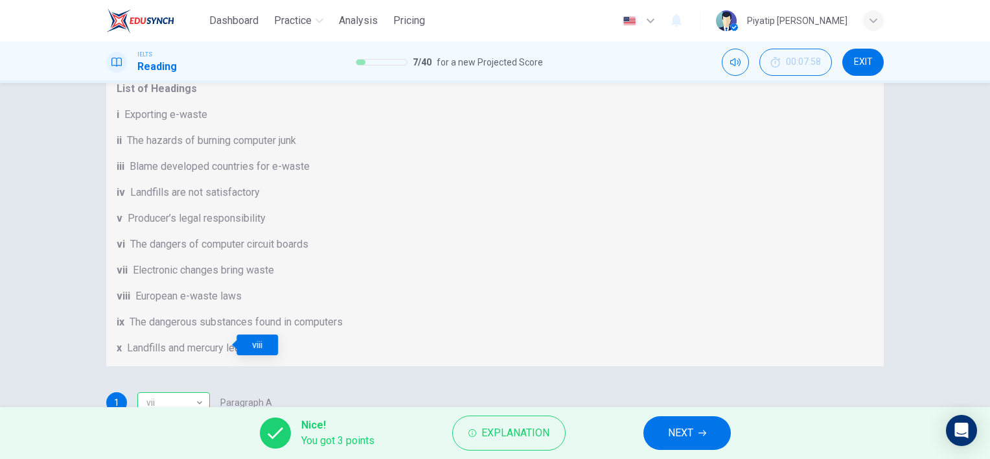
click at [700, 430] on icon "button" at bounding box center [703, 433] width 8 height 8
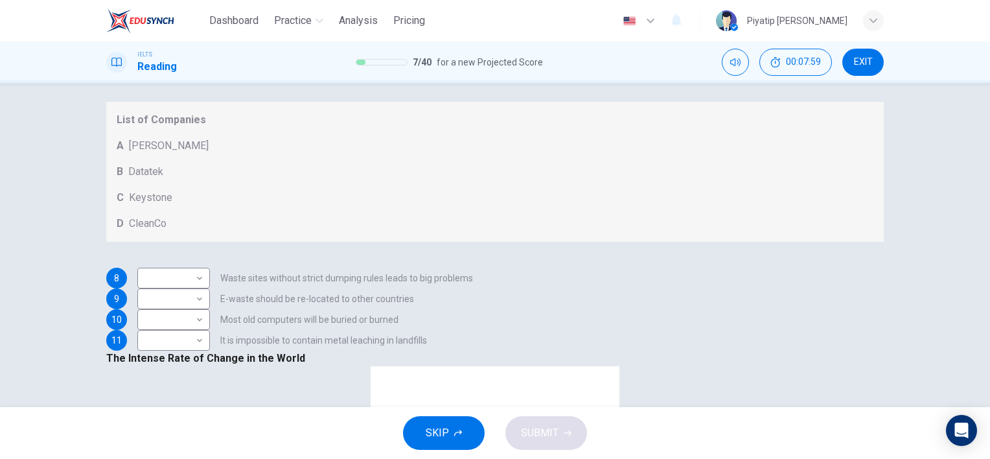
scroll to position [3, 0]
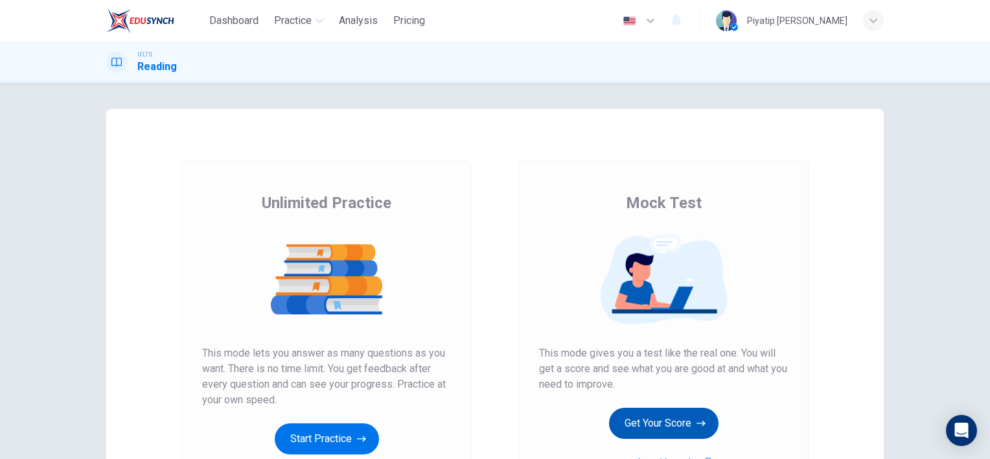
click at [674, 419] on button "Get Your Score" at bounding box center [664, 423] width 110 height 31
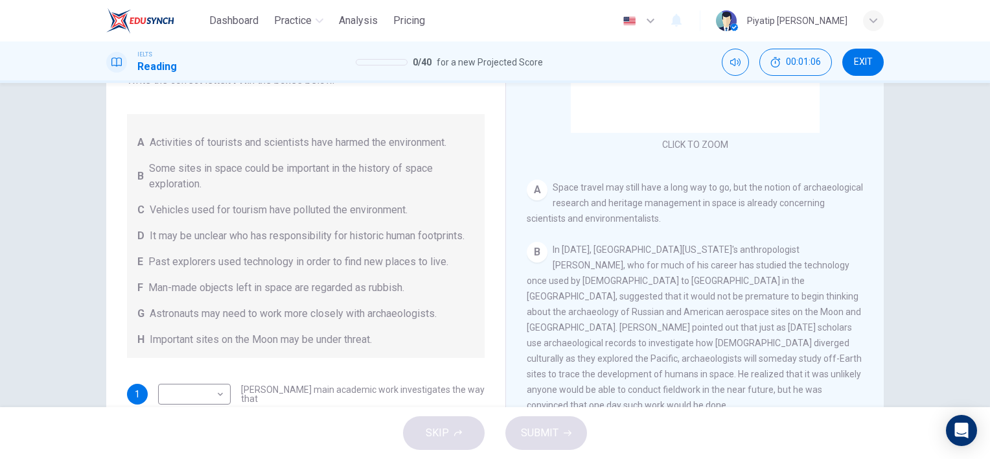
drag, startPoint x: 178, startPoint y: 152, endPoint x: 192, endPoint y: 171, distance: 24.0
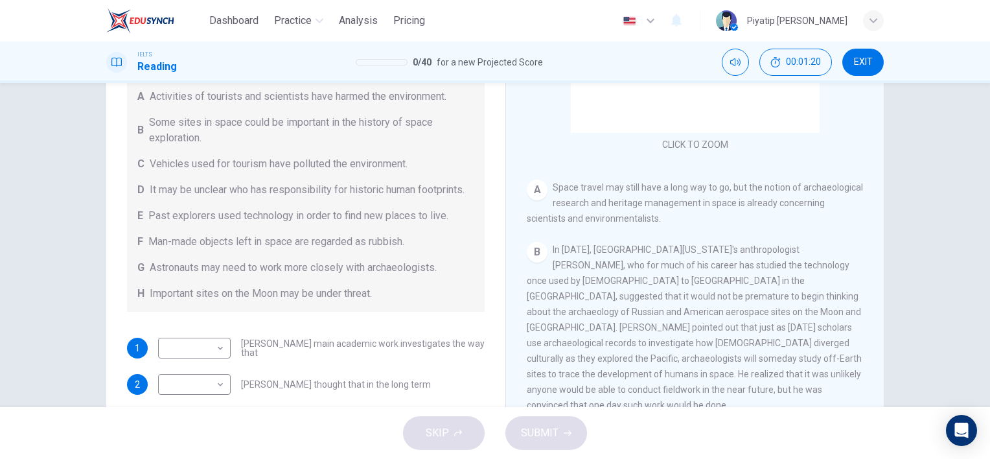
scroll to position [65, 0]
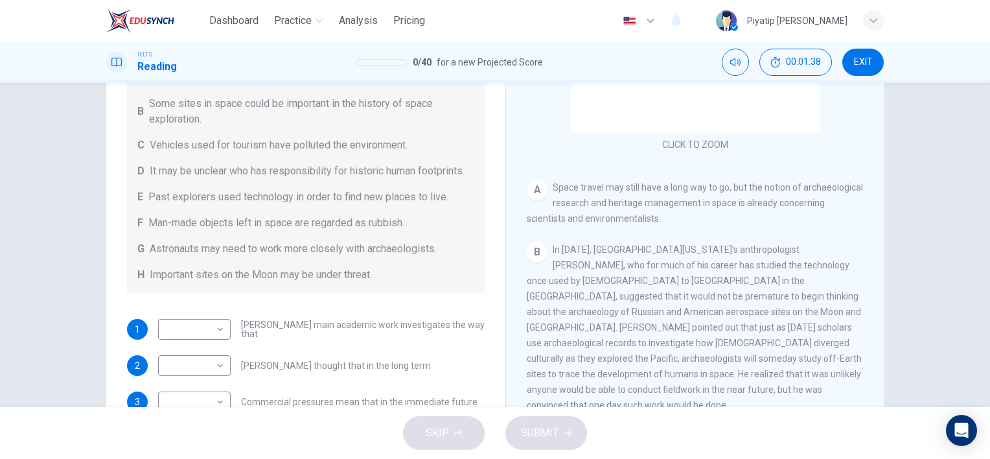
drag, startPoint x: 281, startPoint y: 161, endPoint x: 288, endPoint y: 157, distance: 7.6
click at [204, 352] on body "Dashboard Practice Analysis Pricing English en ​ Piyatip Overturf IELTS Reading…" at bounding box center [495, 229] width 990 height 459
click at [203, 312] on li "B" at bounding box center [191, 313] width 73 height 21
type input "B"
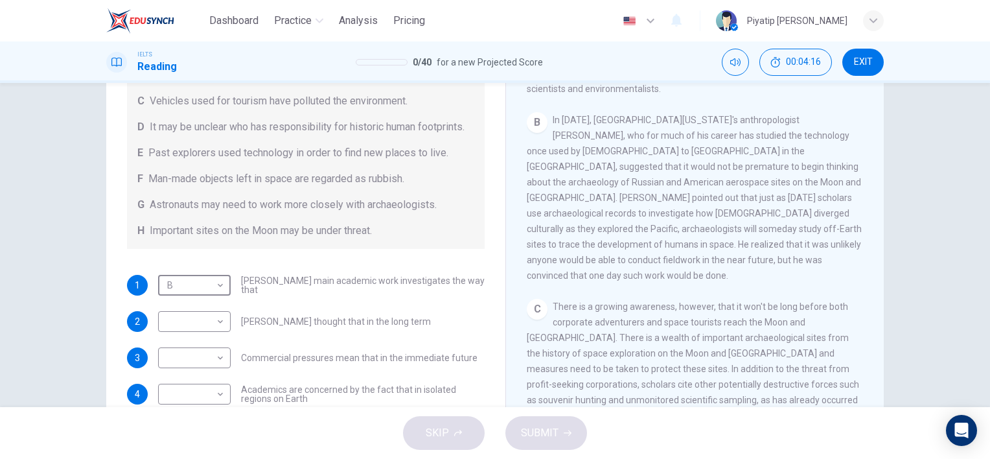
scroll to position [130, 0]
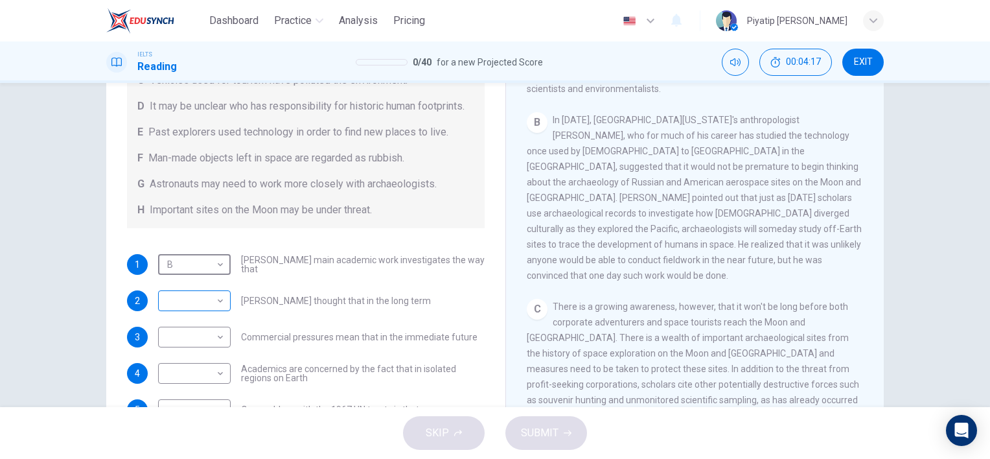
click at [205, 314] on body "Dashboard Practice Analysis Pricing English en ​ Piyatip Overturf IELTS Reading…" at bounding box center [495, 229] width 990 height 459
click at [201, 415] on li "G" at bounding box center [191, 417] width 73 height 21
type input "G"
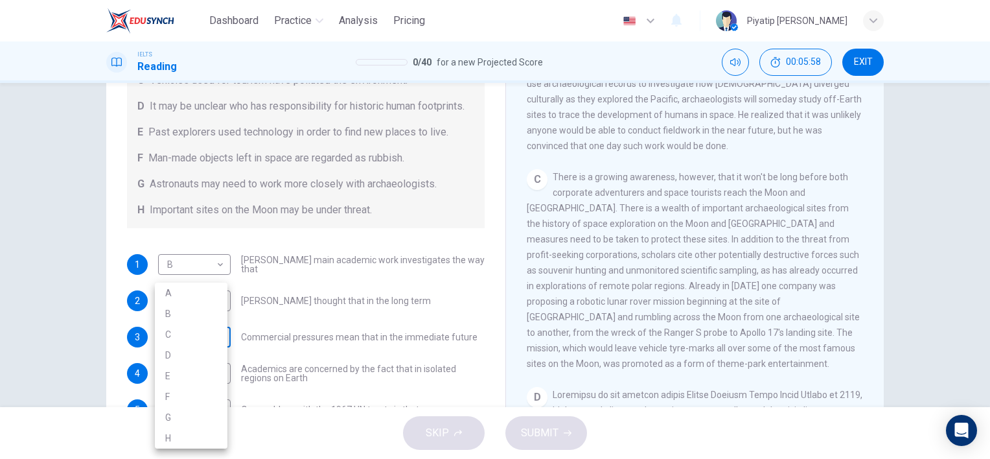
click at [211, 354] on body "Dashboard Practice Analysis Pricing English en ​ Piyatip Overturf IELTS Reading…" at bounding box center [495, 229] width 990 height 459
click at [211, 316] on li "B" at bounding box center [191, 313] width 73 height 21
type input "B"
click at [213, 290] on body "Dashboard Practice Analysis Pricing English en ​ Piyatip Overturf IELTS Reading…" at bounding box center [495, 229] width 990 height 459
click at [196, 351] on li "D" at bounding box center [191, 355] width 73 height 21
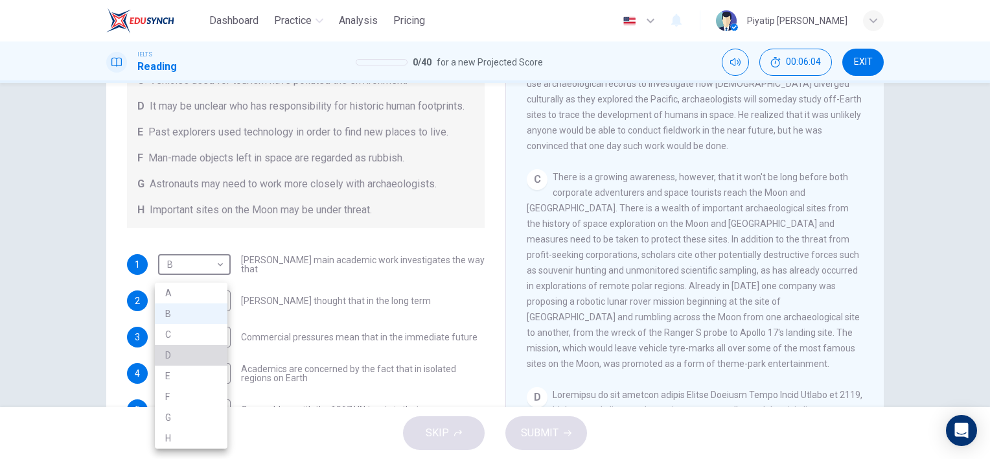
type input "D"
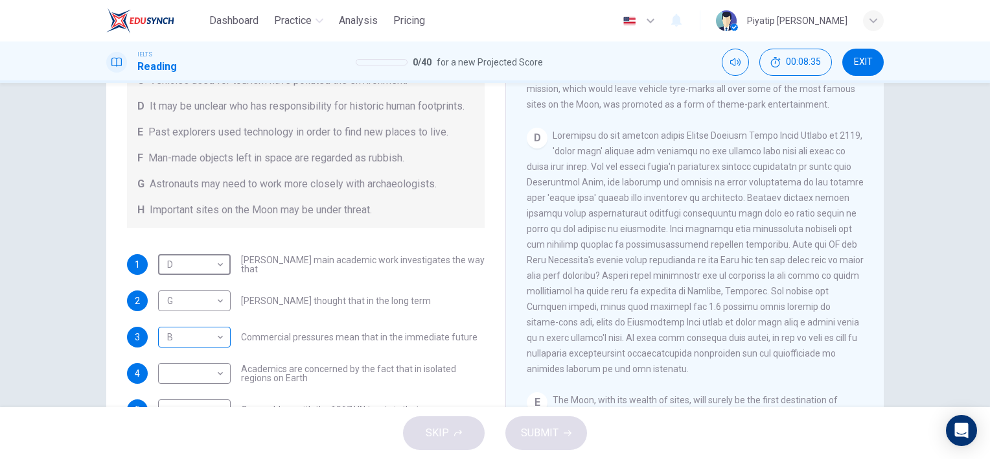
click at [201, 357] on body "Dashboard Practice Analysis Pricing English en ​ Piyatip Overturf IELTS Reading…" at bounding box center [495, 229] width 990 height 459
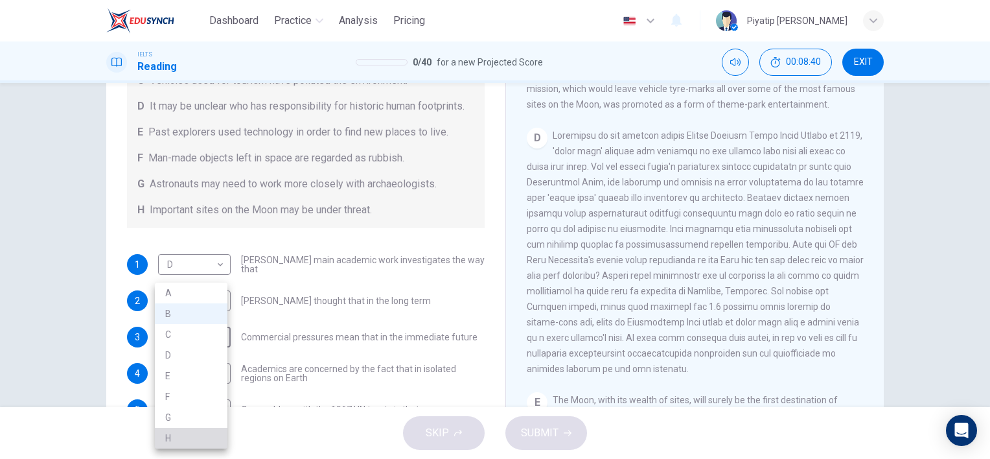
click at [191, 433] on li "H" at bounding box center [191, 438] width 73 height 21
type input "H"
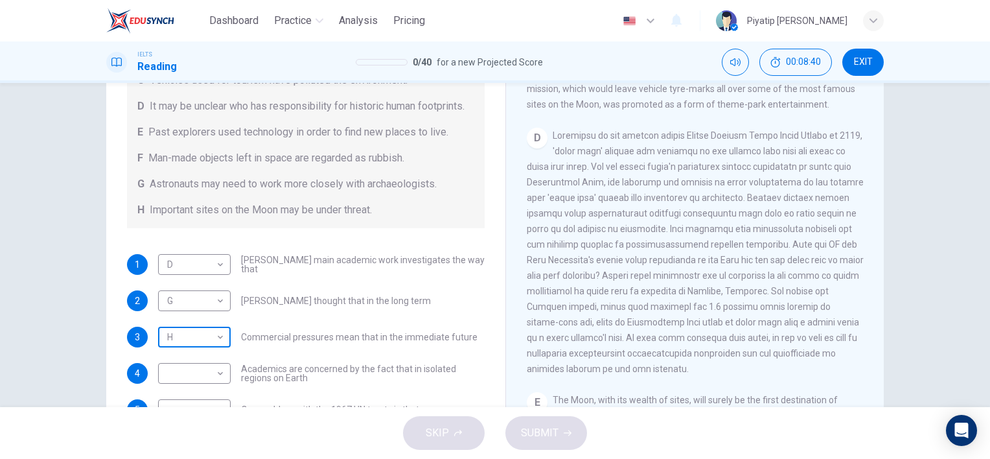
scroll to position [194, 0]
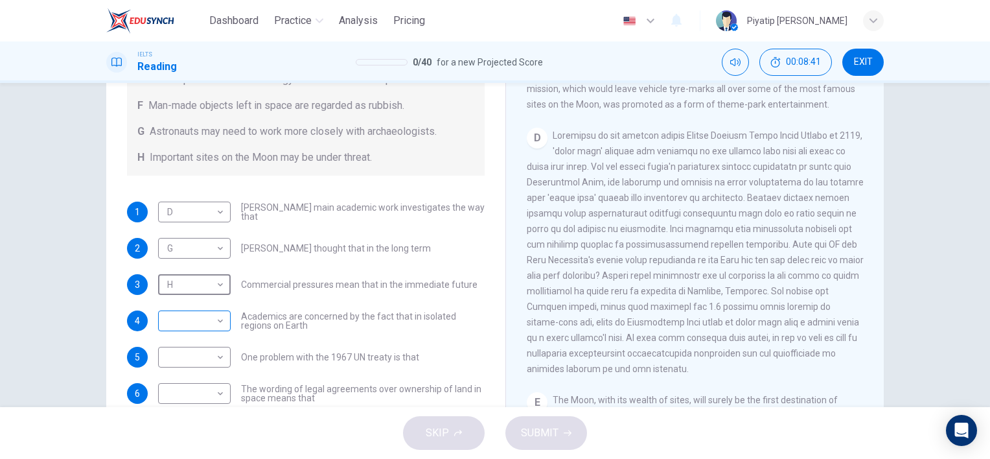
click at [204, 318] on body "Dashboard Practice Analysis Pricing English en ​ Piyatip Overturf IELTS Reading…" at bounding box center [495, 229] width 990 height 459
click at [347, 292] on div at bounding box center [495, 229] width 990 height 459
click at [192, 321] on body "Dashboard Practice Analysis Pricing English en ​ Piyatip Overturf IELTS Reading…" at bounding box center [495, 229] width 990 height 459
click at [199, 319] on li "B" at bounding box center [191, 313] width 73 height 21
type input "B"
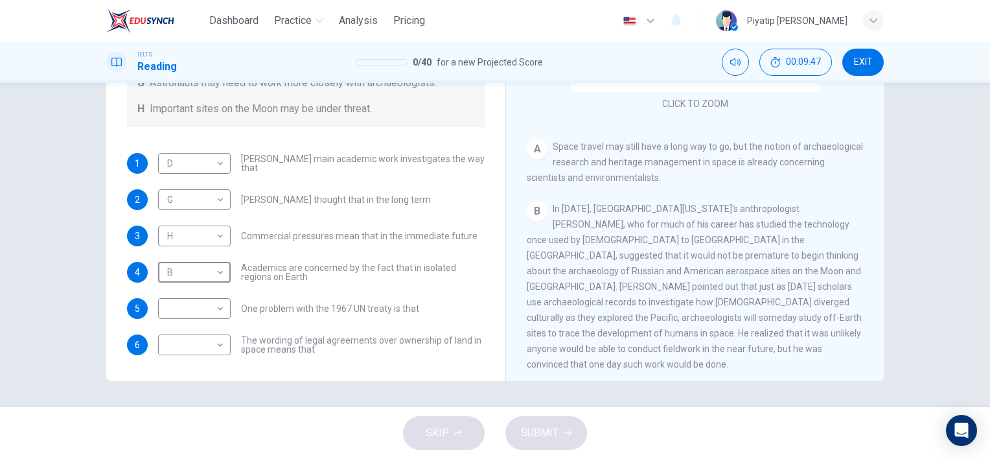
scroll to position [57, 0]
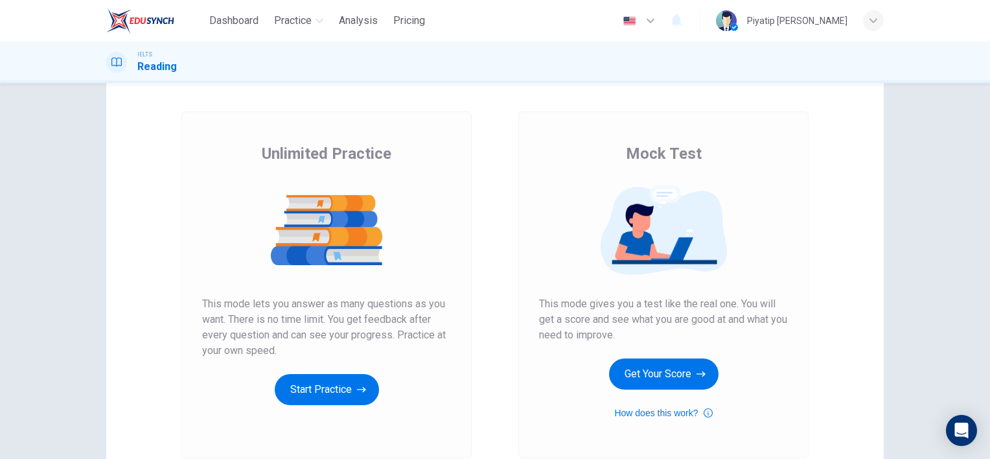
scroll to position [168, 0]
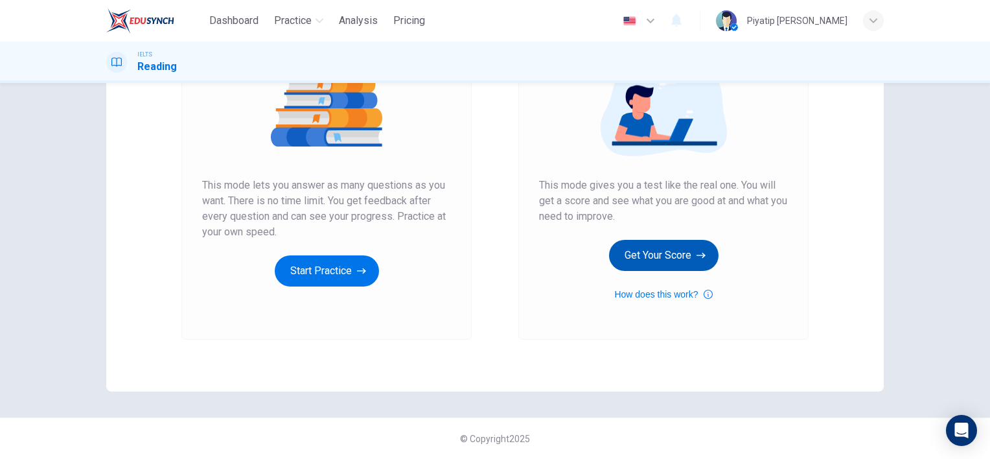
click at [635, 257] on button "Get Your Score" at bounding box center [664, 255] width 110 height 31
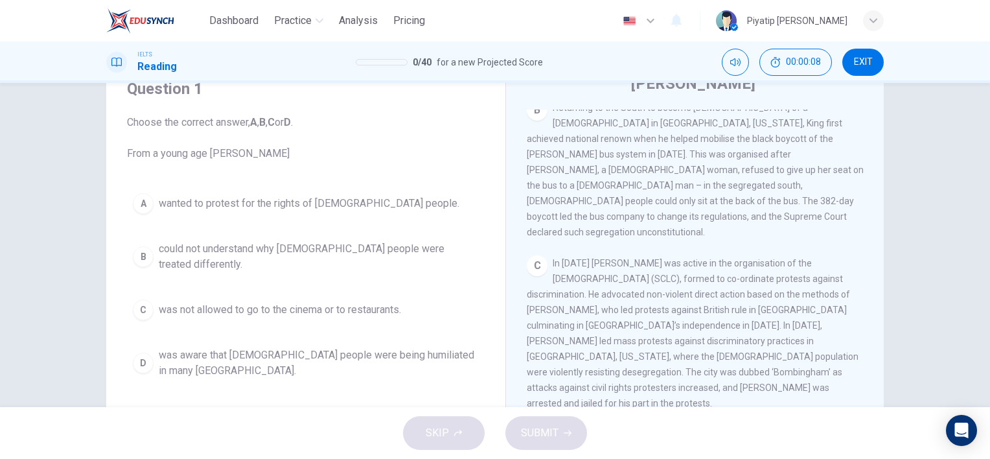
scroll to position [65, 0]
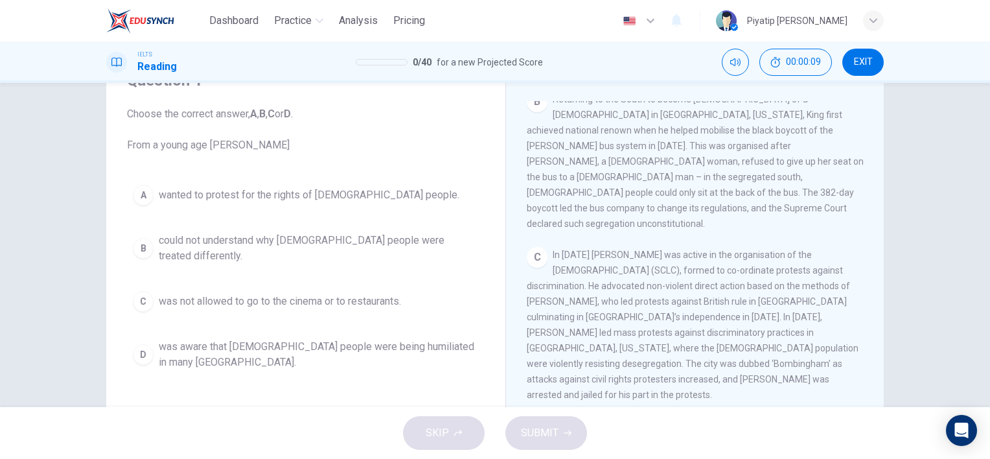
click at [356, 197] on span "wanted to protest for the rights of [DEMOGRAPHIC_DATA] people." at bounding box center [309, 195] width 301 height 16
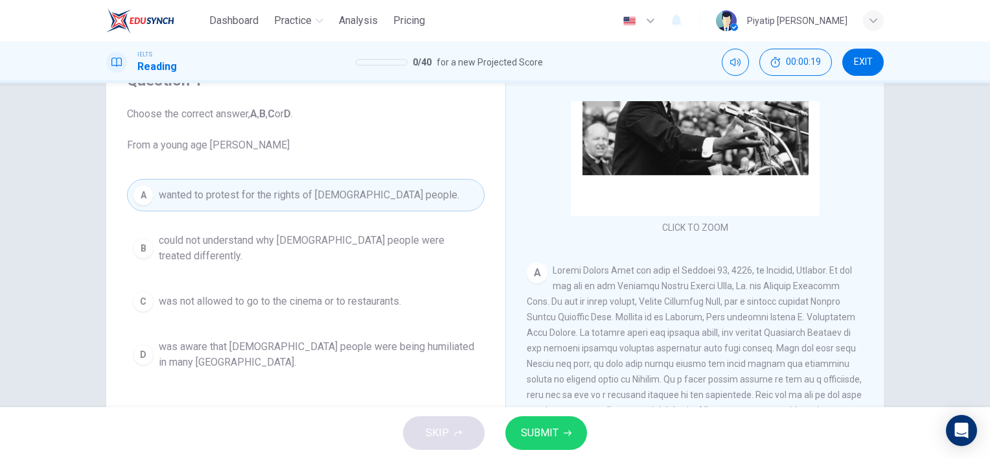
scroll to position [176, 0]
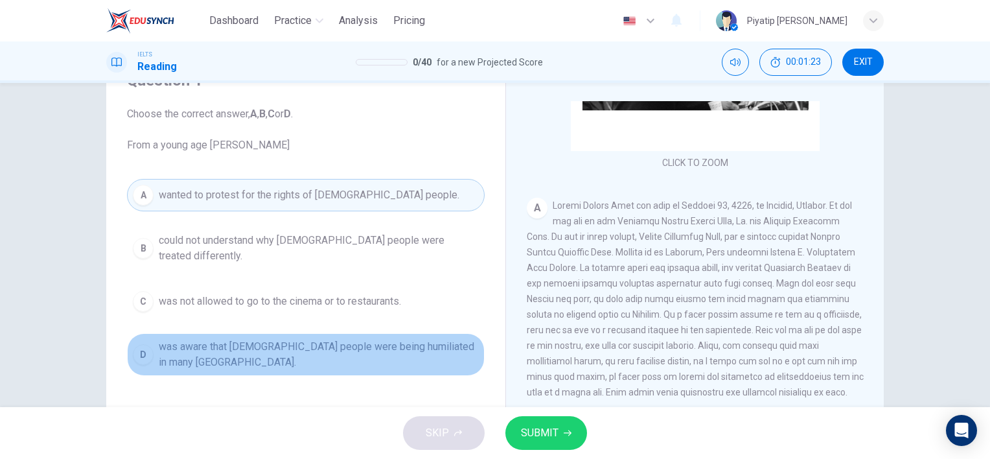
click at [441, 342] on span "was aware that black people were being humiliated in many northern states." at bounding box center [319, 354] width 320 height 31
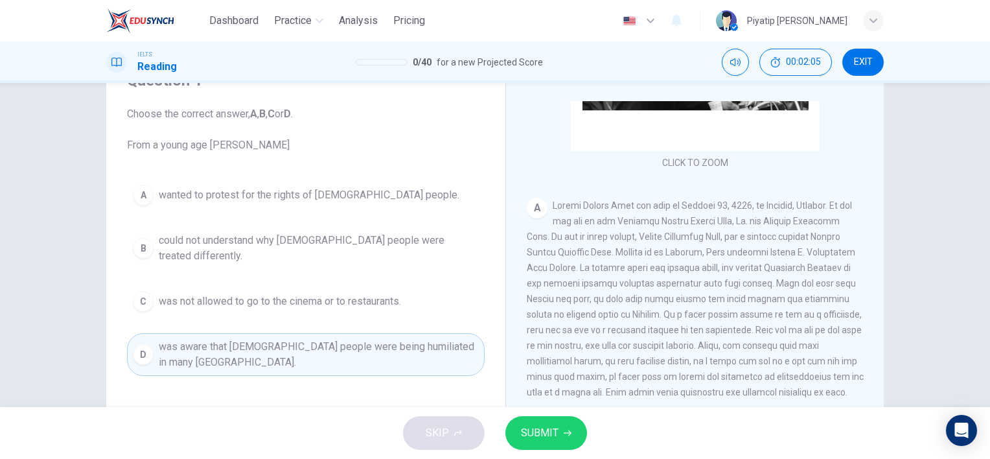
scroll to position [241, 0]
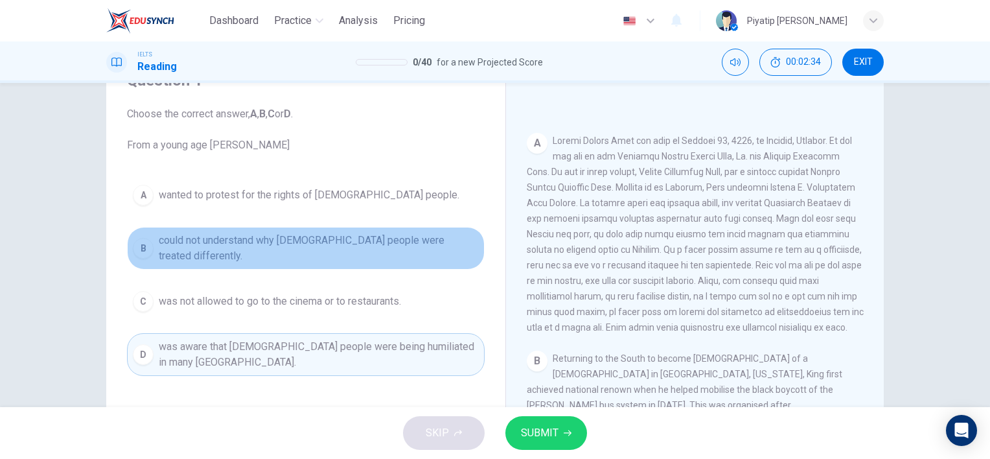
click at [421, 251] on button "B could not understand why black people were treated differently." at bounding box center [306, 248] width 358 height 43
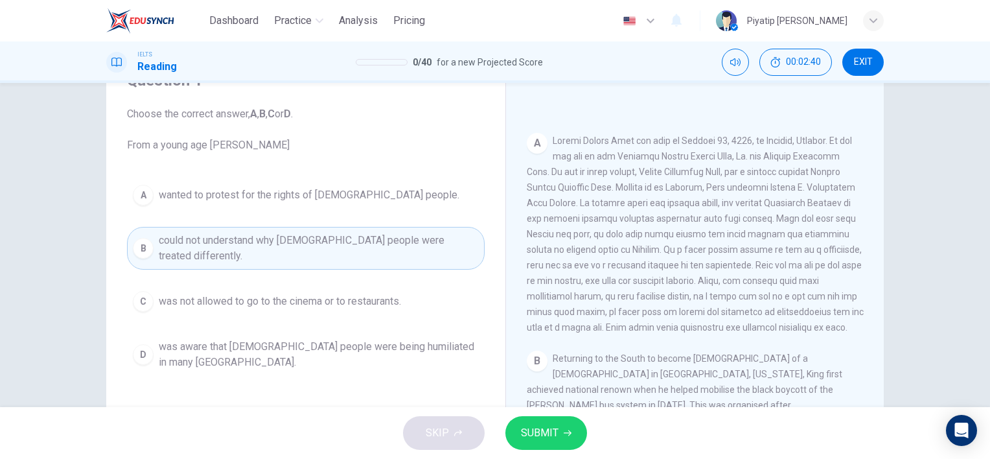
click at [555, 441] on span "SUBMIT" at bounding box center [540, 433] width 38 height 18
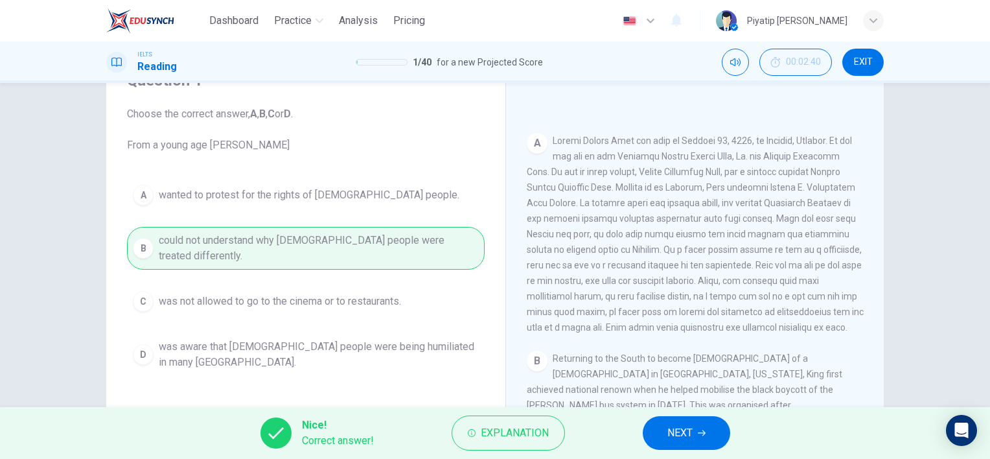
click at [704, 438] on button "NEXT" at bounding box center [686, 433] width 87 height 34
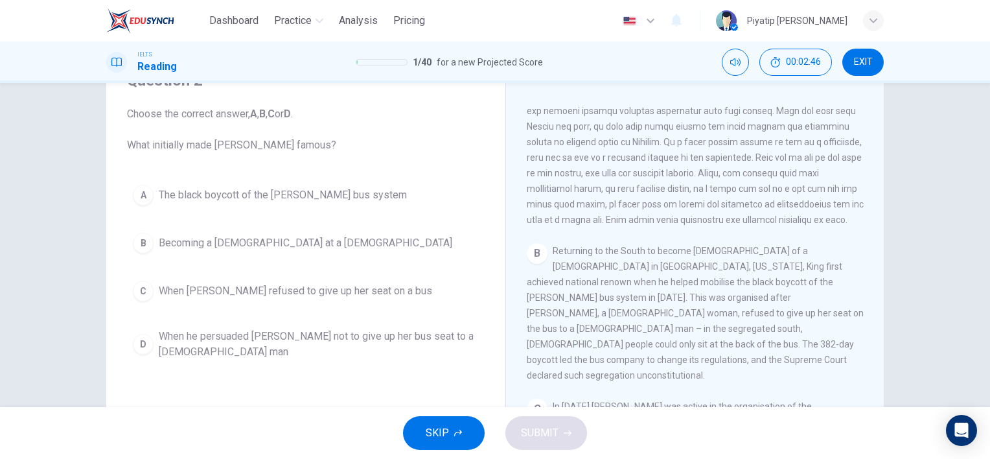
scroll to position [435, 0]
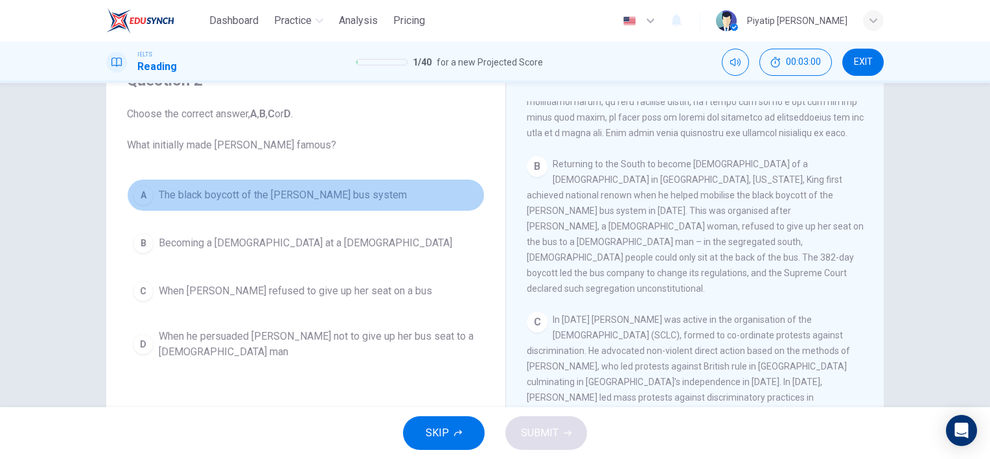
click at [428, 194] on button "A The black boycott of the Montgomery bus system" at bounding box center [306, 195] width 358 height 32
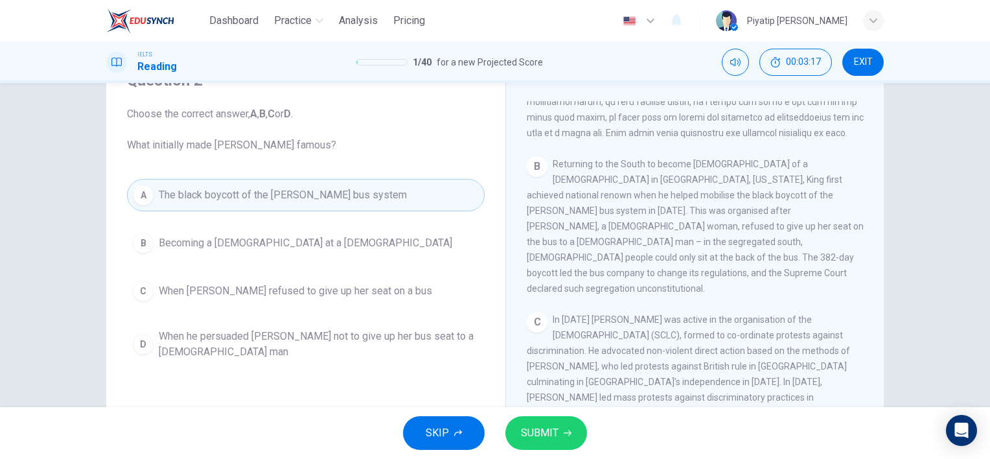
click at [550, 421] on button "SUBMIT" at bounding box center [546, 433] width 82 height 34
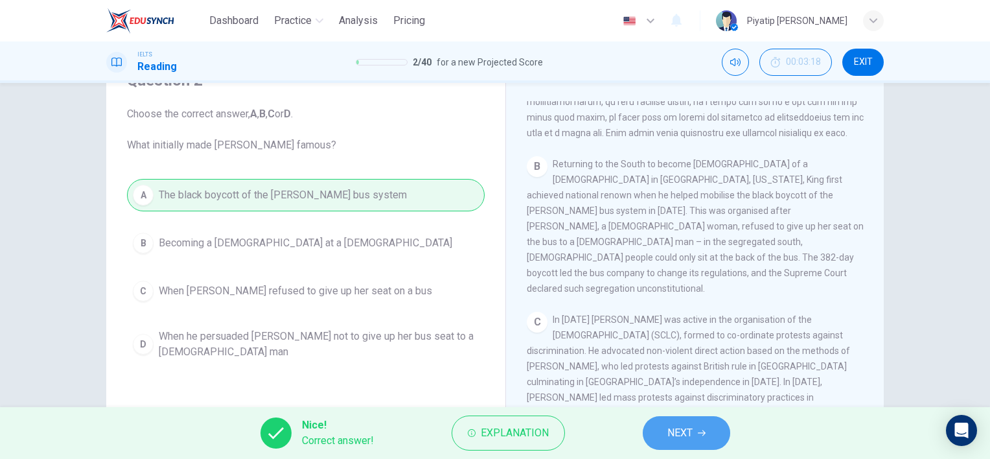
click at [683, 428] on span "NEXT" at bounding box center [679, 433] width 25 height 18
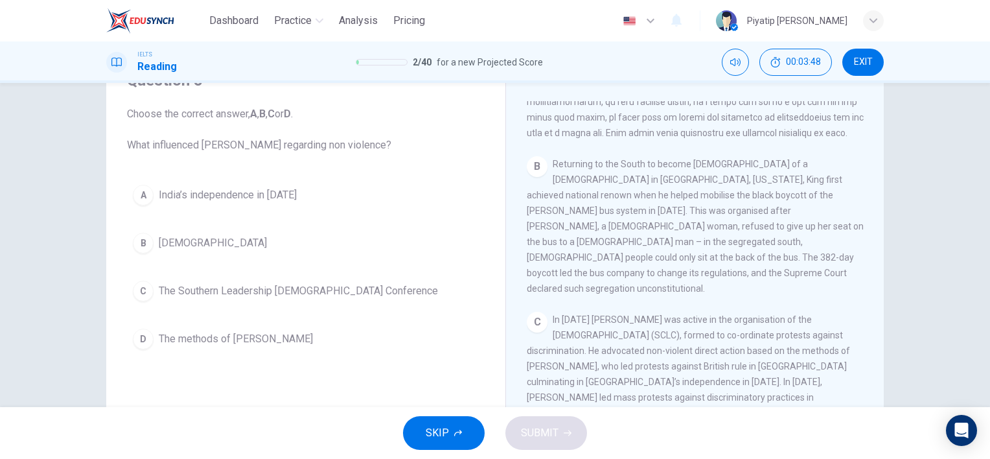
scroll to position [500, 0]
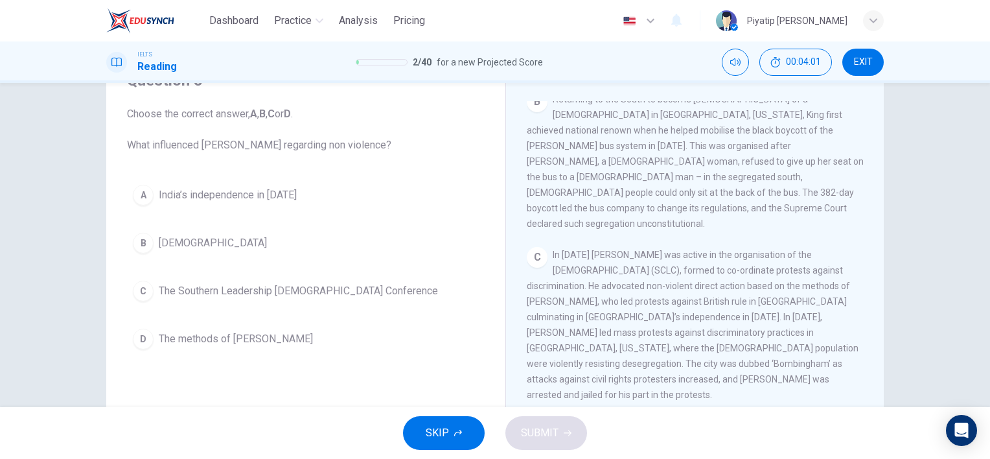
click at [366, 251] on button "B Christianity" at bounding box center [306, 243] width 358 height 32
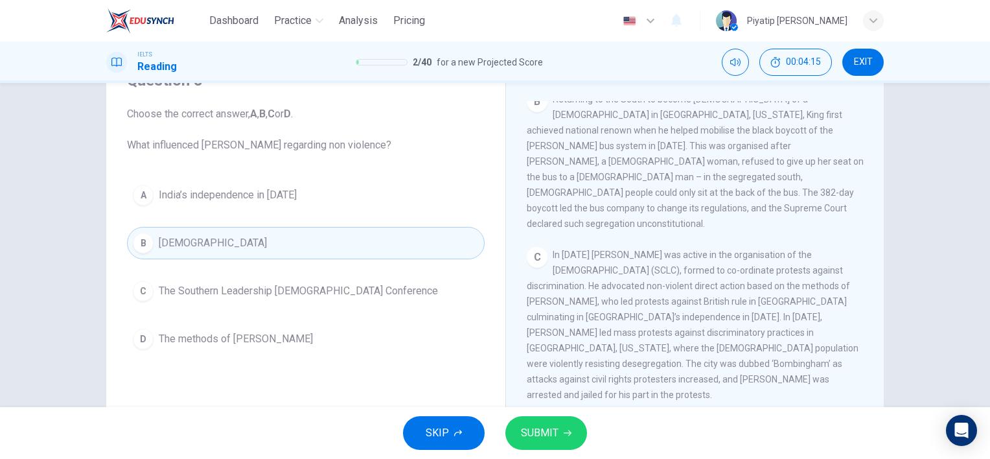
click at [270, 342] on button "D The methods of Gandhi" at bounding box center [306, 339] width 358 height 32
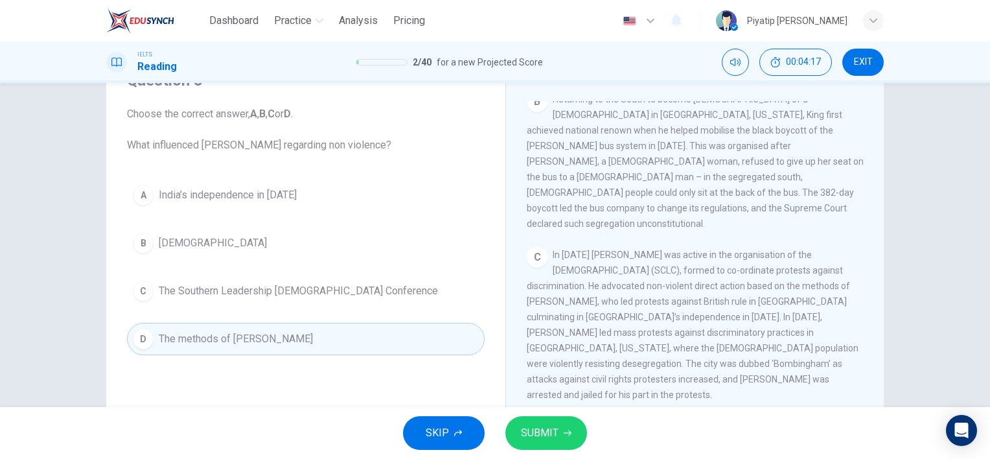
click at [553, 446] on button "SUBMIT" at bounding box center [546, 433] width 82 height 34
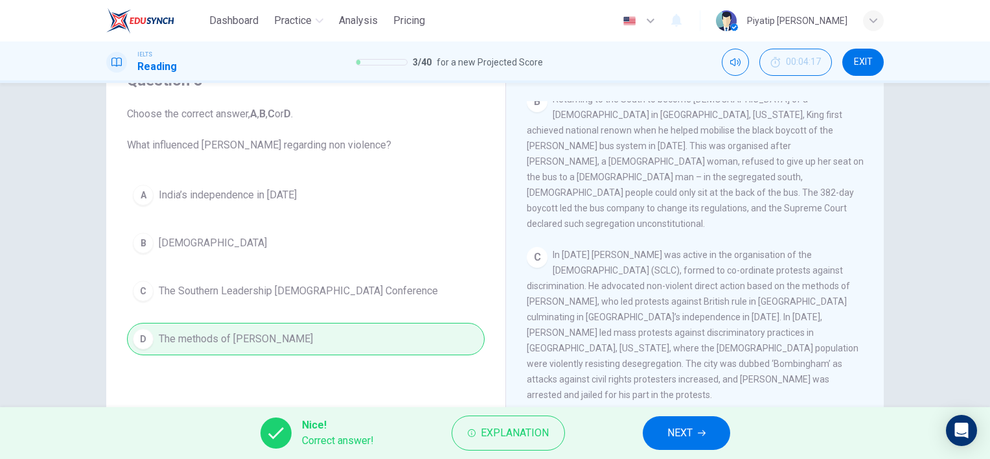
scroll to position [565, 0]
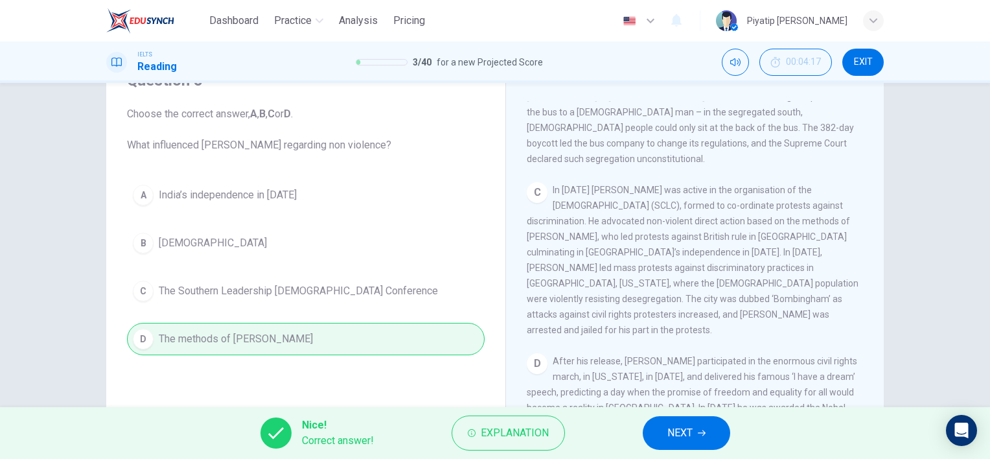
click at [697, 424] on button "NEXT" at bounding box center [686, 433] width 87 height 34
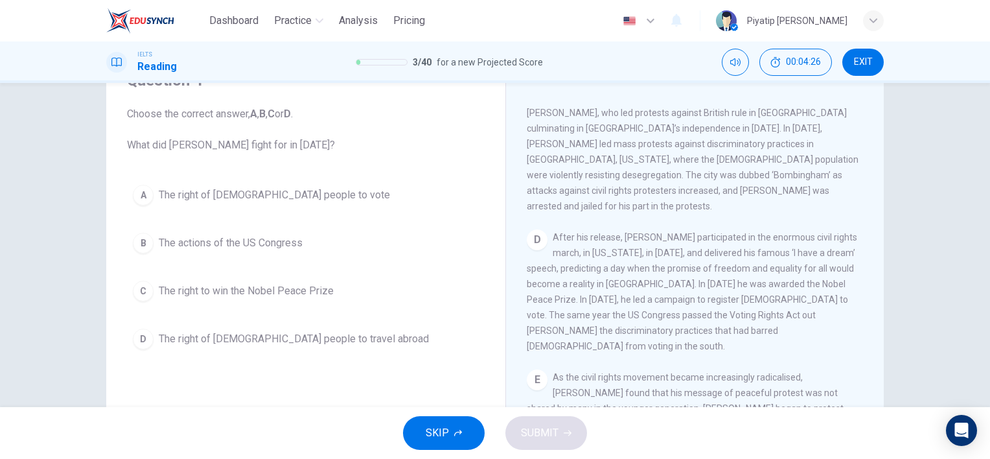
scroll to position [759, 0]
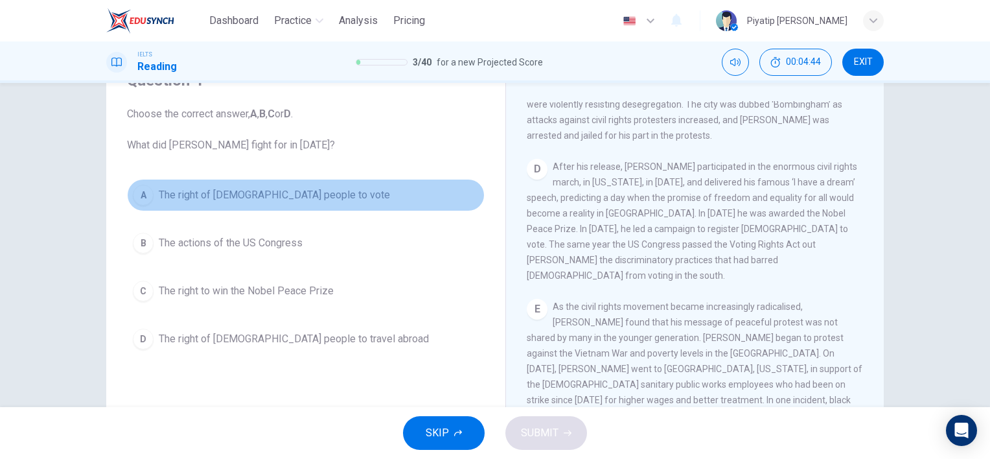
click at [378, 194] on button "A The right of black people to vote" at bounding box center [306, 195] width 358 height 32
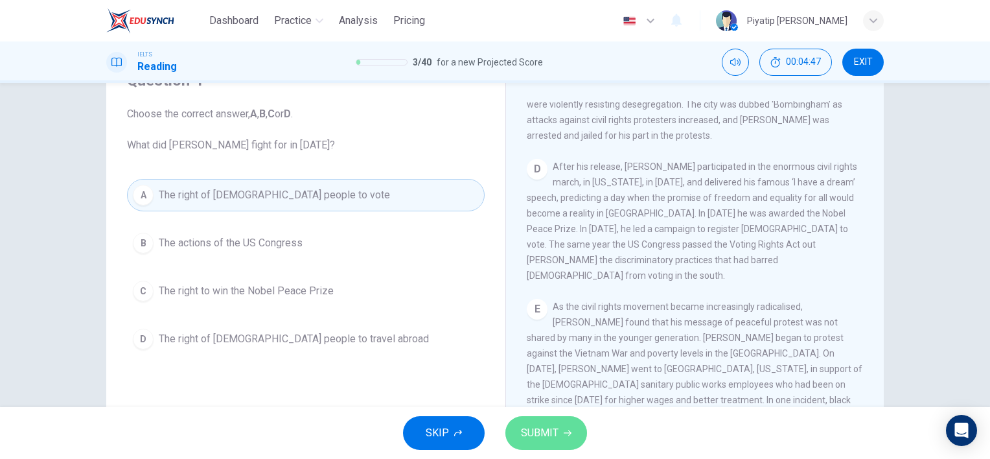
click at [555, 428] on span "SUBMIT" at bounding box center [540, 433] width 38 height 18
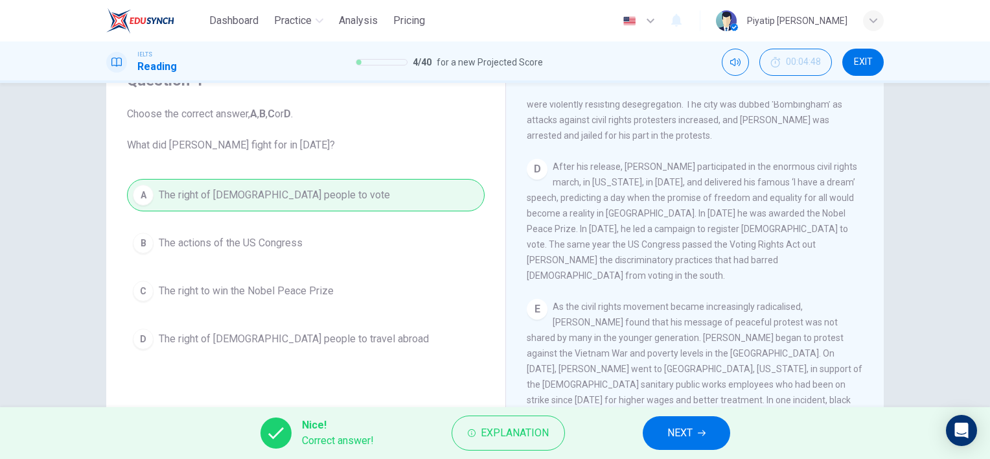
click at [699, 458] on html "Dashboard Practice Analysis Pricing English en ​ Piyatip Overturf IELTS Reading…" at bounding box center [495, 229] width 990 height 459
click at [697, 430] on button "NEXT" at bounding box center [686, 433] width 87 height 34
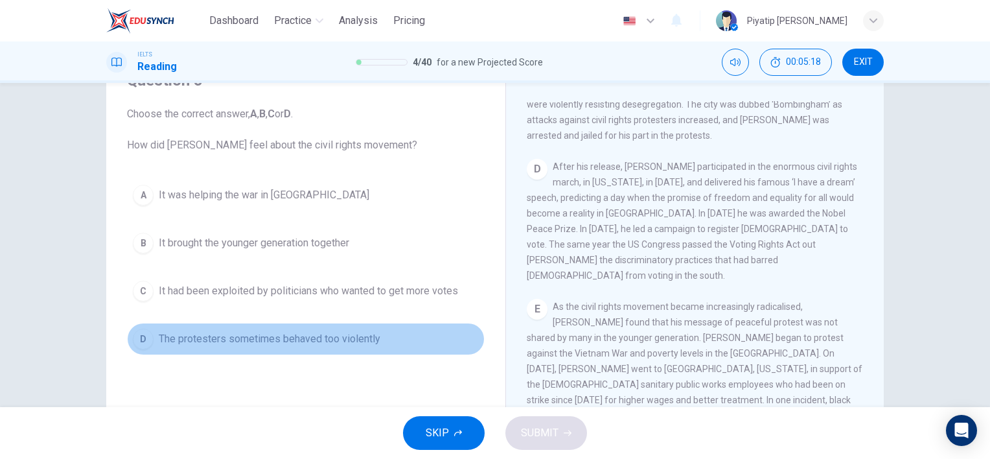
click at [403, 341] on button "D The protesters sometimes behaved too violently" at bounding box center [306, 339] width 358 height 32
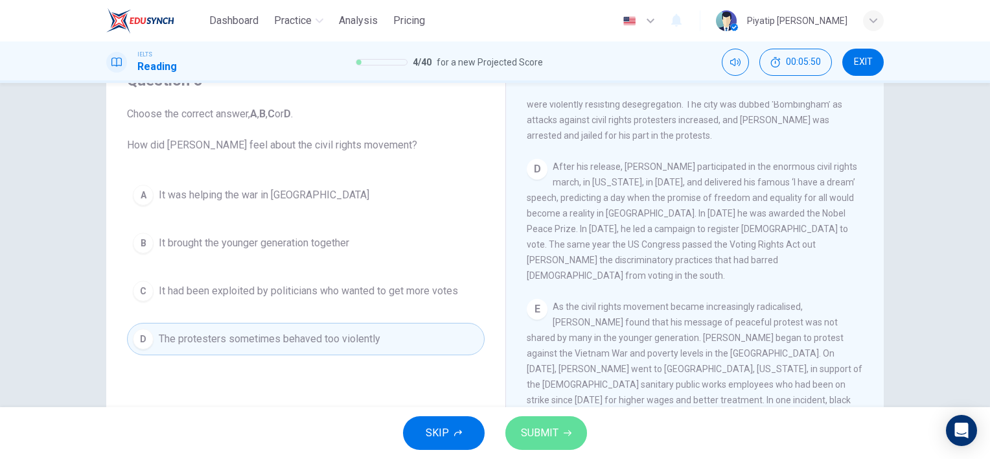
click at [573, 437] on button "SUBMIT" at bounding box center [546, 433] width 82 height 34
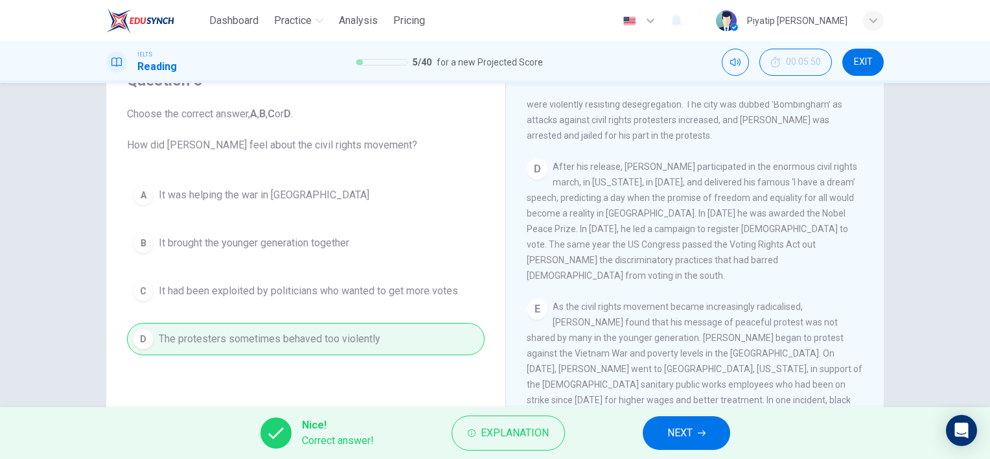
click at [658, 420] on button "NEXT" at bounding box center [686, 433] width 87 height 34
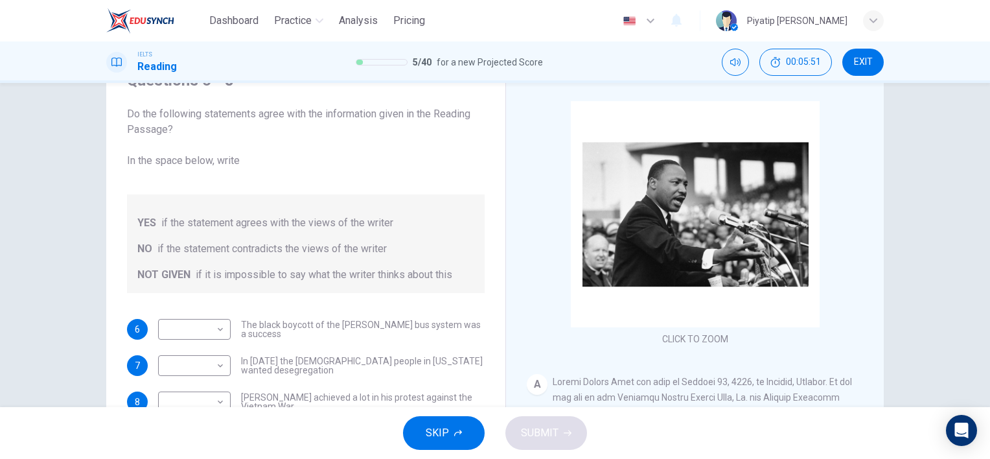
scroll to position [130, 0]
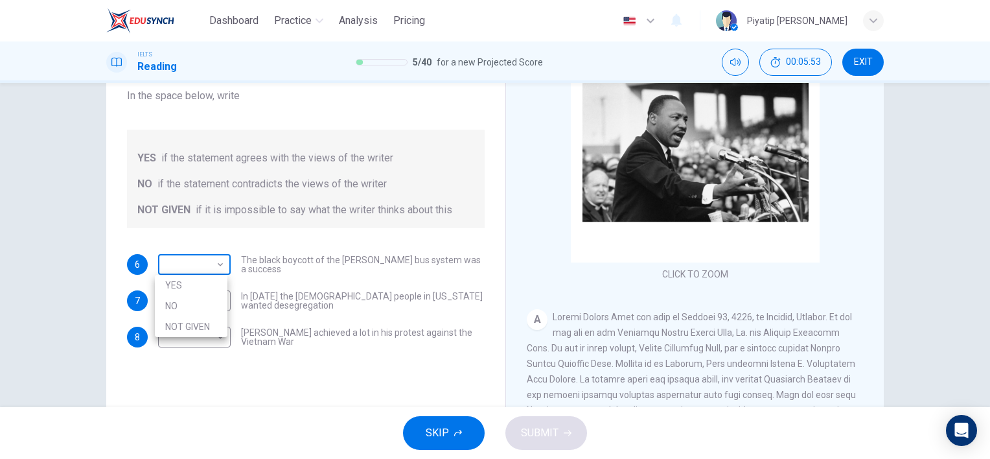
click at [207, 268] on body "Dashboard Practice Analysis Pricing English en ​ Piyatip Overturf IELTS Reading…" at bounding box center [495, 229] width 990 height 459
click at [312, 249] on div at bounding box center [495, 229] width 990 height 459
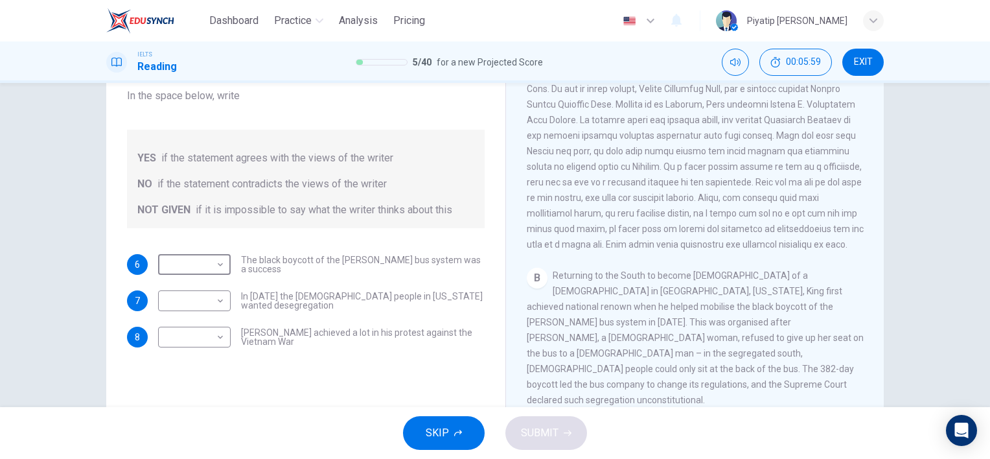
scroll to position [324, 0]
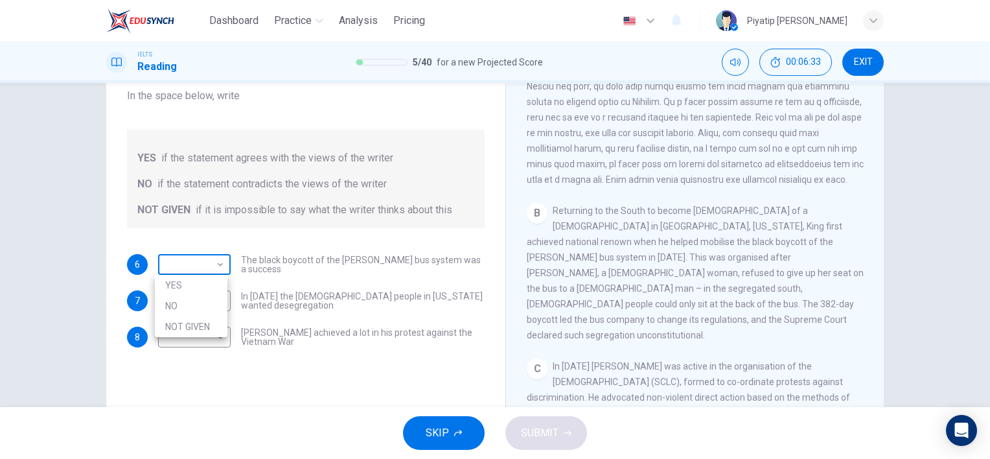
click at [213, 266] on body "Dashboard Practice Analysis Pricing English en ​ Piyatip Overturf IELTS Reading…" at bounding box center [495, 229] width 990 height 459
click at [218, 307] on li "NO" at bounding box center [191, 306] width 73 height 21
type input "NO"
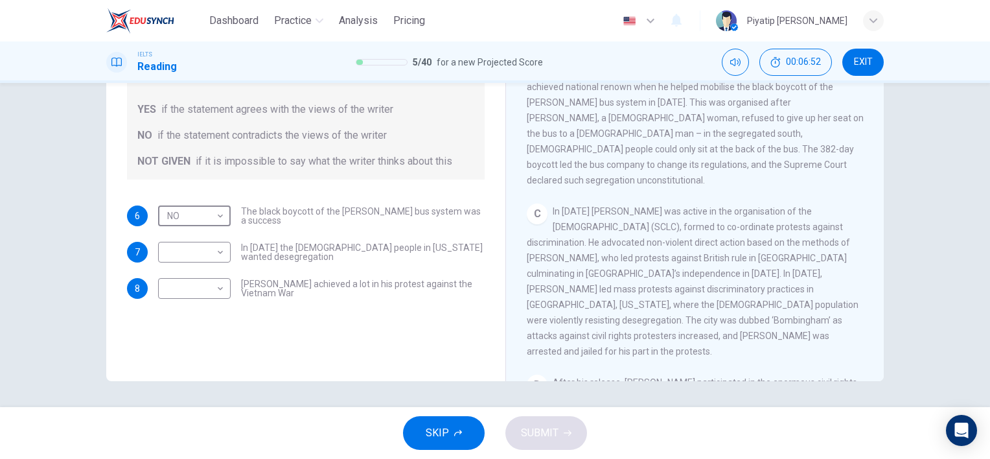
scroll to position [518, 0]
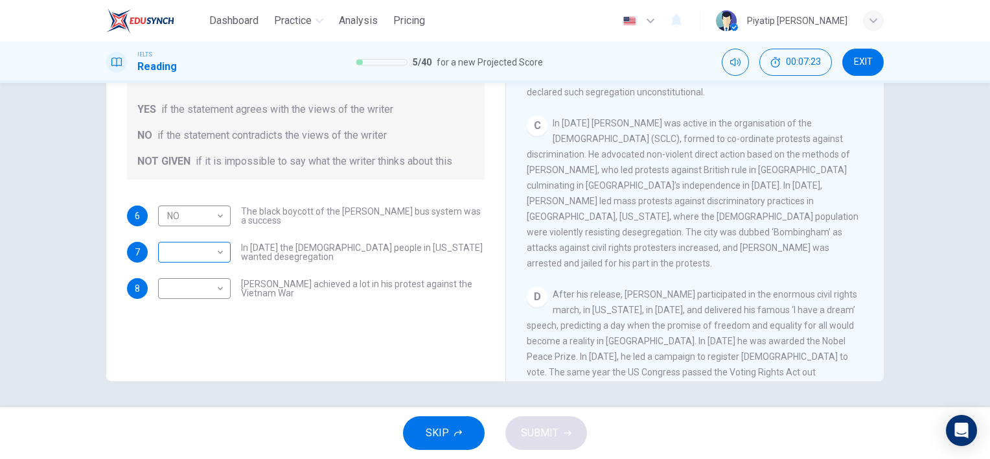
drag, startPoint x: 225, startPoint y: 251, endPoint x: 217, endPoint y: 251, distance: 7.8
click at [217, 251] on div "​ ​" at bounding box center [194, 252] width 73 height 21
click at [215, 252] on body "Dashboard Practice Analysis Pricing English en ​ Piyatip Overturf IELTS Reading…" at bounding box center [495, 229] width 990 height 459
click at [179, 318] on li "NOT GIVEN" at bounding box center [191, 314] width 73 height 21
click at [209, 251] on body "Dashboard Practice Analysis Pricing English en ​ Piyatip Overturf IELTS Reading…" at bounding box center [495, 229] width 990 height 459
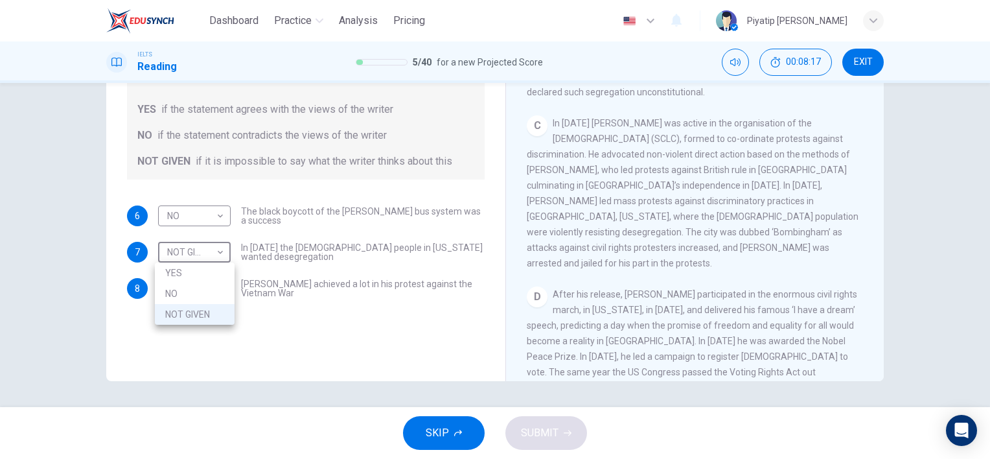
click at [220, 295] on li "NO" at bounding box center [195, 293] width 80 height 21
type input "NO"
click at [197, 292] on body "Dashboard Practice Analysis Pricing English en ​ Piyatip Overturf IELTS Reading…" at bounding box center [495, 229] width 990 height 459
drag, startPoint x: 874, startPoint y: 191, endPoint x: 876, endPoint y: 197, distance: 6.8
click at [876, 198] on div at bounding box center [495, 229] width 990 height 459
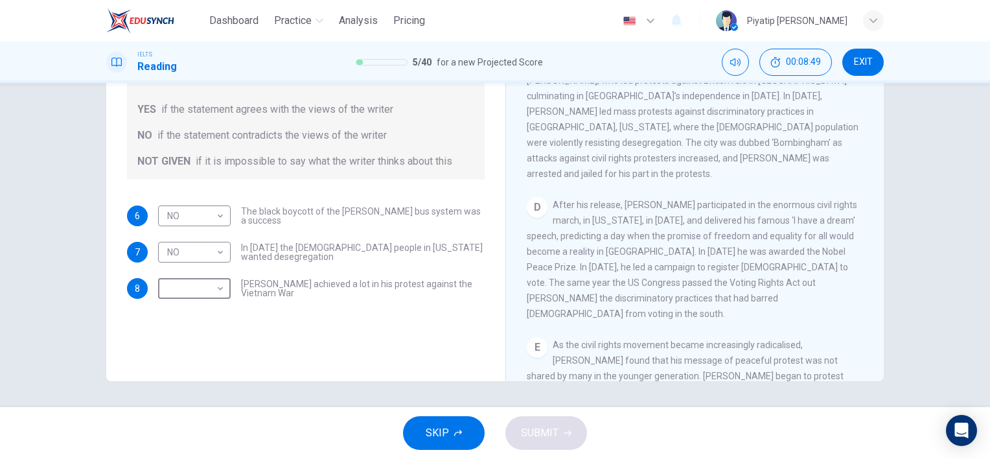
scroll to position [673, 0]
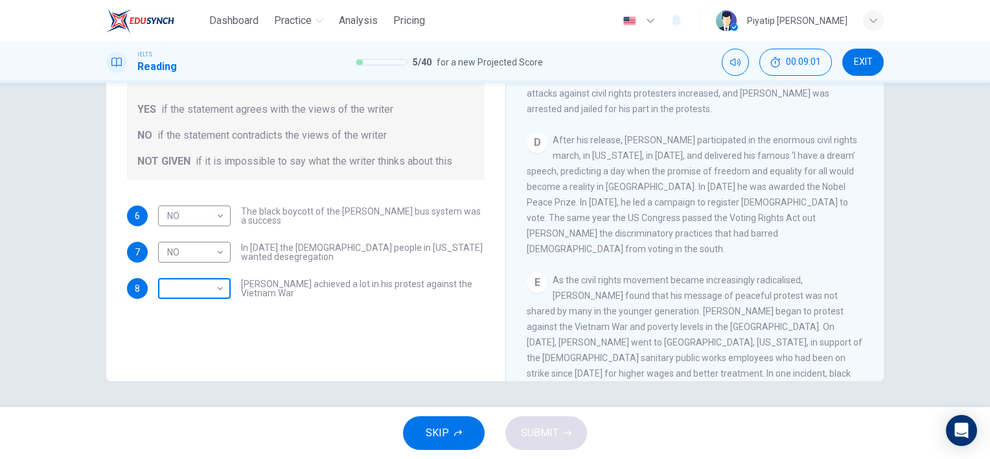
click at [207, 285] on body "Dashboard Practice Analysis Pricing English en ​ Piyatip Overturf IELTS Reading…" at bounding box center [495, 229] width 990 height 459
click at [211, 354] on li "NOT GIVEN" at bounding box center [191, 350] width 73 height 21
type input "NOT GIVEN"
click at [555, 443] on button "SUBMIT" at bounding box center [546, 433] width 82 height 34
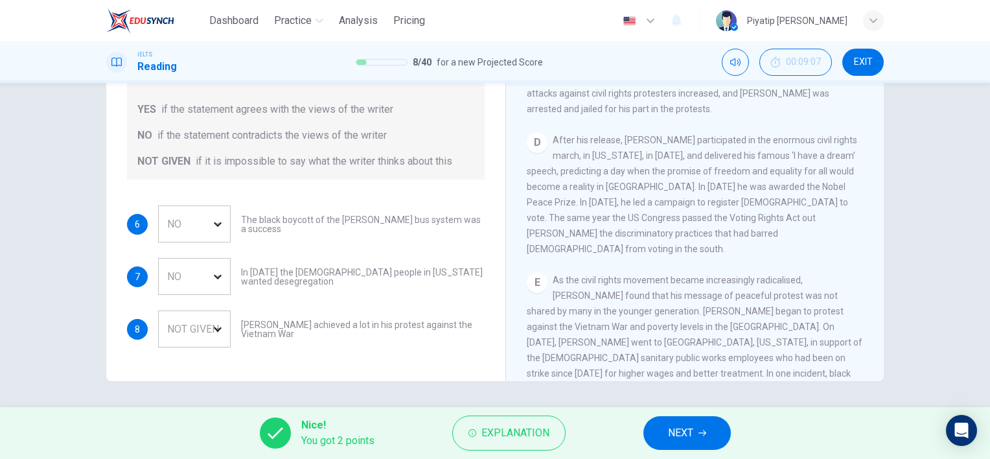
click at [658, 426] on button "NEXT" at bounding box center [686, 433] width 87 height 34
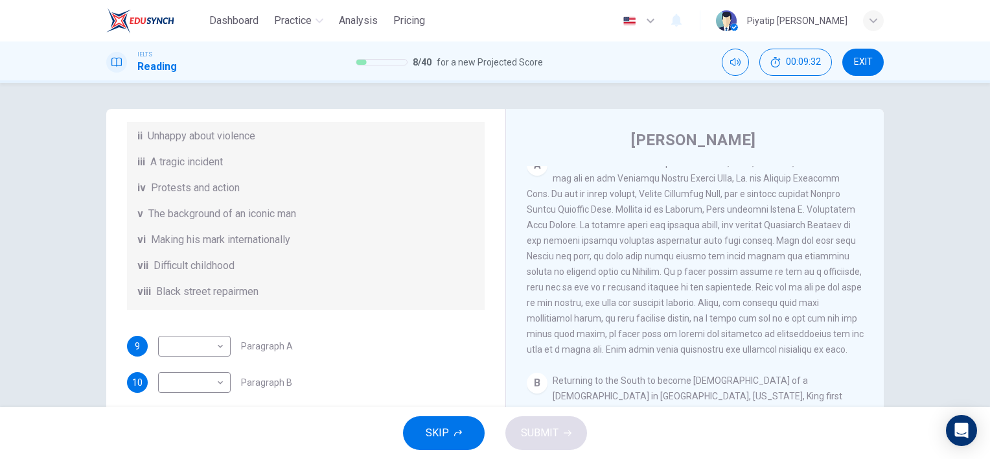
scroll to position [228, 0]
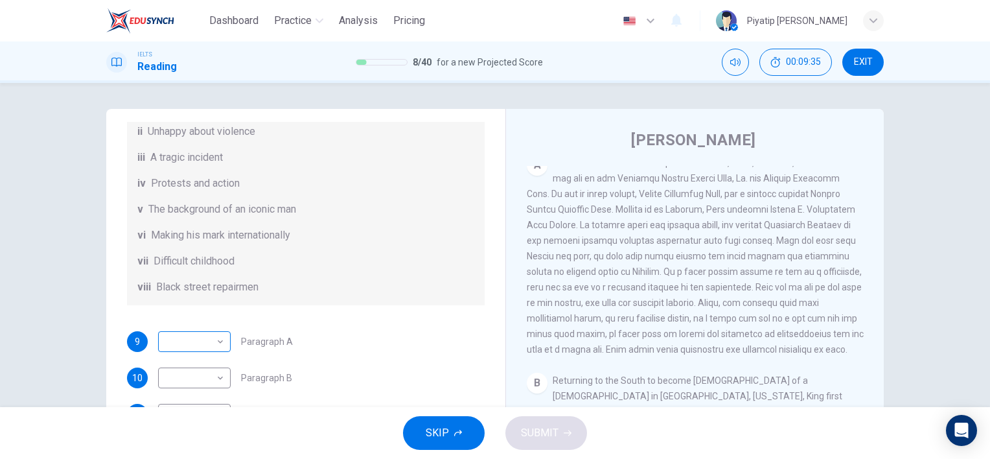
click at [207, 342] on body "Dashboard Practice Analysis Pricing English en ​ Piyatip Overturf IELTS Reading…" at bounding box center [495, 229] width 990 height 459
click at [200, 414] on li "vii" at bounding box center [191, 417] width 73 height 21
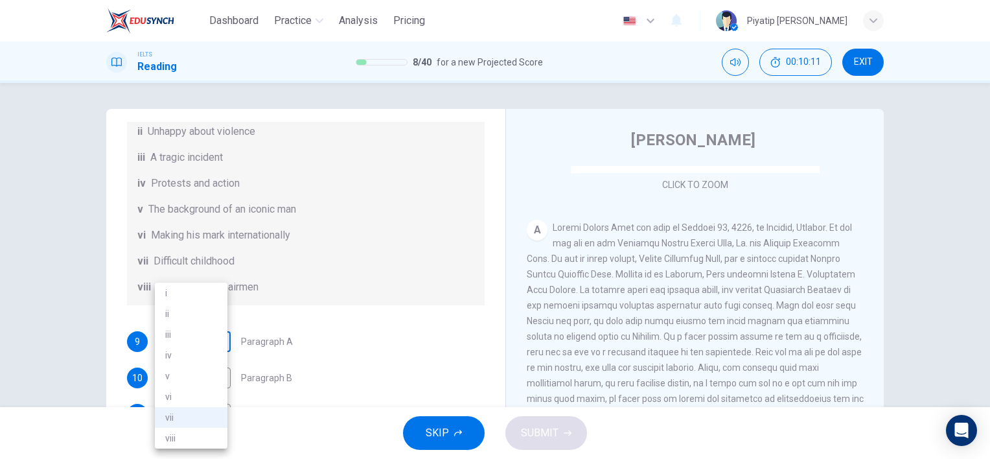
click at [207, 335] on body "Dashboard Practice Analysis Pricing English en ​ Piyatip Overturf IELTS Reading…" at bounding box center [495, 229] width 990 height 459
click at [208, 375] on li "v" at bounding box center [191, 375] width 73 height 21
type input "v"
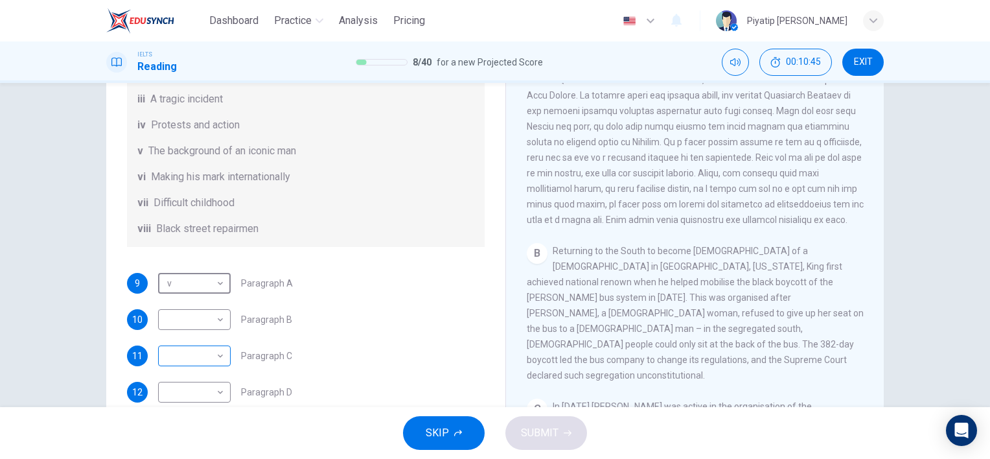
scroll to position [163, 0]
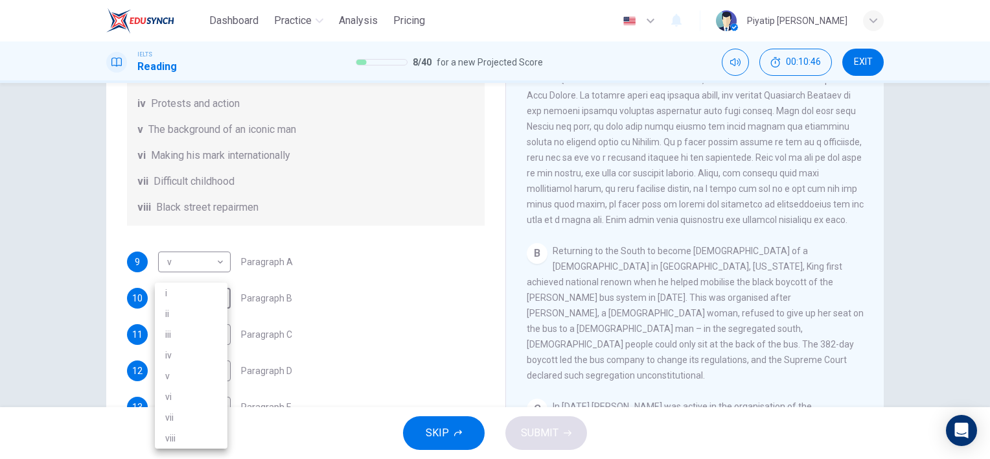
drag, startPoint x: 209, startPoint y: 325, endPoint x: 209, endPoint y: 315, distance: 9.7
click at [209, 324] on body "Dashboard Practice Analysis Pricing English en ​ Piyatip Overturf IELTS Reading…" at bounding box center [495, 229] width 990 height 459
click at [198, 389] on li "vi" at bounding box center [191, 396] width 73 height 21
type input "vi"
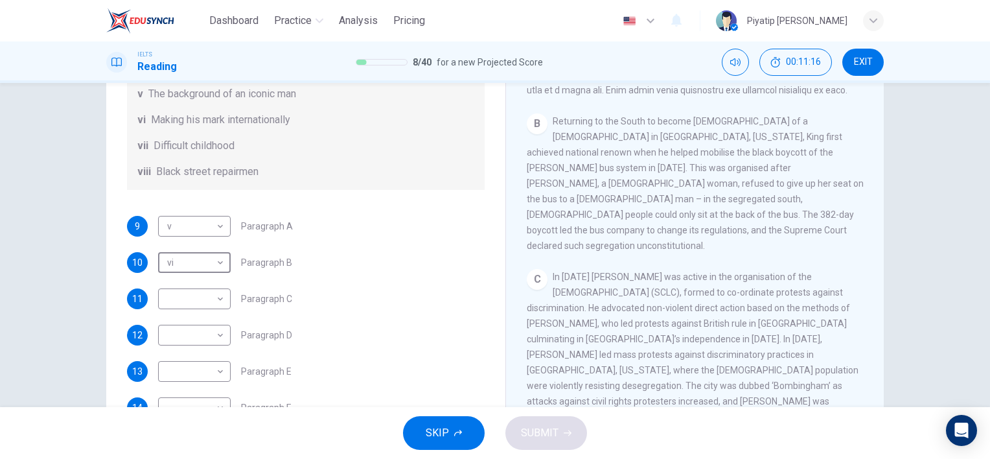
scroll to position [228, 0]
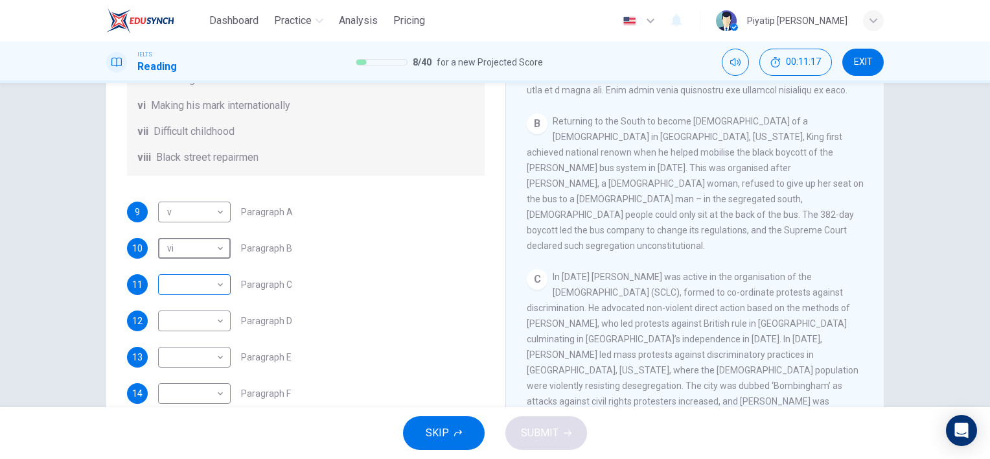
click at [208, 288] on body "Dashboard Practice Analysis Pricing English en ​ Piyatip Overturf IELTS Reading…" at bounding box center [495, 229] width 990 height 459
click at [194, 359] on li "iv" at bounding box center [191, 355] width 73 height 21
type input "iv"
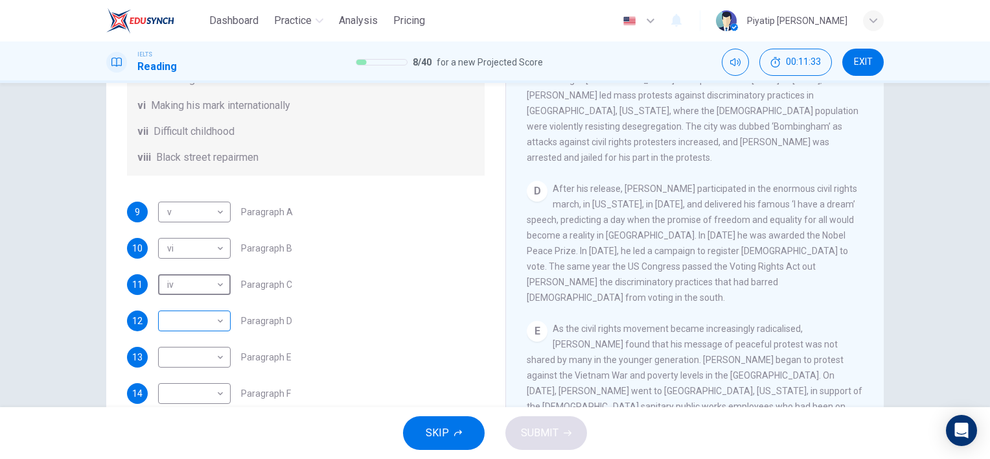
click at [192, 323] on body "Dashboard Practice Analysis Pricing English en ​ Piyatip Overturf IELTS Reading…" at bounding box center [495, 229] width 990 height 459
click at [213, 299] on li "i" at bounding box center [191, 293] width 73 height 21
type input "i"
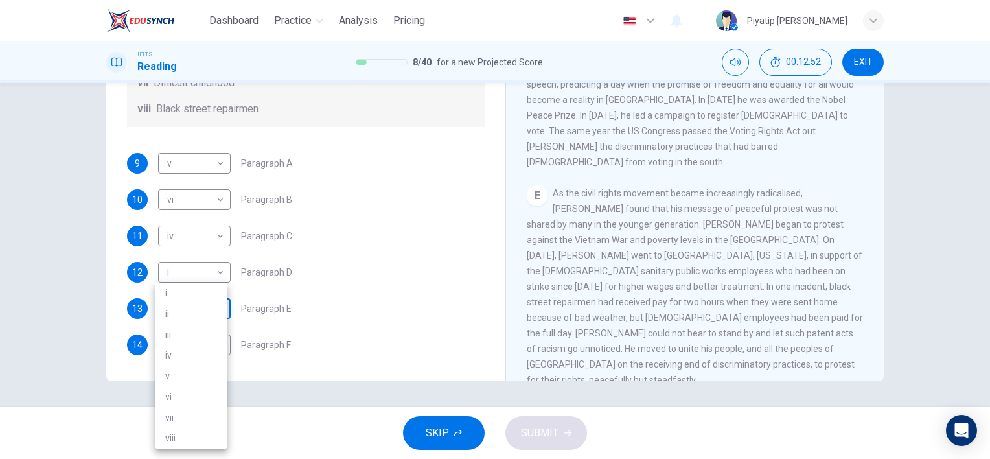
click at [209, 303] on body "Dashboard Practice Analysis Pricing English en ​ Piyatip Overturf IELTS Reading…" at bounding box center [495, 229] width 990 height 459
drag, startPoint x: 207, startPoint y: 437, endPoint x: 197, endPoint y: 436, distance: 10.4
click at [201, 436] on li "viii" at bounding box center [191, 438] width 73 height 21
type input "viii"
click at [214, 341] on body "Dashboard Practice Analysis Pricing English en ​ Piyatip Overturf IELTS Reading…" at bounding box center [495, 229] width 990 height 459
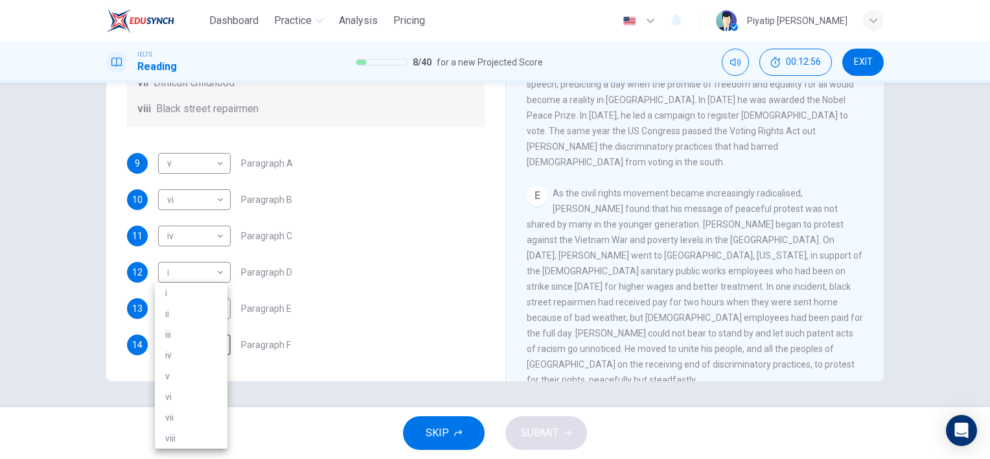
click at [443, 211] on div at bounding box center [495, 229] width 990 height 459
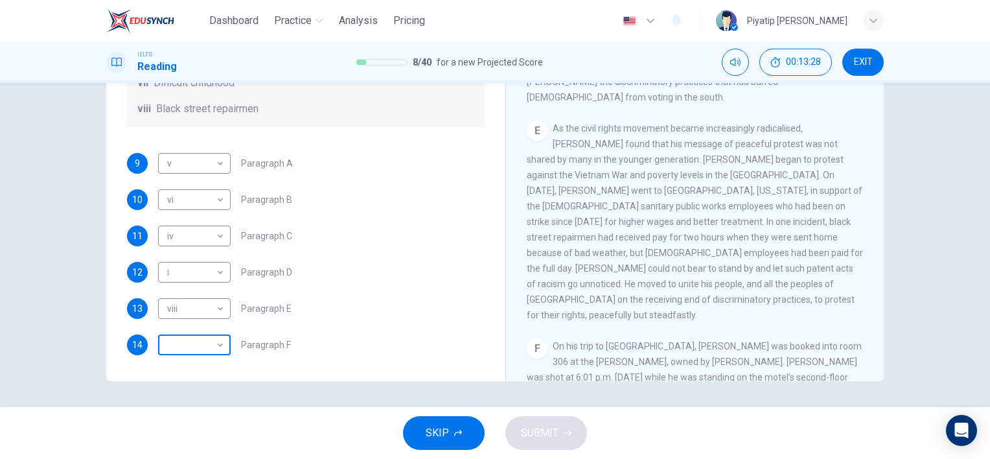
click at [174, 342] on body "Dashboard Practice Analysis Pricing English en ​ Piyatip Overturf IELTS Reading…" at bounding box center [495, 229] width 990 height 459
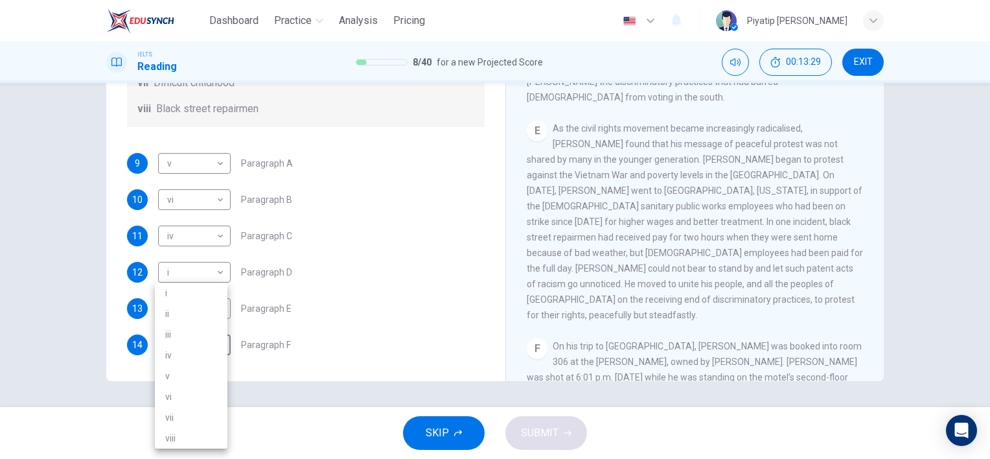
click at [428, 303] on div at bounding box center [495, 229] width 990 height 459
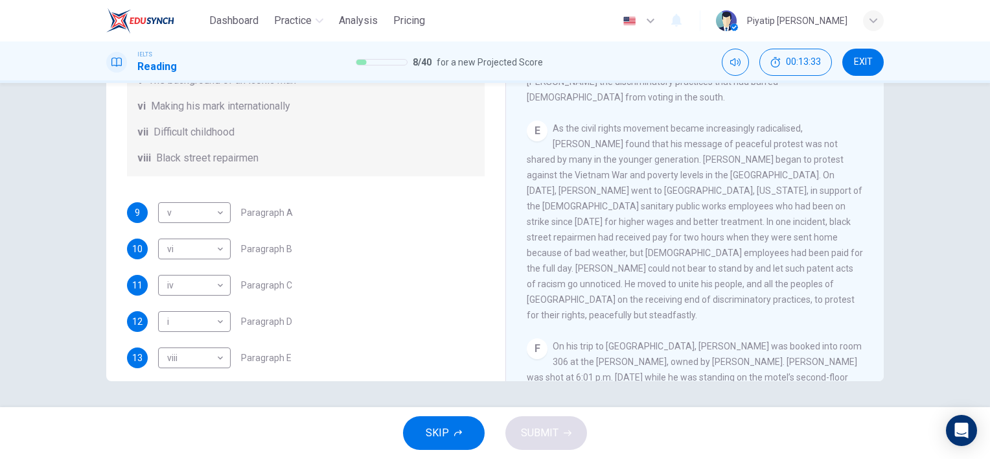
scroll to position [228, 0]
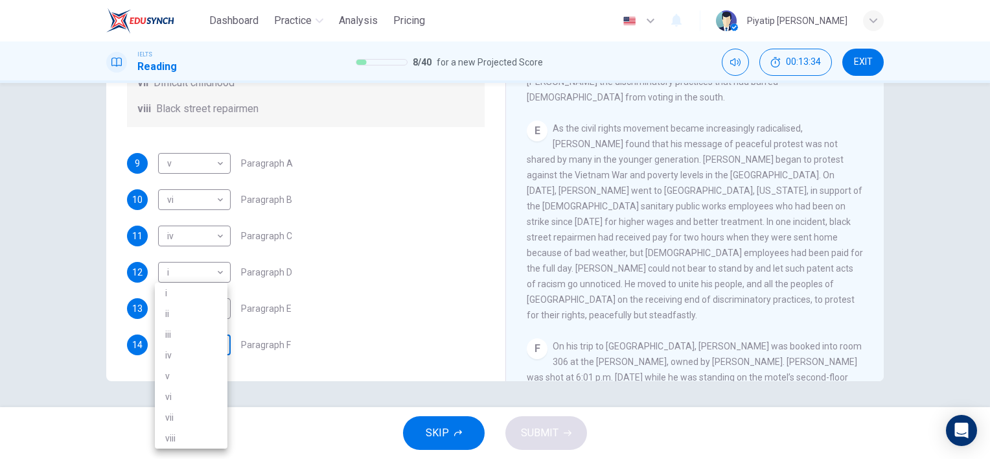
click at [187, 340] on body "Dashboard Practice Analysis Pricing English en ​ Piyatip Overturf IELTS Reading…" at bounding box center [495, 229] width 990 height 459
click at [215, 336] on li "iii" at bounding box center [191, 334] width 73 height 21
type input "iii"
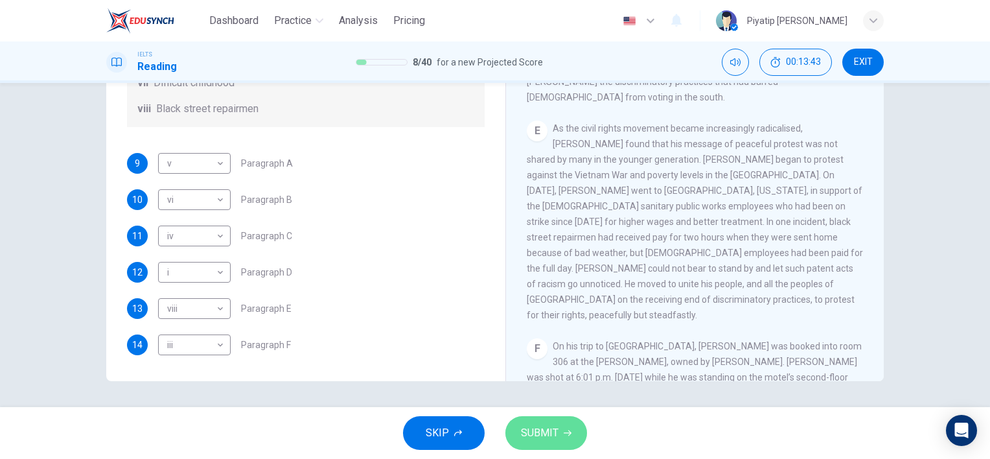
click at [558, 430] on button "SUBMIT" at bounding box center [546, 433] width 82 height 34
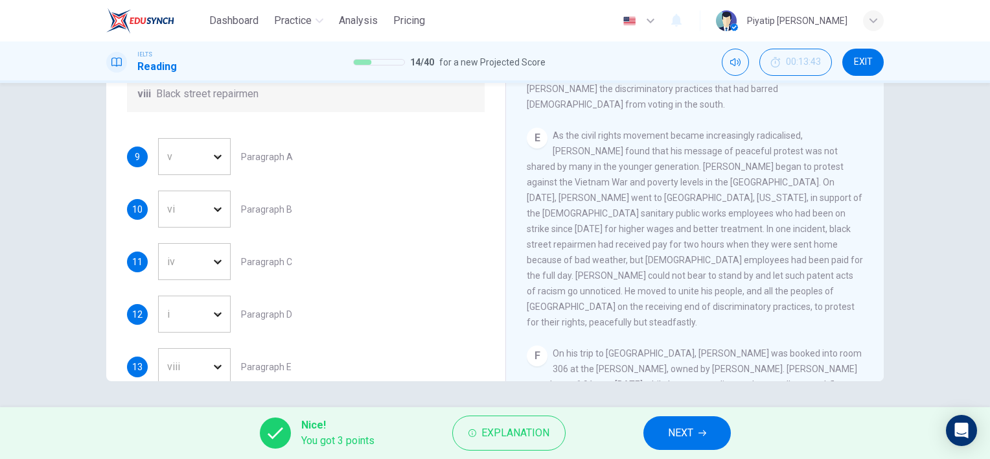
scroll to position [824, 0]
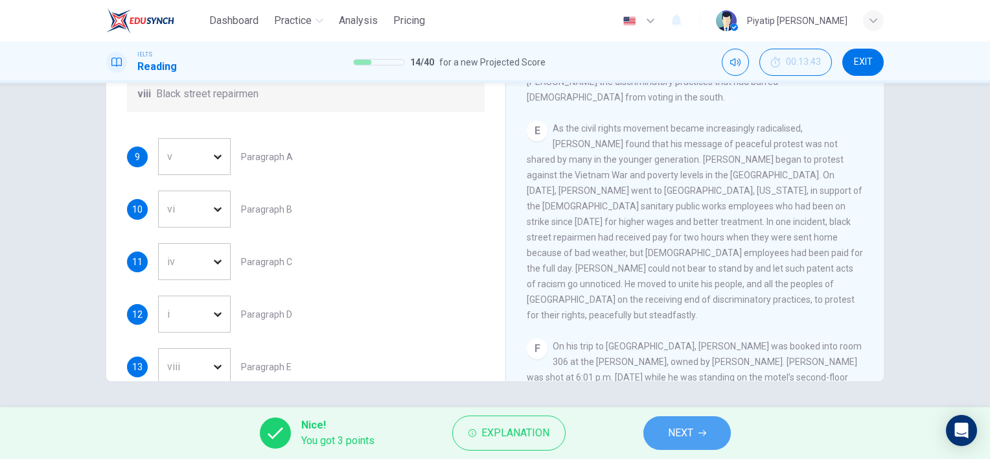
click at [669, 435] on span "NEXT" at bounding box center [680, 433] width 25 height 18
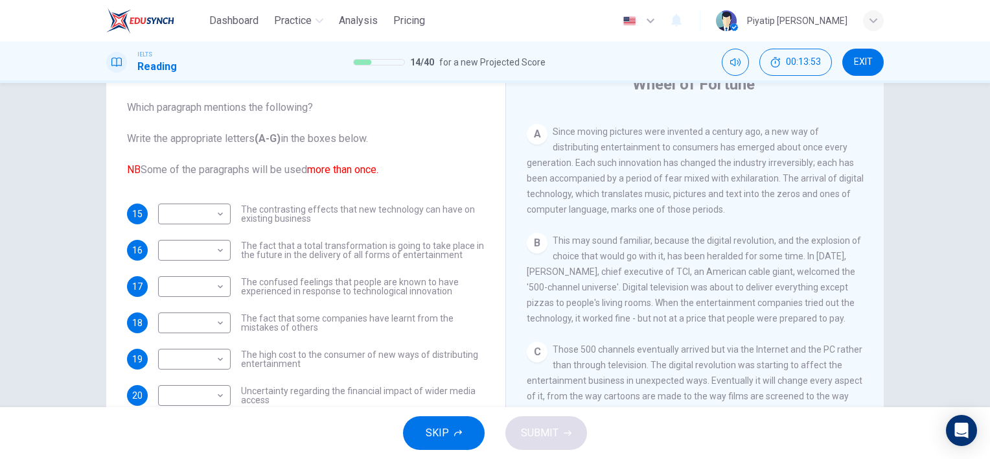
scroll to position [49, 0]
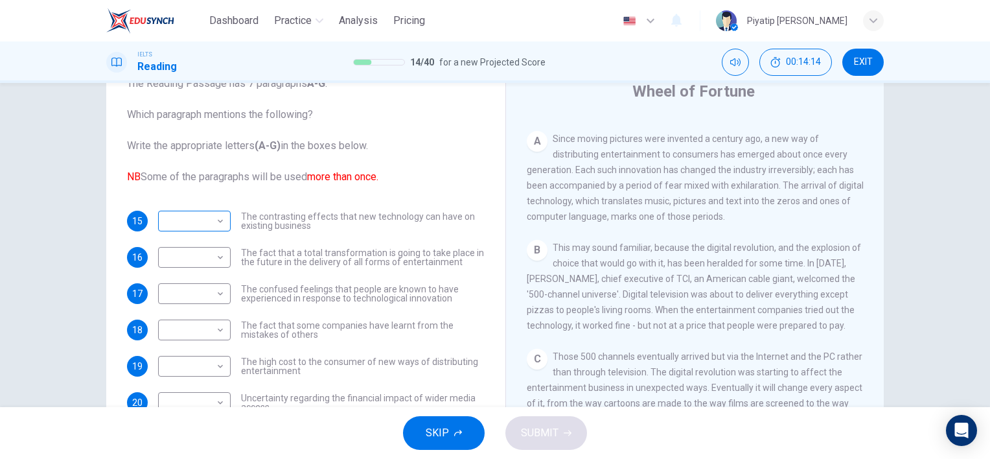
click at [188, 229] on body "Dashboard Practice Analysis Pricing English en ​ Piyatip Overturf IELTS Reading…" at bounding box center [495, 229] width 990 height 459
click at [371, 137] on div at bounding box center [495, 229] width 990 height 459
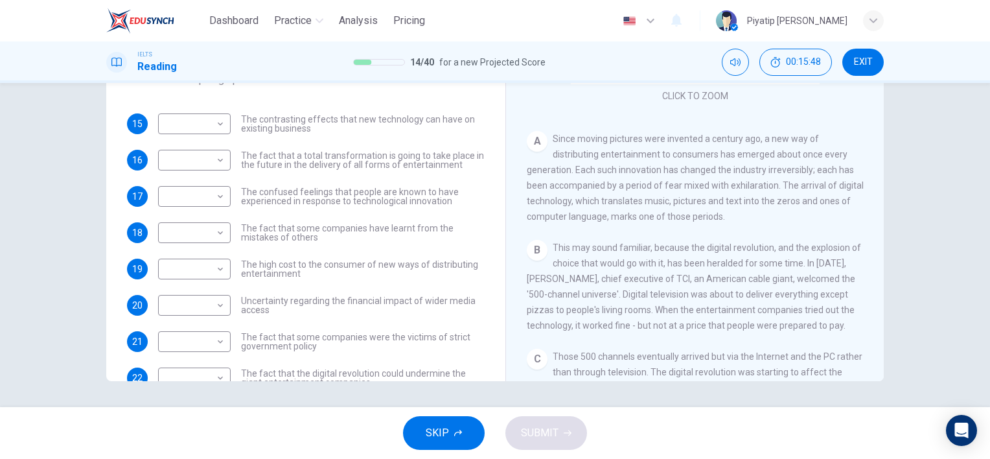
scroll to position [0, 0]
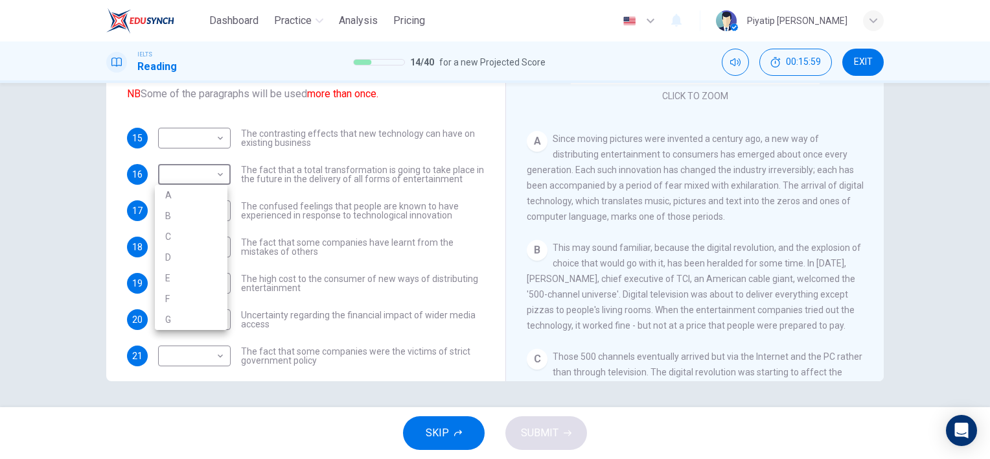
click at [202, 166] on body "Dashboard Practice Analysis Pricing English en ​ Piyatip Overturf IELTS Reading…" at bounding box center [495, 229] width 990 height 459
click at [203, 194] on li "A" at bounding box center [191, 195] width 73 height 21
type input "A"
click at [197, 286] on body "Dashboard Practice Analysis Pricing English en ​ Piyatip Overturf IELTS Reading…" at bounding box center [495, 229] width 990 height 459
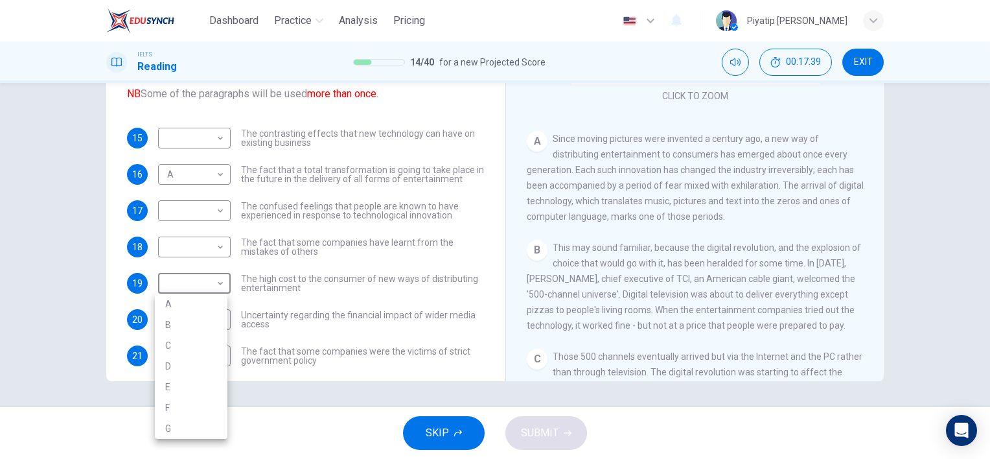
click at [211, 327] on li "B" at bounding box center [191, 324] width 73 height 21
type input "B"
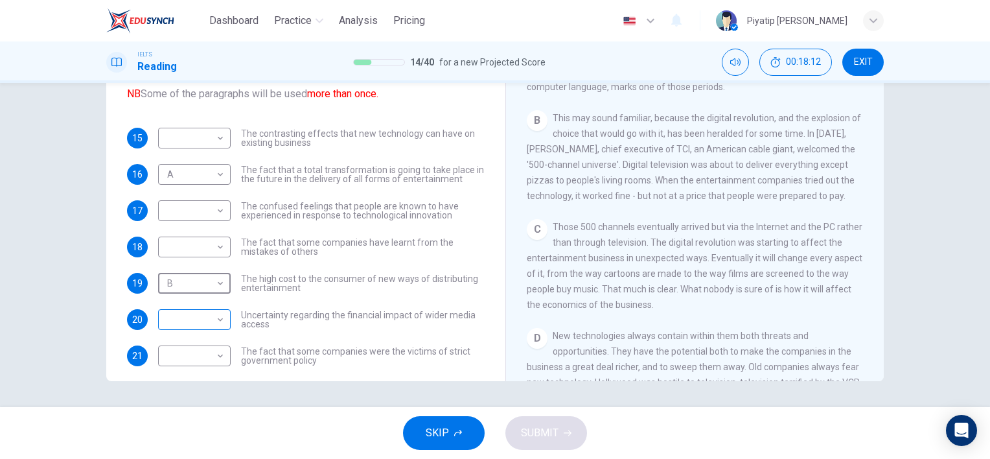
scroll to position [47, 0]
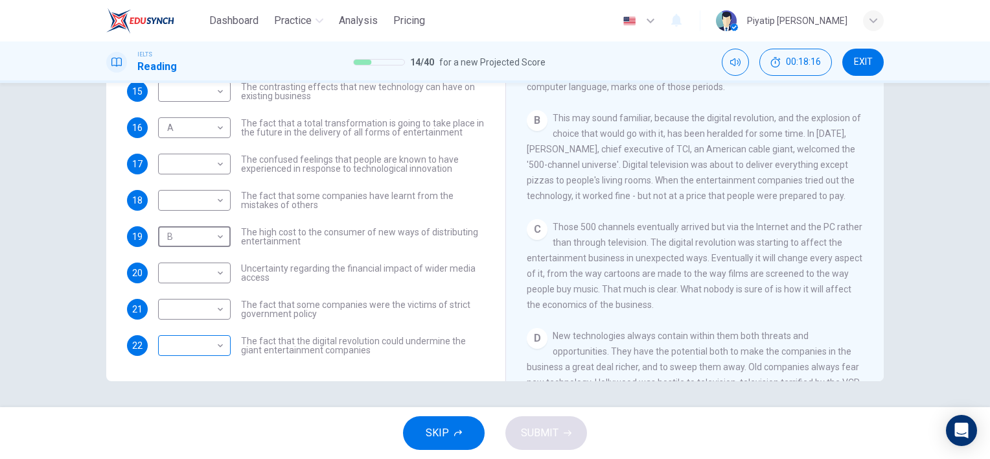
click at [204, 347] on body "Dashboard Practice Analysis Pricing English en ​ Piyatip Overturf IELTS Reading…" at bounding box center [495, 229] width 990 height 459
click at [190, 357] on li "C" at bounding box center [191, 355] width 73 height 21
type input "C"
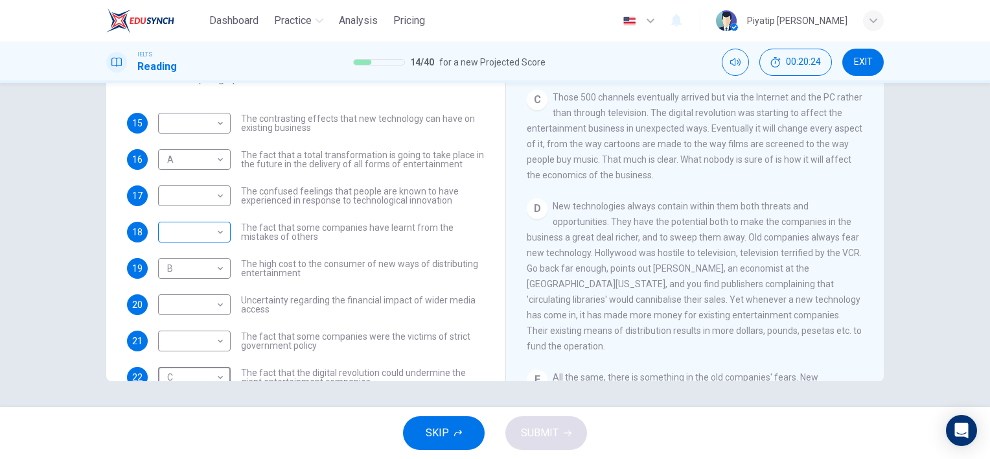
scroll to position [0, 0]
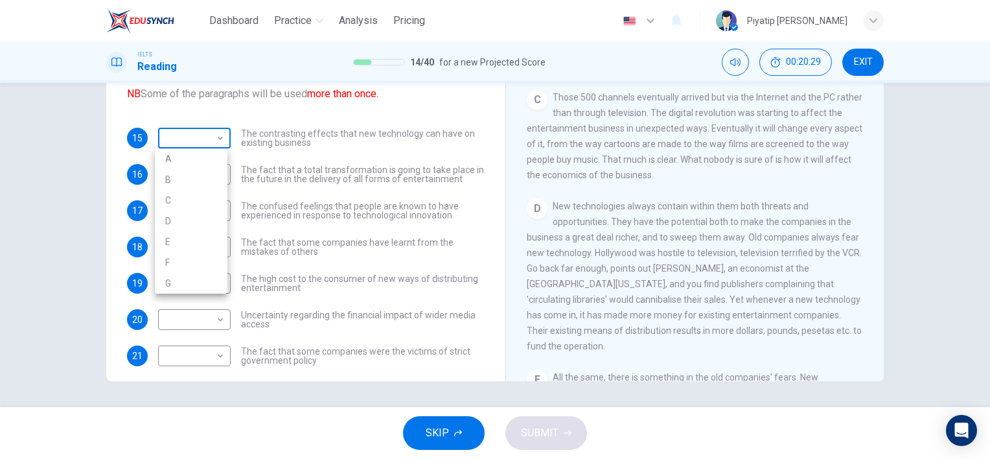
click at [205, 135] on body "Dashboard Practice Analysis Pricing English en ​ Piyatip Overturf IELTS Reading…" at bounding box center [495, 229] width 990 height 459
click at [190, 226] on li "D" at bounding box center [191, 221] width 73 height 21
type input "D"
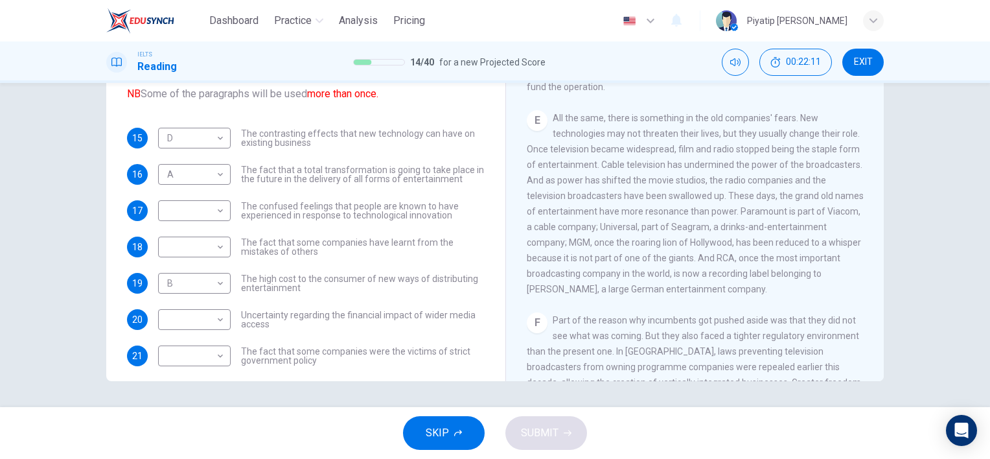
drag, startPoint x: 588, startPoint y: 176, endPoint x: 595, endPoint y: 184, distance: 10.5
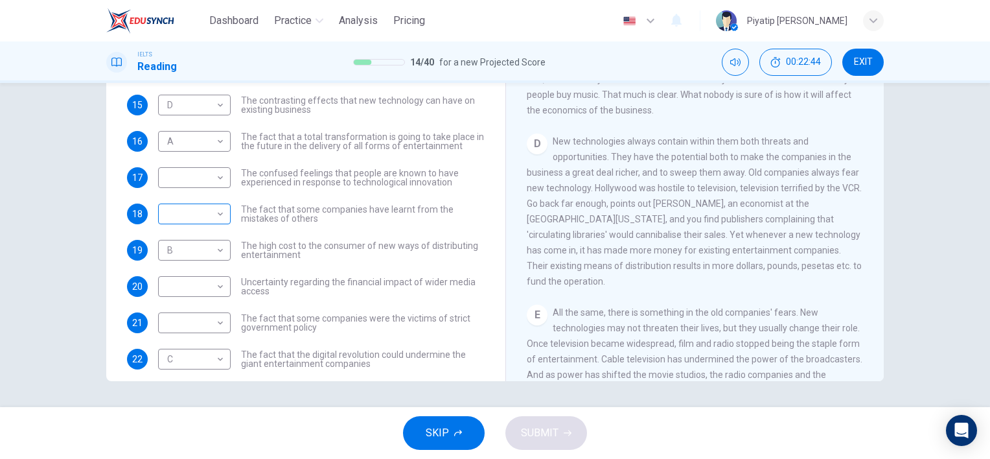
scroll to position [47, 0]
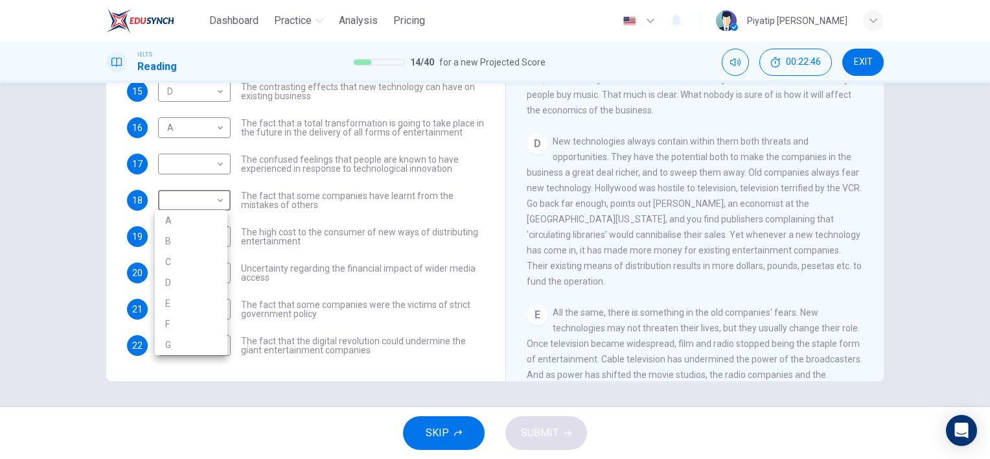
click at [205, 200] on body "Dashboard Practice Analysis Pricing English en ​ Piyatip Overturf IELTS Reading…" at bounding box center [495, 229] width 990 height 459
click at [200, 295] on li "E" at bounding box center [191, 303] width 73 height 21
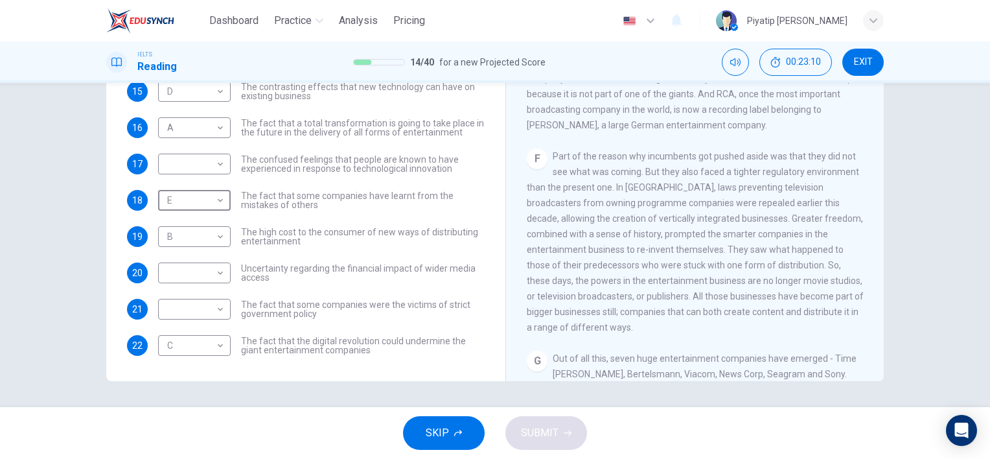
scroll to position [842, 0]
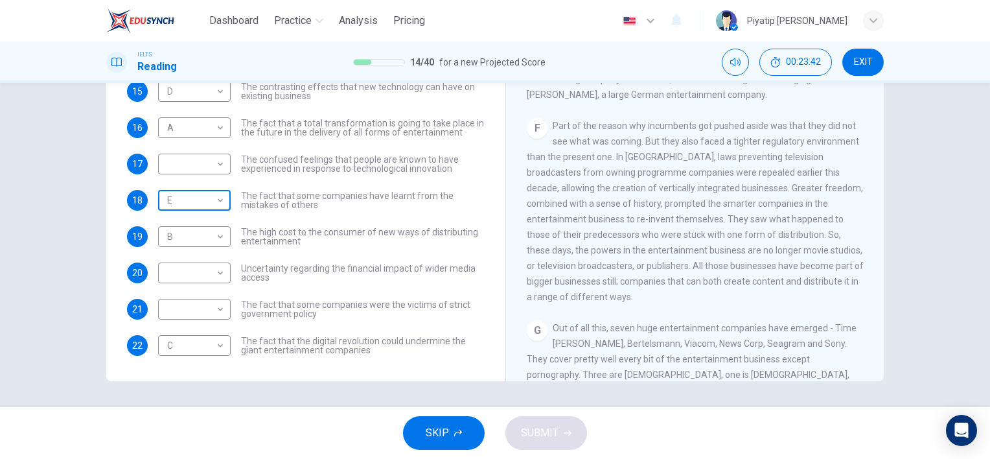
click at [215, 196] on body "Dashboard Practice Analysis Pricing English en ​ Piyatip Overturf IELTS Reading…" at bounding box center [495, 229] width 990 height 459
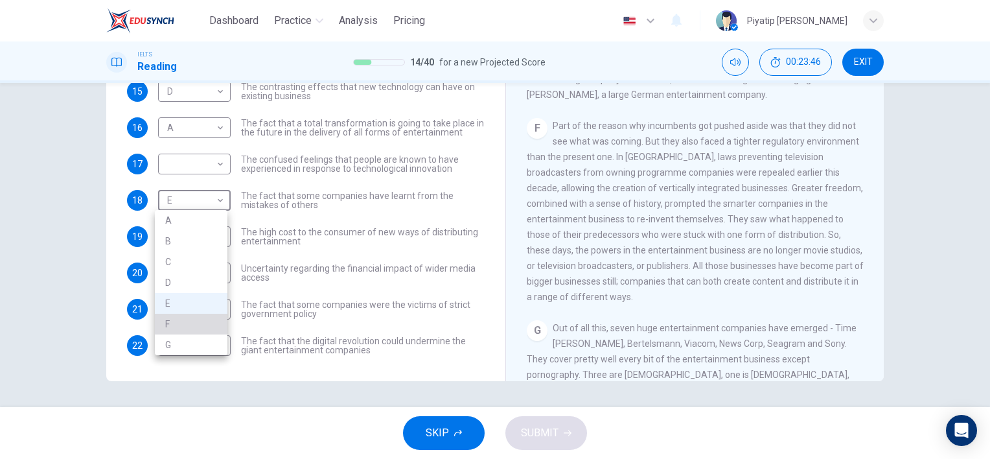
click at [198, 318] on li "F" at bounding box center [191, 324] width 73 height 21
type input "F"
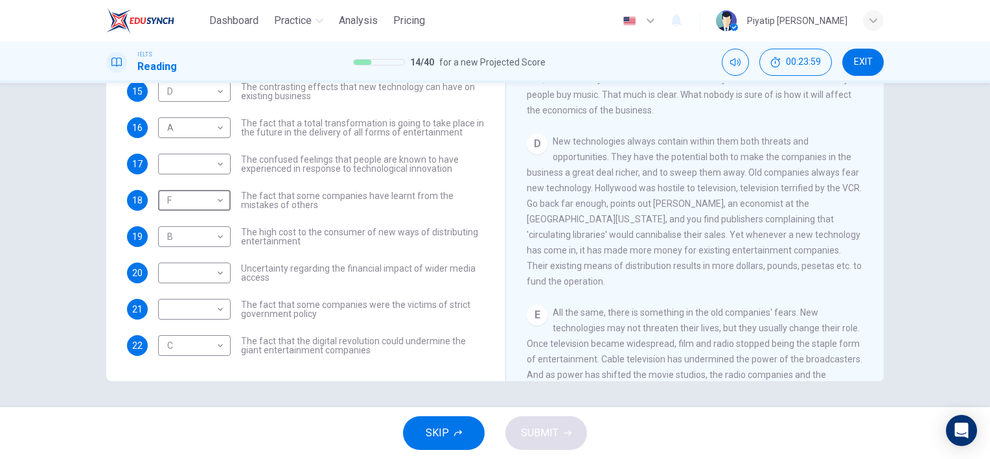
scroll to position [0, 0]
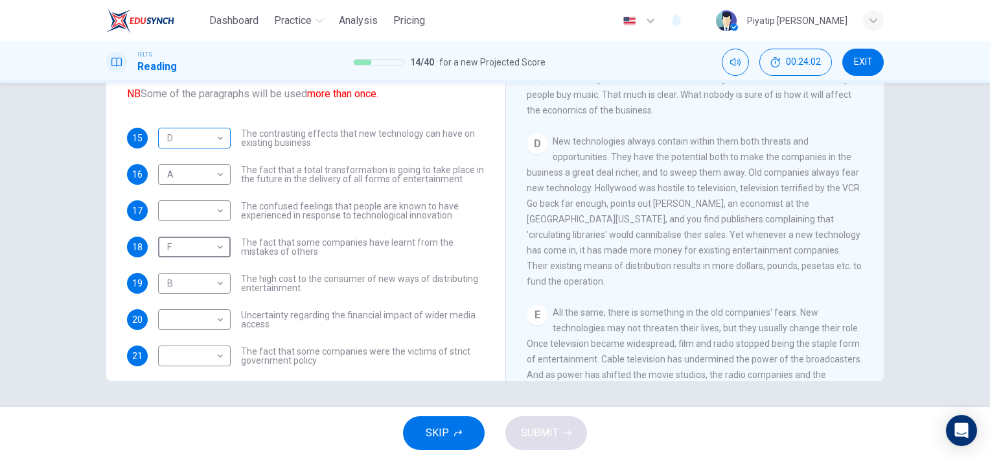
click at [202, 136] on body "Dashboard Practice Analysis Pricing English en ​ Piyatip Overturf IELTS Reading…" at bounding box center [495, 229] width 990 height 459
click at [200, 233] on li "E" at bounding box center [191, 241] width 73 height 21
type input "E"
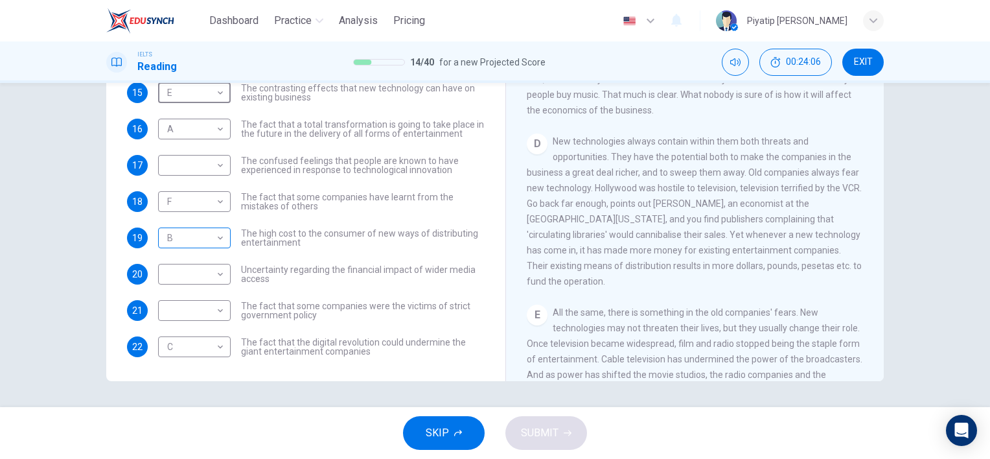
scroll to position [47, 0]
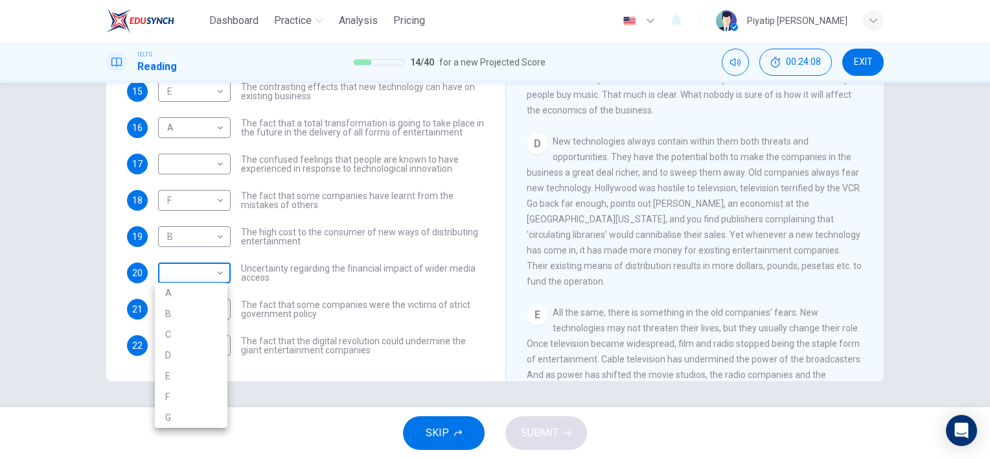
click at [205, 263] on body "Dashboard Practice Analysis Pricing English en ​ Piyatip Overturf IELTS Reading…" at bounding box center [495, 229] width 990 height 459
click at [202, 359] on li "D" at bounding box center [191, 355] width 73 height 21
type input "D"
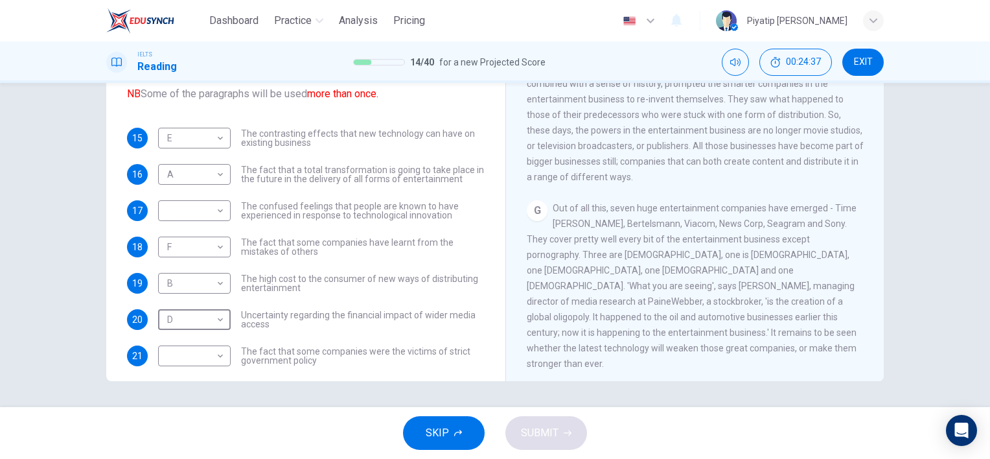
scroll to position [984, 0]
click at [190, 210] on body "Dashboard Practice Analysis Pricing English en ​ Piyatip Overturf IELTS Reading…" at bounding box center [495, 229] width 990 height 459
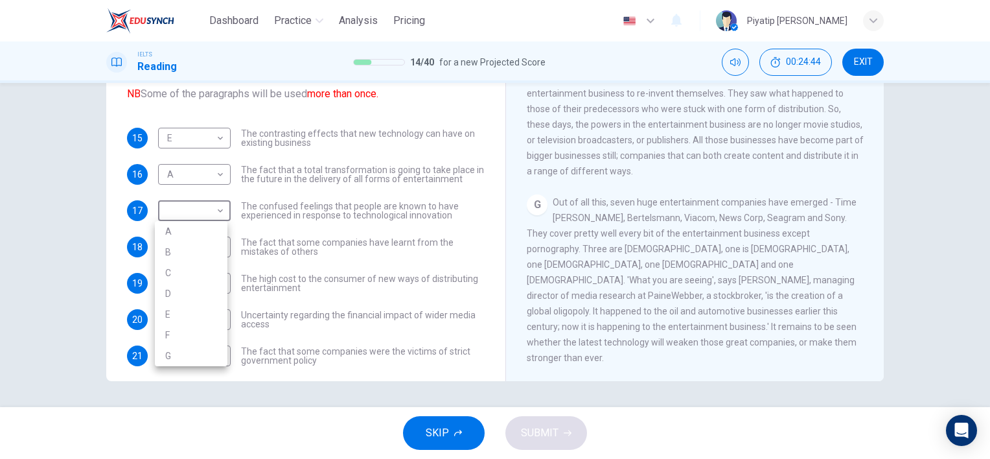
click at [251, 380] on div at bounding box center [495, 229] width 990 height 459
click at [185, 209] on body "Dashboard Practice Analysis Pricing English en ​ Piyatip Overturf IELTS Reading…" at bounding box center [495, 229] width 990 height 459
click at [553, 200] on div at bounding box center [495, 229] width 990 height 459
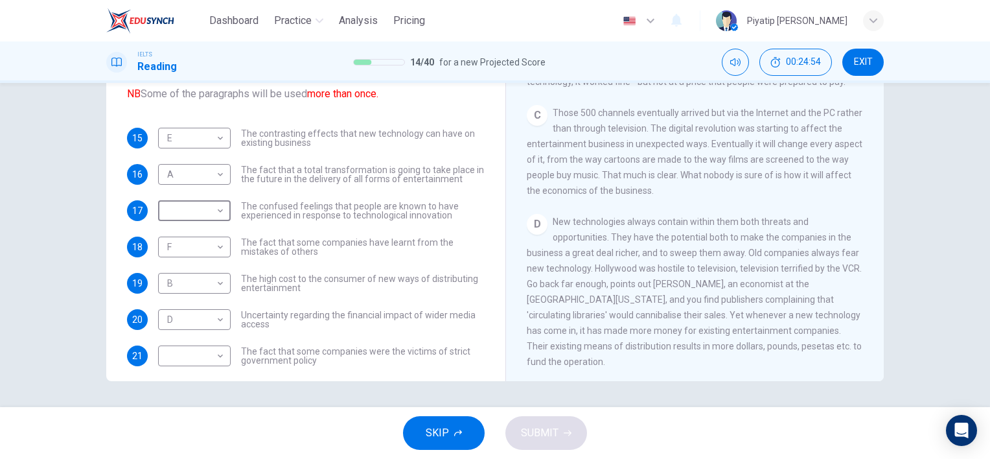
scroll to position [336, 0]
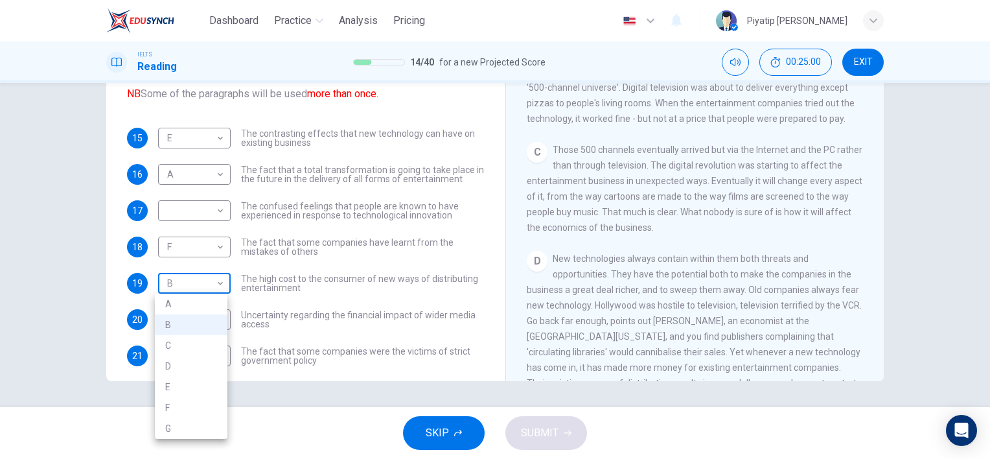
click at [207, 288] on body "Dashboard Practice Analysis Pricing English en ​ Piyatip Overturf IELTS Reading…" at bounding box center [495, 229] width 990 height 459
click at [208, 175] on div at bounding box center [495, 229] width 990 height 459
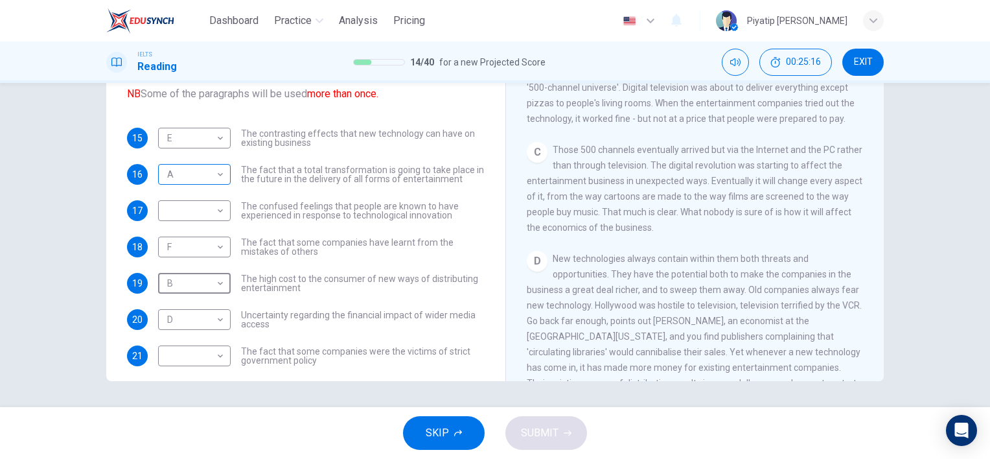
click at [210, 172] on body "Dashboard Practice Analysis Pricing English en ​ Piyatip Overturf IELTS Reading…" at bounding box center [495, 229] width 990 height 459
click at [196, 216] on li "B" at bounding box center [191, 215] width 73 height 21
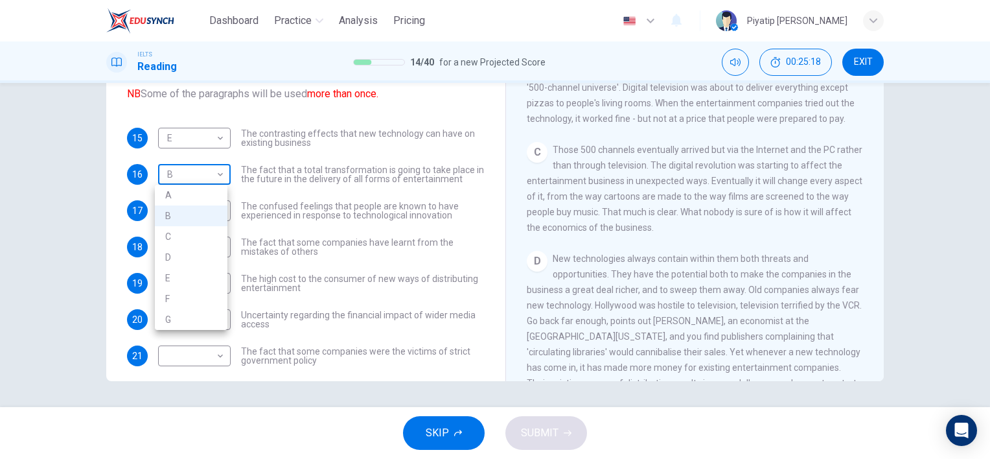
click at [194, 183] on body "Dashboard Practice Analysis Pricing English en ​ Piyatip Overturf IELTS Reading…" at bounding box center [495, 229] width 990 height 459
click at [195, 235] on li "C" at bounding box center [191, 236] width 73 height 21
type input "C"
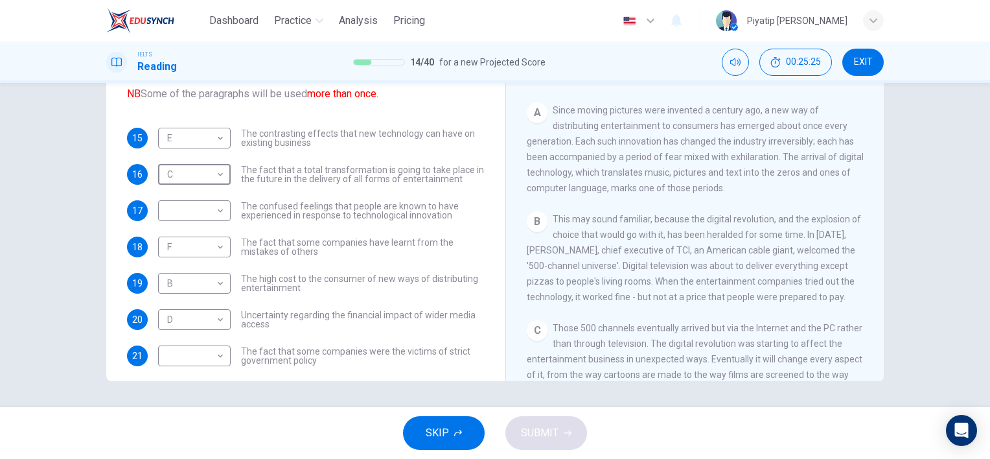
scroll to position [142, 0]
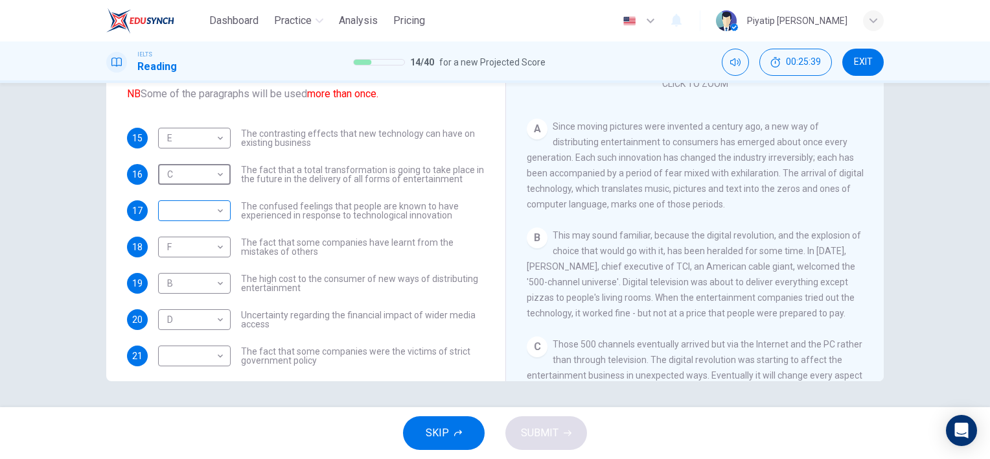
click at [214, 209] on body "Dashboard Practice Analysis Pricing English en ​ Piyatip Overturf IELTS Reading…" at bounding box center [495, 229] width 990 height 459
click at [214, 232] on li "A" at bounding box center [191, 231] width 73 height 21
type input "A"
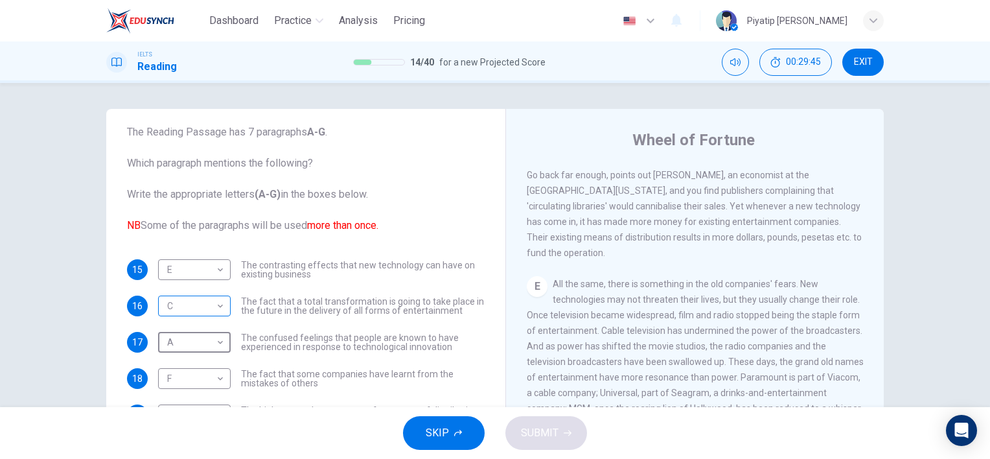
scroll to position [65, 0]
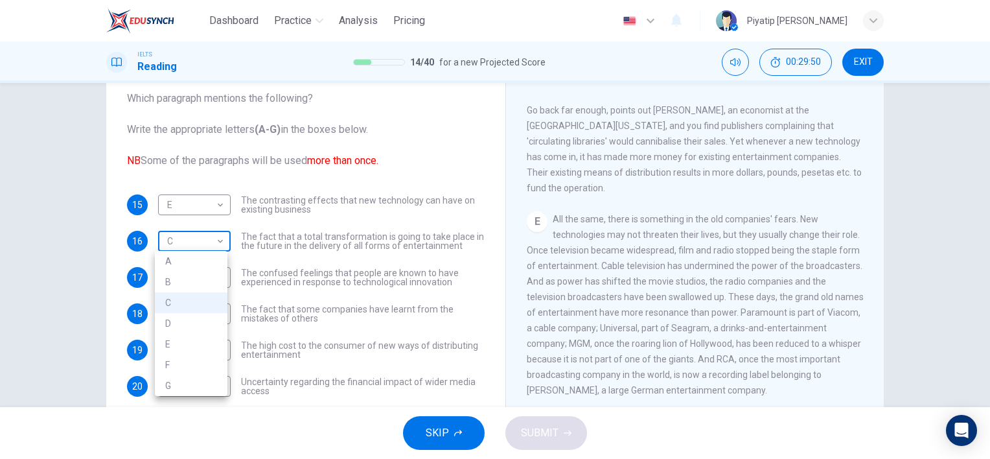
click at [189, 238] on body "Dashboard Practice Analysis Pricing English en ​ Piyatip Overturf IELTS Reading…" at bounding box center [495, 229] width 990 height 459
click at [195, 390] on li "G" at bounding box center [191, 385] width 73 height 21
type input "G"
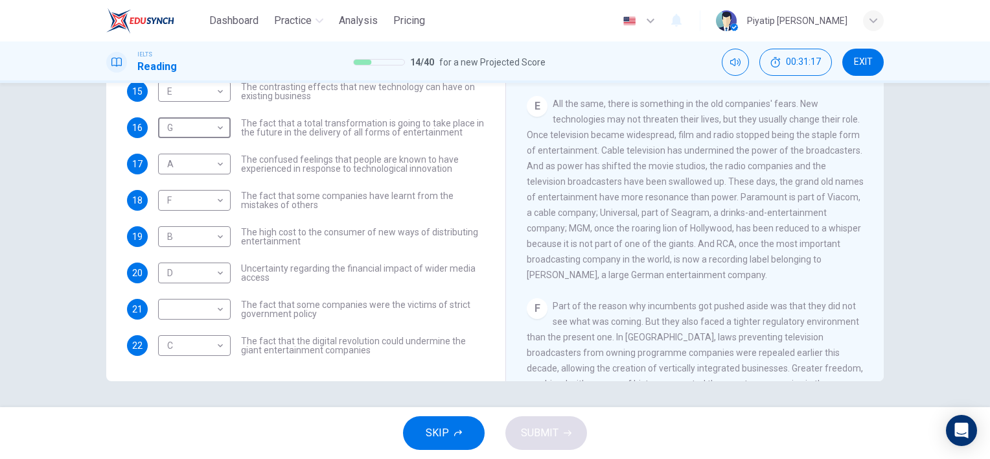
scroll to position [660, 0]
click at [169, 316] on body "Dashboard Practice Analysis Pricing English en ​ Piyatip Overturf IELTS Reading…" at bounding box center [495, 229] width 990 height 459
drag, startPoint x: 194, startPoint y: 397, endPoint x: 452, endPoint y: 403, distance: 257.4
click at [194, 397] on li "E" at bounding box center [191, 396] width 73 height 21
type input "E"
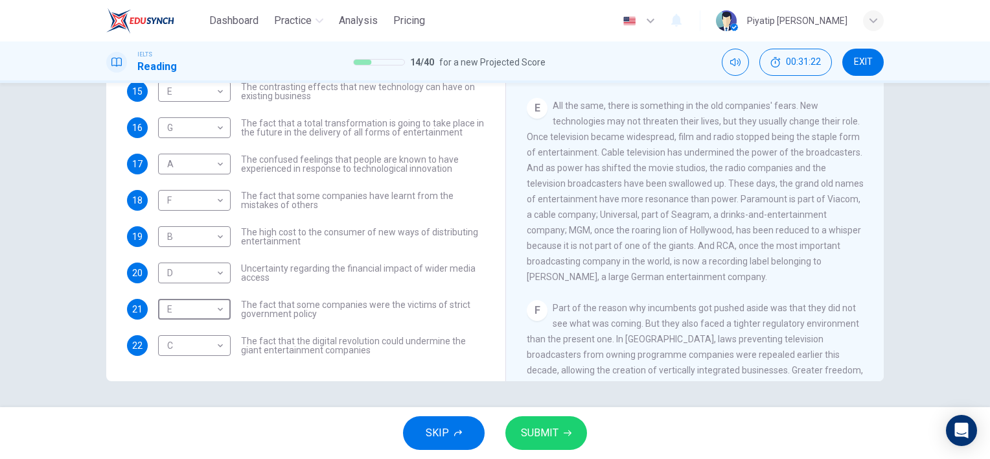
click at [548, 441] on span "SUBMIT" at bounding box center [540, 433] width 38 height 18
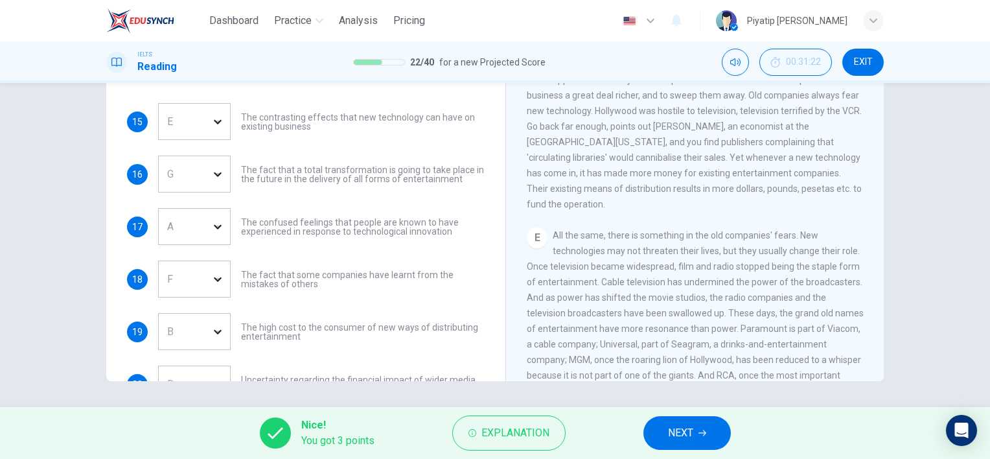
scroll to position [47, 0]
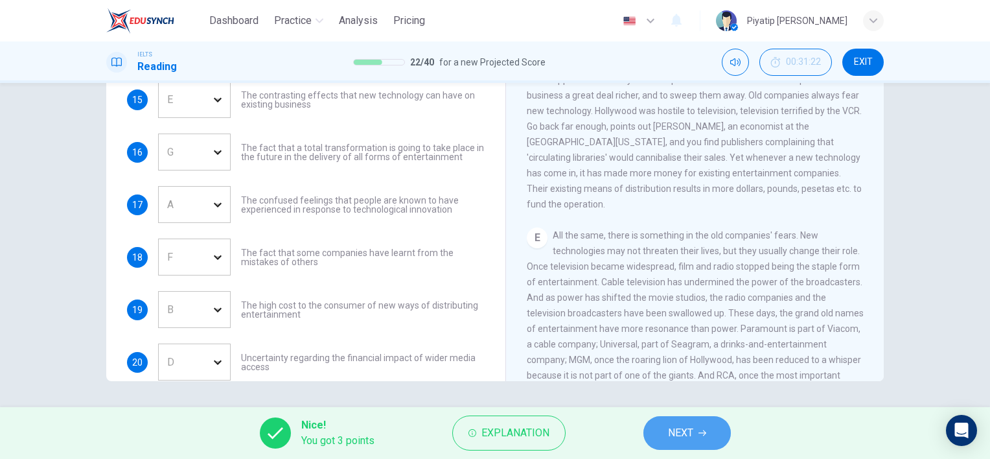
click at [723, 429] on button "NEXT" at bounding box center [686, 433] width 87 height 34
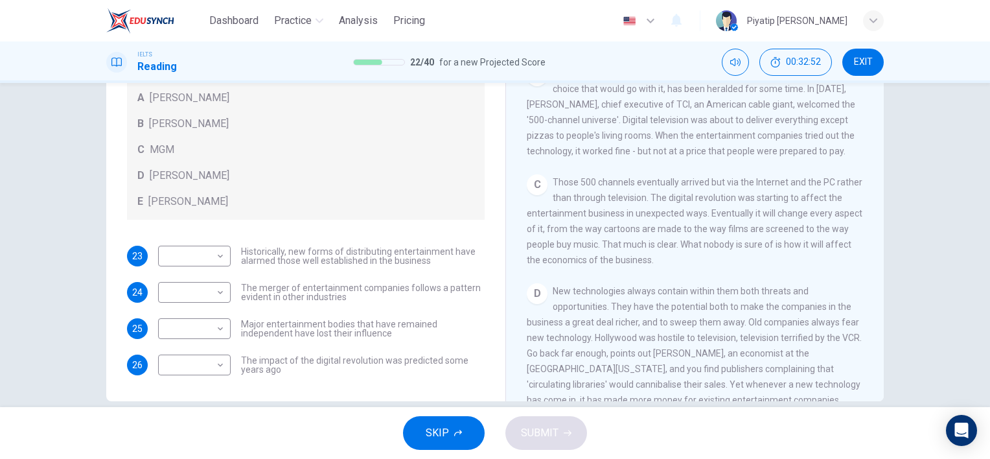
scroll to position [178, 0]
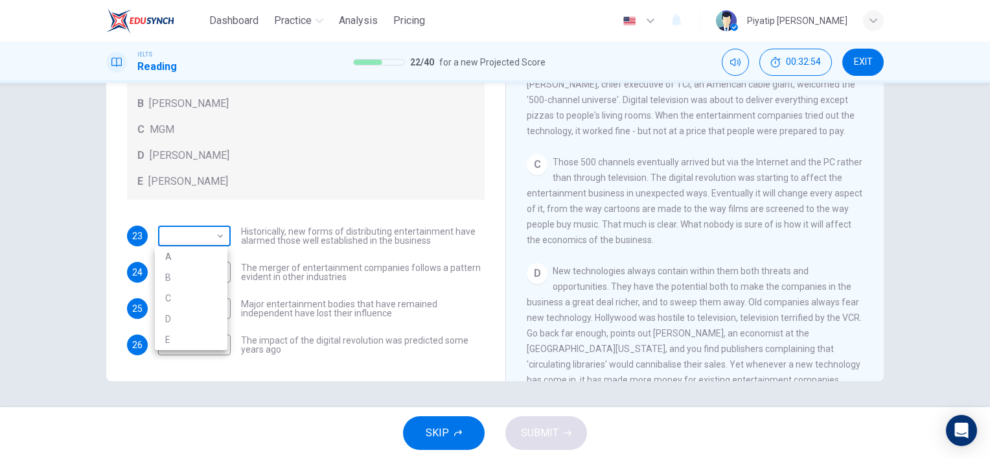
click at [211, 237] on body "Dashboard Practice Analysis Pricing English en ​ Piyatip Overturf IELTS Reading…" at bounding box center [495, 229] width 990 height 459
click at [618, 196] on div at bounding box center [495, 229] width 990 height 459
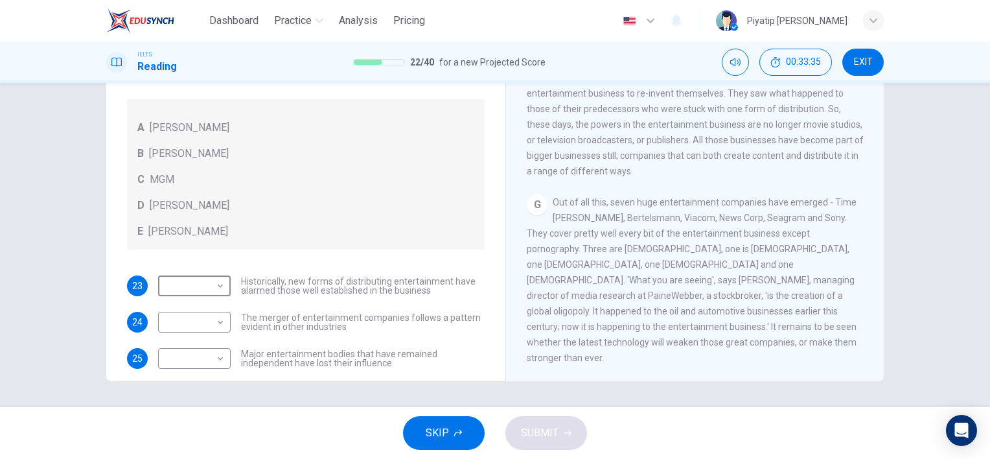
scroll to position [78, 0]
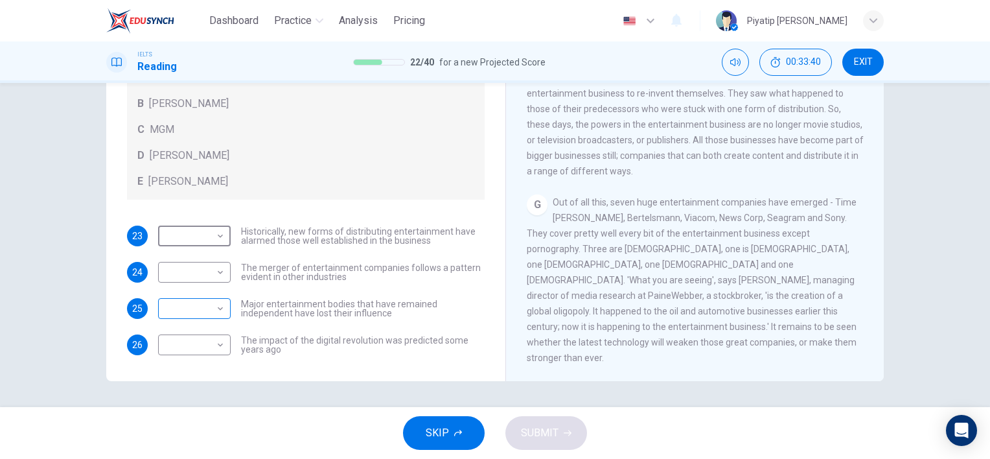
click at [179, 312] on body "Dashboard Practice Analysis Pricing English en ​ Piyatip Overturf IELTS Reading…" at bounding box center [495, 229] width 990 height 459
click at [186, 384] on li "D" at bounding box center [191, 391] width 73 height 21
type input "D"
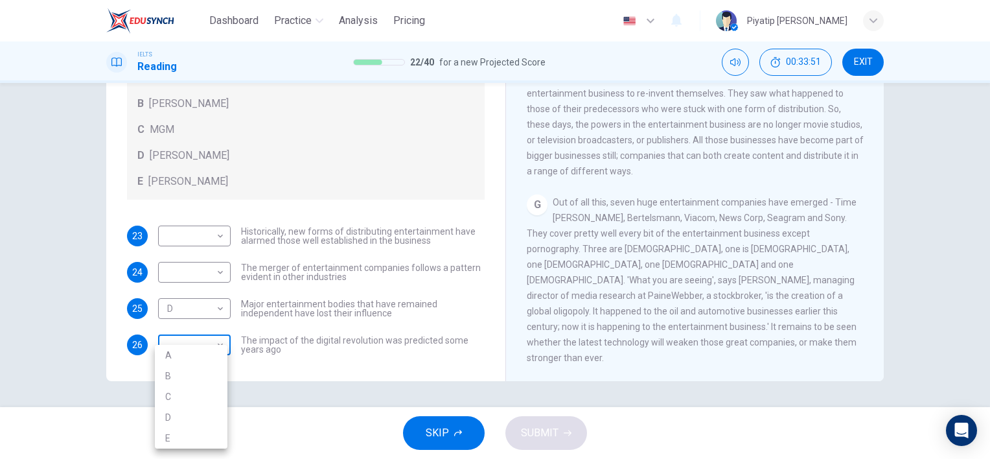
click at [198, 338] on body "Dashboard Practice Analysis Pricing English en ​ Piyatip Overturf IELTS Reading…" at bounding box center [495, 229] width 990 height 459
click at [192, 441] on li "E" at bounding box center [191, 438] width 73 height 21
type input "E"
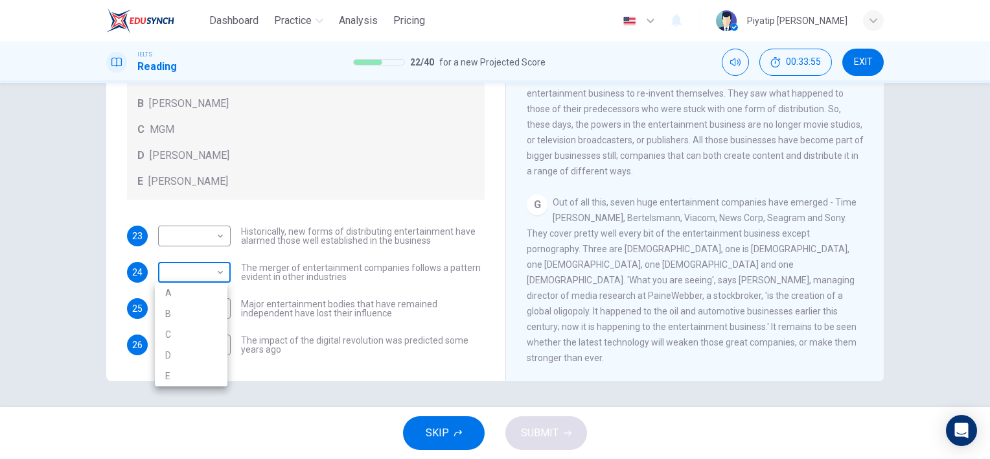
click at [200, 273] on body "Dashboard Practice Analysis Pricing English en ​ Piyatip Overturf IELTS Reading…" at bounding box center [495, 229] width 990 height 459
drag, startPoint x: 651, startPoint y: 145, endPoint x: 636, endPoint y: 143, distance: 15.7
click at [636, 143] on div at bounding box center [495, 229] width 990 height 459
click at [693, 287] on div "G Out of all this, seven huge entertainment companies have emerged - Time Warne…" at bounding box center [695, 279] width 337 height 171
click at [688, 277] on span "Out of all this, seven huge entertainment companies have emerged - Time Warner,…" at bounding box center [692, 280] width 330 height 166
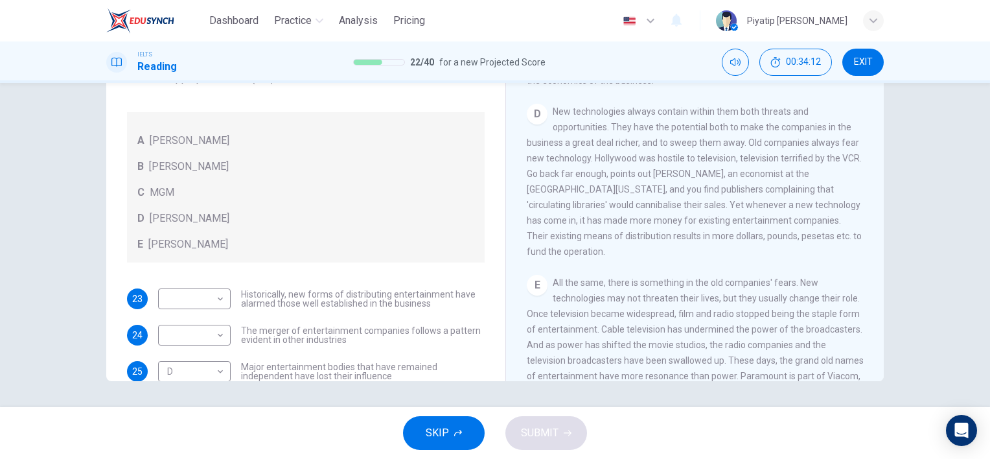
scroll to position [531, 0]
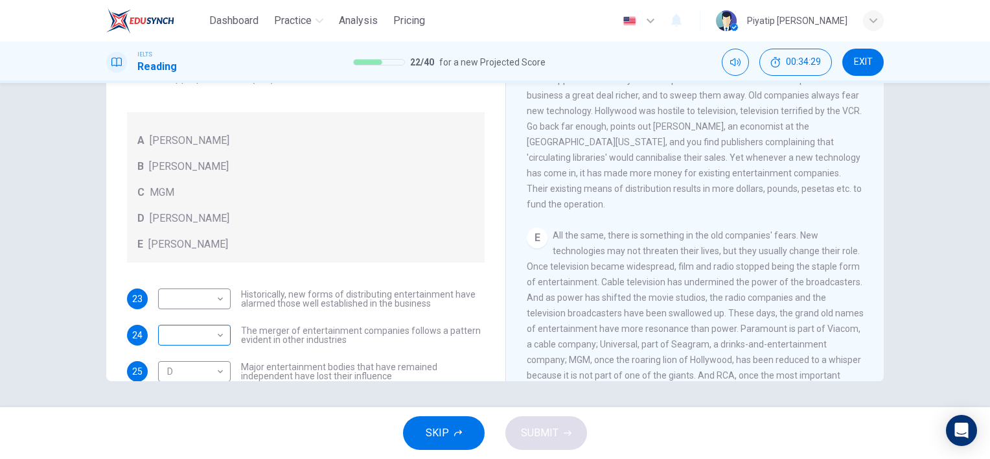
click at [198, 342] on body "Dashboard Practice Analysis Pricing English en ​ Piyatip Overturf IELTS Reading…" at bounding box center [495, 229] width 990 height 459
click at [199, 404] on li "C" at bounding box center [191, 396] width 73 height 21
type input "C"
click at [218, 314] on body "Dashboard Practice Analysis Pricing English en ​ Piyatip Overturf IELTS Reading…" at bounding box center [495, 229] width 990 height 459
click at [577, 153] on div at bounding box center [495, 229] width 990 height 459
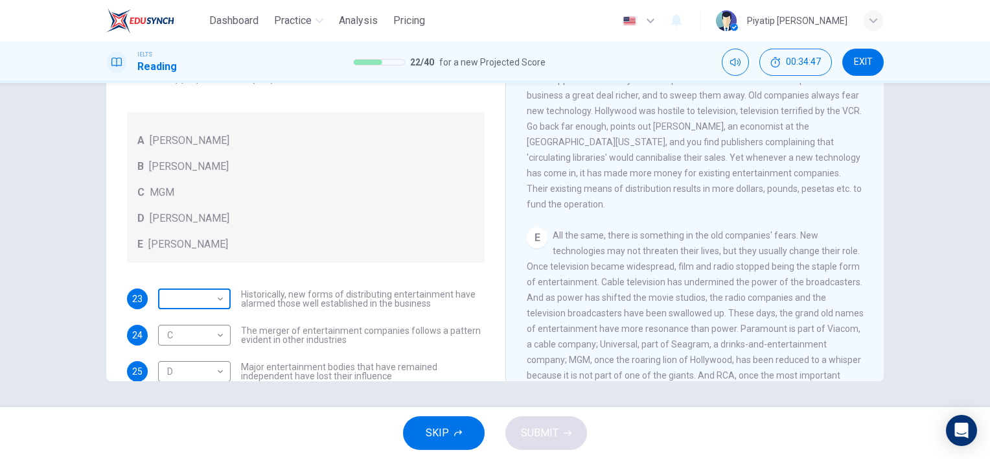
click at [176, 319] on body "Dashboard Practice Analysis Pricing English en ​ Piyatip Overturf IELTS Reading…" at bounding box center [495, 229] width 990 height 459
click at [198, 355] on li "B" at bounding box center [191, 355] width 73 height 21
type input "B"
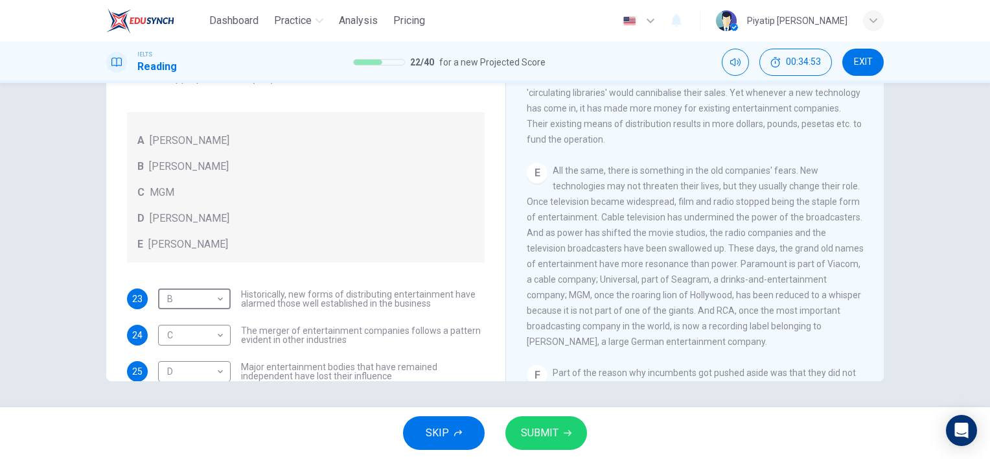
click at [557, 421] on button "SUBMIT" at bounding box center [546, 433] width 82 height 34
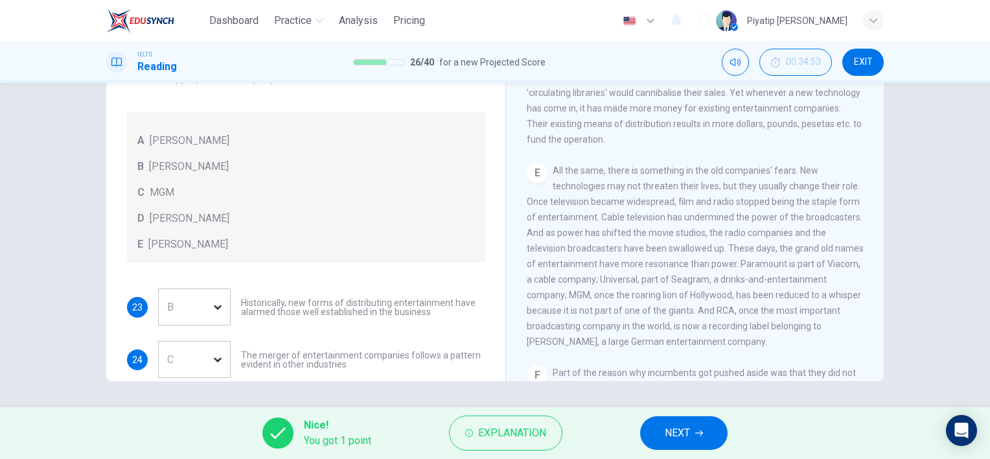
scroll to position [78, 0]
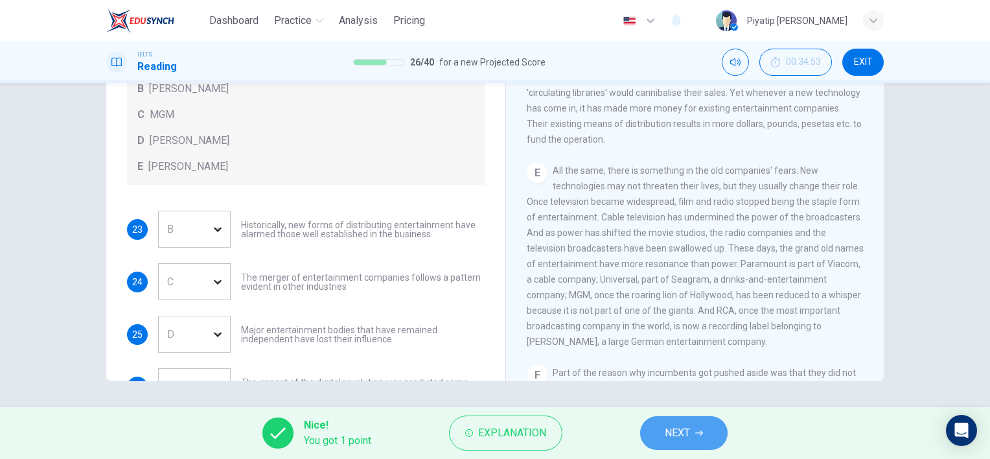
click at [682, 443] on button "NEXT" at bounding box center [683, 433] width 87 height 34
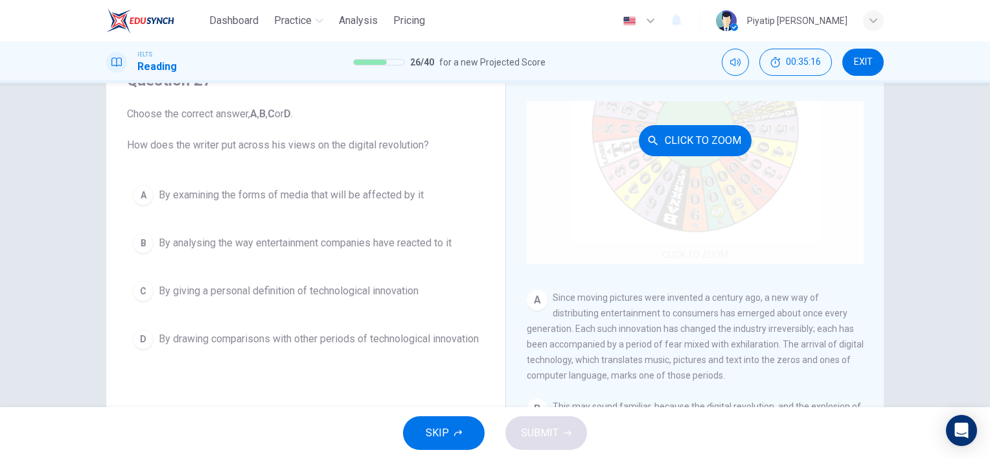
scroll to position [65, 0]
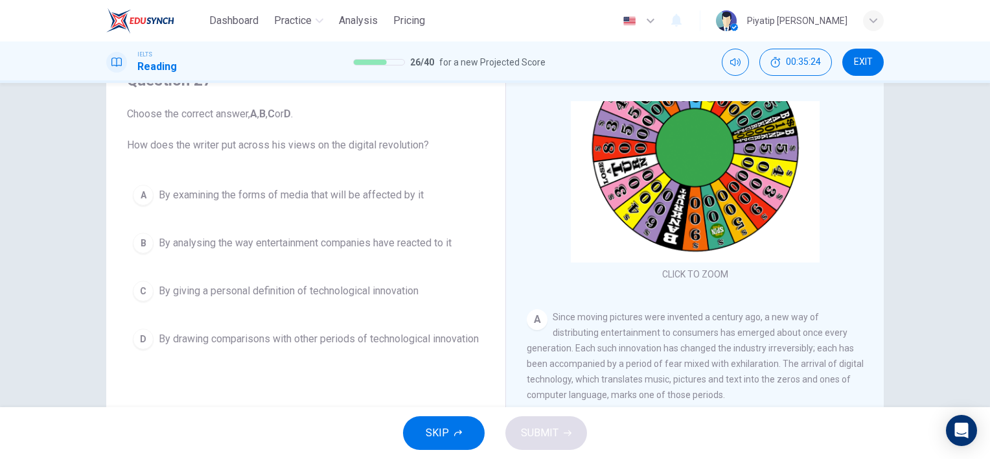
click at [370, 244] on span "By analysing the way entertainment companies have reacted to it" at bounding box center [305, 243] width 293 height 16
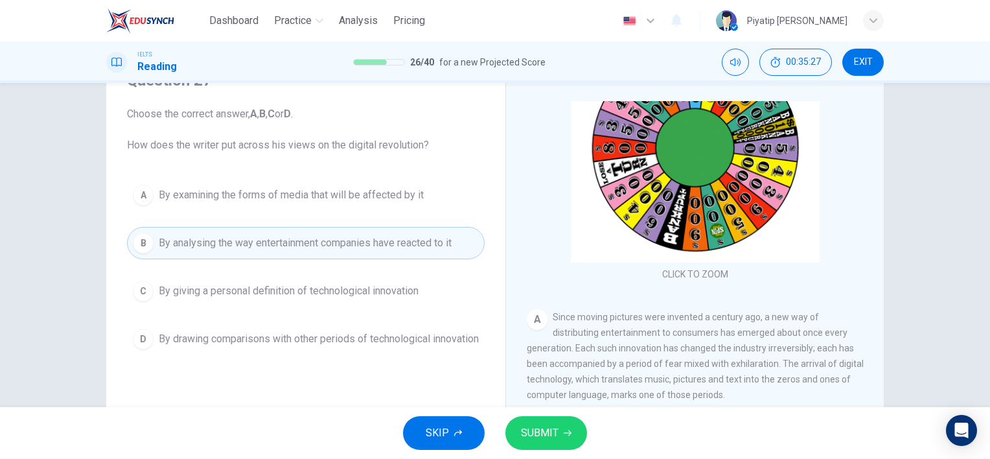
click at [536, 427] on span "SUBMIT" at bounding box center [540, 433] width 38 height 18
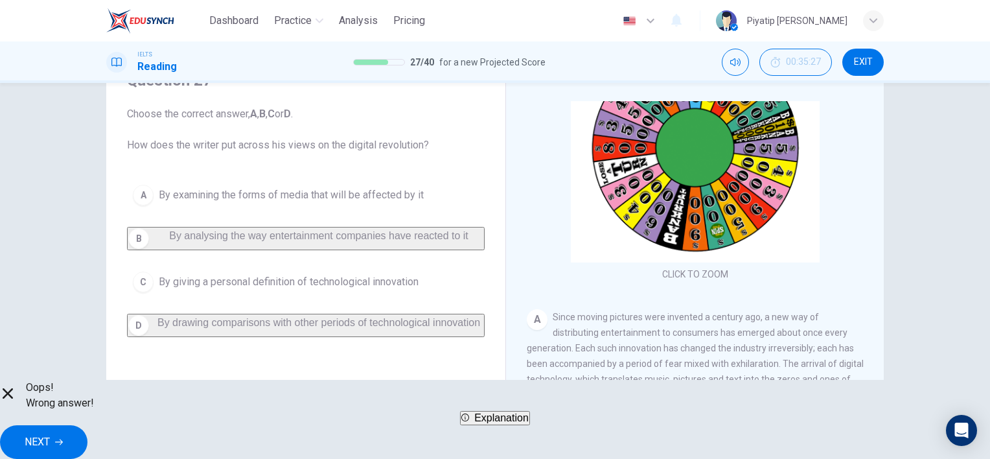
click at [321, 337] on div "A By examining the forms of media that will be affected by it B By analysing th…" at bounding box center [306, 258] width 358 height 158
click at [283, 337] on div "A By examining the forms of media that will be affected by it B By analysing th…" at bounding box center [306, 258] width 358 height 158
click at [50, 433] on span "NEXT" at bounding box center [37, 442] width 25 height 18
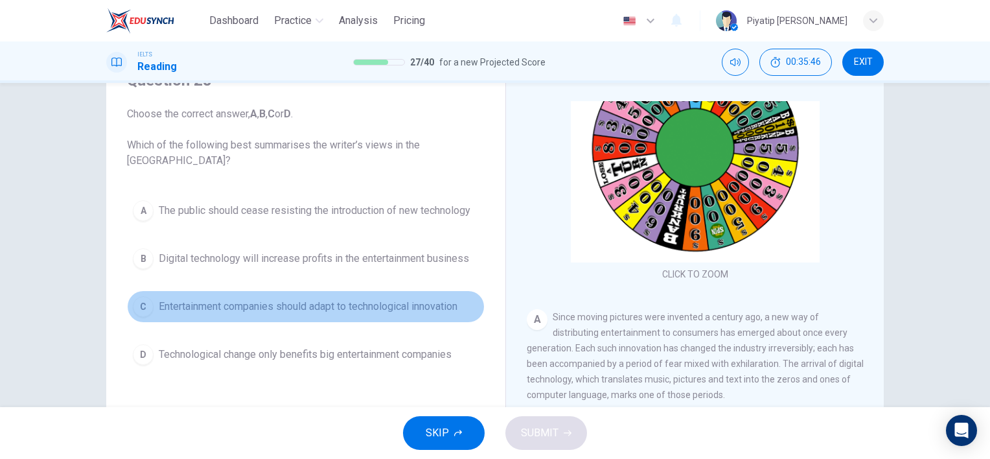
click at [257, 305] on span "Entertainment companies should adapt to technological innovation" at bounding box center [308, 307] width 299 height 16
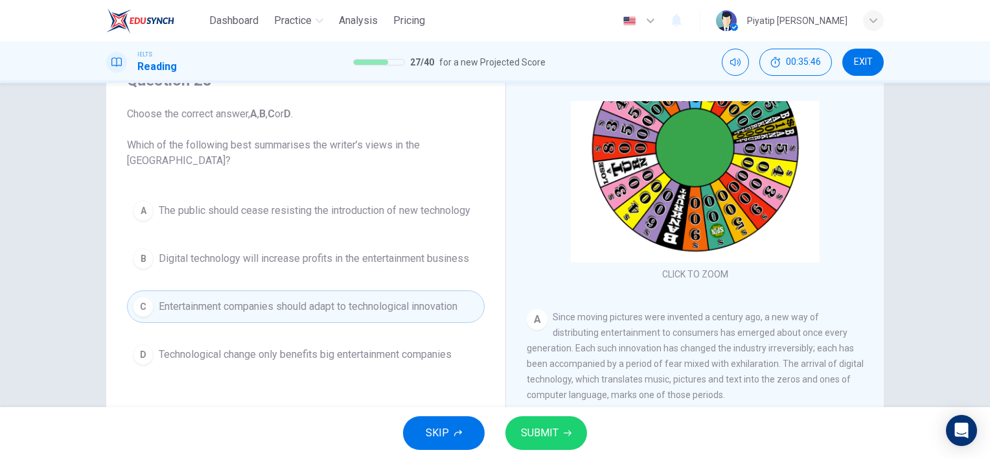
click at [557, 441] on button "SUBMIT" at bounding box center [546, 433] width 82 height 34
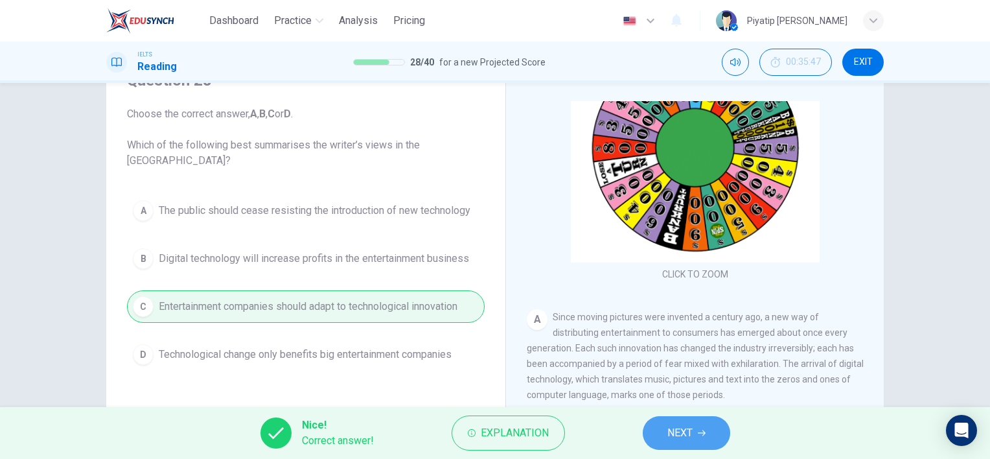
click at [686, 426] on span "NEXT" at bounding box center [679, 433] width 25 height 18
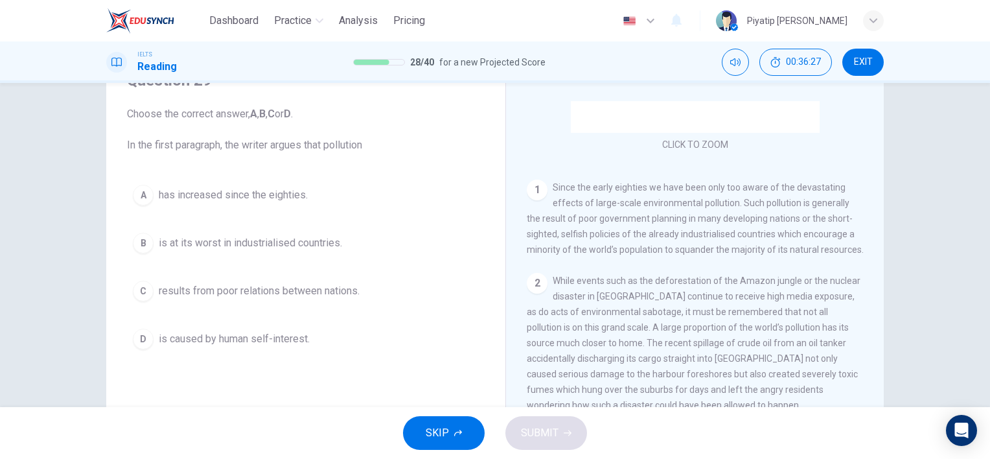
click at [408, 293] on button "C results from poor relations between nations." at bounding box center [306, 291] width 358 height 32
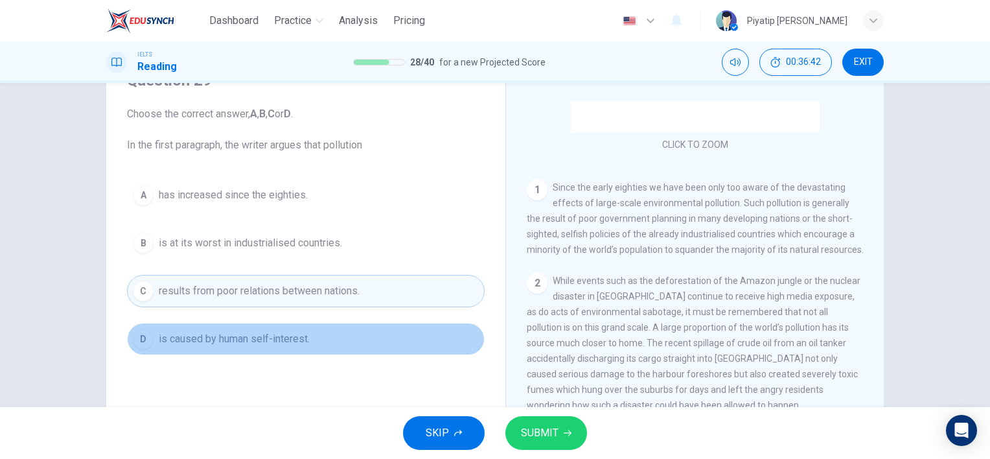
click at [402, 346] on button "D is caused by human self-interest." at bounding box center [306, 339] width 358 height 32
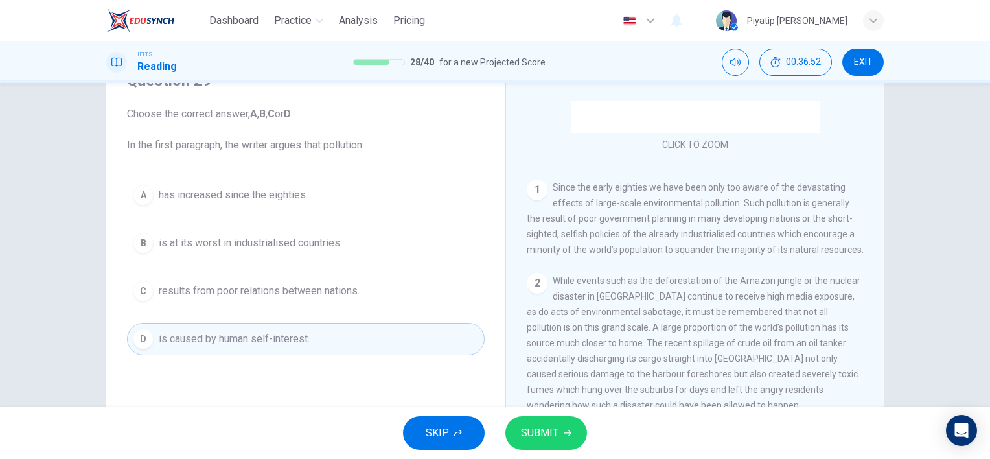
click at [166, 236] on span "is at its worst in industrialised countries." at bounding box center [250, 243] width 183 height 16
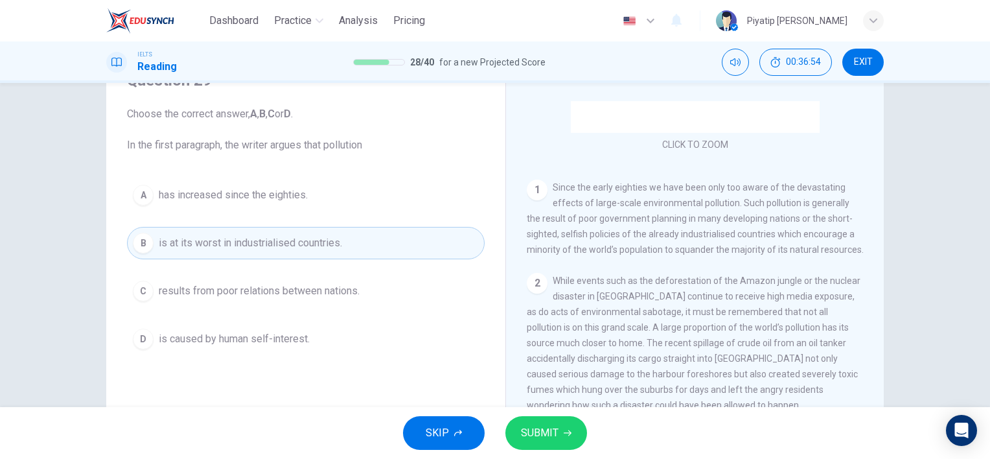
click at [541, 434] on span "SUBMIT" at bounding box center [540, 433] width 38 height 18
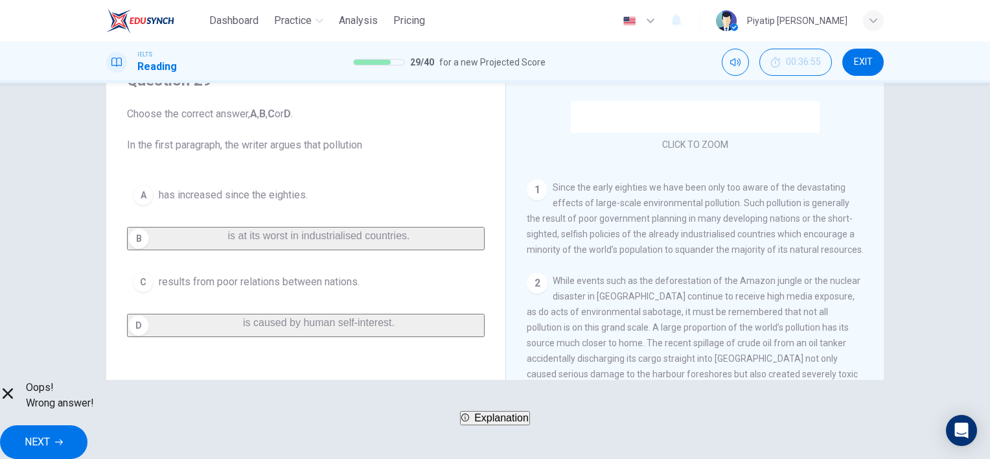
click at [50, 433] on span "NEXT" at bounding box center [37, 442] width 25 height 18
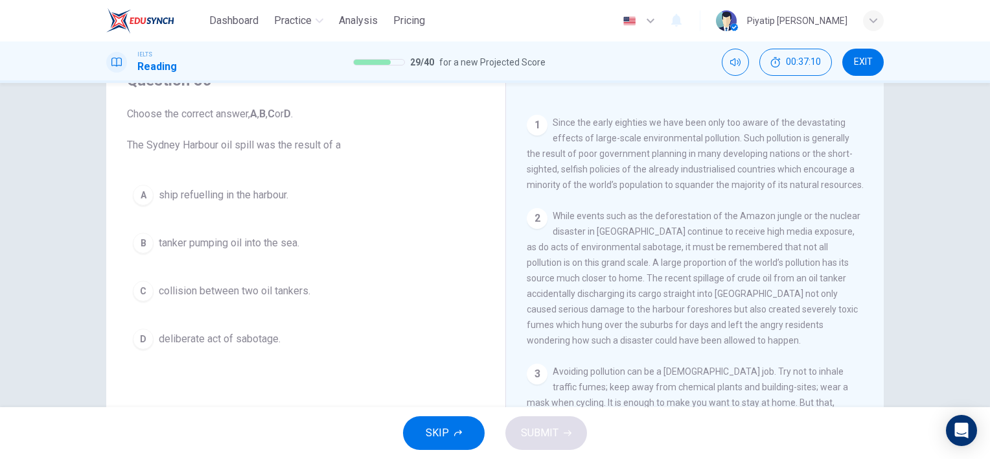
click at [373, 290] on button "C collision between two oil tankers." at bounding box center [306, 291] width 358 height 32
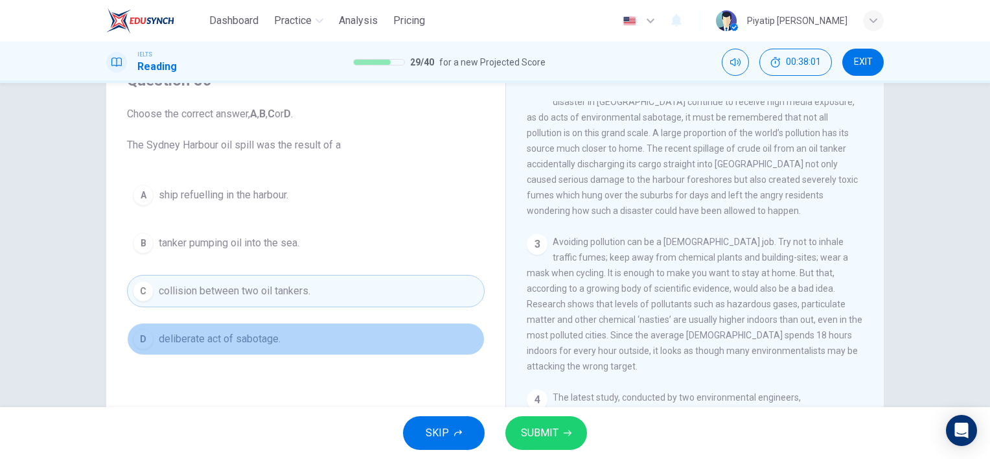
click at [337, 347] on button "D deliberate act of sabotage." at bounding box center [306, 339] width 358 height 32
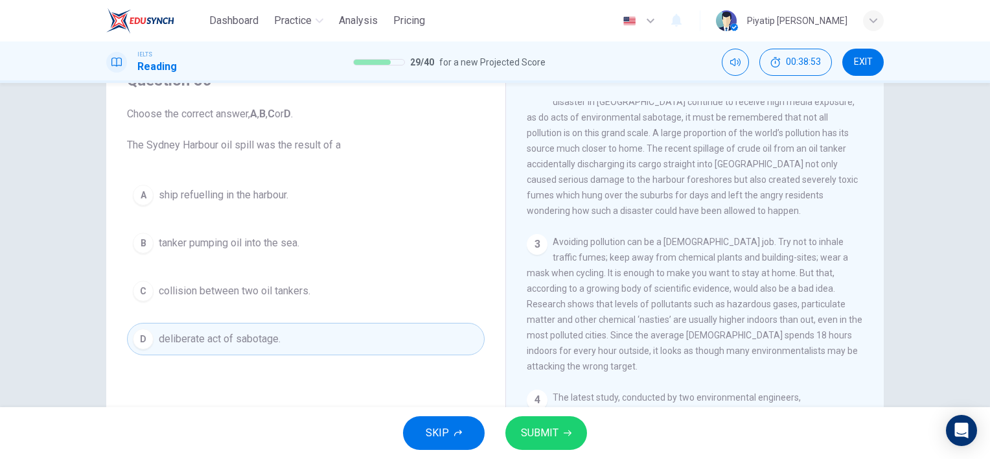
click at [318, 244] on button "B tanker pumping oil into the sea." at bounding box center [306, 243] width 358 height 32
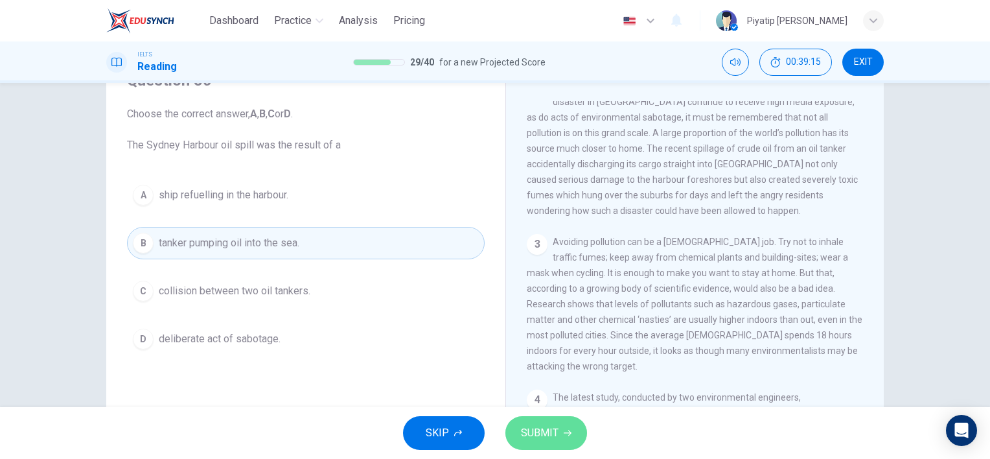
click at [546, 425] on span "SUBMIT" at bounding box center [540, 433] width 38 height 18
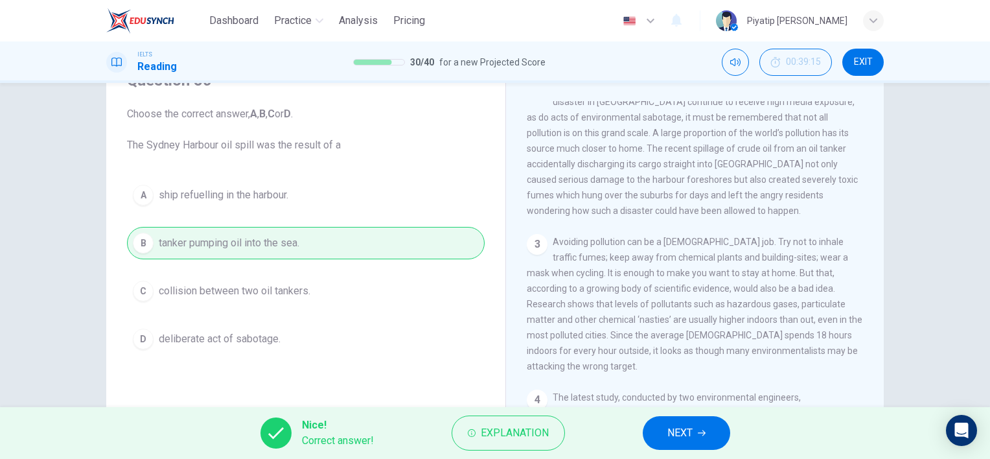
click at [673, 412] on div "Nice! Correct answer! Explanation NEXT" at bounding box center [495, 433] width 990 height 52
click at [665, 430] on button "NEXT" at bounding box center [686, 433] width 87 height 34
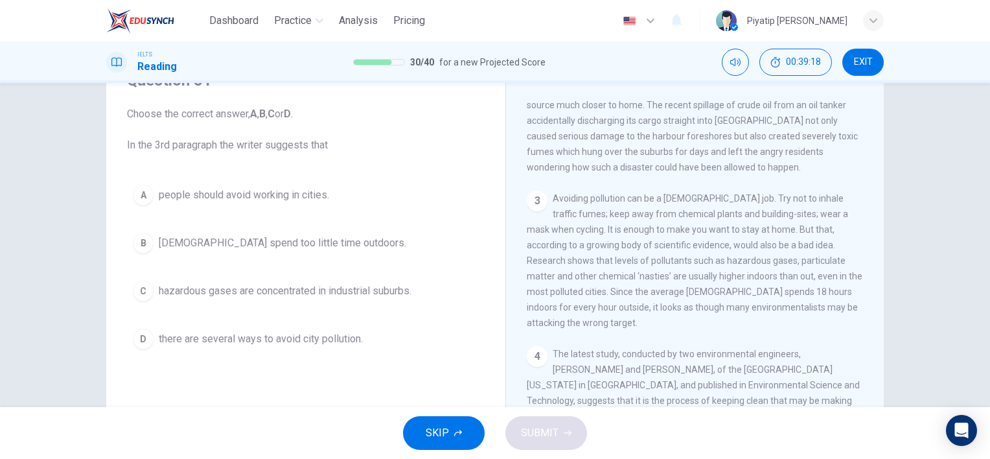
scroll to position [454, 0]
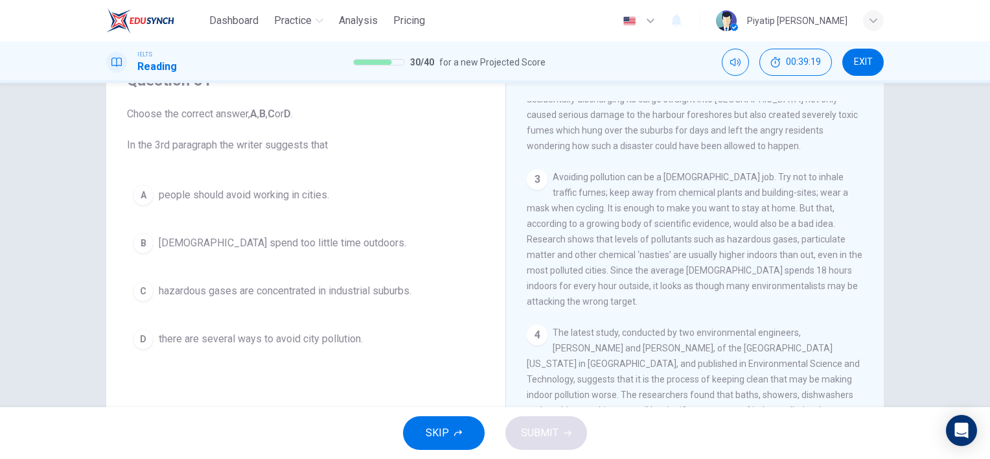
click at [562, 441] on div "SKIP SUBMIT" at bounding box center [495, 433] width 990 height 52
click at [656, 417] on div "SKIP SUBMIT" at bounding box center [495, 433] width 990 height 52
click at [568, 443] on div "SKIP SUBMIT" at bounding box center [495, 433] width 990 height 52
click at [566, 441] on div "SKIP SUBMIT" at bounding box center [495, 433] width 990 height 52
click at [561, 434] on div "SKIP SUBMIT" at bounding box center [495, 433] width 990 height 52
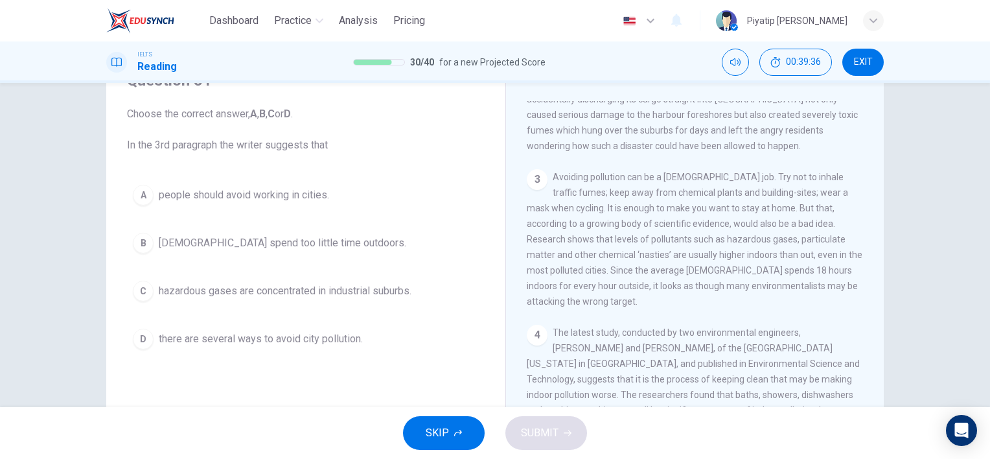
click at [562, 434] on div "SKIP SUBMIT" at bounding box center [495, 433] width 990 height 52
drag, startPoint x: 617, startPoint y: 437, endPoint x: 623, endPoint y: 441, distance: 7.6
click at [619, 437] on div "SKIP SUBMIT" at bounding box center [495, 433] width 990 height 52
click at [621, 441] on div "SKIP SUBMIT" at bounding box center [495, 433] width 990 height 52
click at [620, 439] on div "SKIP SUBMIT" at bounding box center [495, 433] width 990 height 52
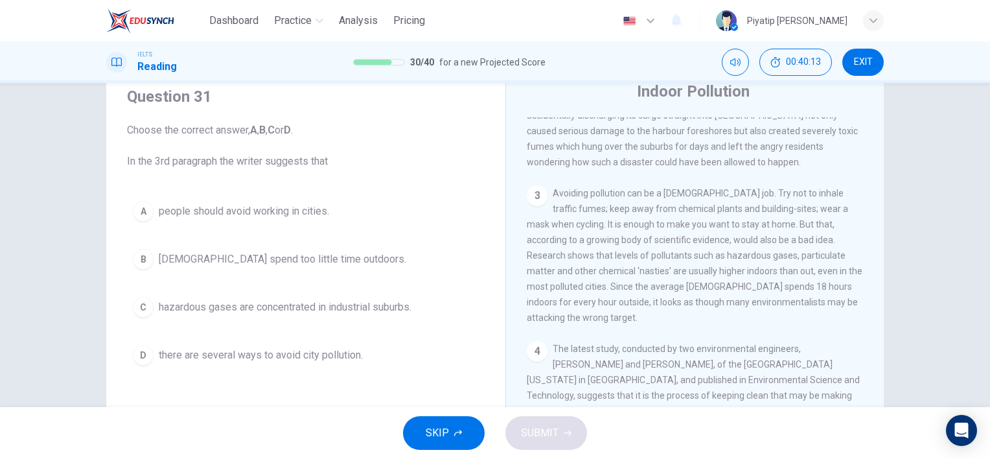
click at [436, 352] on button "D there are several ways to avoid city pollution." at bounding box center [306, 355] width 358 height 32
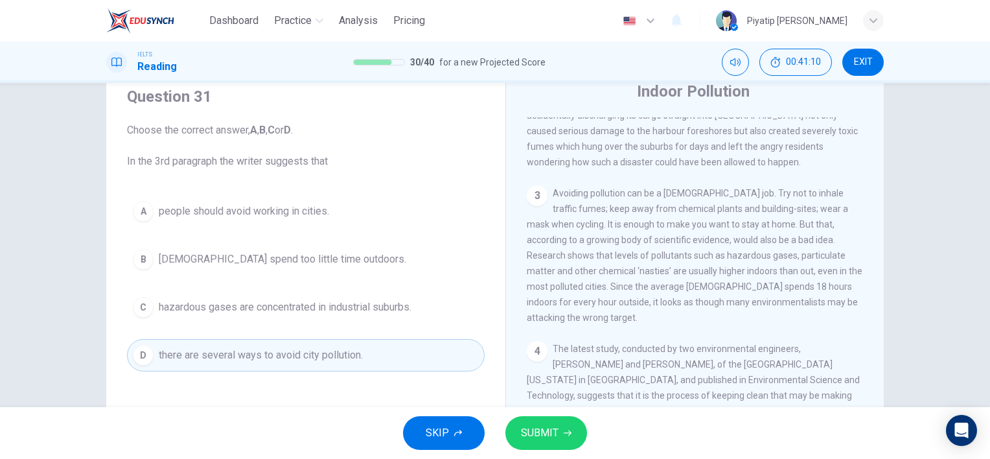
click at [451, 301] on button "C hazardous gases are concentrated in industrial suburbs." at bounding box center [306, 307] width 358 height 32
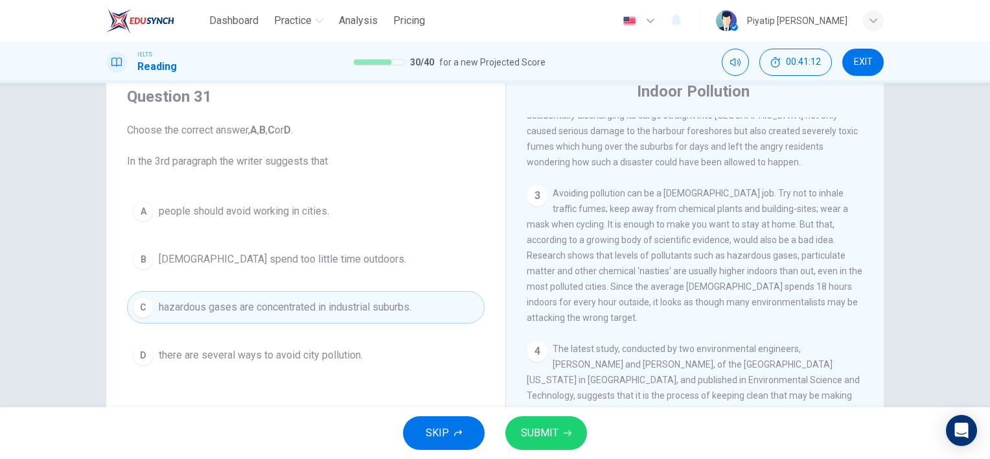
click at [544, 439] on span "SUBMIT" at bounding box center [540, 433] width 38 height 18
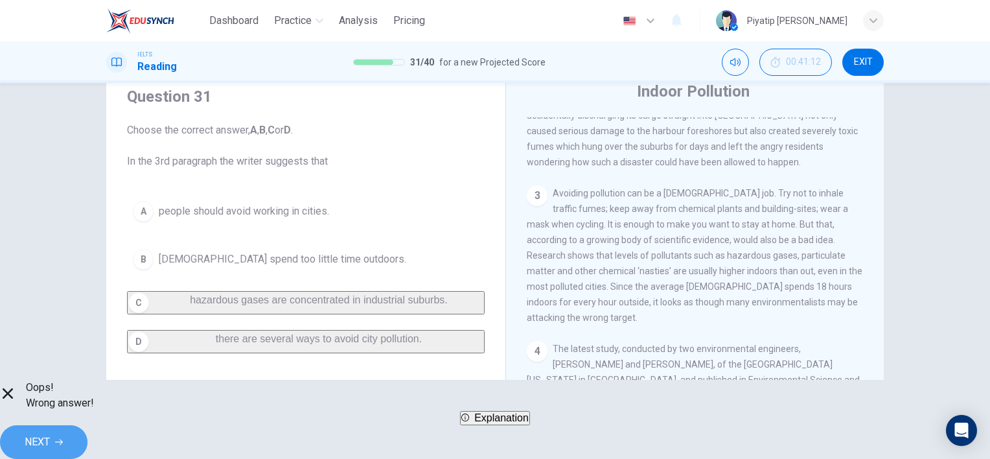
click at [50, 433] on span "NEXT" at bounding box center [37, 442] width 25 height 18
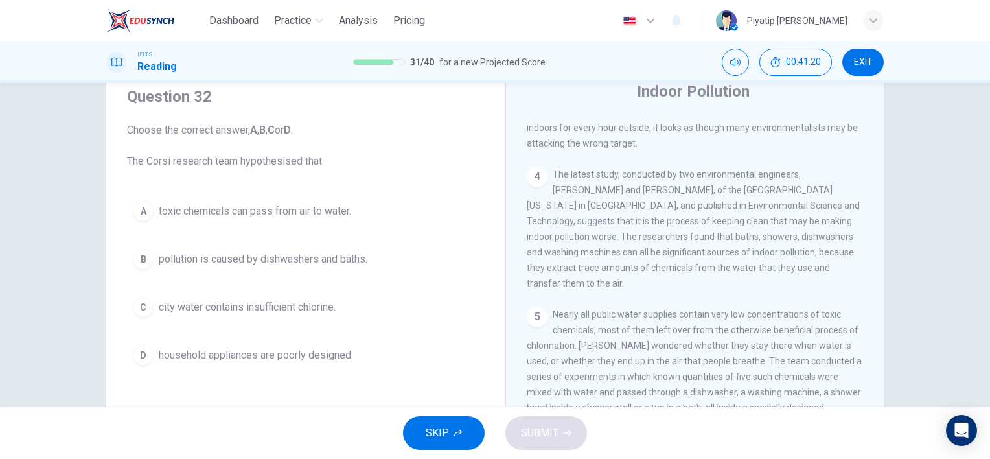
scroll to position [648, 0]
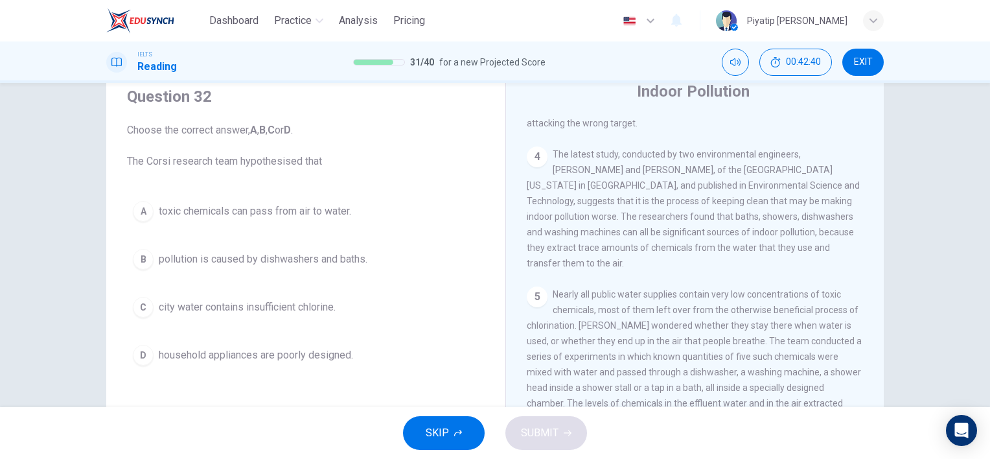
click at [348, 343] on button "D household appliances are poorly designed." at bounding box center [306, 355] width 358 height 32
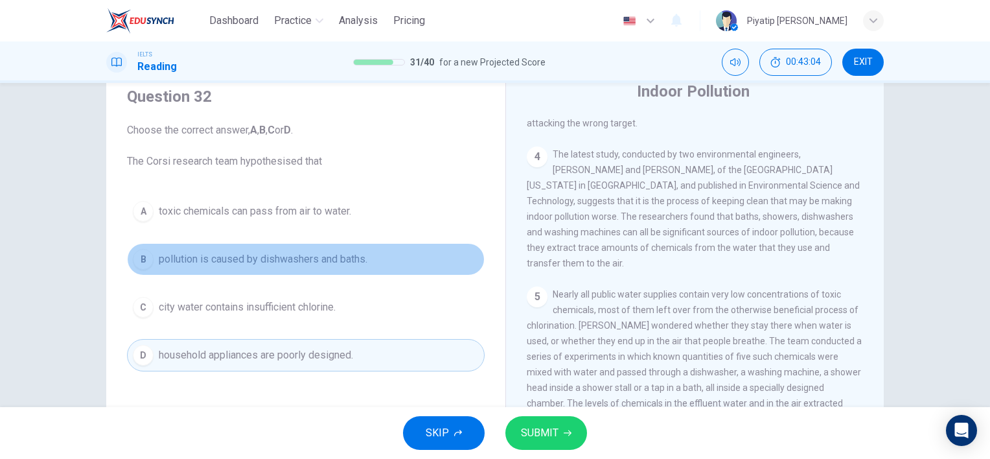
click at [455, 255] on button "B pollution is caused by dishwashers and baths." at bounding box center [306, 259] width 358 height 32
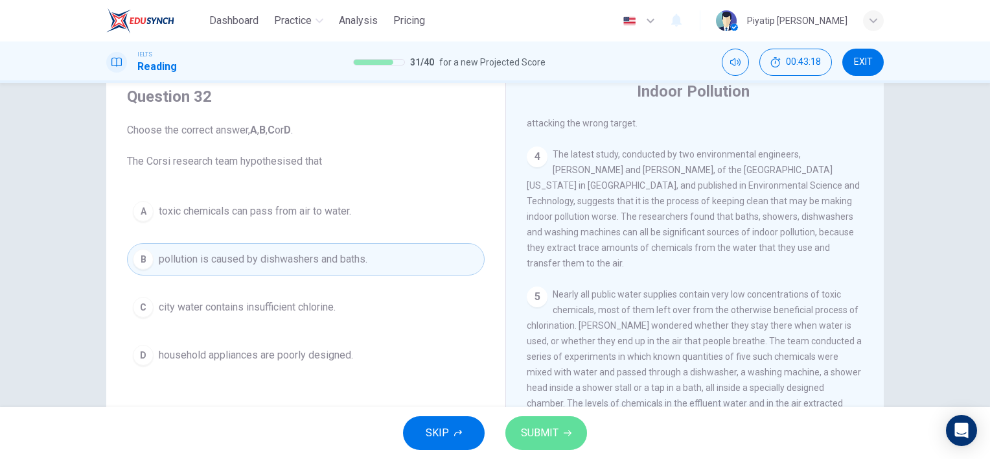
click at [532, 421] on button "SUBMIT" at bounding box center [546, 433] width 82 height 34
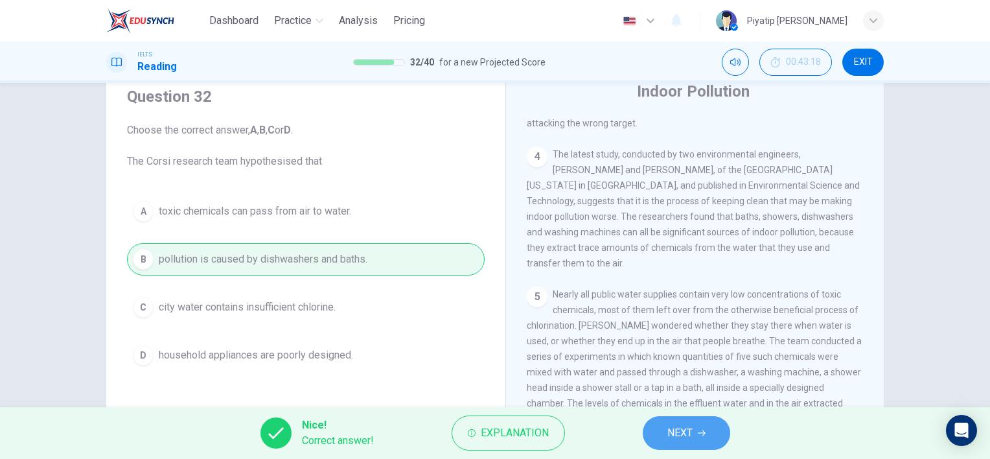
click at [695, 430] on button "NEXT" at bounding box center [686, 433] width 87 height 34
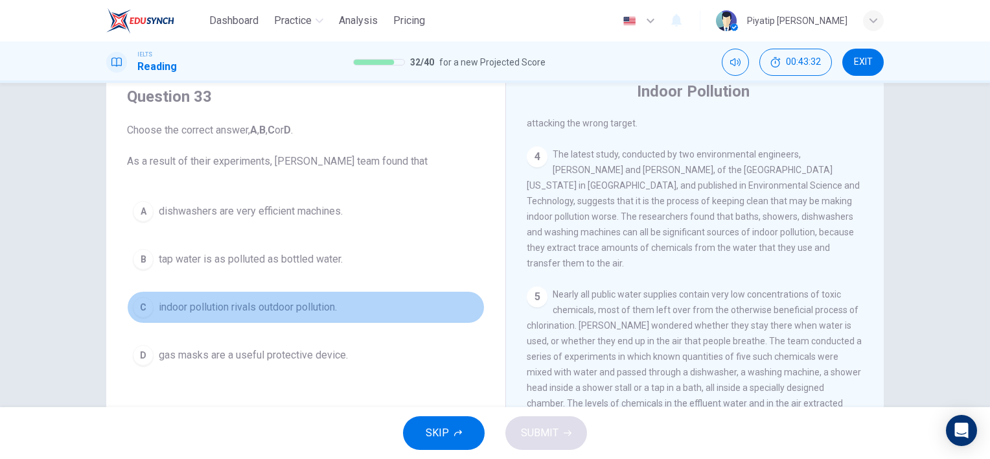
click at [403, 305] on button "C indoor pollution rivals outdoor pollution." at bounding box center [306, 307] width 358 height 32
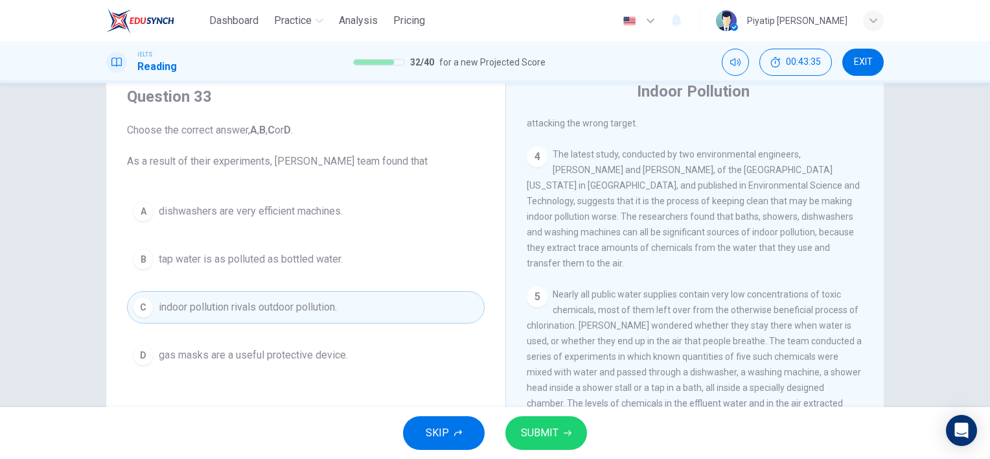
click at [555, 423] on button "SUBMIT" at bounding box center [546, 433] width 82 height 34
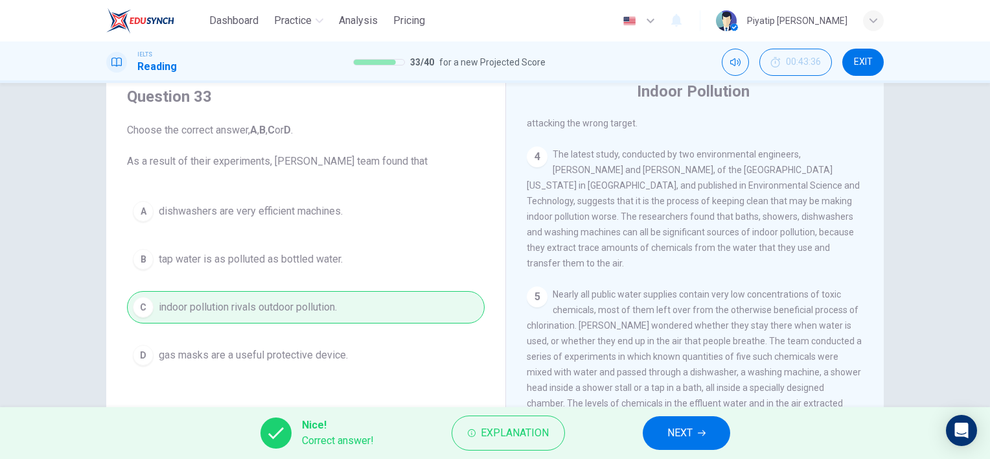
click at [685, 428] on span "NEXT" at bounding box center [679, 433] width 25 height 18
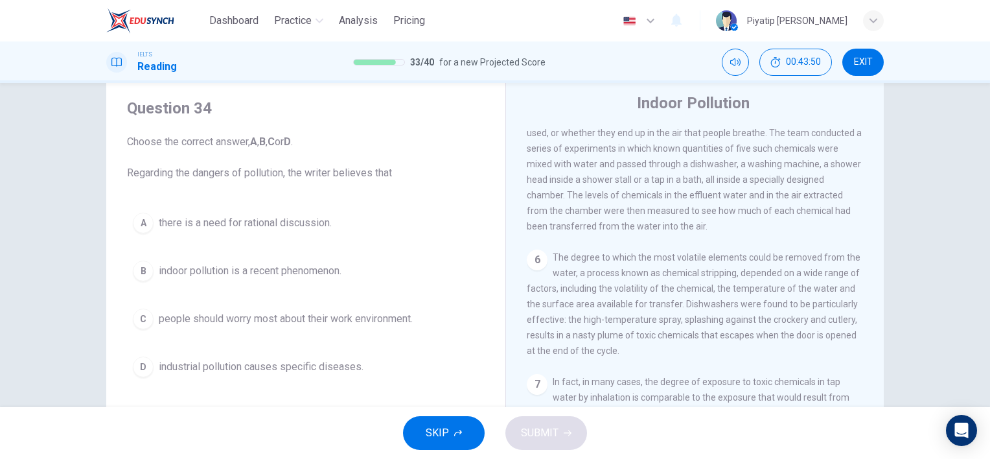
scroll to position [65, 0]
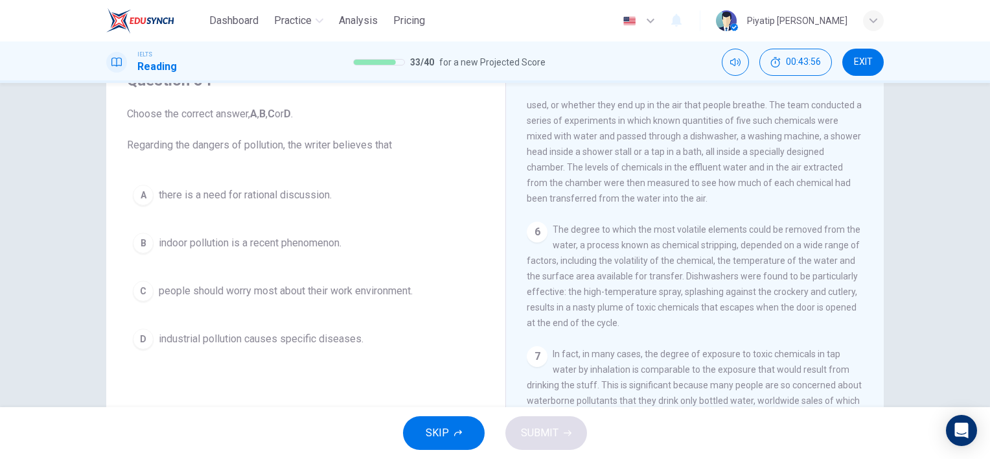
drag, startPoint x: 395, startPoint y: 212, endPoint x: 384, endPoint y: 209, distance: 10.7
click at [384, 209] on div "A there is a need for rational discussion. B indoor pollution is a recent pheno…" at bounding box center [306, 267] width 358 height 176
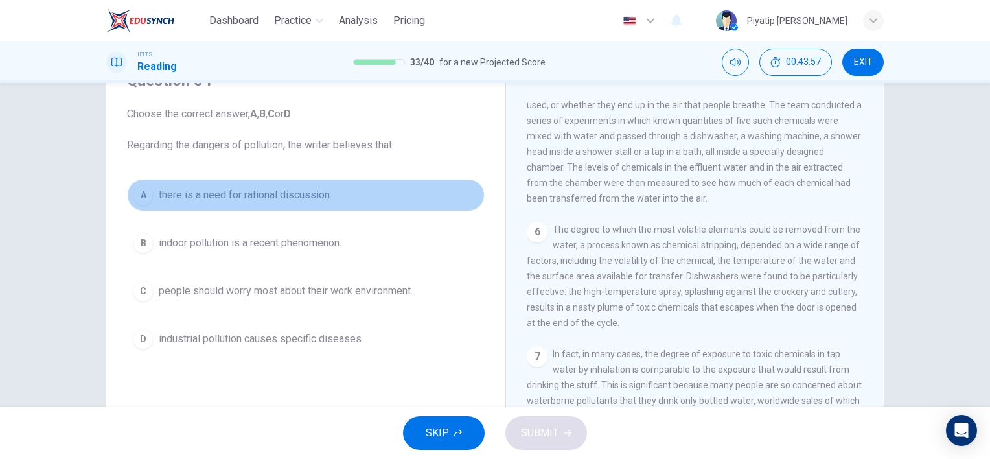
click at [385, 192] on button "A there is a need for rational discussion." at bounding box center [306, 195] width 358 height 32
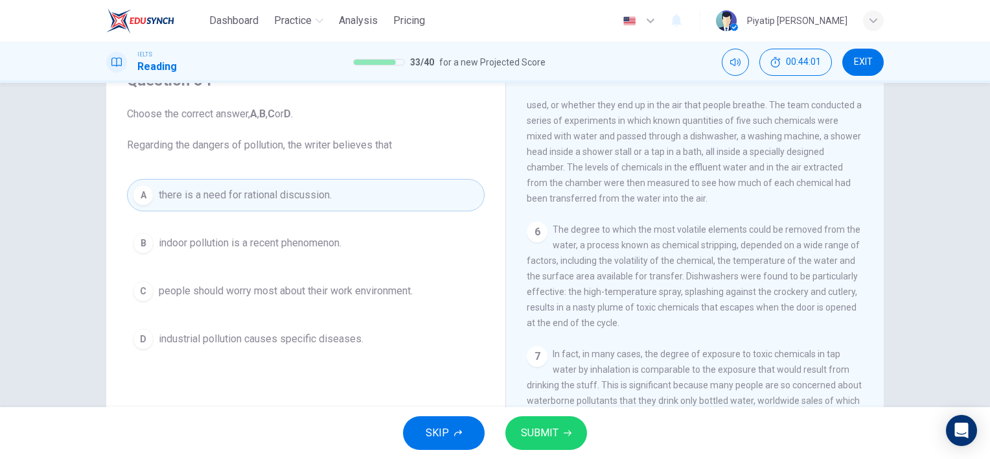
click at [544, 429] on span "SUBMIT" at bounding box center [540, 433] width 38 height 18
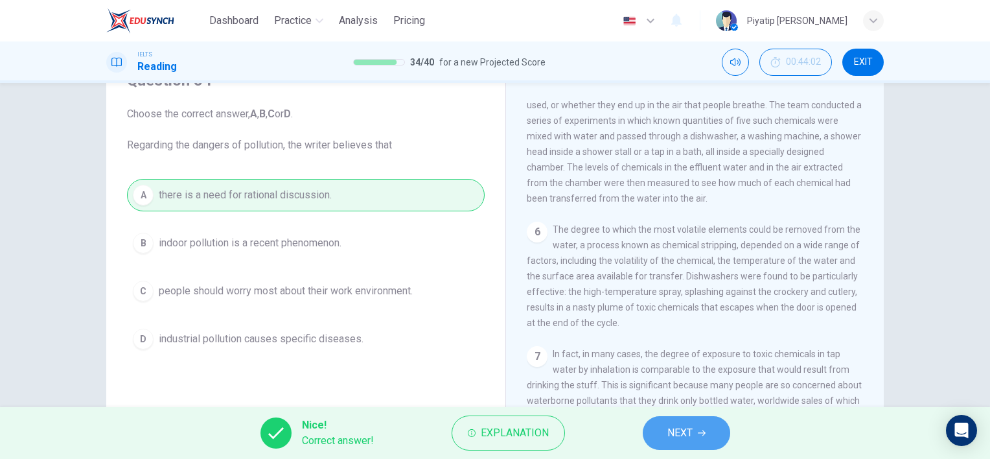
click at [700, 432] on icon "button" at bounding box center [702, 433] width 8 height 8
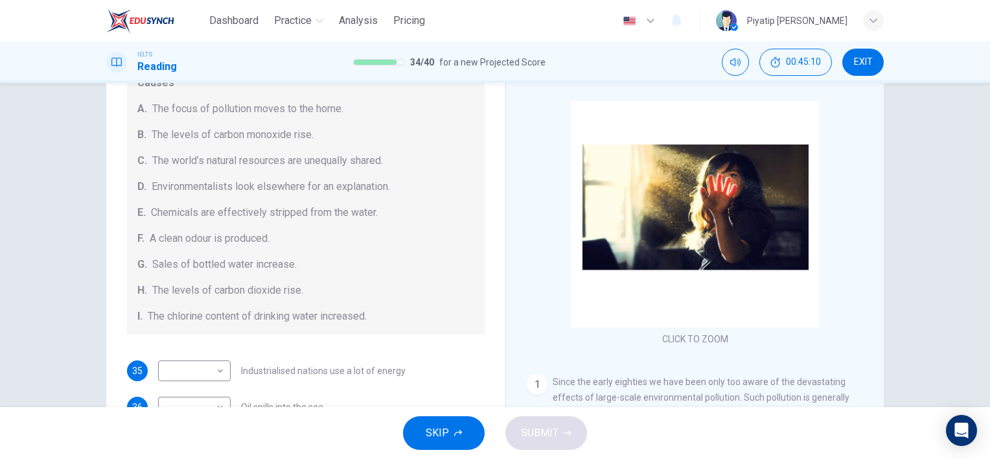
scroll to position [275, 0]
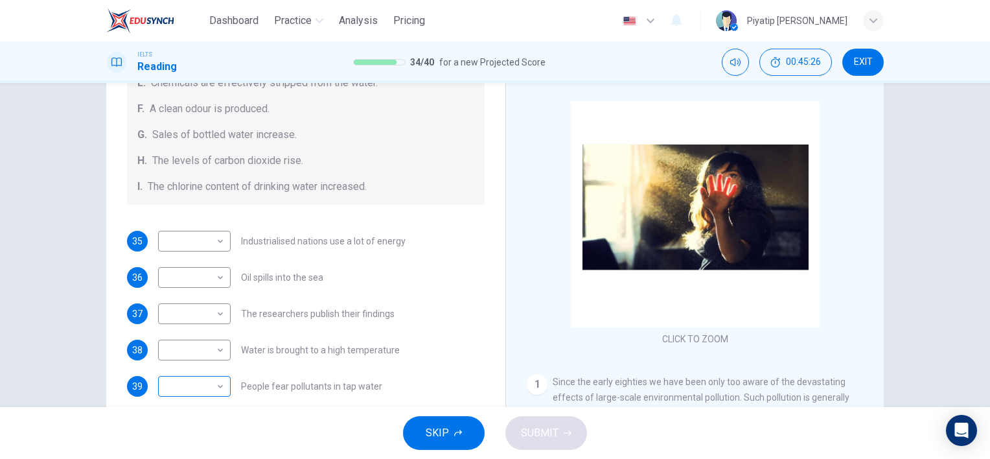
click at [194, 389] on body "Dashboard Practice Analysis Pricing English en ​ Piyatip Overturf IELTS Reading…" at bounding box center [495, 229] width 990 height 459
click at [192, 439] on li "I" at bounding box center [191, 438] width 73 height 21
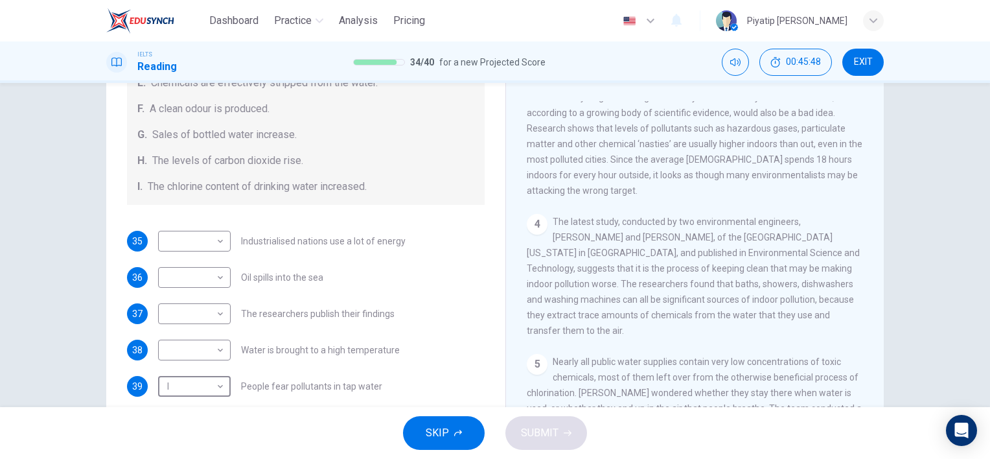
scroll to position [454, 0]
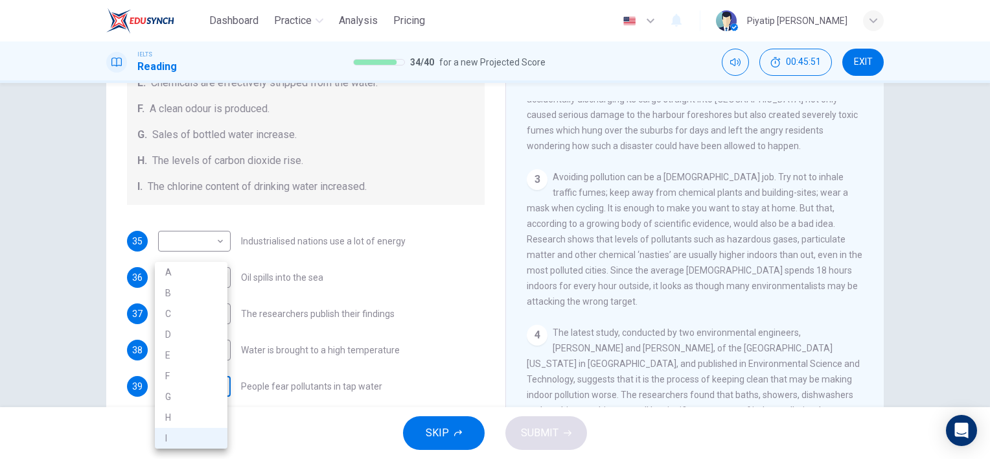
click at [205, 382] on body "Dashboard Practice Analysis Pricing English en ​ Piyatip Overturf IELTS Reading…" at bounding box center [495, 229] width 990 height 459
click at [205, 389] on li "G" at bounding box center [191, 396] width 73 height 21
type input "G"
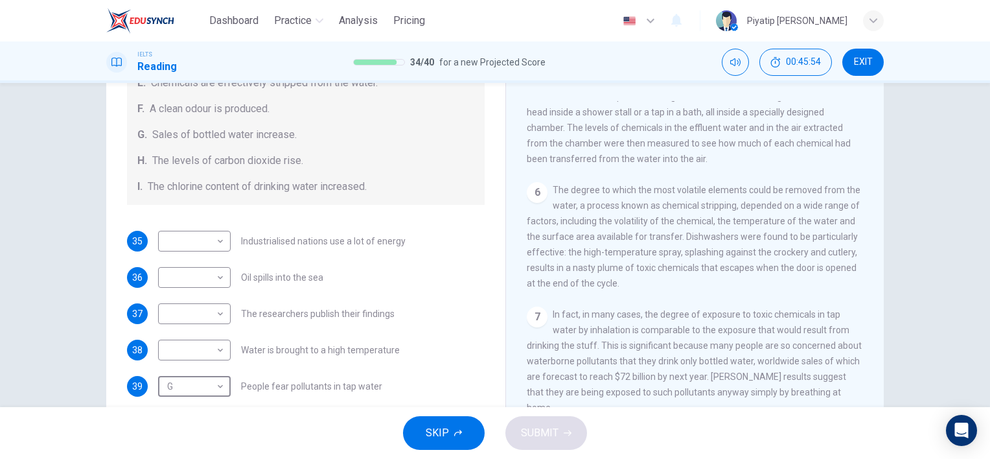
scroll to position [713, 0]
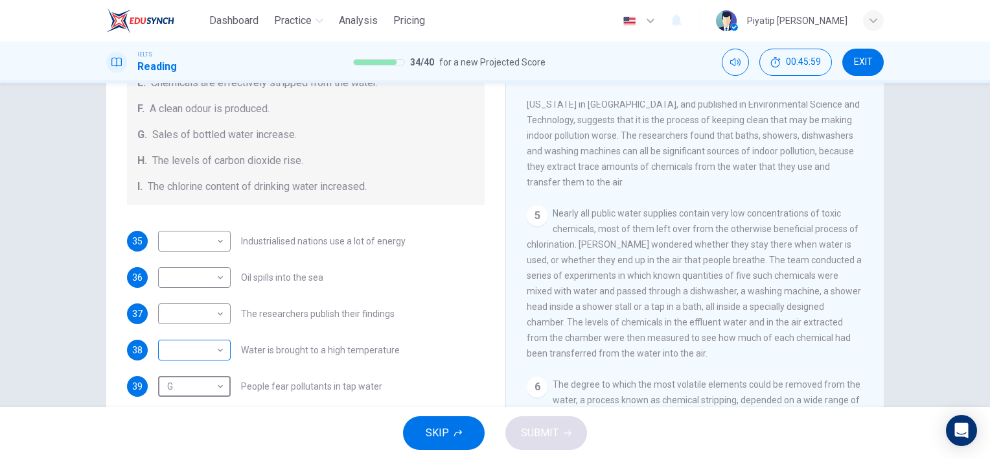
click at [226, 355] on div "​ ​" at bounding box center [194, 350] width 73 height 21
click at [215, 349] on body "Dashboard Practice Analysis Pricing English en ​ Piyatip Overturf IELTS Reading…" at bounding box center [495, 229] width 990 height 459
click at [67, 281] on div at bounding box center [495, 229] width 990 height 459
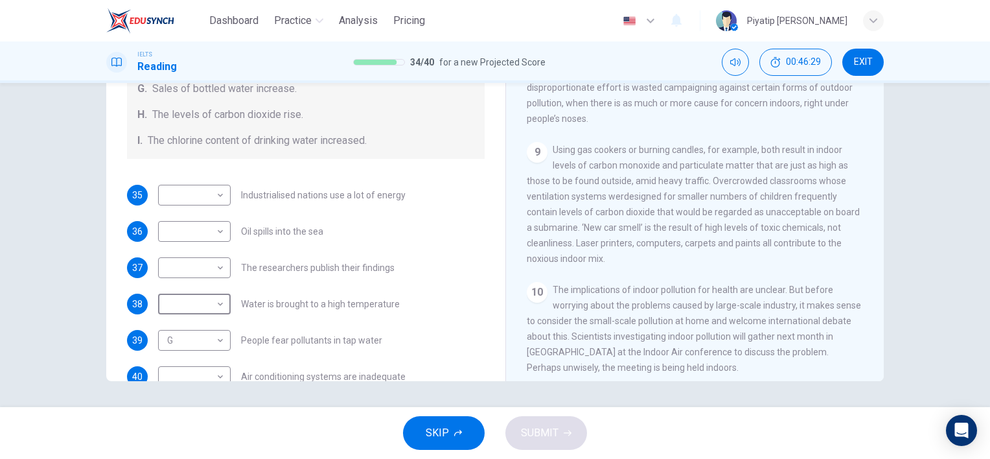
scroll to position [275, 0]
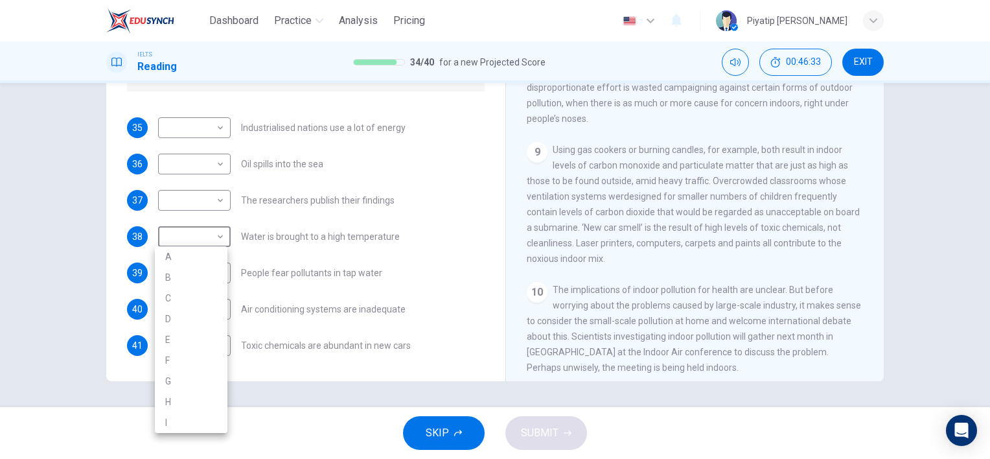
click at [203, 244] on body "Dashboard Practice Analysis Pricing English en ​ Piyatip Overturf IELTS Reading…" at bounding box center [495, 229] width 990 height 459
click at [367, 194] on div at bounding box center [495, 229] width 990 height 459
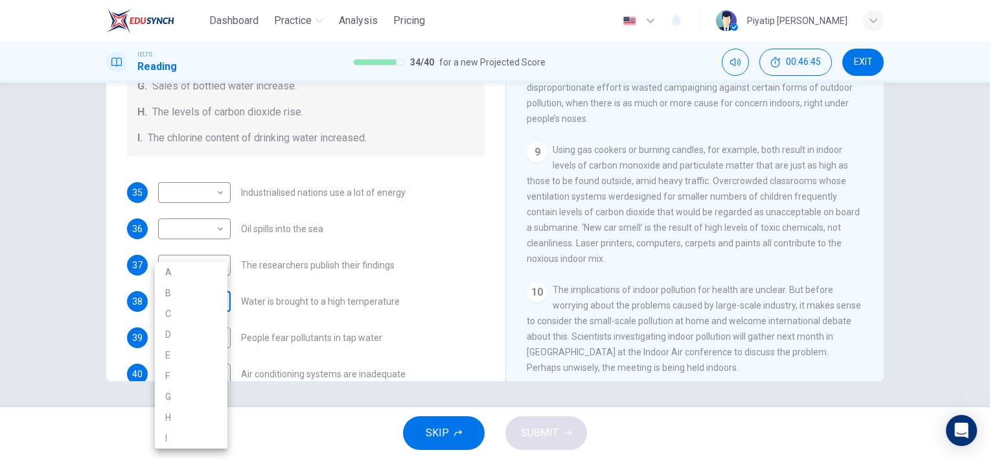
click at [200, 290] on body "Dashboard Practice Analysis Pricing English en ​ Piyatip Overturf IELTS Reading…" at bounding box center [495, 229] width 990 height 459
click at [205, 356] on li "E" at bounding box center [191, 355] width 73 height 21
type input "E"
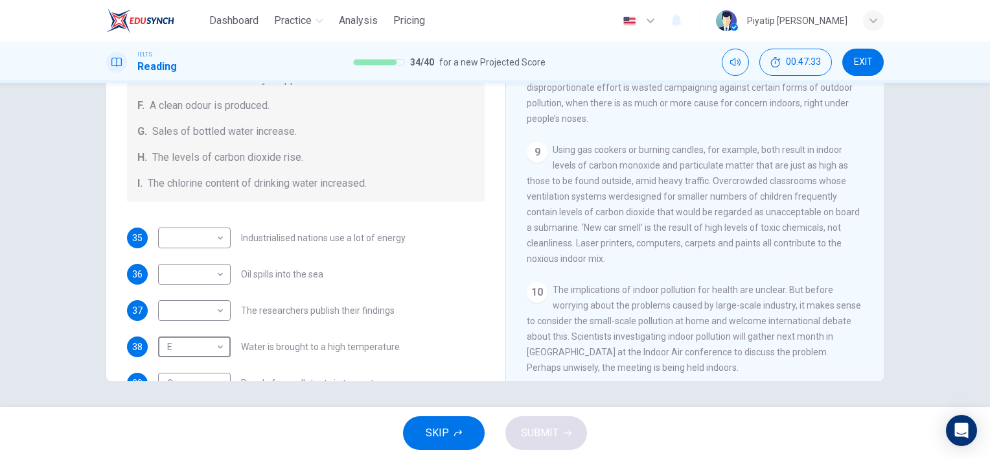
scroll to position [275, 0]
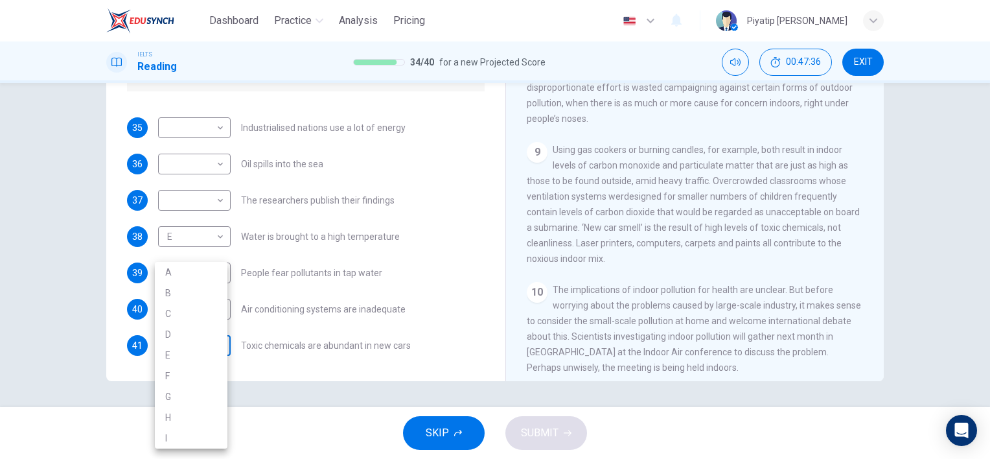
click at [200, 339] on body "Dashboard Practice Analysis Pricing English en ​ Piyatip Overturf IELTS Reading…" at bounding box center [495, 229] width 990 height 459
click at [169, 429] on li "I" at bounding box center [191, 438] width 73 height 21
type input "I"
click at [196, 301] on body "Dashboard Practice Analysis Pricing English en ​ Piyatip Overturf IELTS Reading…" at bounding box center [495, 229] width 990 height 459
drag, startPoint x: 334, startPoint y: 270, endPoint x: 334, endPoint y: 259, distance: 10.4
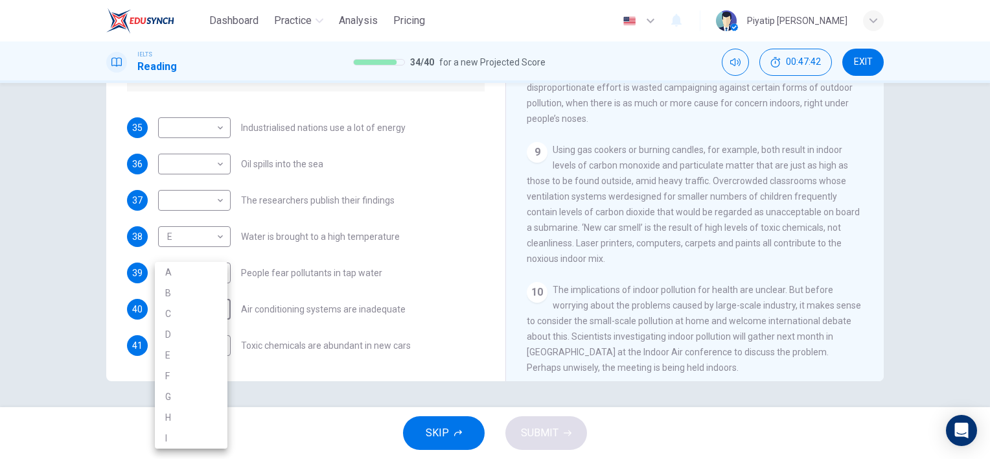
click at [334, 270] on div at bounding box center [495, 229] width 990 height 459
click at [187, 307] on body "Dashboard Practice Analysis Pricing English en ​ Piyatip Overturf IELTS Reading…" at bounding box center [495, 229] width 990 height 459
click at [192, 285] on li "B" at bounding box center [191, 293] width 73 height 21
type input "B"
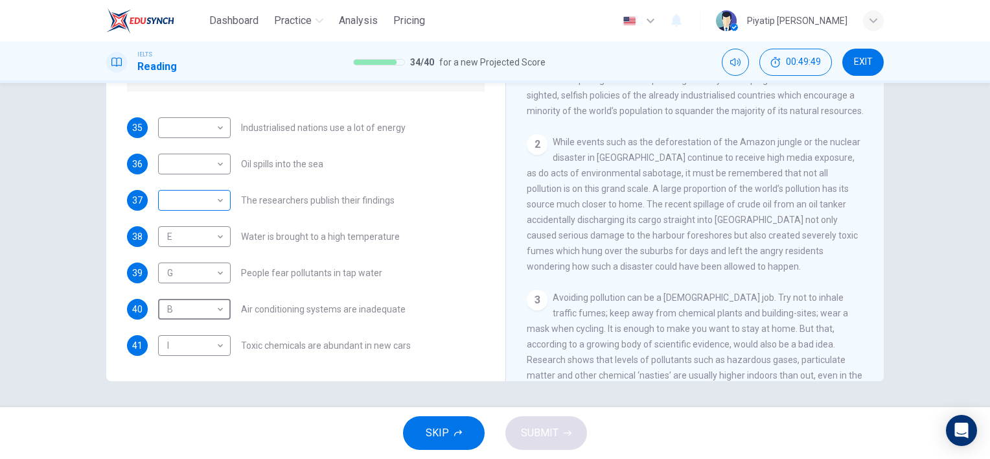
click at [212, 196] on body "Dashboard Practice Analysis Pricing English en ​ Piyatip Overturf IELTS Reading…" at bounding box center [495, 229] width 990 height 459
click at [216, 287] on li "D" at bounding box center [191, 282] width 73 height 21
type input "D"
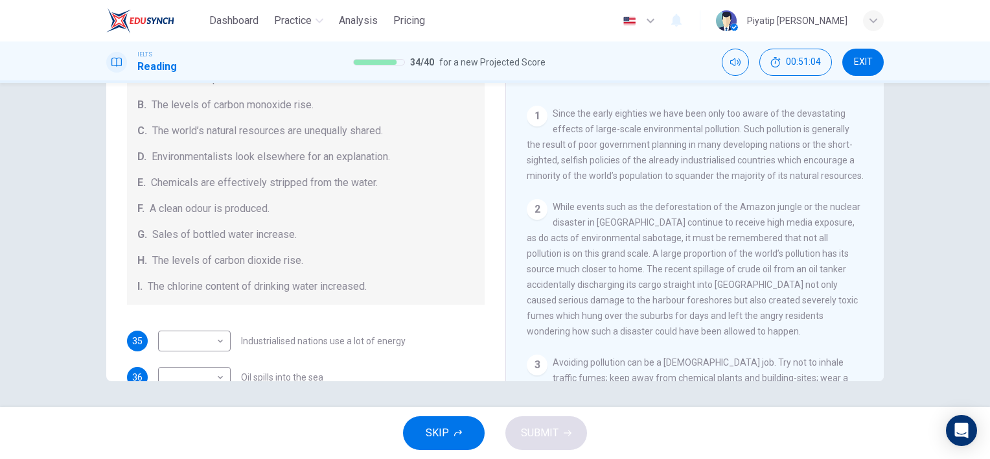
scroll to position [80, 0]
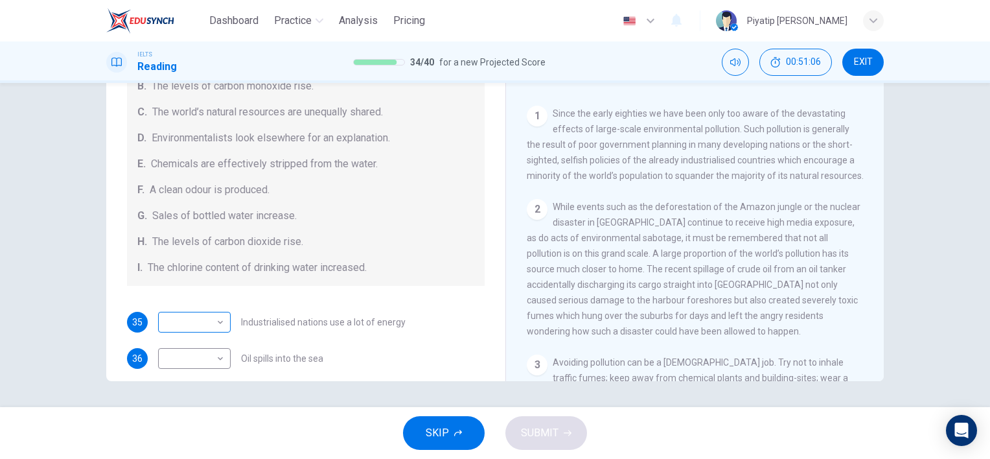
click at [198, 325] on body "Dashboard Practice Analysis Pricing English en ​ Piyatip Overturf IELTS Reading…" at bounding box center [495, 229] width 990 height 459
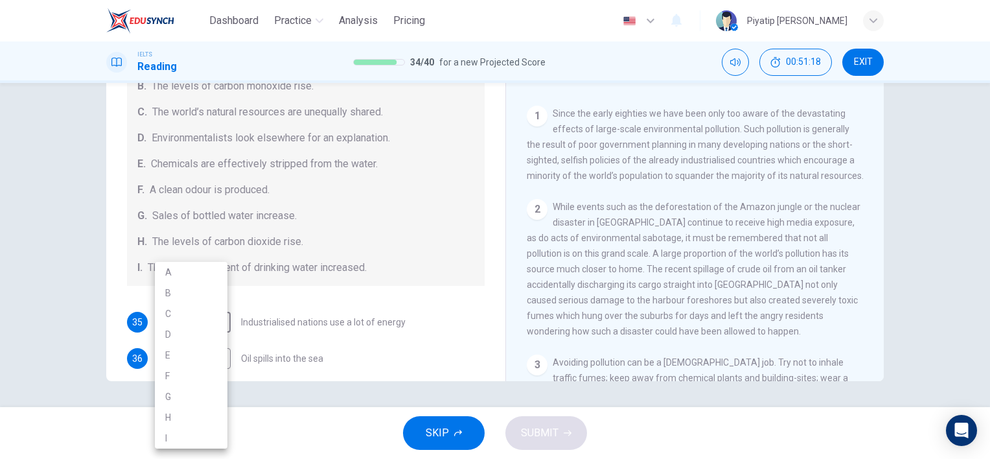
click at [205, 334] on li "D" at bounding box center [191, 334] width 73 height 21
type input "D"
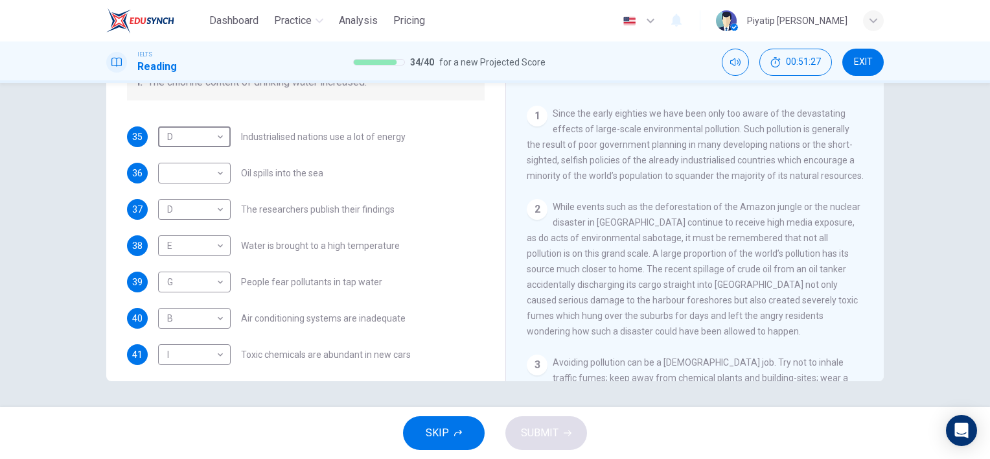
scroll to position [275, 0]
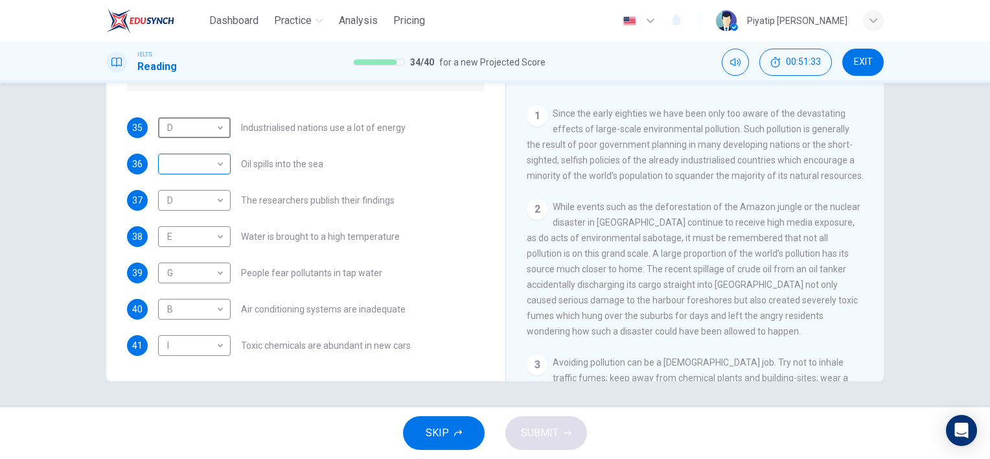
click at [184, 163] on body "Dashboard Practice Analysis Pricing English en ​ Piyatip Overturf IELTS Reading…" at bounding box center [495, 229] width 990 height 459
click at [399, 209] on div at bounding box center [495, 229] width 990 height 459
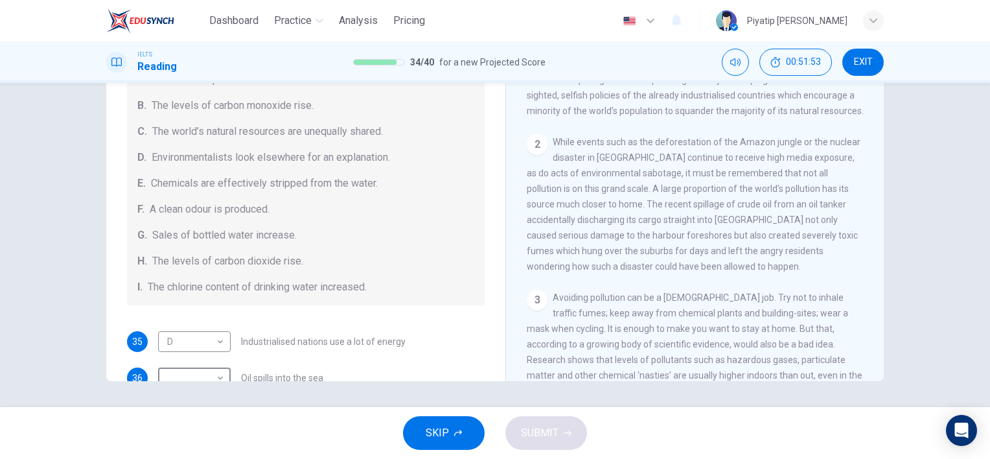
scroll to position [80, 0]
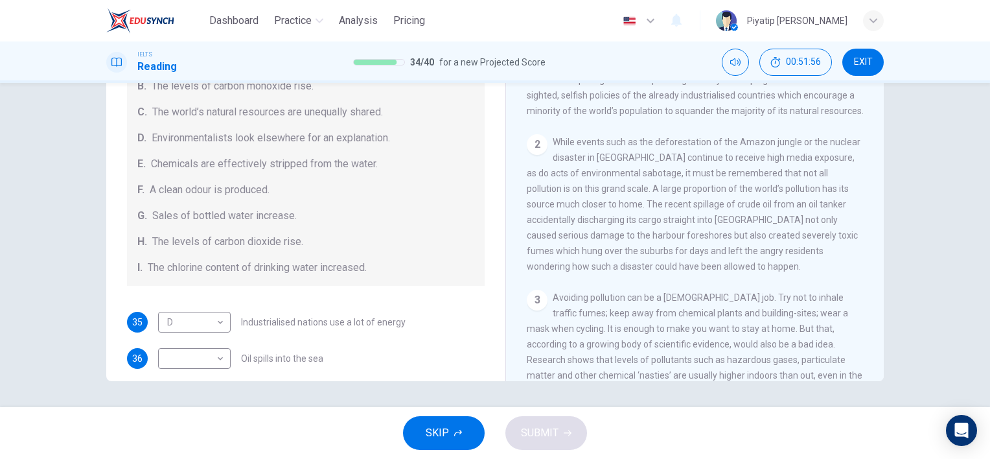
click at [227, 367] on div "​ ​ Oil spills into the sea" at bounding box center [240, 358] width 165 height 21
click at [199, 348] on body "Dashboard Practice Analysis Pricing English en ​ Piyatip Overturf IELTS Reading…" at bounding box center [495, 229] width 990 height 459
click at [187, 371] on li "F" at bounding box center [191, 375] width 73 height 21
type input "F"
click at [516, 427] on button "SUBMIT" at bounding box center [546, 433] width 82 height 34
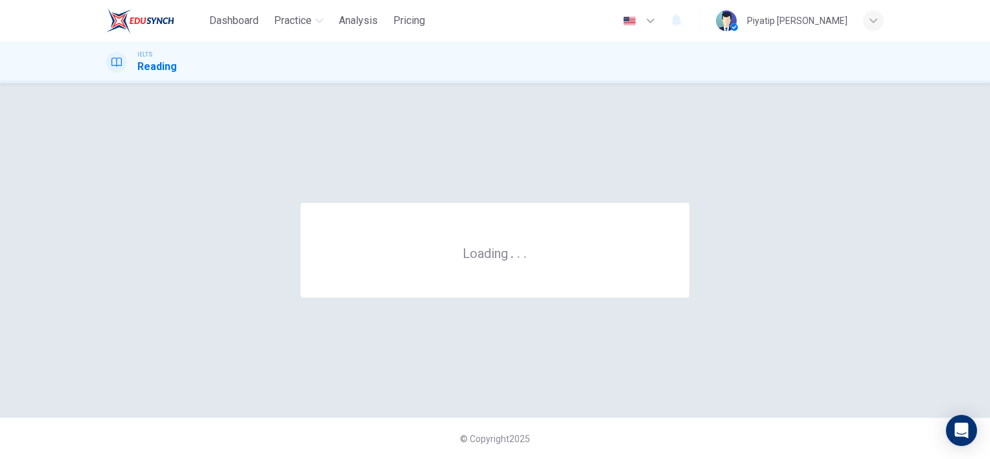
scroll to position [0, 0]
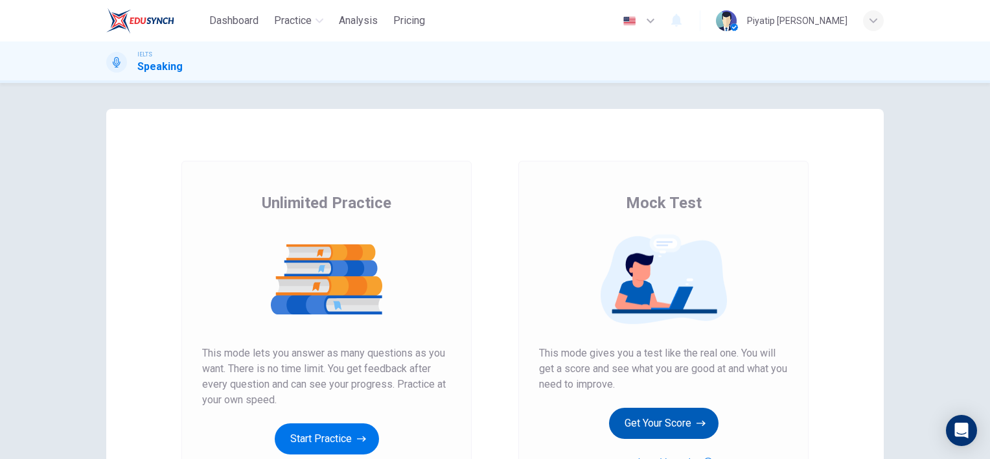
scroll to position [130, 0]
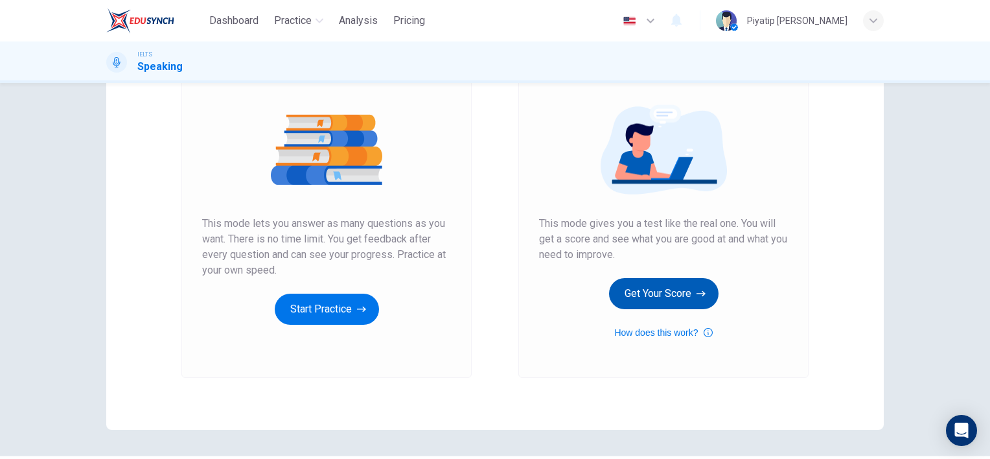
click at [678, 304] on button "Get Your Score" at bounding box center [664, 293] width 110 height 31
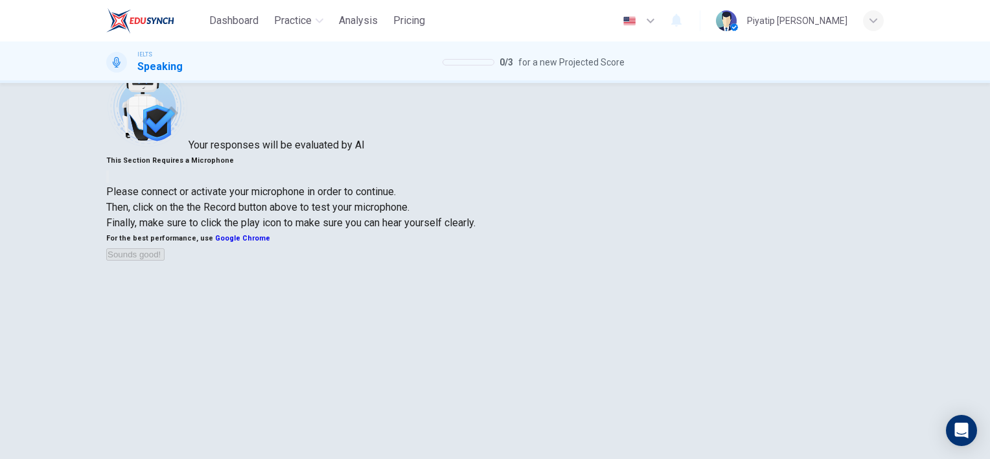
scroll to position [65, 0]
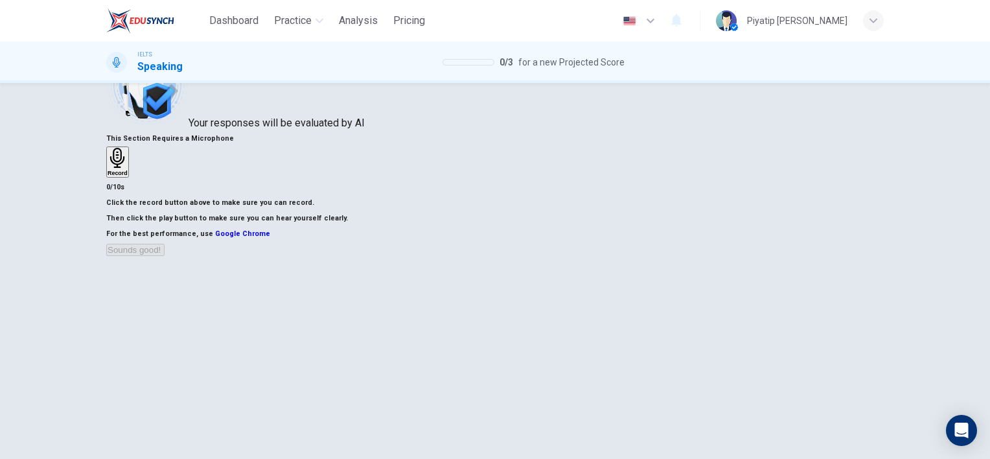
click at [128, 175] on h6 "Record" at bounding box center [118, 173] width 20 height 6
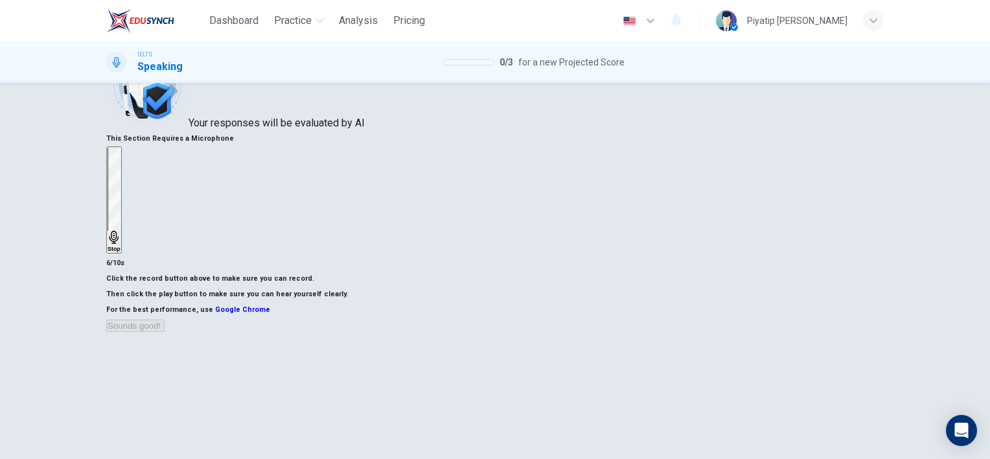
click at [121, 231] on icon "button" at bounding box center [114, 237] width 13 height 13
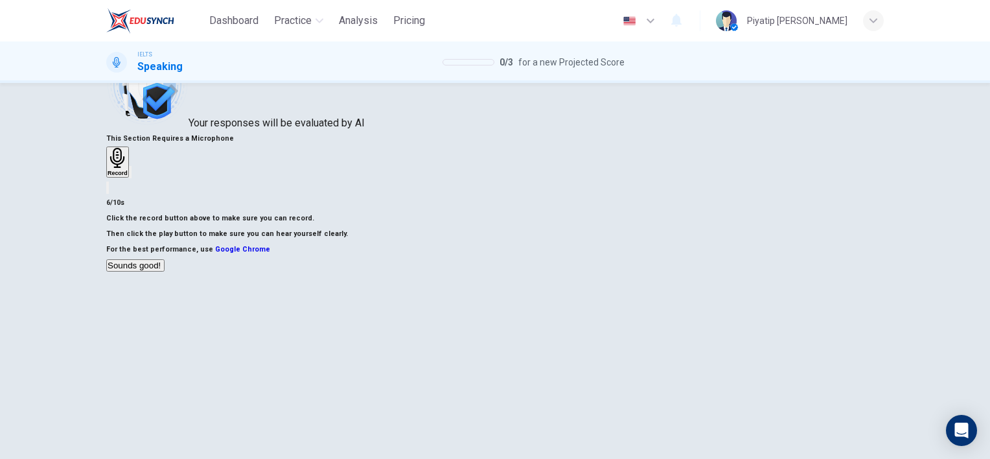
drag, startPoint x: 686, startPoint y: 166, endPoint x: 694, endPoint y: 169, distance: 8.4
click at [128, 168] on div "Record" at bounding box center [118, 162] width 20 height 29
click at [794, 209] on div "This Section Requires a Microphone Record 10/10s Click the record button above …" at bounding box center [495, 202] width 778 height 142
click at [128, 168] on div "Record" at bounding box center [118, 162] width 20 height 29
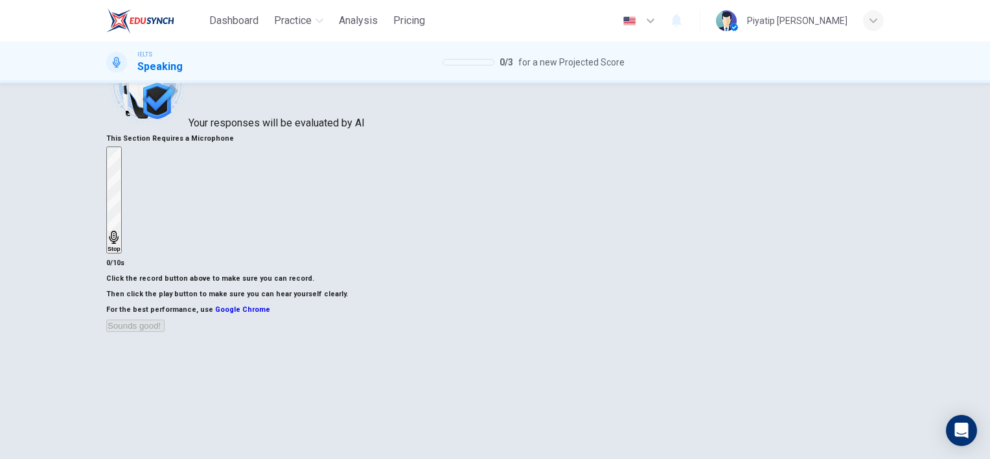
click at [121, 246] on h6 "Stop" at bounding box center [114, 249] width 13 height 6
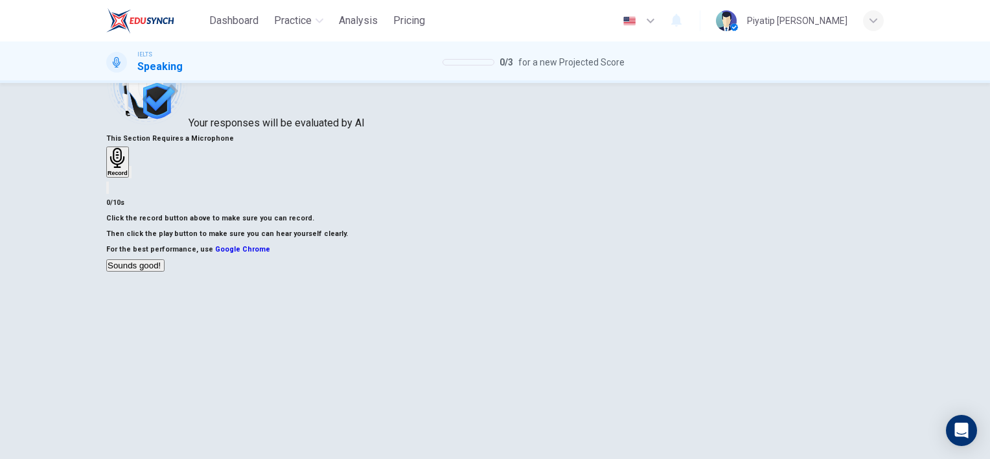
click at [128, 176] on h6 "Record" at bounding box center [118, 173] width 20 height 6
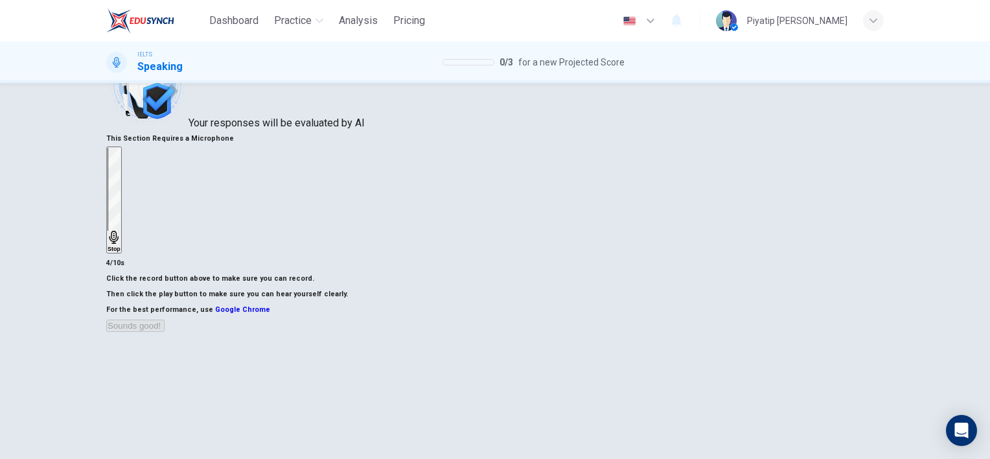
click at [121, 179] on div "Stop" at bounding box center [114, 200] width 13 height 104
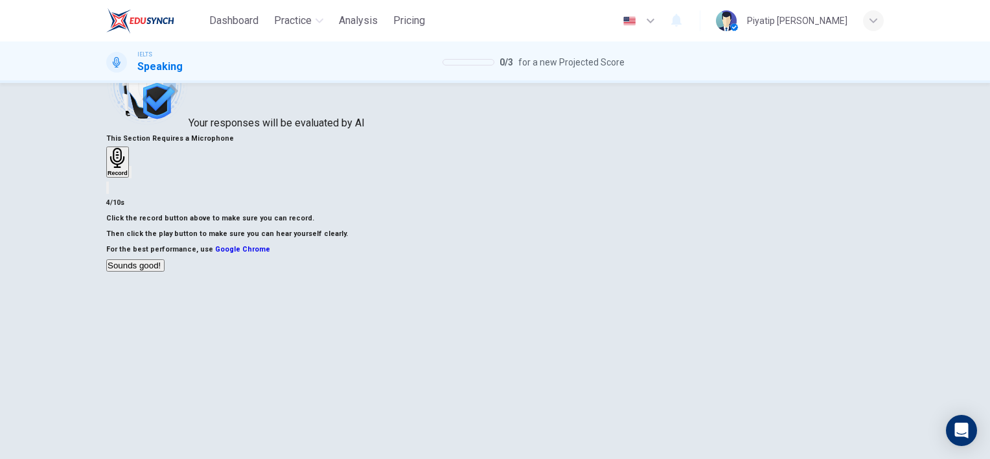
click at [143, 187] on icon "button" at bounding box center [138, 182] width 7 height 9
click at [165, 272] on button "Sounds good!" at bounding box center [135, 265] width 58 height 12
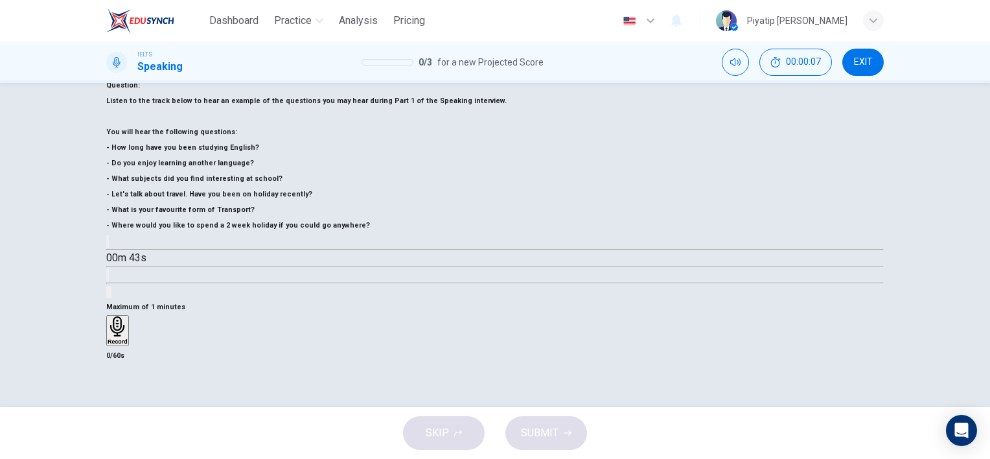
scroll to position [113, 0]
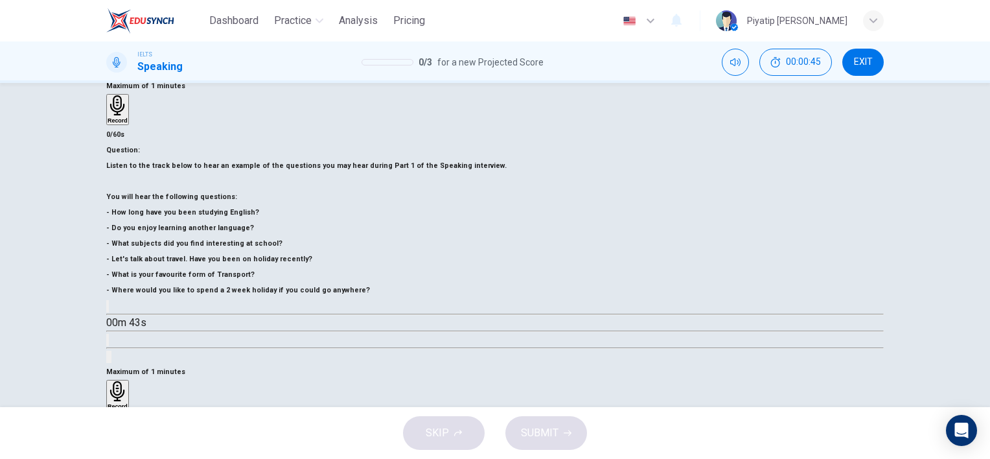
click at [128, 381] on icon "button" at bounding box center [118, 391] width 20 height 20
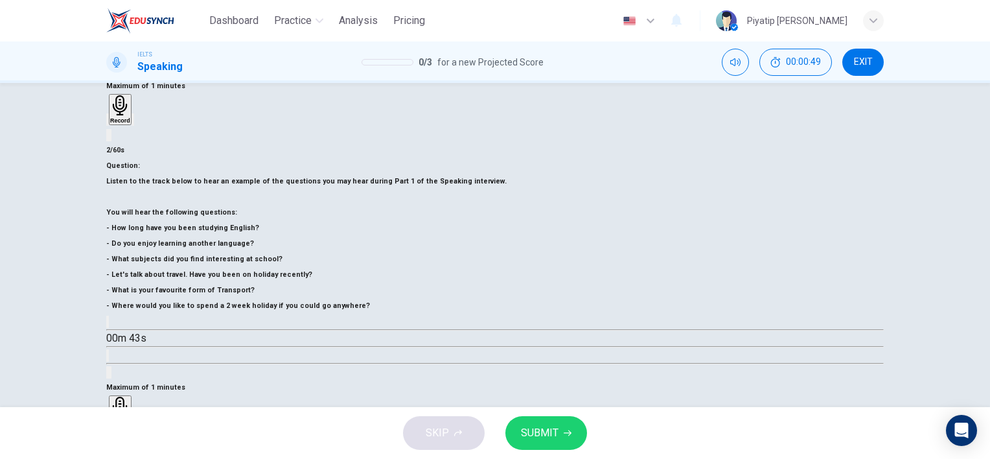
click at [121, 426] on icon "button" at bounding box center [115, 431] width 10 height 10
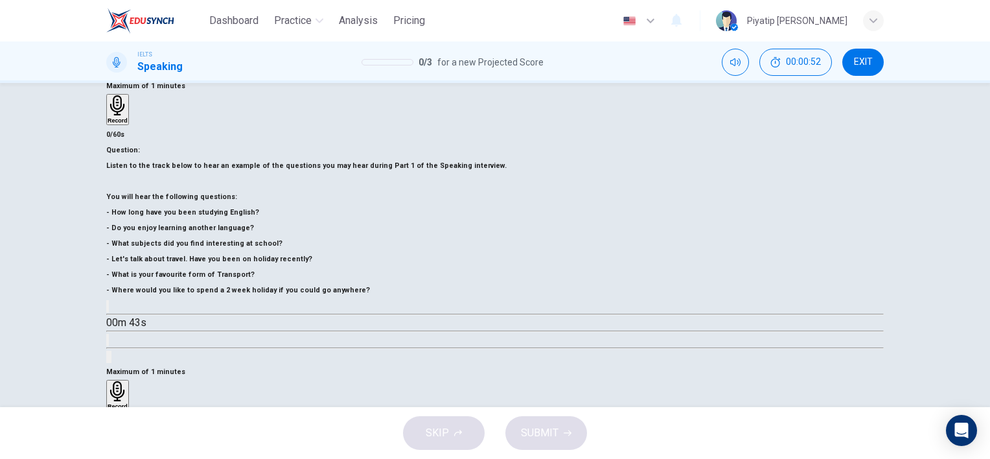
click at [108, 309] on icon "button" at bounding box center [108, 309] width 0 height 0
click at [128, 381] on icon "button" at bounding box center [118, 391] width 20 height 20
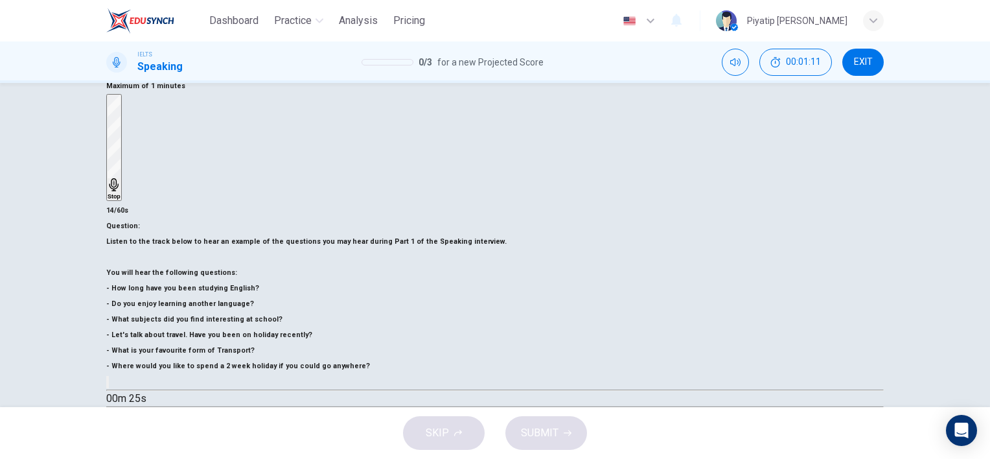
click at [121, 387] on icon "button" at bounding box center [115, 393] width 11 height 12
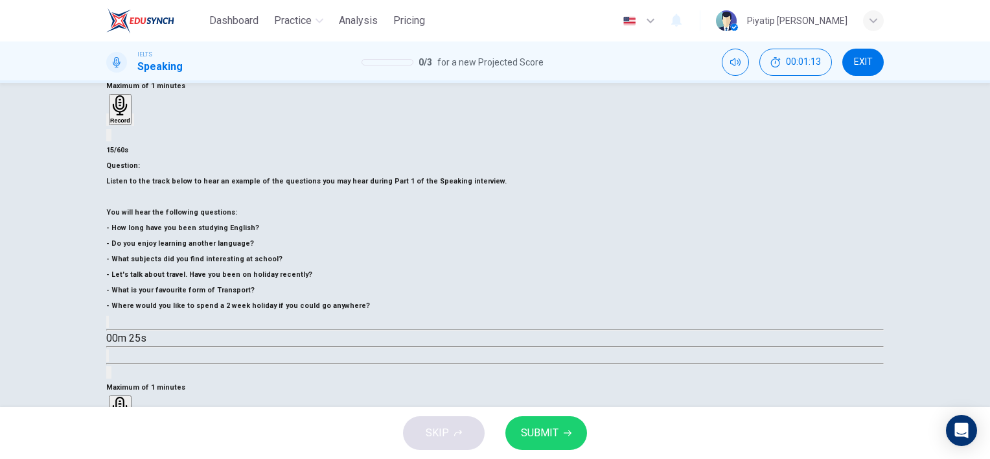
click at [108, 424] on icon "button" at bounding box center [108, 424] width 0 height 0
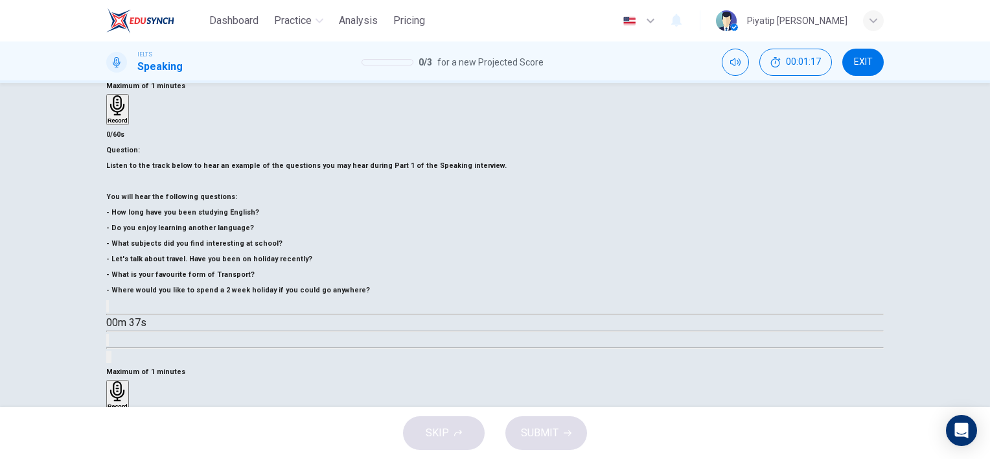
type input "0"
drag, startPoint x: 189, startPoint y: 373, endPoint x: 133, endPoint y: 357, distance: 57.4
click at [133, 357] on div "00m 43s" at bounding box center [495, 331] width 778 height 66
click at [128, 403] on h6 "Record" at bounding box center [118, 406] width 20 height 6
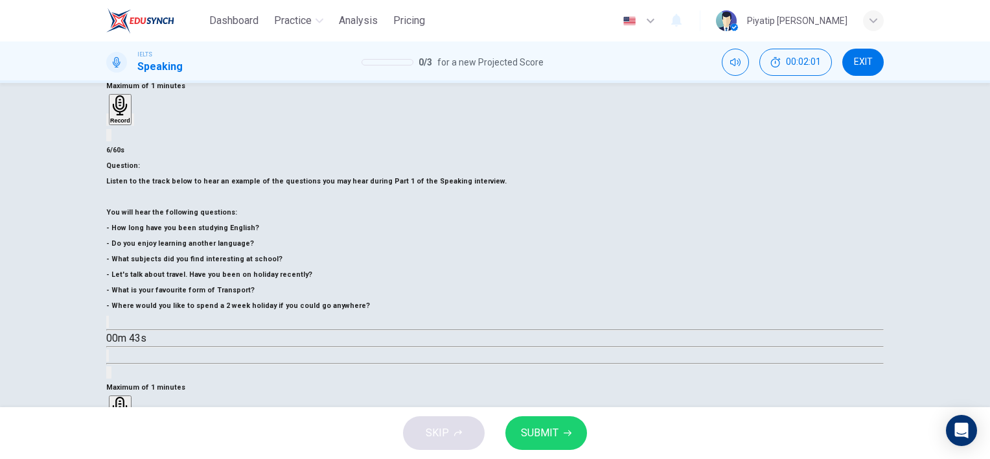
click at [121, 426] on icon "button" at bounding box center [115, 431] width 10 height 10
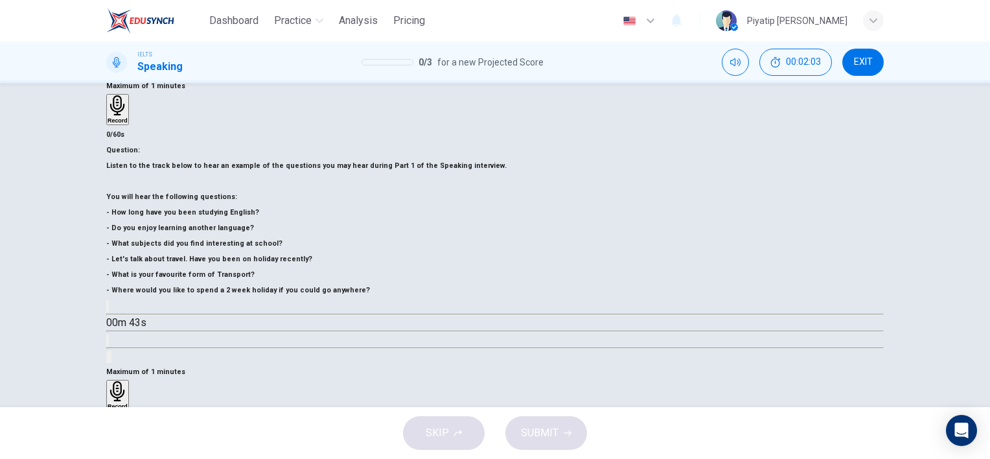
click at [128, 403] on h6 "Record" at bounding box center [118, 406] width 20 height 6
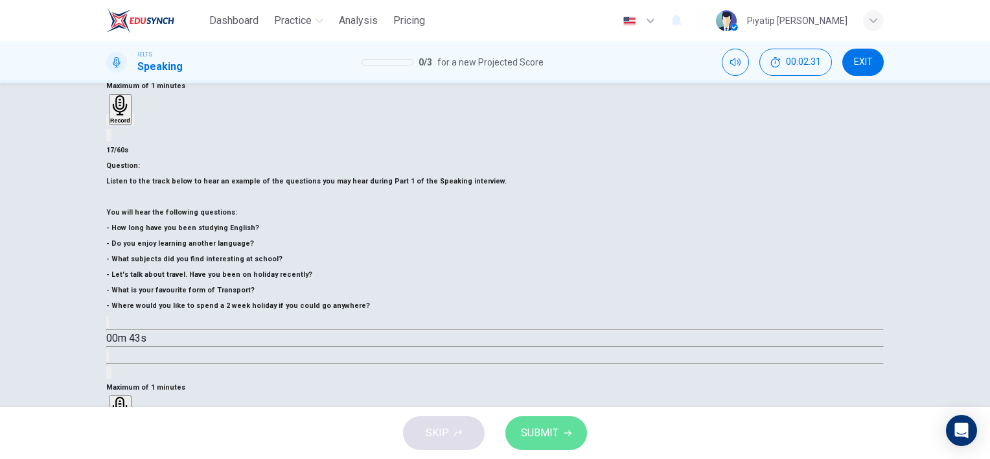
click at [564, 431] on icon "button" at bounding box center [568, 433] width 8 height 8
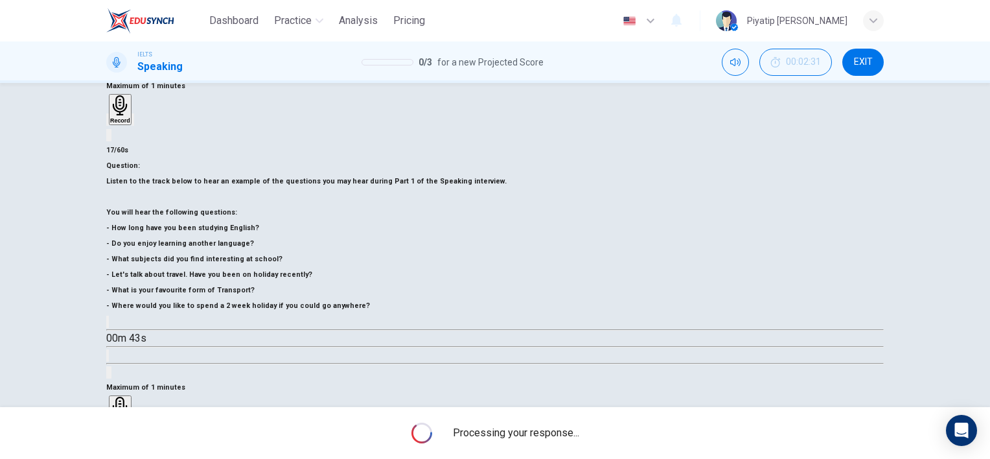
click at [620, 380] on div "Maximum of 1 minutes Record 17/60s" at bounding box center [495, 420] width 778 height 80
drag, startPoint x: 595, startPoint y: 331, endPoint x: 560, endPoint y: 214, distance: 122.4
click at [593, 380] on div "Maximum of 1 minutes Record 17/60s" at bounding box center [495, 420] width 778 height 80
click at [503, 380] on div "Maximum of 1 minutes Record 17/60s" at bounding box center [495, 420] width 778 height 80
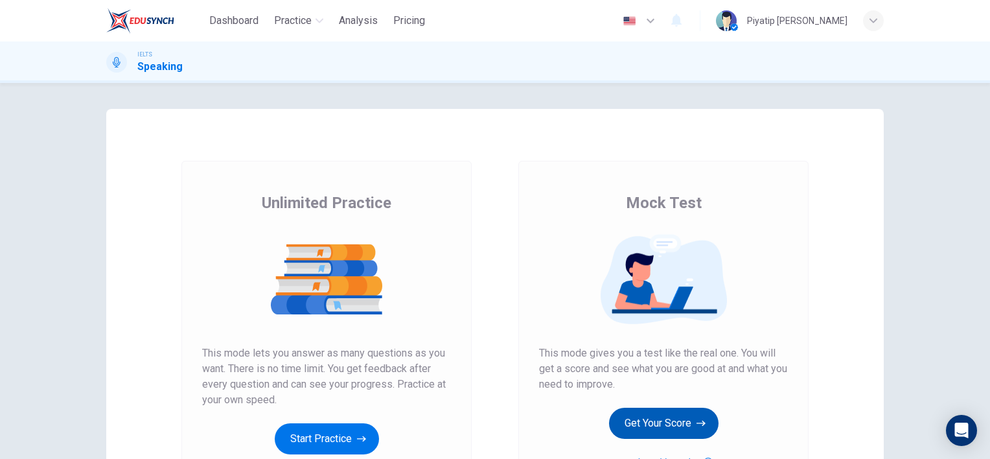
click at [682, 435] on button "Get Your Score" at bounding box center [664, 423] width 110 height 31
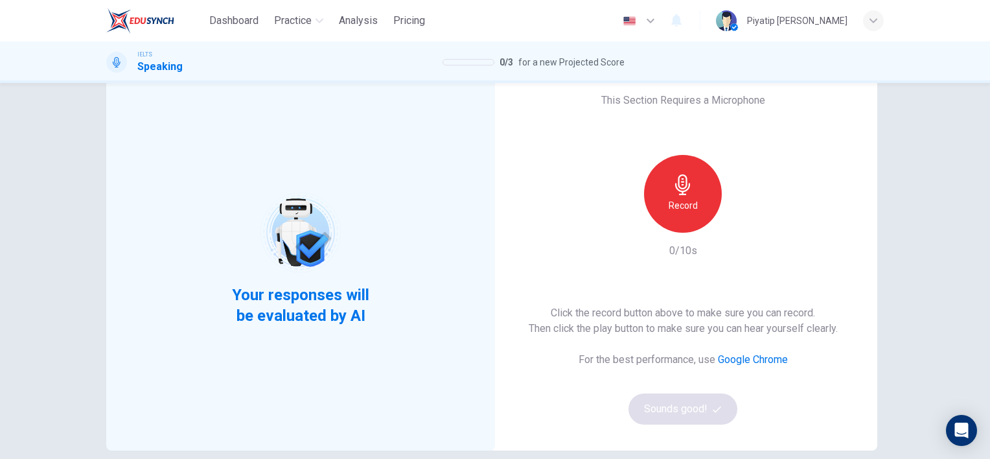
scroll to position [65, 0]
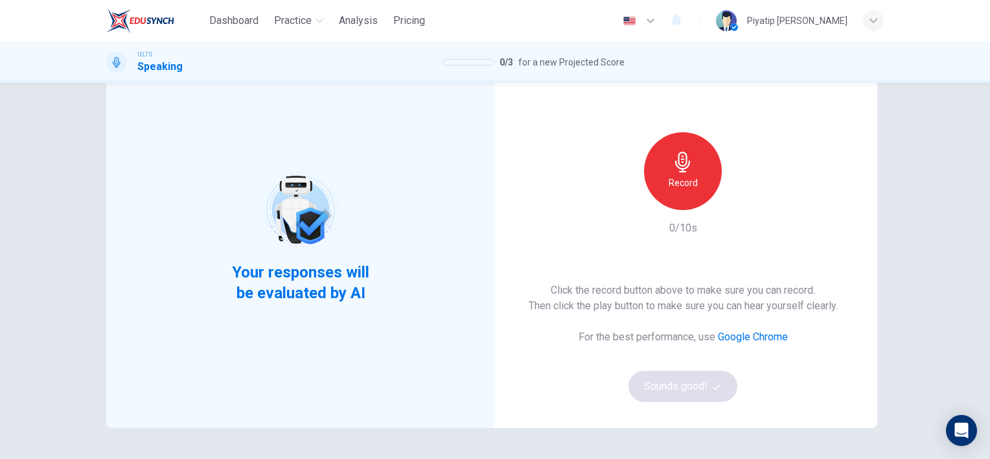
click at [682, 174] on div "Record" at bounding box center [683, 171] width 78 height 78
click at [682, 174] on div "Stop" at bounding box center [683, 171] width 78 height 78
click at [684, 389] on button "Sounds good!" at bounding box center [683, 386] width 109 height 31
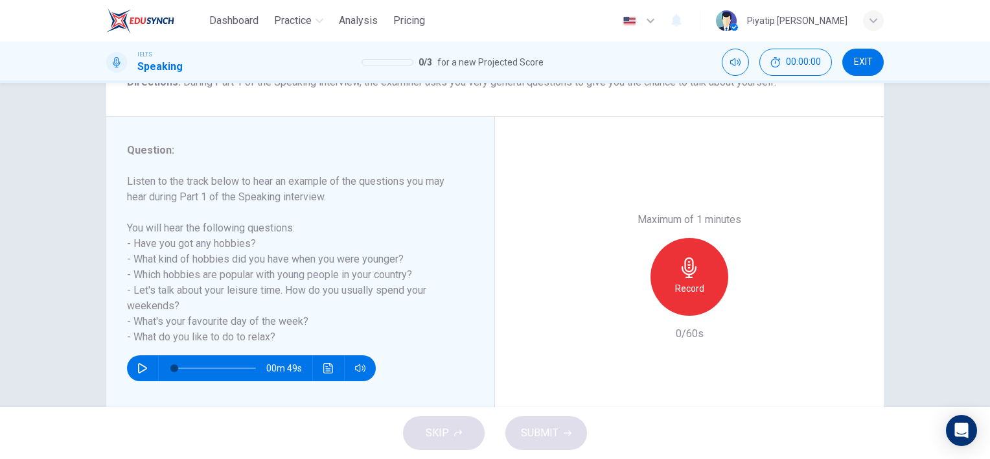
scroll to position [178, 0]
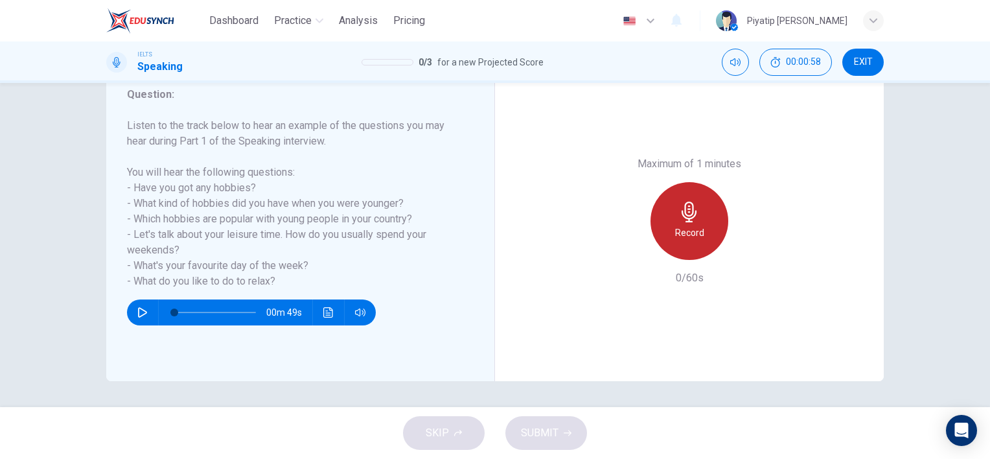
click at [692, 212] on icon "button" at bounding box center [689, 212] width 15 height 21
click at [695, 233] on h6 "Stop" at bounding box center [689, 233] width 19 height 16
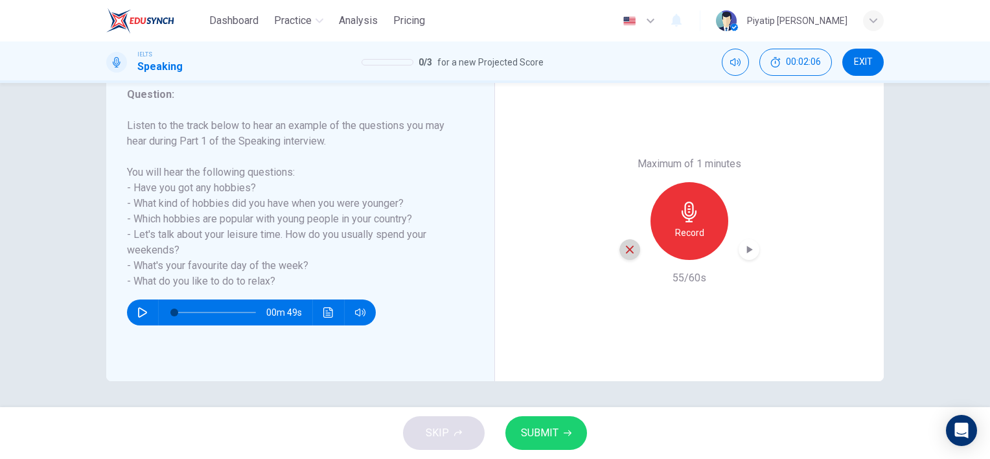
click at [626, 246] on icon "button" at bounding box center [630, 250] width 8 height 8
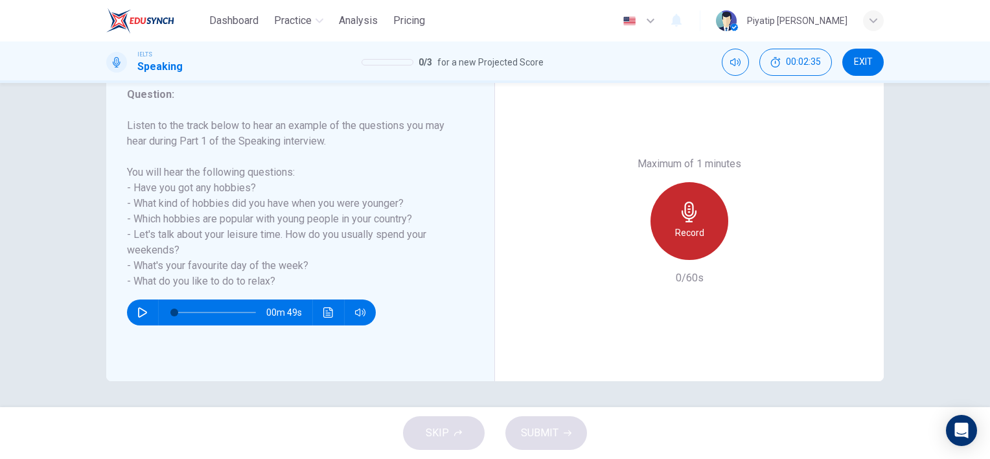
click at [679, 194] on div "Record" at bounding box center [690, 221] width 78 height 78
click at [695, 224] on div "Stop" at bounding box center [690, 221] width 78 height 78
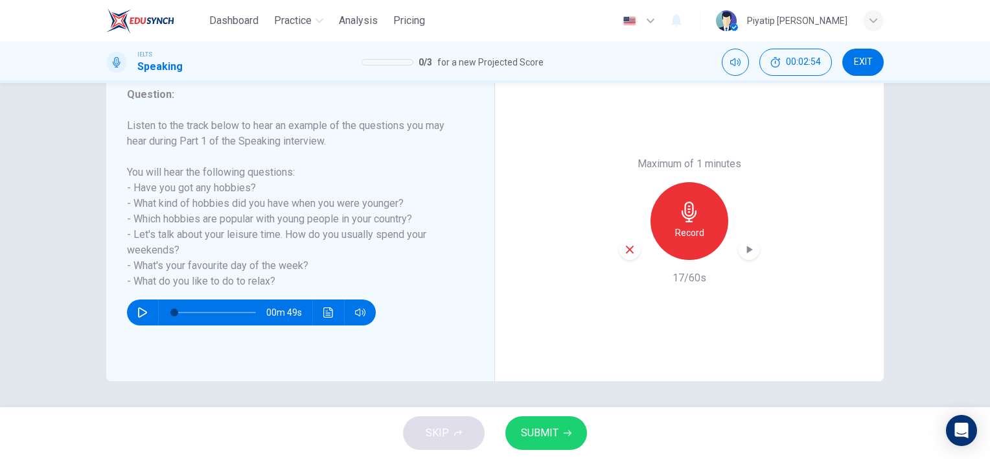
click at [632, 248] on icon "button" at bounding box center [630, 250] width 12 height 12
click at [699, 197] on div "Record" at bounding box center [690, 221] width 78 height 78
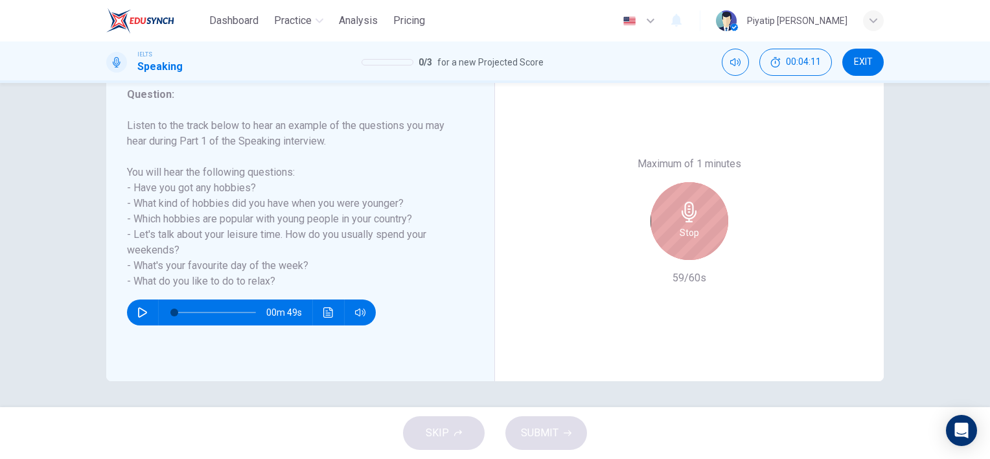
click at [701, 210] on div "Stop" at bounding box center [690, 221] width 78 height 78
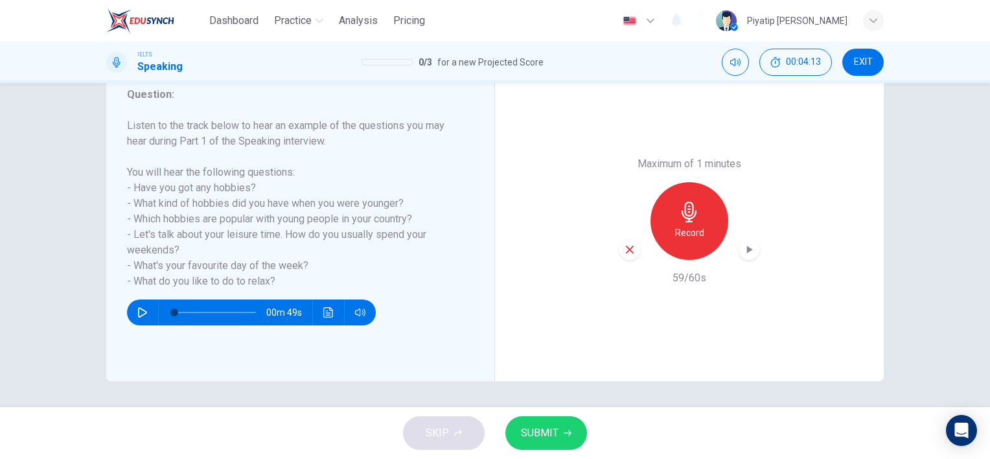
click at [568, 434] on icon "button" at bounding box center [568, 433] width 8 height 8
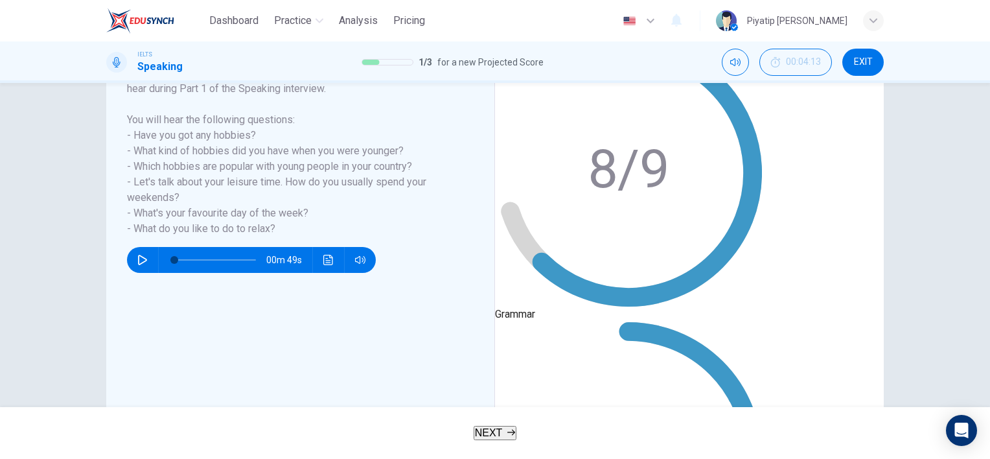
drag, startPoint x: 545, startPoint y: 281, endPoint x: 544, endPoint y: 303, distance: 22.1
type input "2"
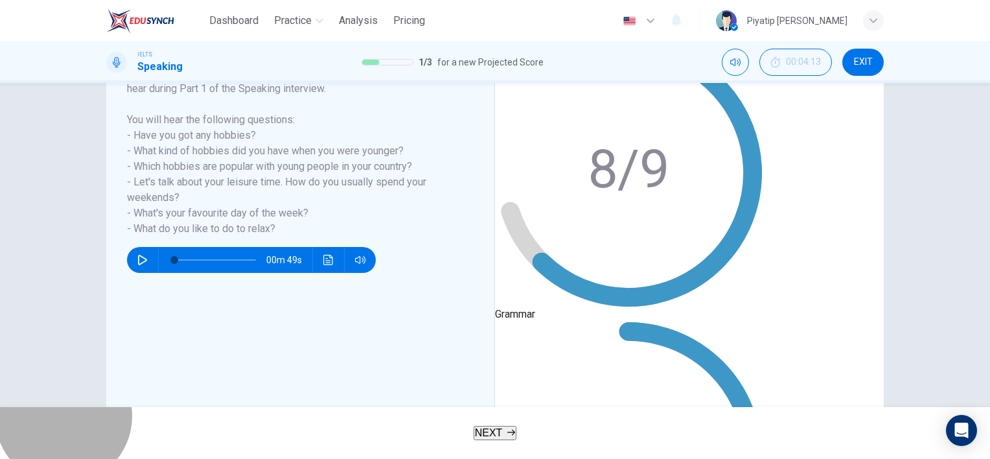
click at [515, 426] on button "NEXT" at bounding box center [495, 433] width 43 height 14
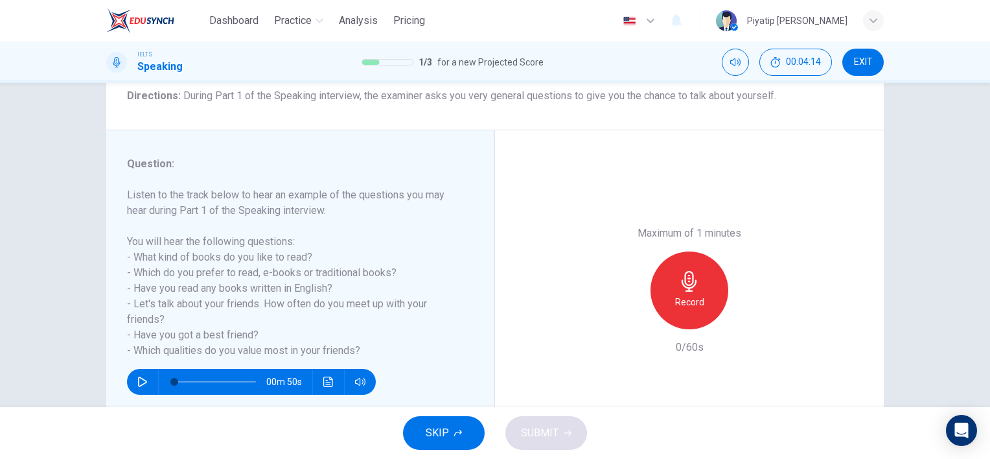
scroll to position [130, 0]
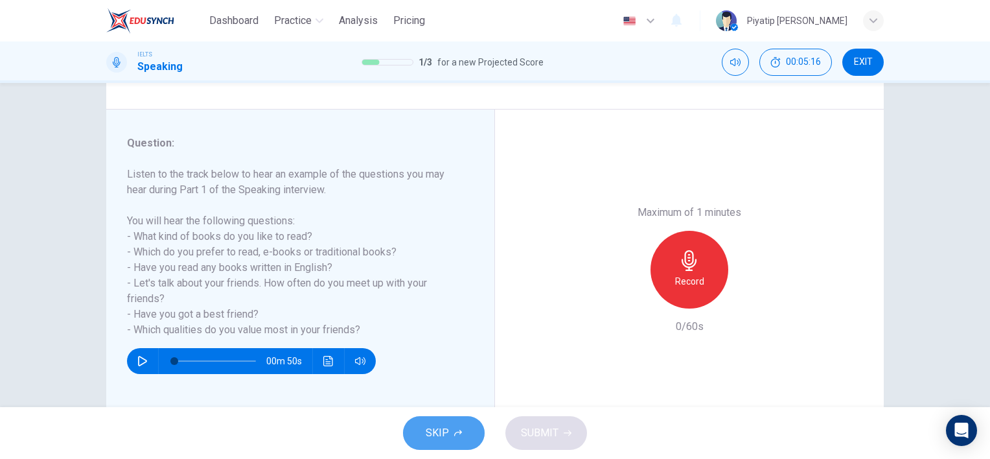
drag, startPoint x: 443, startPoint y: 432, endPoint x: 452, endPoint y: 434, distance: 8.8
click at [452, 434] on button "SKIP" at bounding box center [444, 433] width 82 height 34
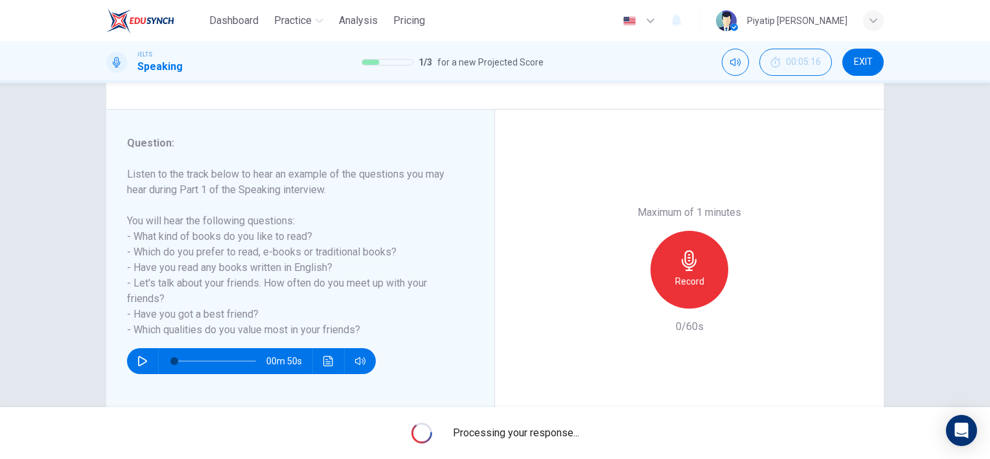
drag, startPoint x: 382, startPoint y: 413, endPoint x: 399, endPoint y: 415, distance: 16.4
click at [394, 415] on div "Processing your response..." at bounding box center [495, 433] width 990 height 52
click at [405, 422] on div "Processing your response..." at bounding box center [495, 433] width 990 height 52
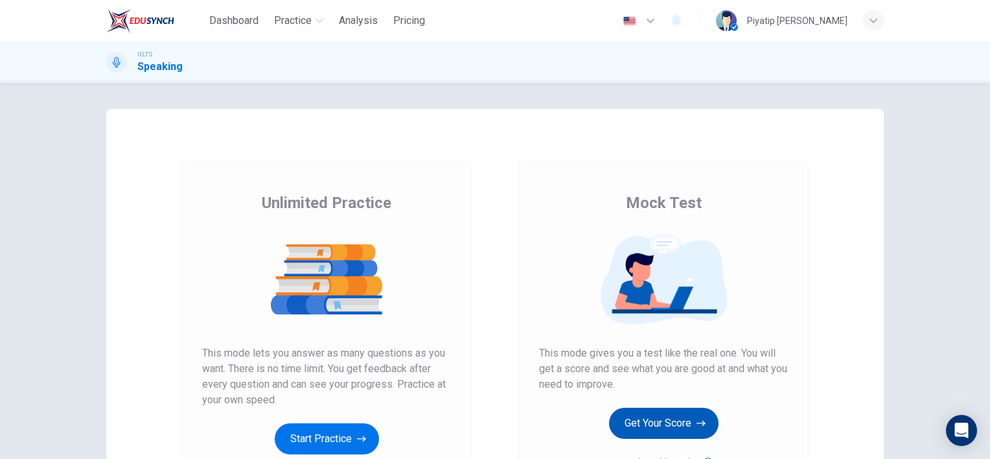
scroll to position [65, 0]
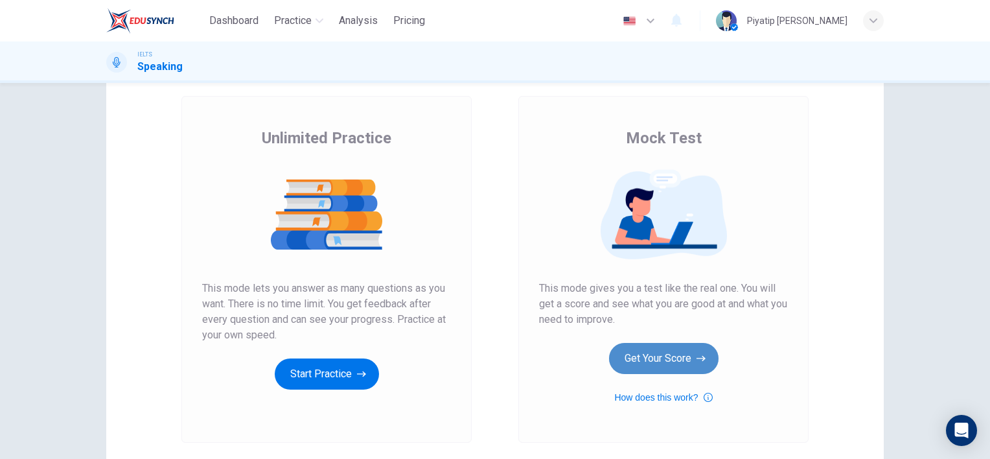
click at [645, 355] on button "Get Your Score" at bounding box center [664, 358] width 110 height 31
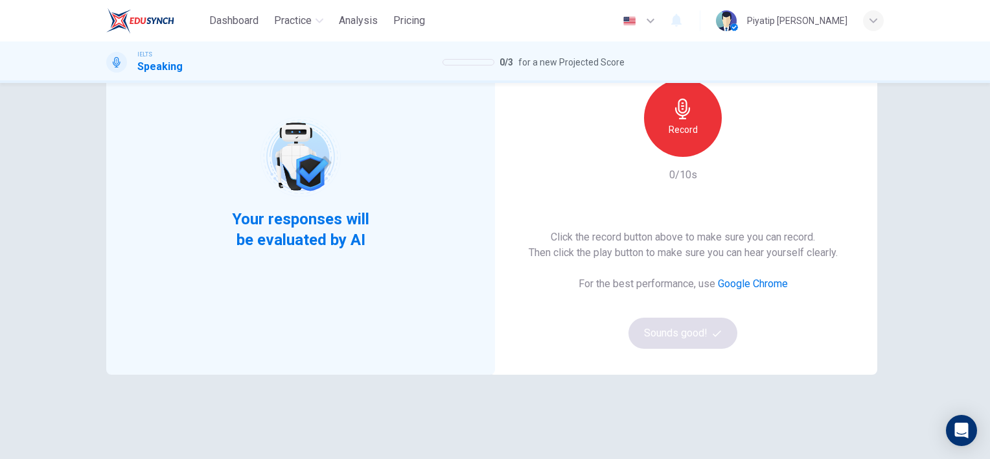
scroll to position [130, 0]
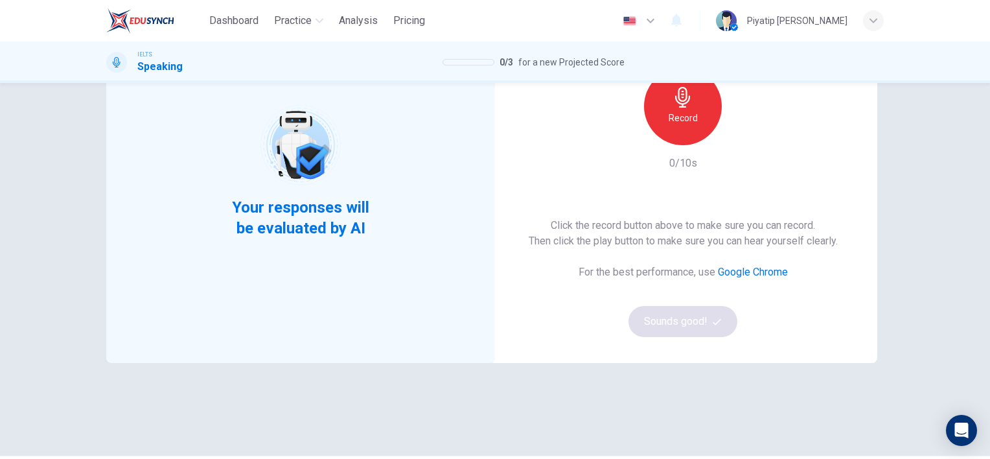
click at [690, 100] on div "Record" at bounding box center [683, 106] width 78 height 78
click at [690, 102] on div "Stop" at bounding box center [683, 106] width 78 height 78
click at [671, 312] on button "Sounds good!" at bounding box center [683, 321] width 109 height 31
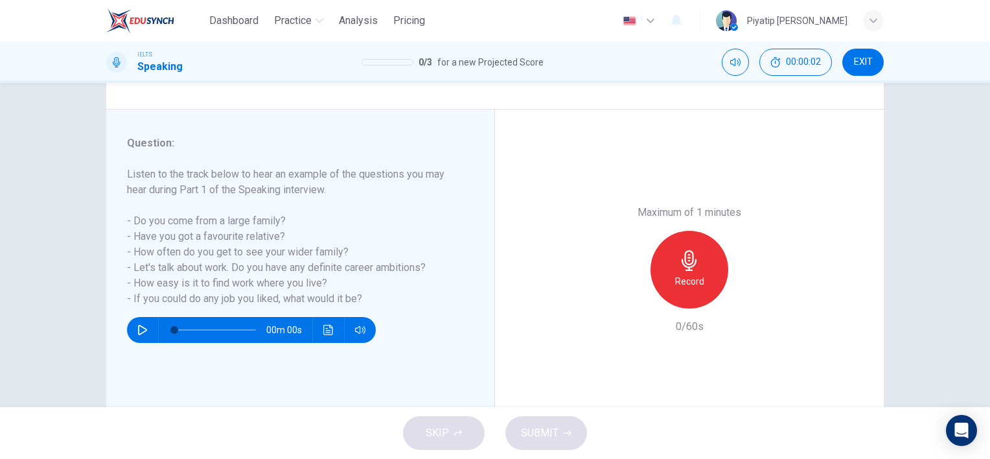
scroll to position [178, 0]
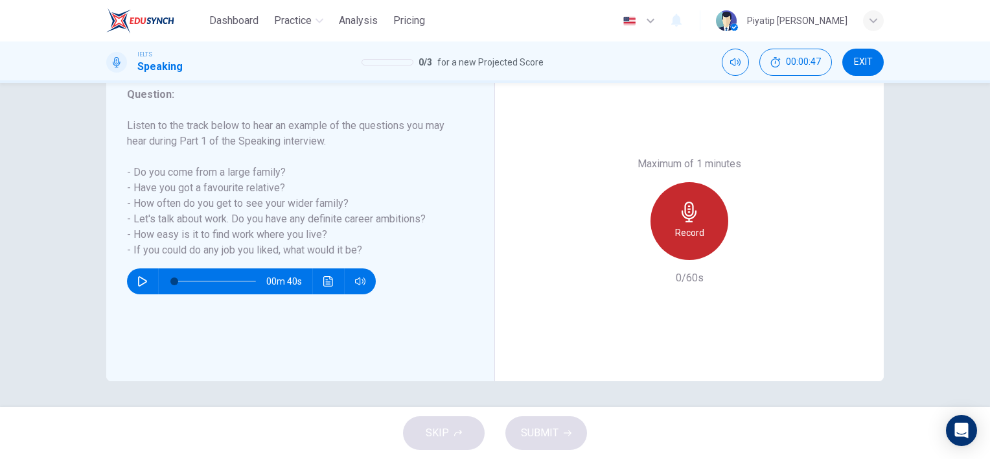
click at [698, 226] on h6 "Record" at bounding box center [689, 233] width 29 height 16
click at [685, 218] on icon "button" at bounding box center [689, 212] width 15 height 21
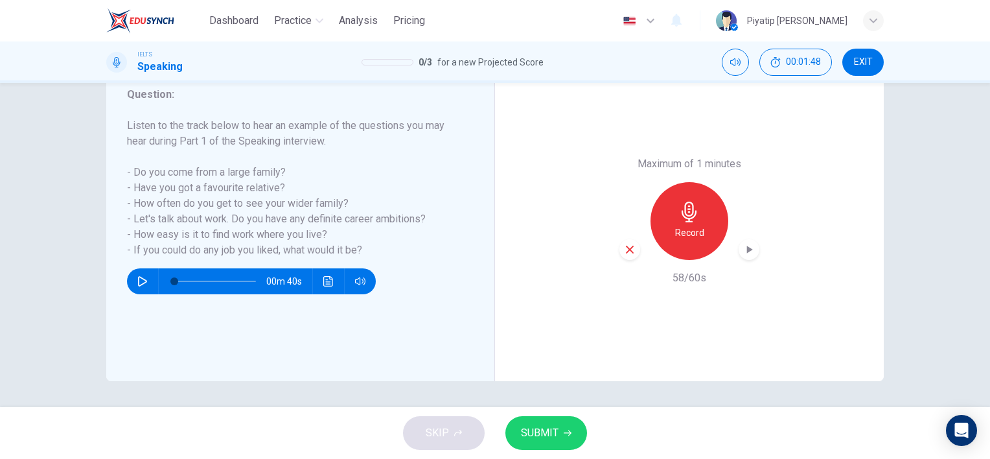
click at [546, 432] on span "SUBMIT" at bounding box center [540, 433] width 38 height 18
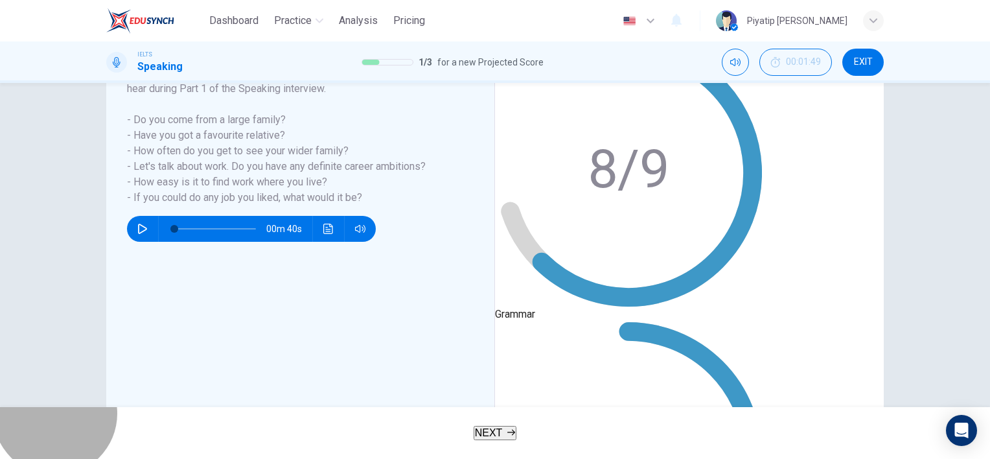
click at [506, 426] on button "NEXT" at bounding box center [495, 433] width 43 height 14
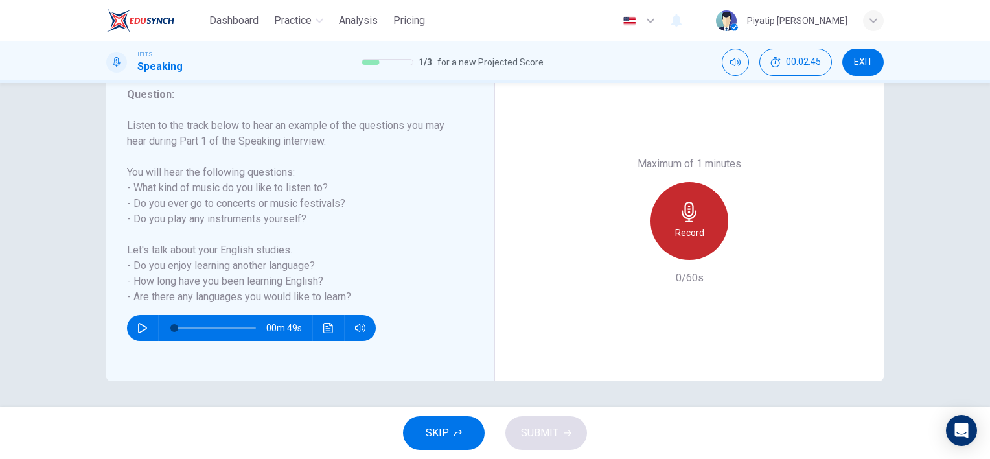
click at [689, 224] on div "Record" at bounding box center [690, 221] width 78 height 78
click at [690, 206] on icon "button" at bounding box center [689, 212] width 15 height 21
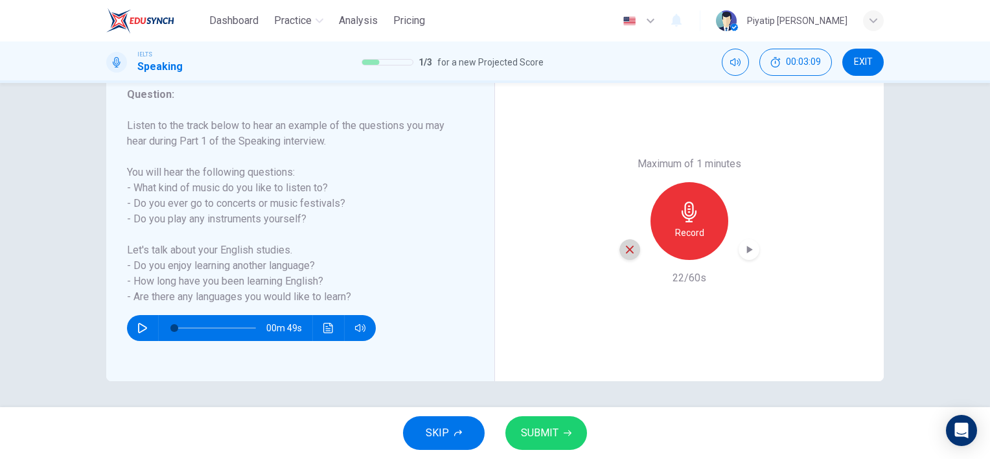
click at [624, 244] on icon "button" at bounding box center [630, 250] width 12 height 12
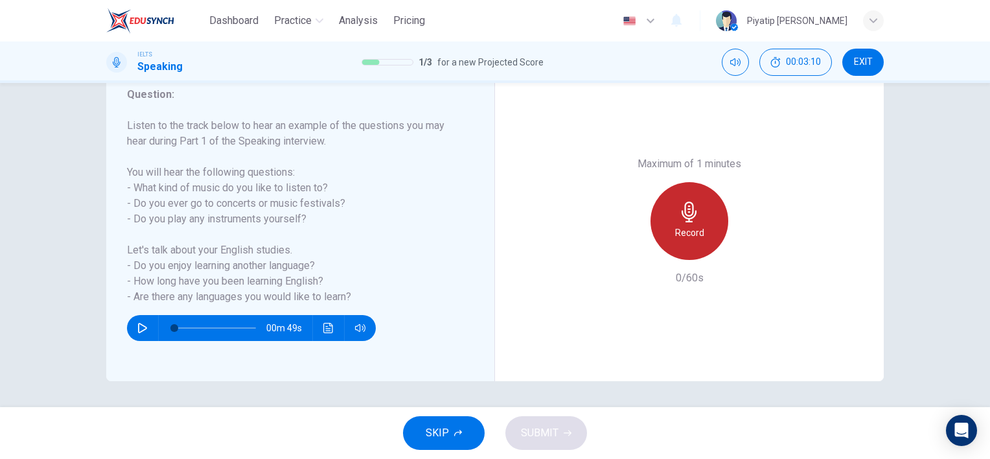
click at [680, 226] on h6 "Record" at bounding box center [689, 233] width 29 height 16
click at [721, 207] on div "Stop" at bounding box center [690, 221] width 140 height 78
click at [703, 211] on div "Stop" at bounding box center [690, 221] width 78 height 78
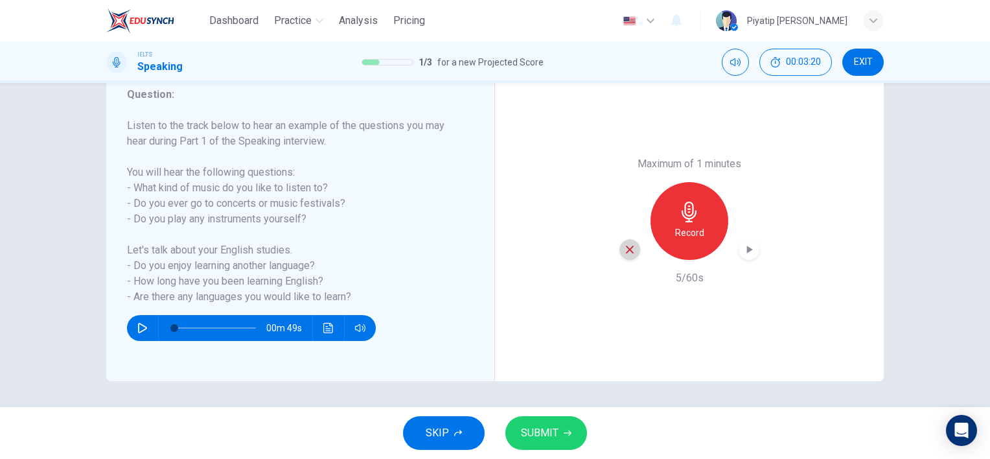
click at [624, 253] on icon "button" at bounding box center [630, 250] width 12 height 12
drag, startPoint x: 682, startPoint y: 220, endPoint x: 675, endPoint y: 220, distance: 7.1
click at [682, 220] on icon "button" at bounding box center [689, 212] width 21 height 21
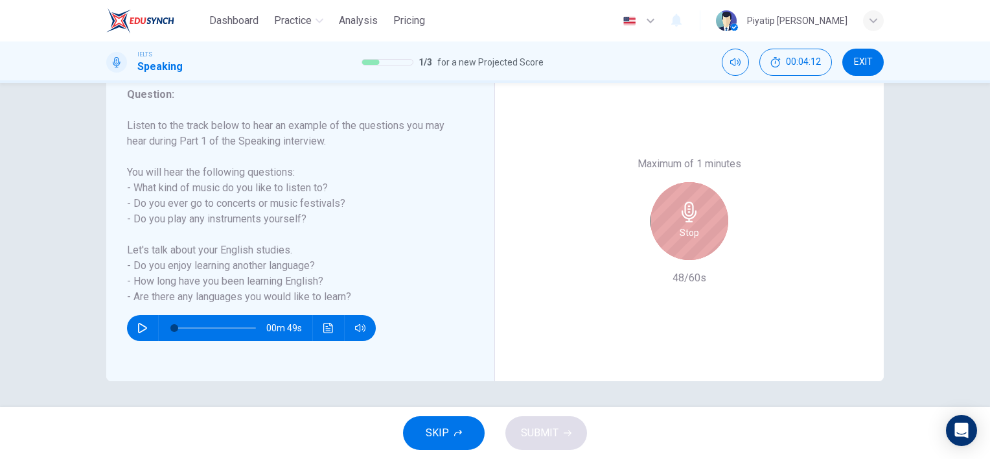
click at [703, 230] on div "Stop" at bounding box center [690, 221] width 78 height 78
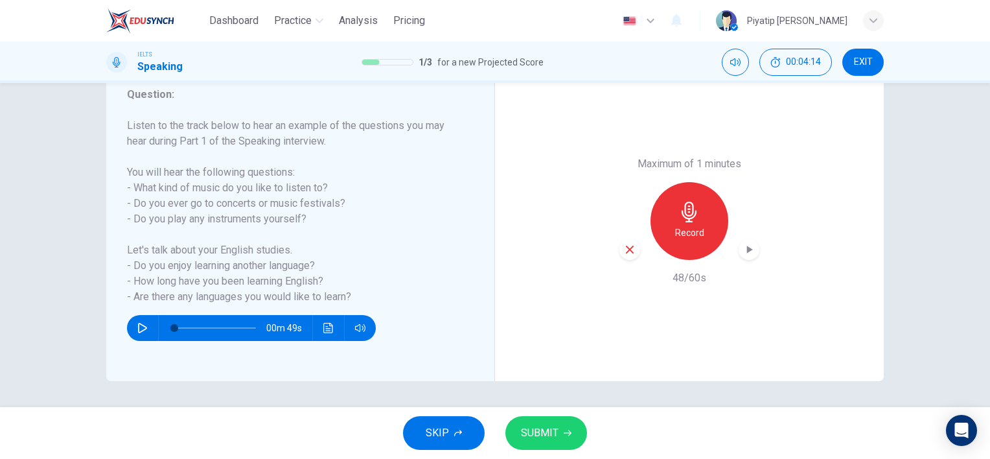
click at [566, 434] on icon "button" at bounding box center [568, 433] width 8 height 8
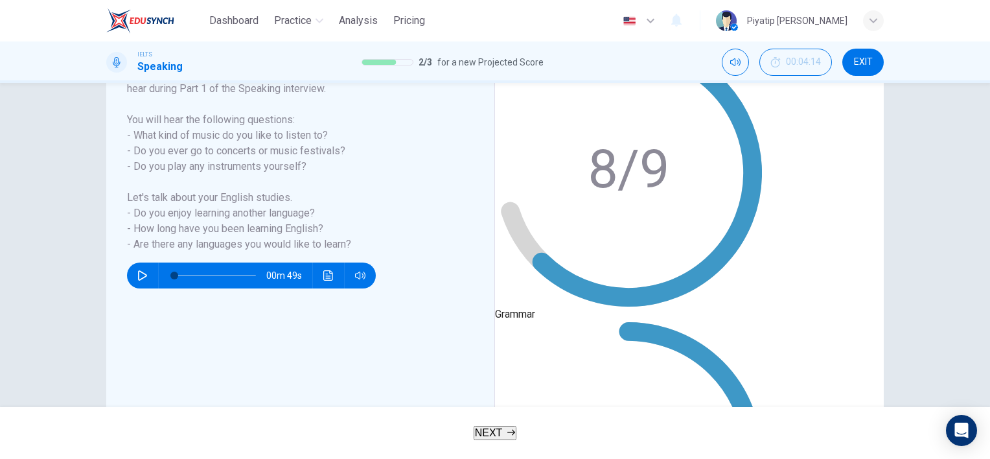
click at [504, 431] on button "NEXT" at bounding box center [495, 433] width 43 height 14
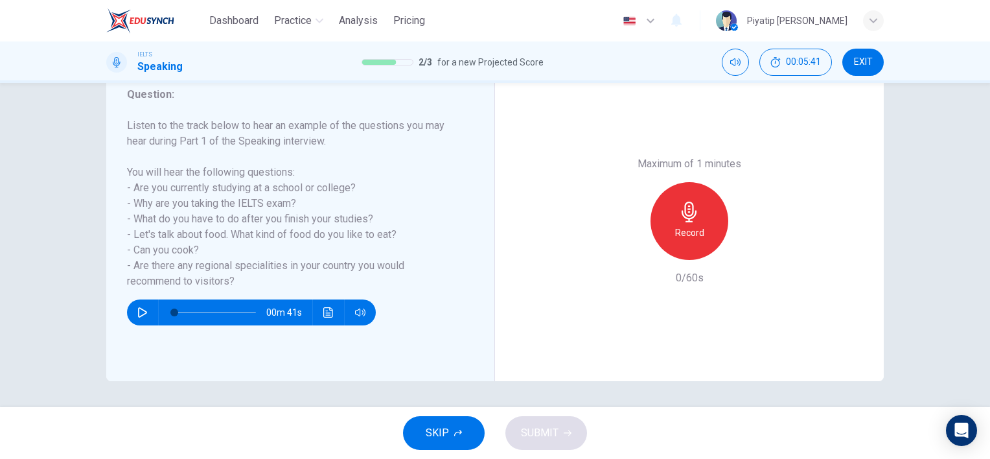
click at [438, 437] on span "SKIP" at bounding box center [437, 433] width 23 height 18
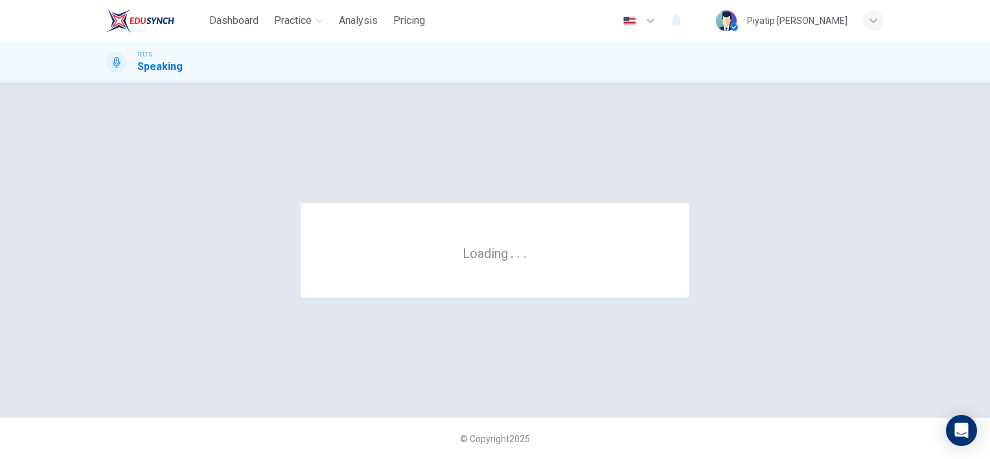
scroll to position [0, 0]
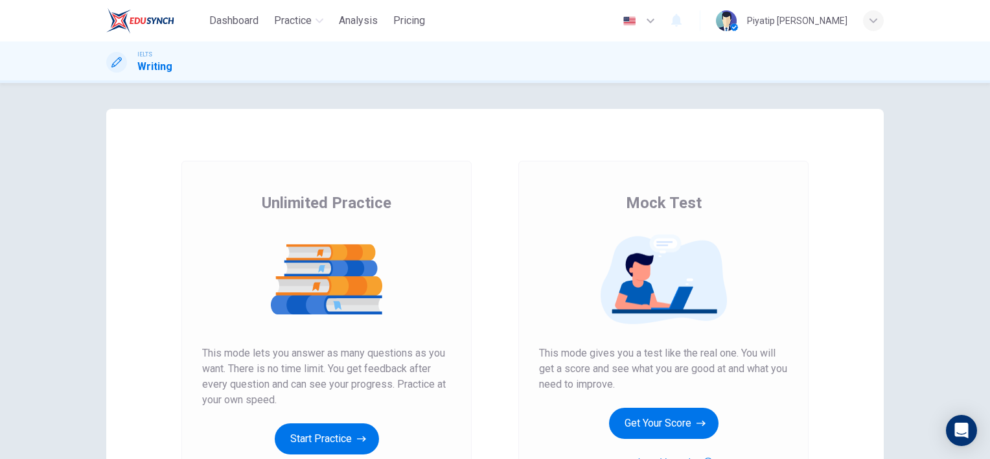
scroll to position [65, 0]
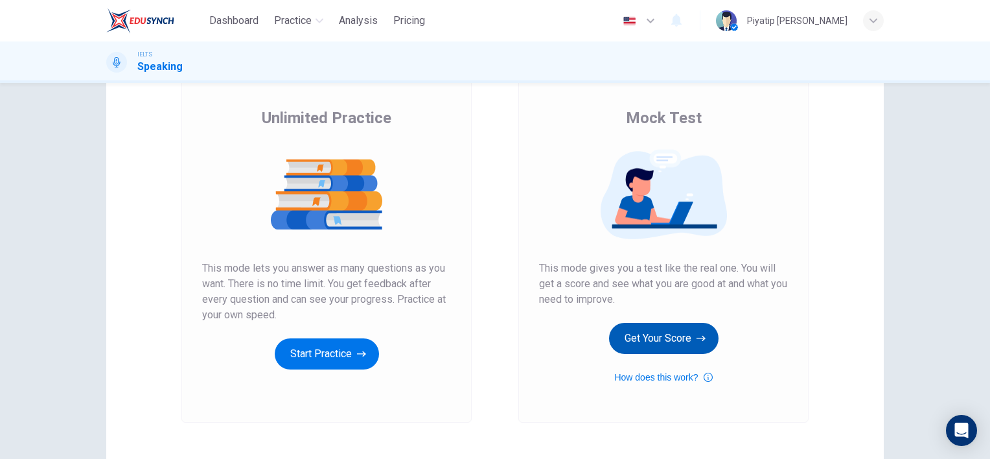
scroll to position [168, 0]
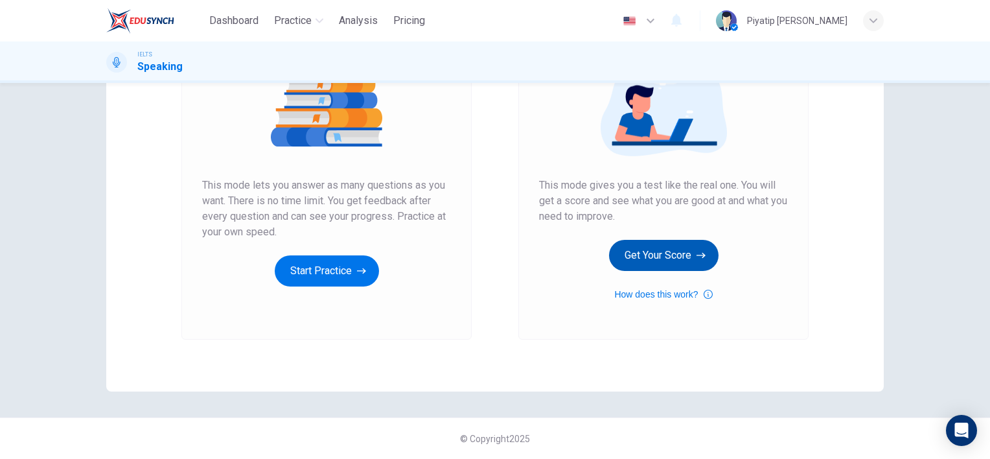
click at [669, 255] on button "Get Your Score" at bounding box center [664, 255] width 110 height 31
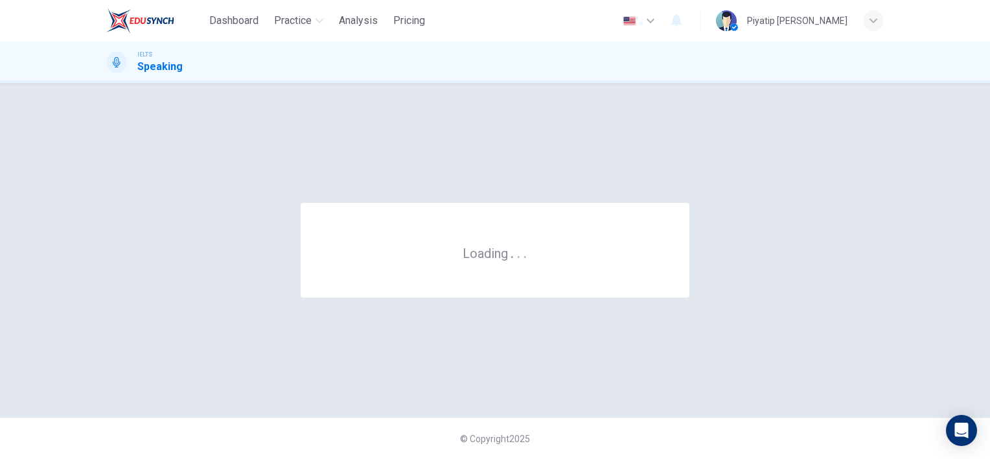
scroll to position [0, 0]
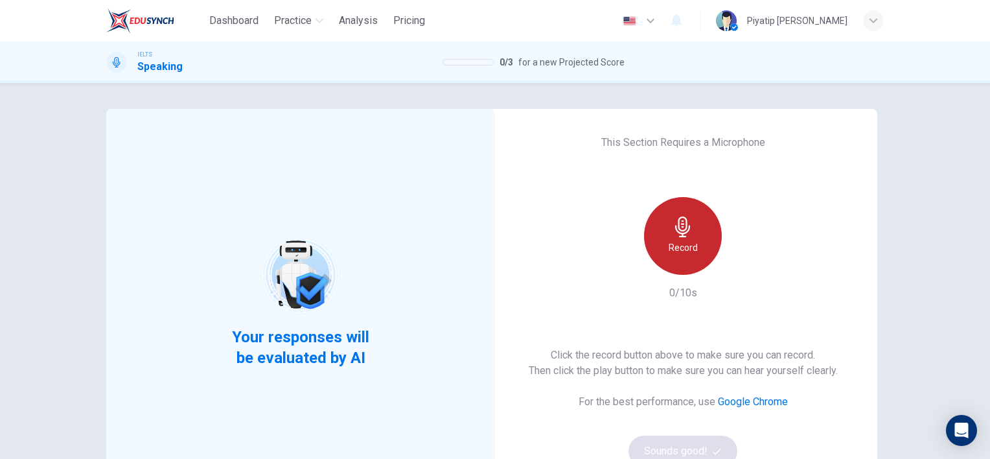
drag, startPoint x: 680, startPoint y: 255, endPoint x: 682, endPoint y: 245, distance: 9.9
click at [681, 248] on h6 "Record" at bounding box center [683, 248] width 29 height 16
click at [683, 242] on h6 "Stop" at bounding box center [682, 248] width 19 height 16
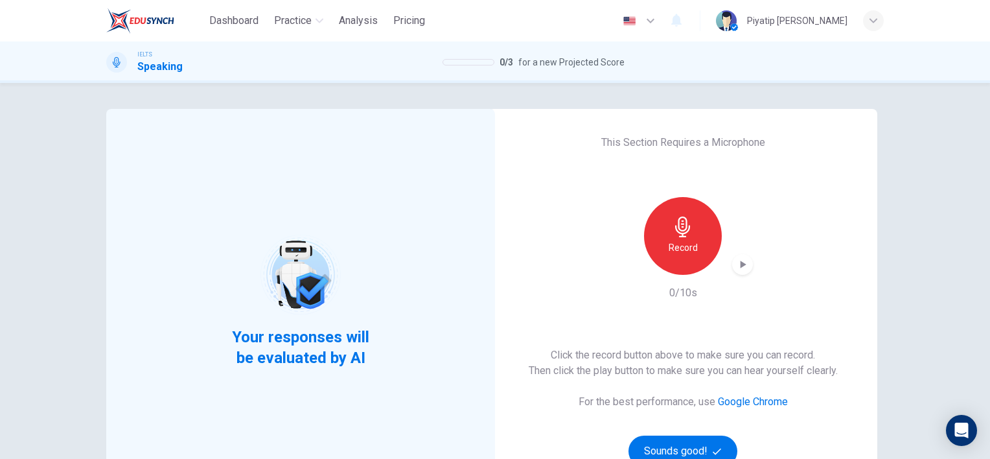
scroll to position [130, 0]
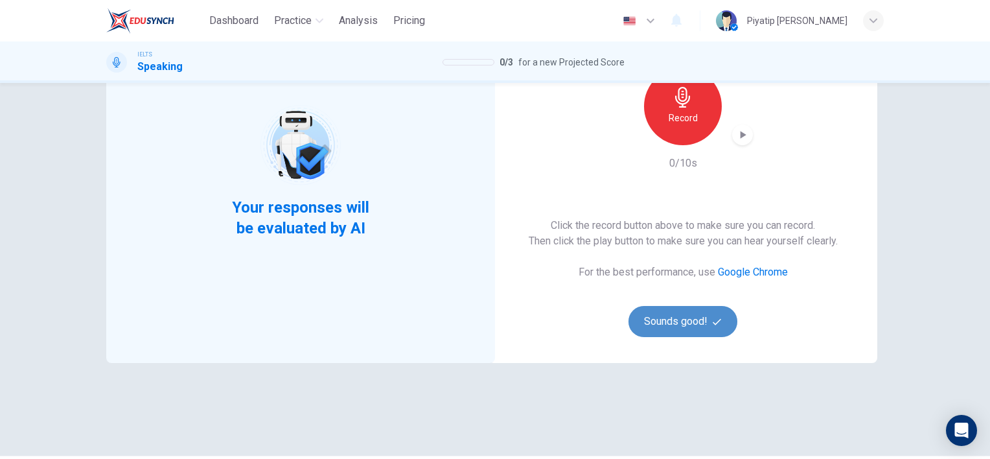
click at [684, 321] on button "Sounds good!" at bounding box center [683, 321] width 109 height 31
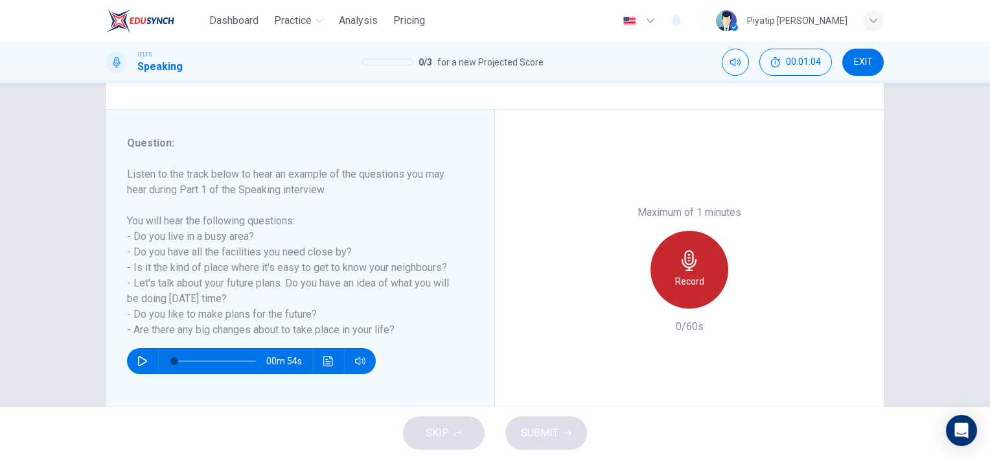
click at [697, 273] on h6 "Record" at bounding box center [689, 281] width 29 height 16
click at [694, 275] on h6 "Stop" at bounding box center [689, 281] width 19 height 16
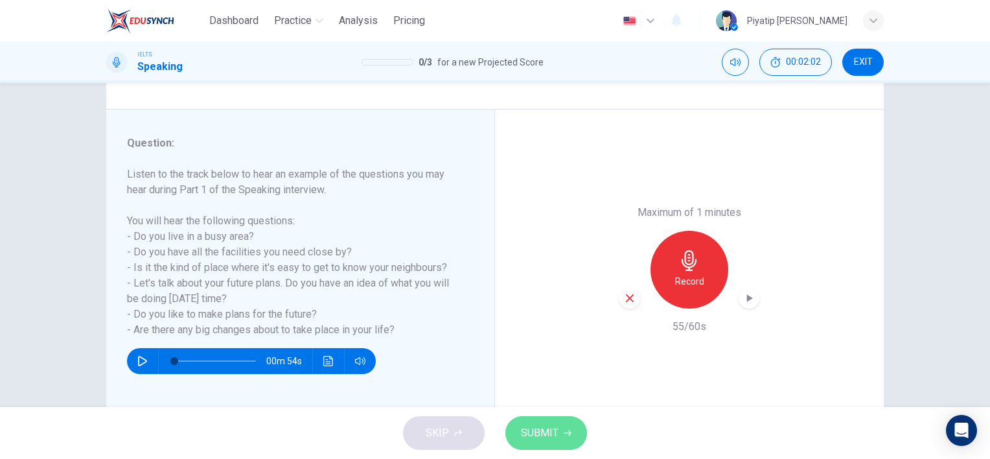
click at [565, 434] on icon "button" at bounding box center [568, 433] width 8 height 8
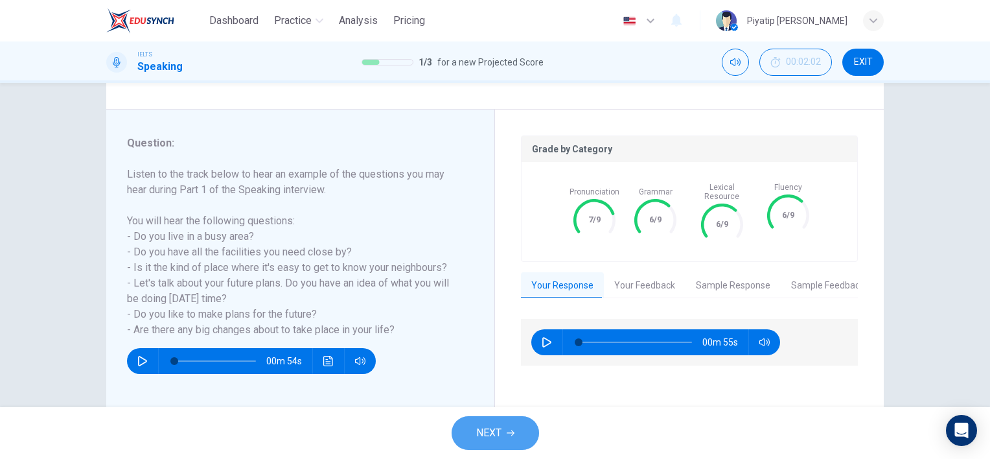
click at [506, 424] on button "NEXT" at bounding box center [495, 433] width 87 height 34
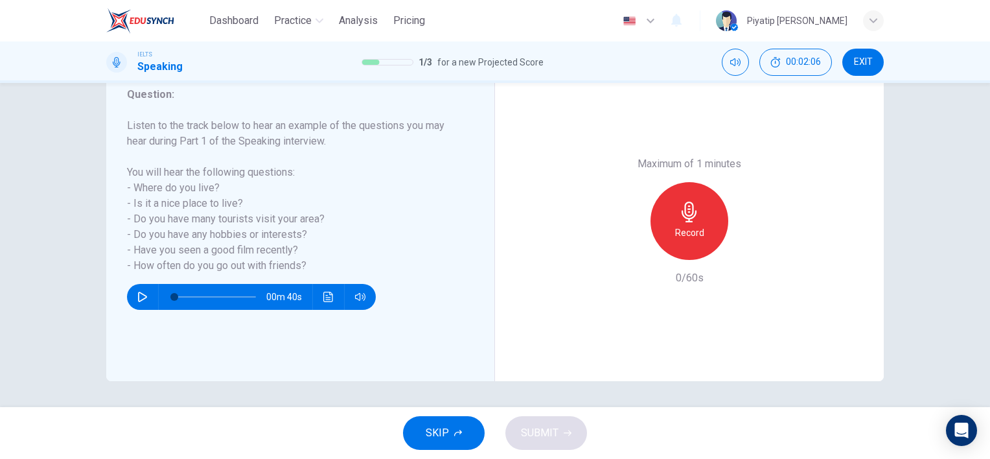
scroll to position [113, 0]
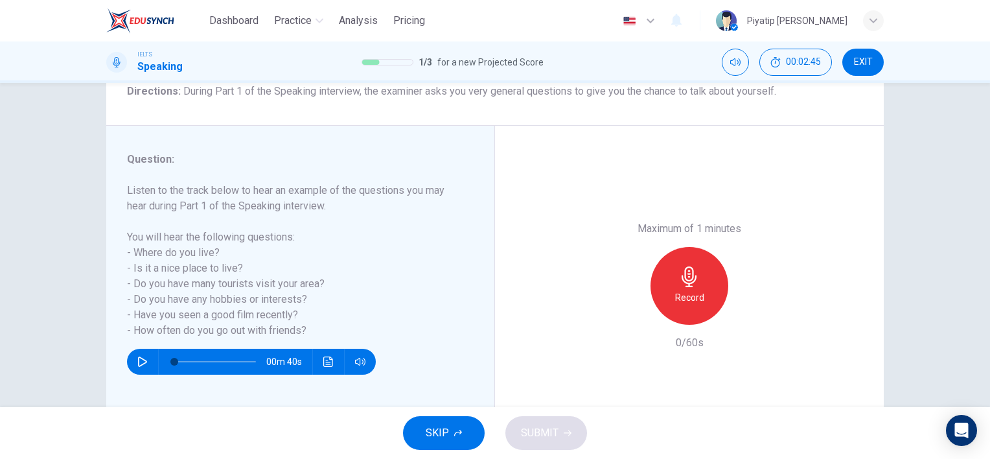
click at [457, 428] on button "SKIP" at bounding box center [444, 433] width 82 height 34
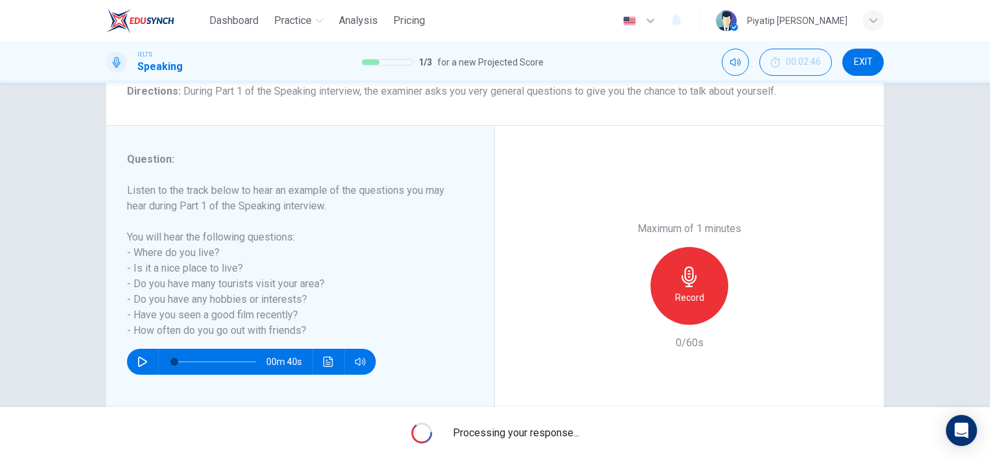
drag, startPoint x: 431, startPoint y: 456, endPoint x: 376, endPoint y: 241, distance: 222.1
click at [426, 448] on div "Processing your response..." at bounding box center [495, 433] width 990 height 52
click at [358, 342] on div "00m 40s" at bounding box center [292, 356] width 331 height 36
